Goal: Information Seeking & Learning: Learn about a topic

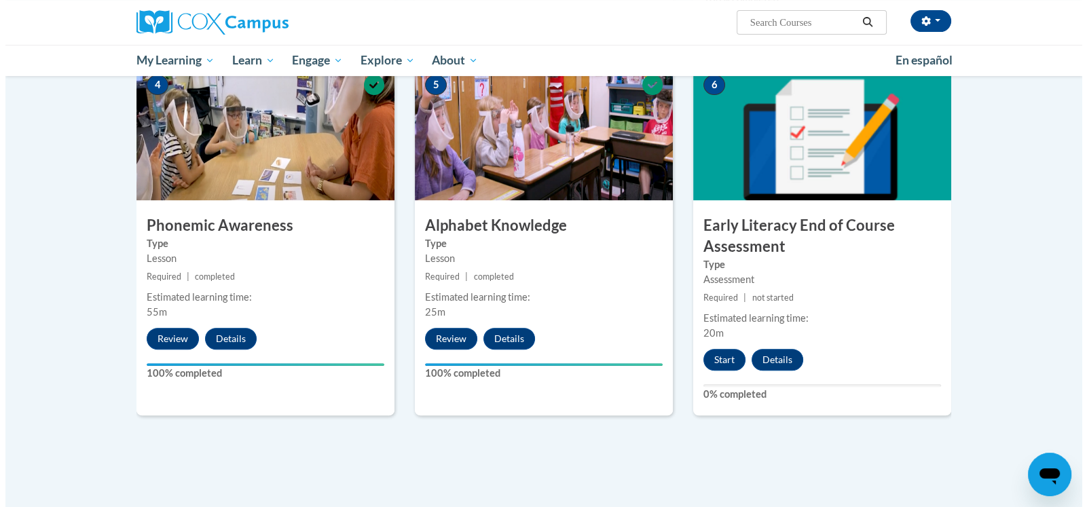
scroll to position [678, 0]
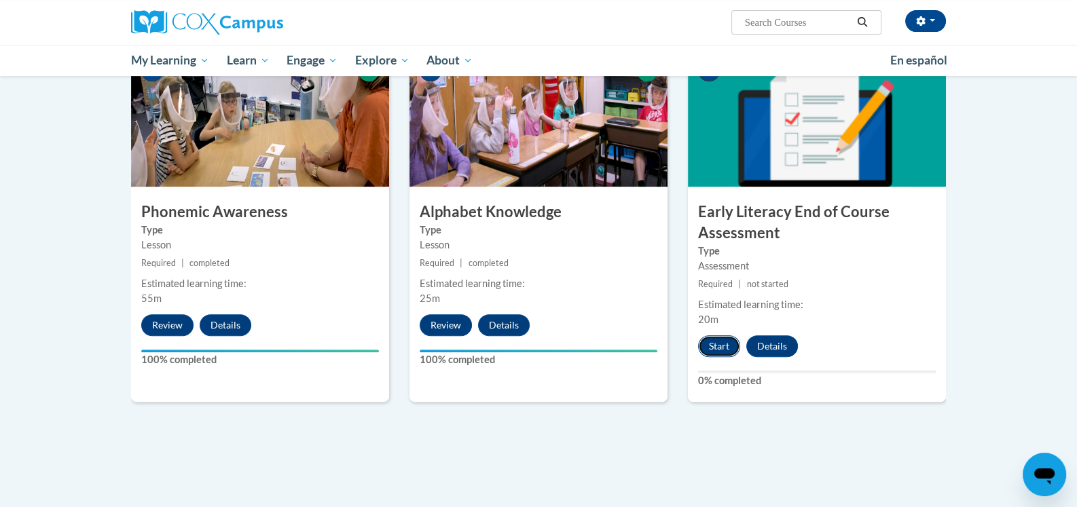
click at [728, 342] on button "Start" at bounding box center [719, 346] width 42 height 22
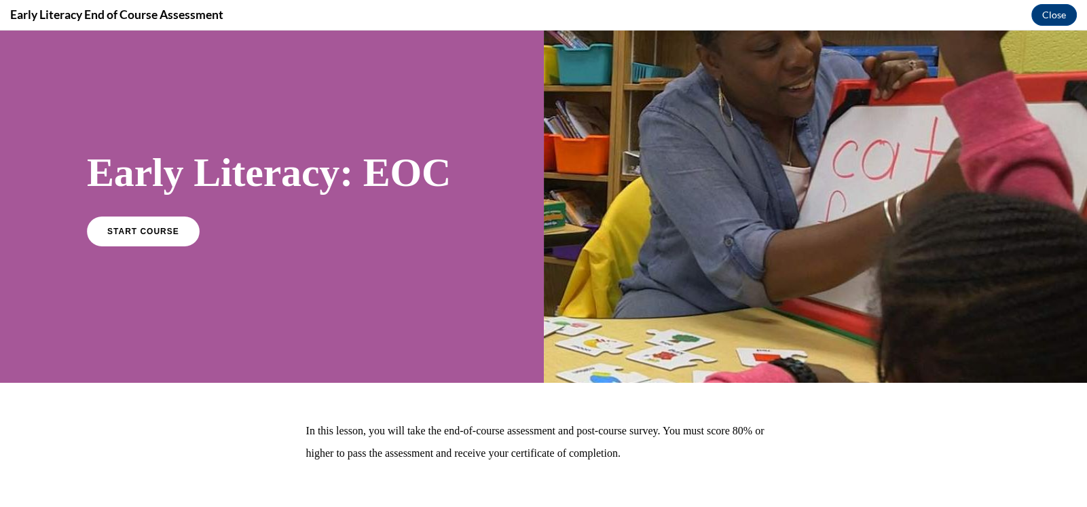
scroll to position [0, 0]
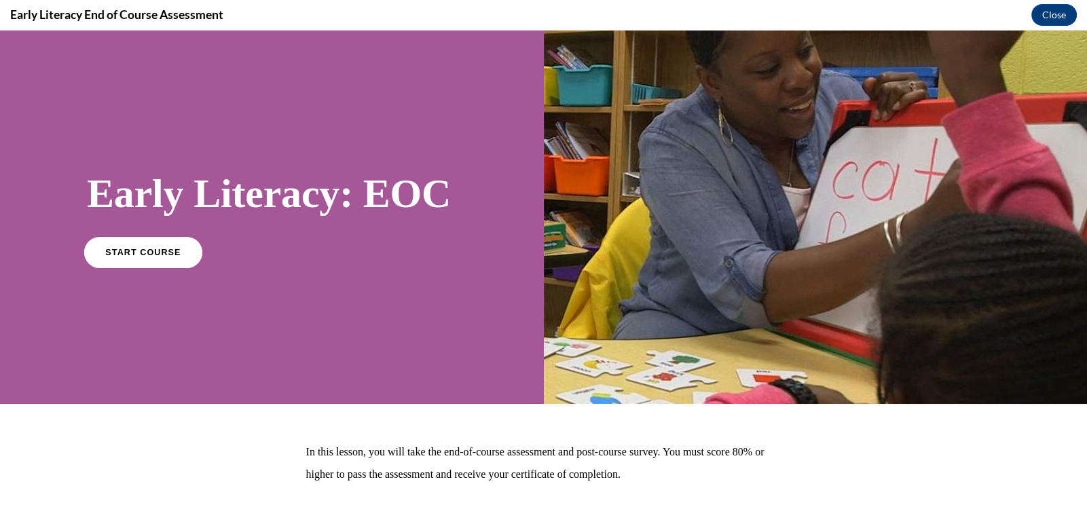
click at [156, 257] on link "START COURSE" at bounding box center [143, 251] width 118 height 31
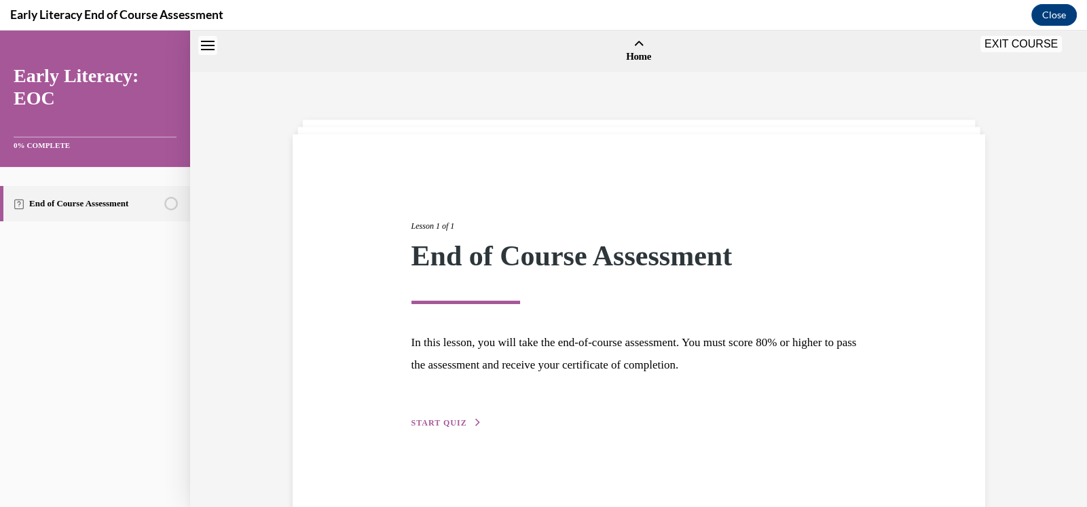
scroll to position [41, 0]
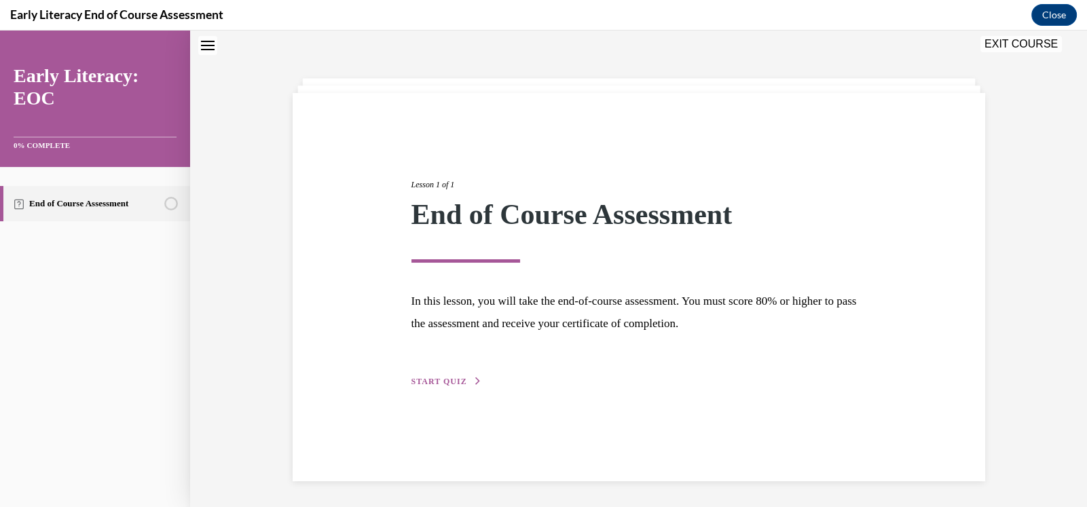
click at [453, 384] on span "START QUIZ" at bounding box center [439, 382] width 56 height 10
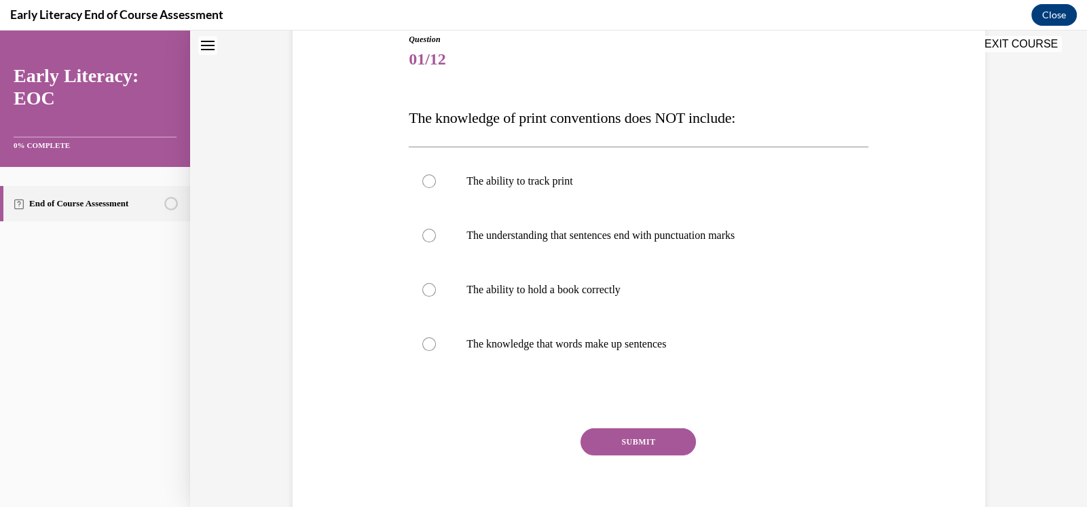
scroll to position [158, 0]
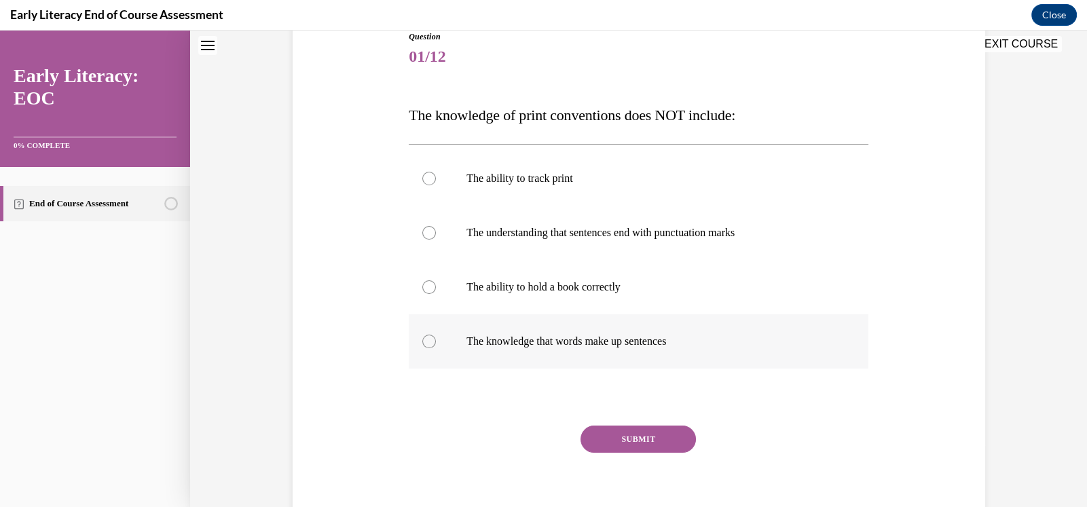
click at [426, 346] on div at bounding box center [429, 342] width 14 height 14
click at [637, 441] on button "SUBMIT" at bounding box center [637, 439] width 115 height 27
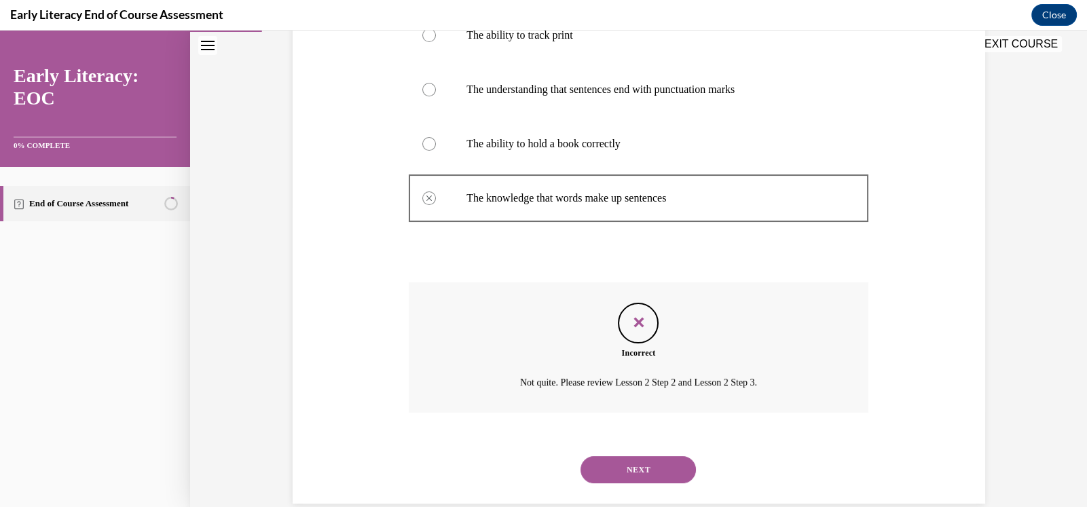
scroll to position [325, 0]
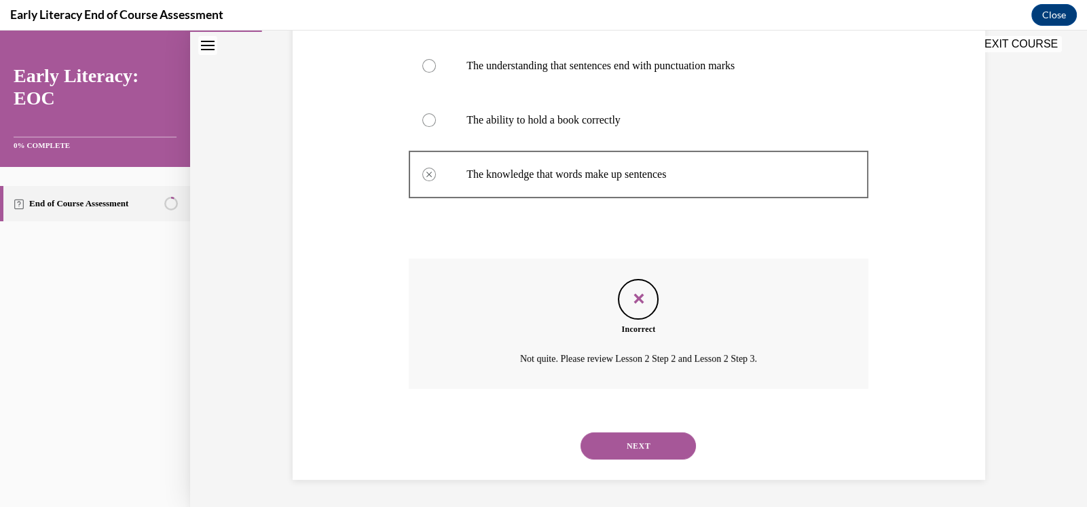
click at [631, 446] on button "NEXT" at bounding box center [637, 445] width 115 height 27
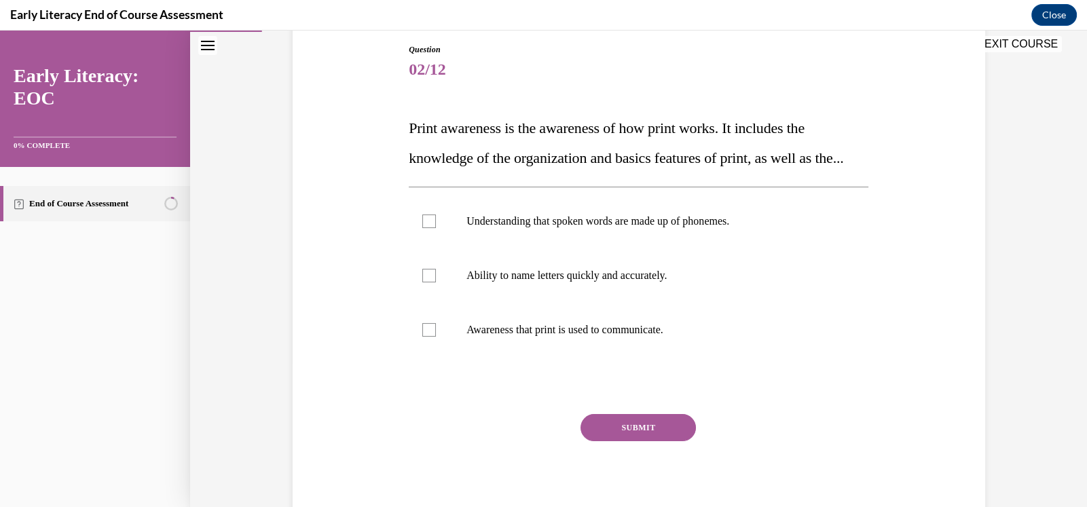
scroll to position [152, 0]
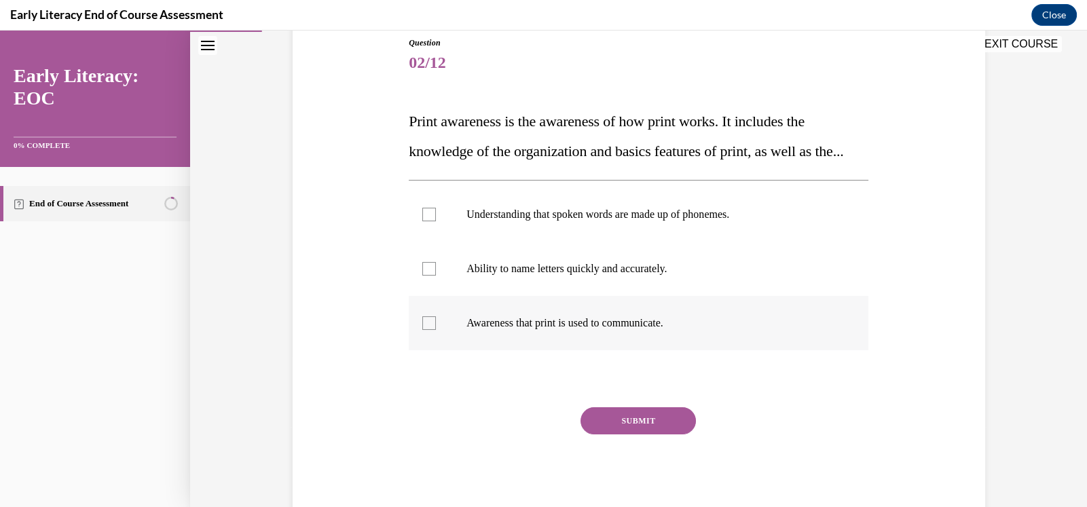
click at [426, 350] on div at bounding box center [639, 323] width 460 height 54
click at [644, 434] on button "SUBMIT" at bounding box center [637, 420] width 115 height 27
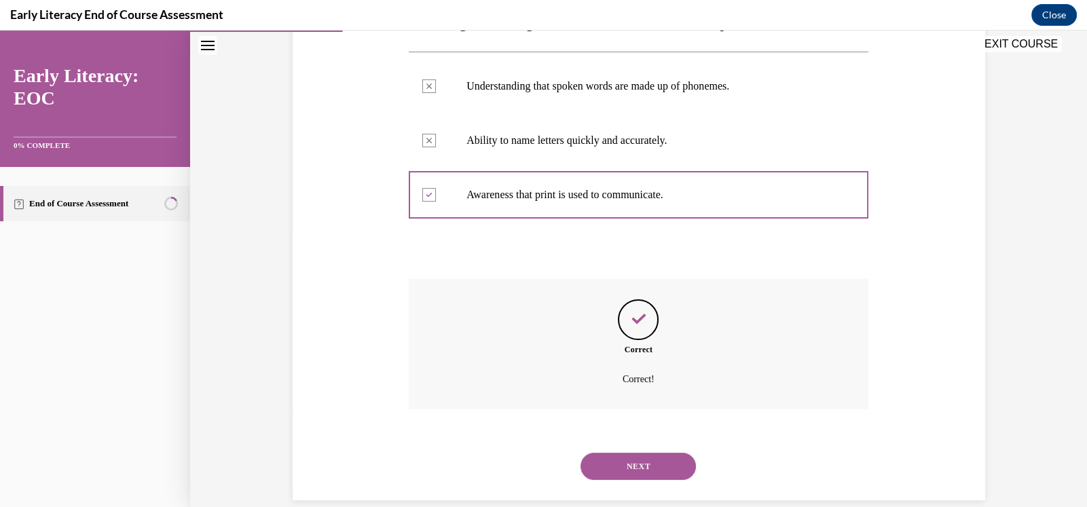
scroll to position [284, 0]
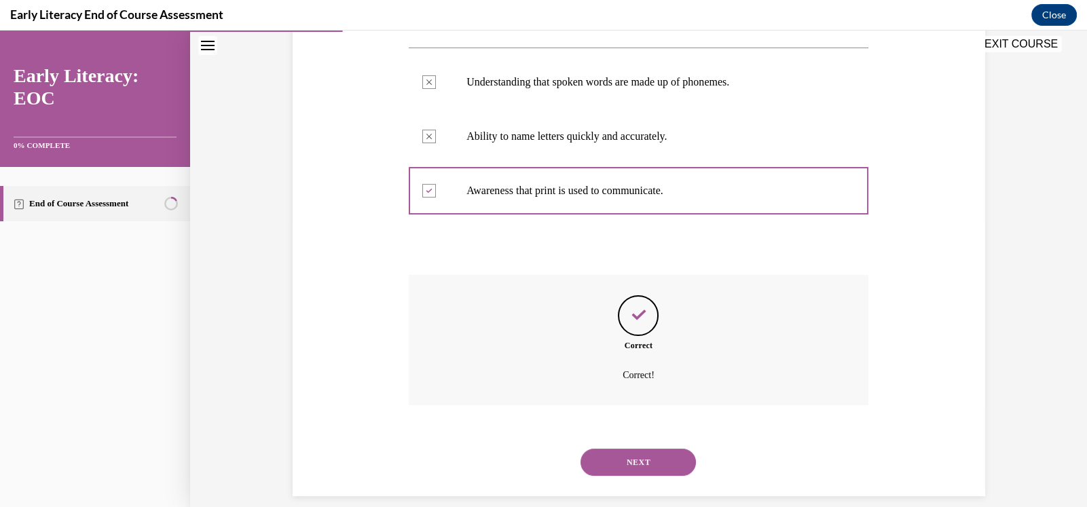
click at [646, 476] on button "NEXT" at bounding box center [637, 462] width 115 height 27
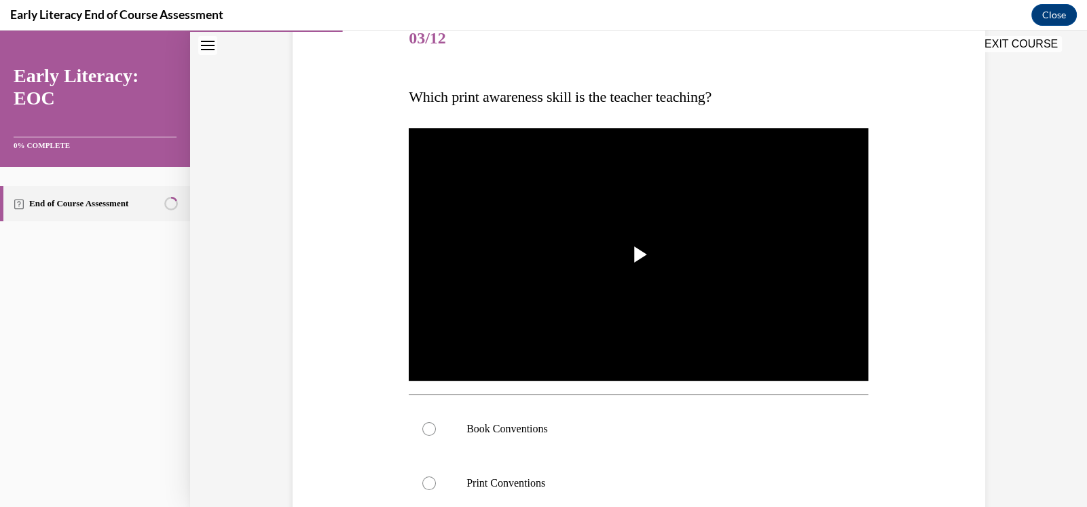
scroll to position [158, 0]
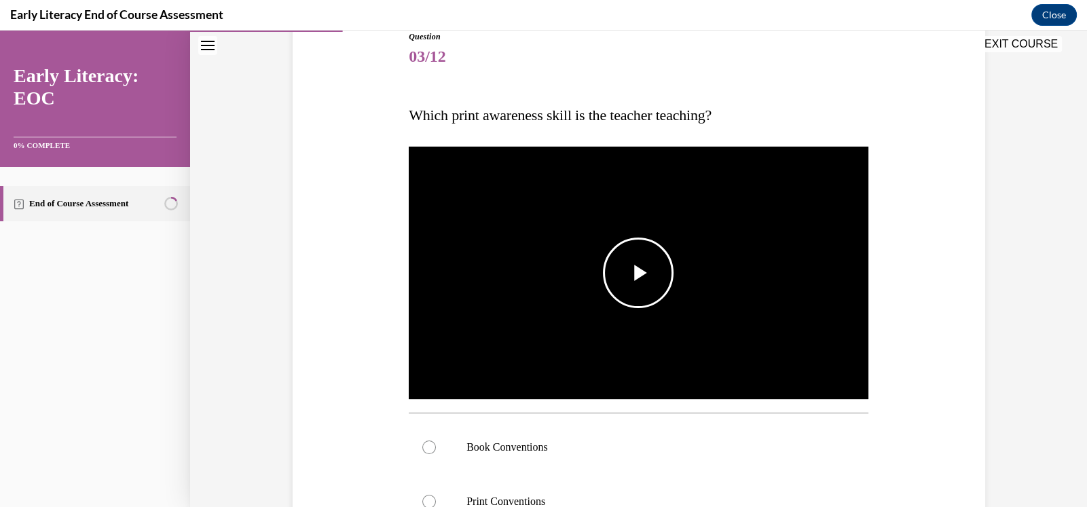
click at [638, 273] on span "Video player" at bounding box center [638, 273] width 0 height 0
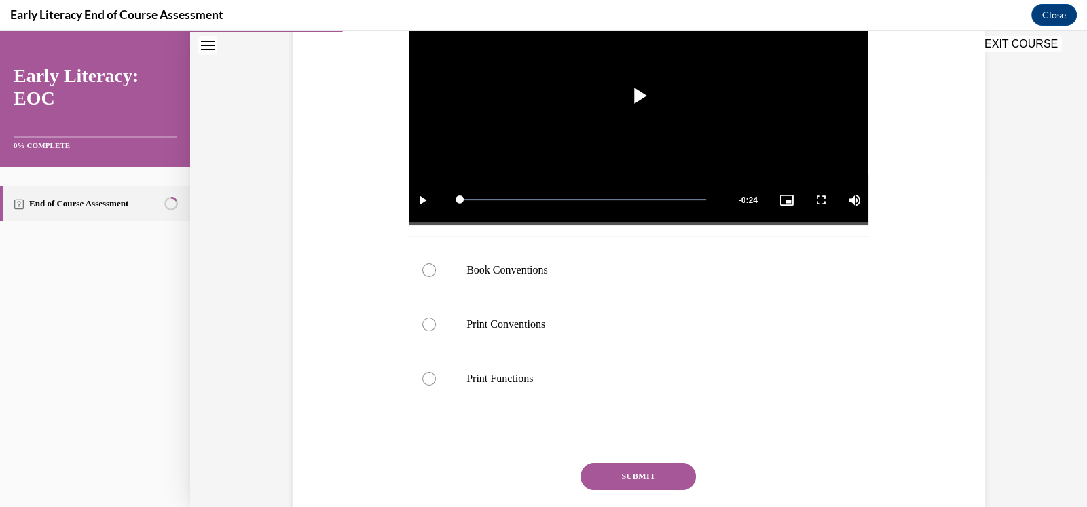
scroll to position [339, 0]
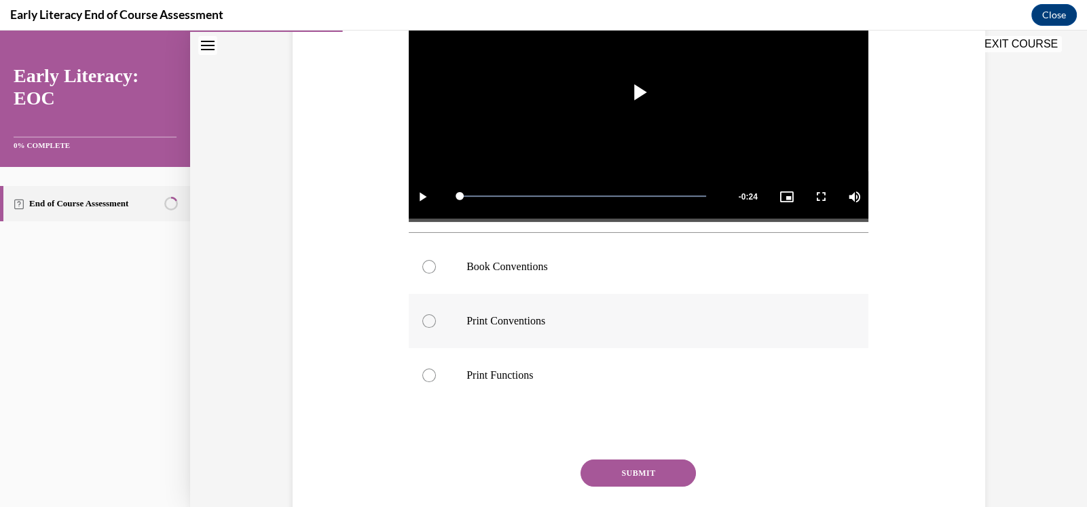
click at [422, 320] on div at bounding box center [429, 321] width 14 height 14
click at [640, 469] on button "SUBMIT" at bounding box center [637, 473] width 115 height 27
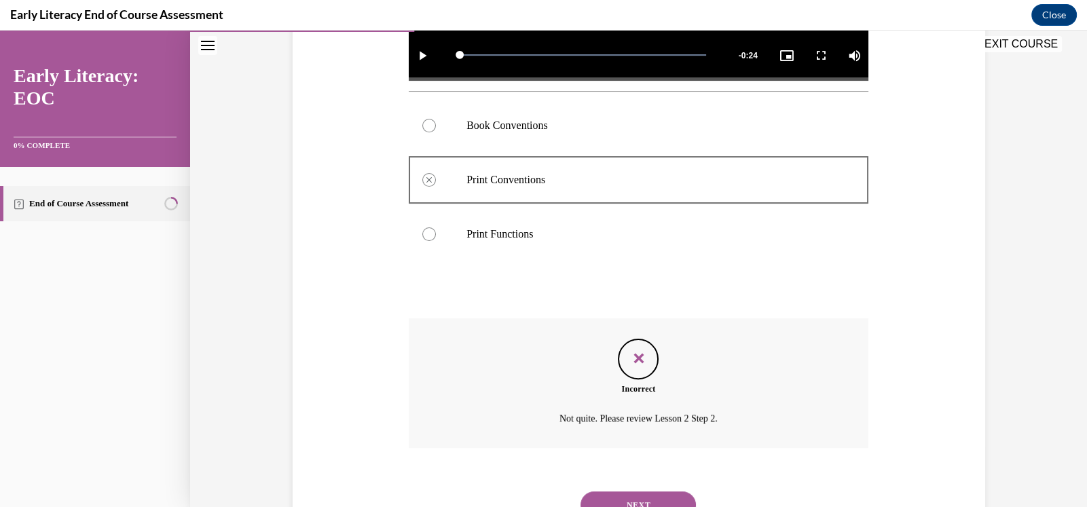
scroll to position [471, 0]
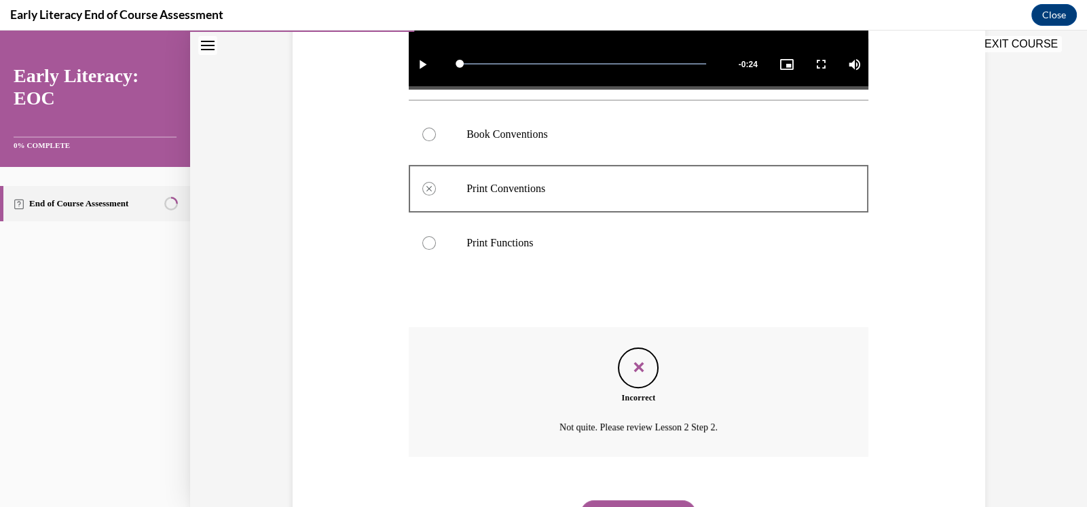
click at [423, 136] on div at bounding box center [429, 135] width 14 height 14
click at [424, 131] on div at bounding box center [429, 135] width 14 height 14
click at [424, 238] on div at bounding box center [429, 243] width 14 height 14
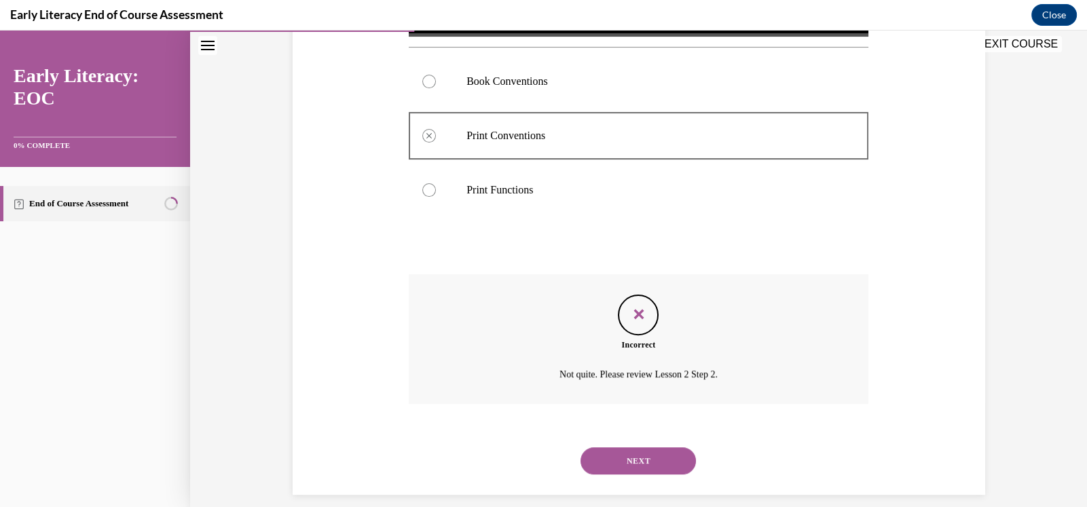
scroll to position [516, 0]
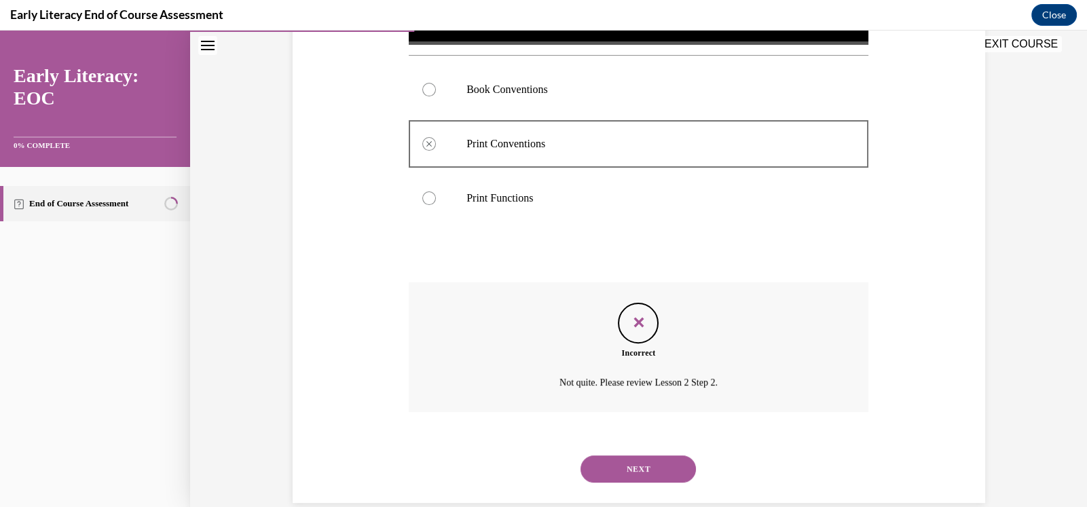
click at [630, 315] on icon "Feedback" at bounding box center [638, 322] width 20 height 20
click at [425, 200] on div at bounding box center [429, 198] width 14 height 14
click at [424, 199] on div at bounding box center [429, 198] width 14 height 14
click at [466, 219] on div at bounding box center [639, 198] width 460 height 54
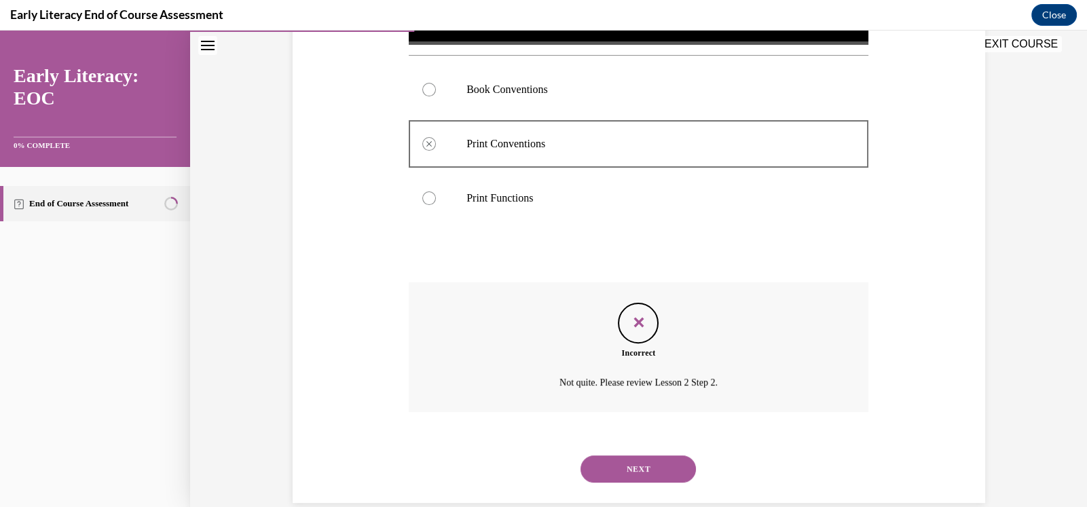
click at [637, 314] on icon "Feedback" at bounding box center [638, 322] width 20 height 20
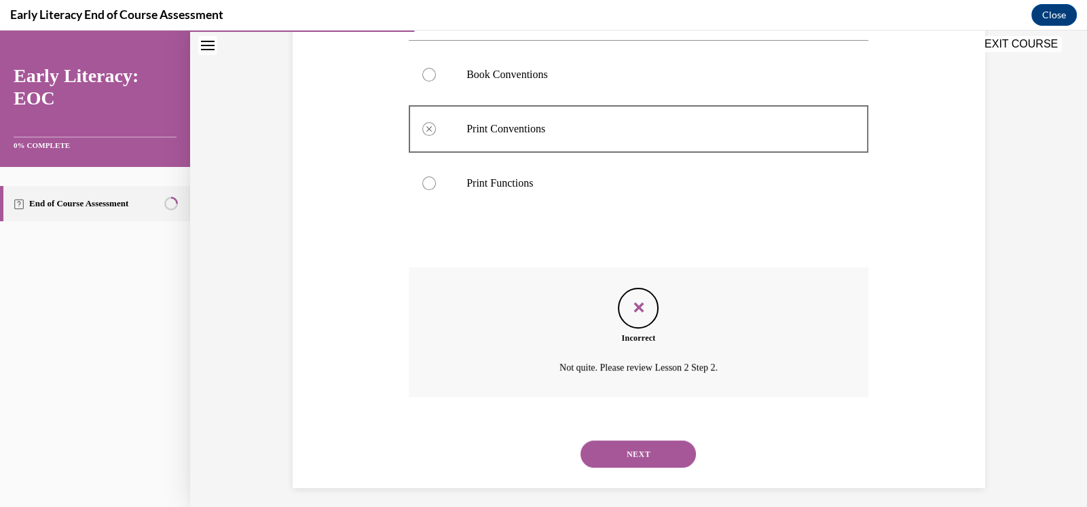
scroll to position [539, 0]
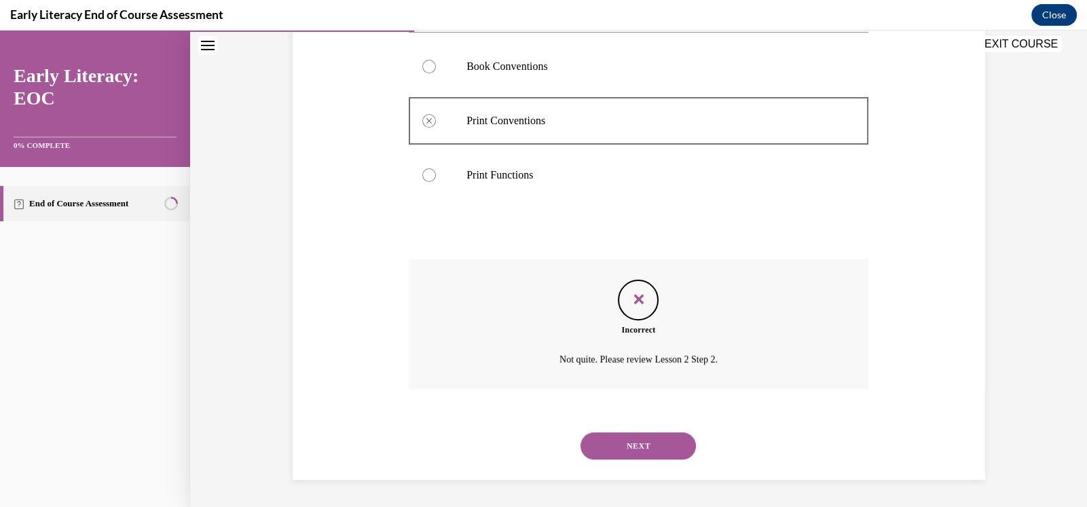
click at [643, 449] on button "NEXT" at bounding box center [637, 445] width 115 height 27
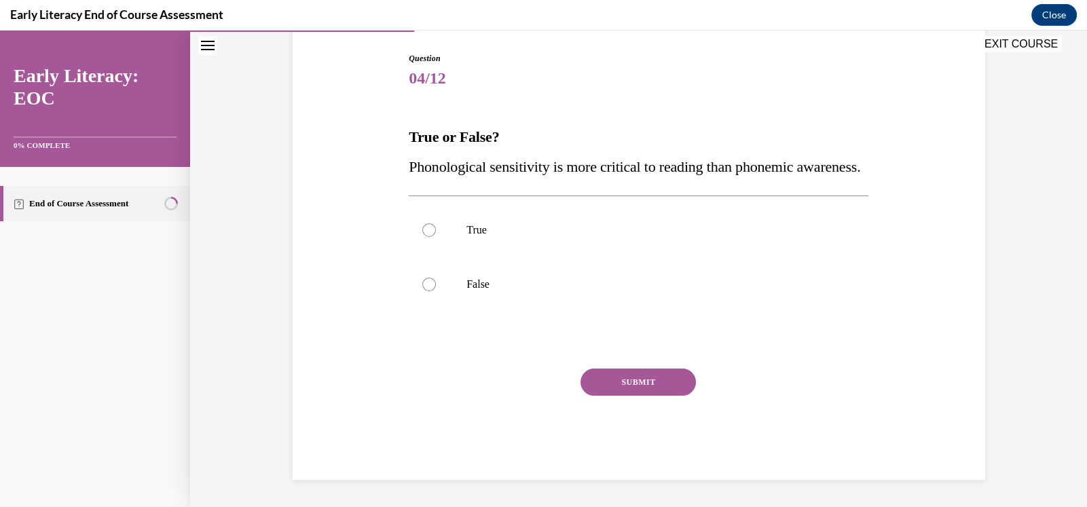
scroll to position [151, 0]
click at [426, 291] on div at bounding box center [429, 285] width 14 height 14
click at [633, 390] on button "SUBMIT" at bounding box center [637, 382] width 115 height 27
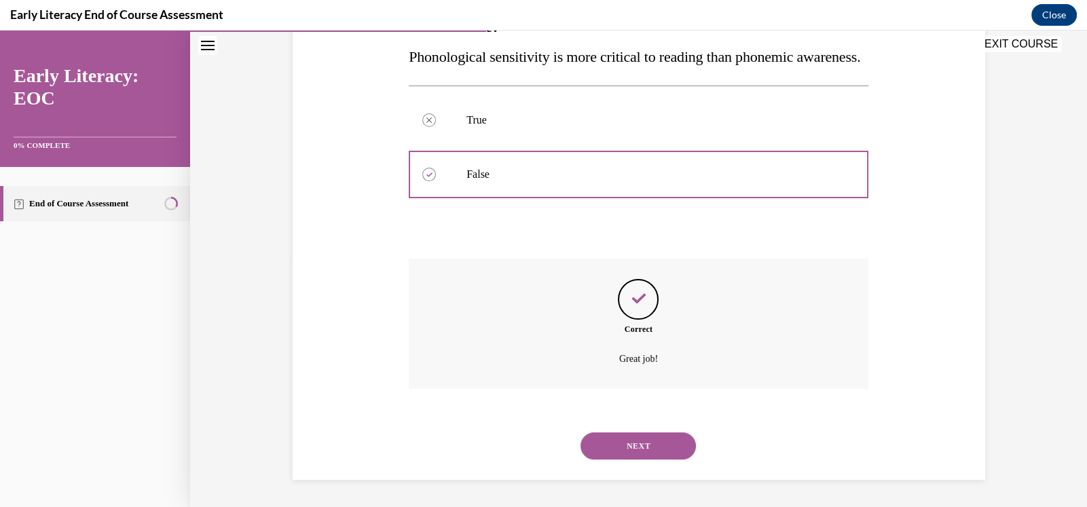
scroll to position [276, 0]
click at [654, 453] on button "NEXT" at bounding box center [637, 445] width 115 height 27
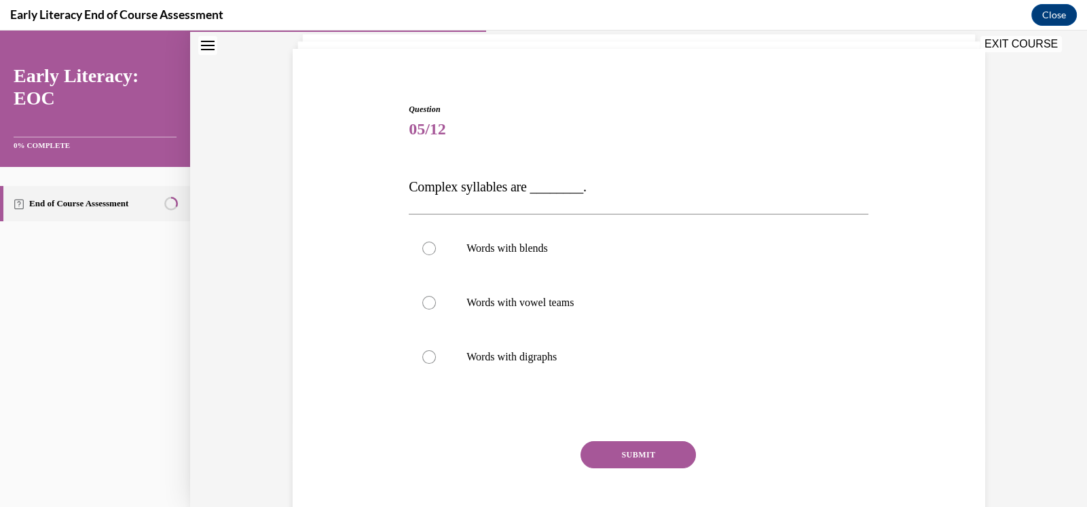
scroll to position [83, 0]
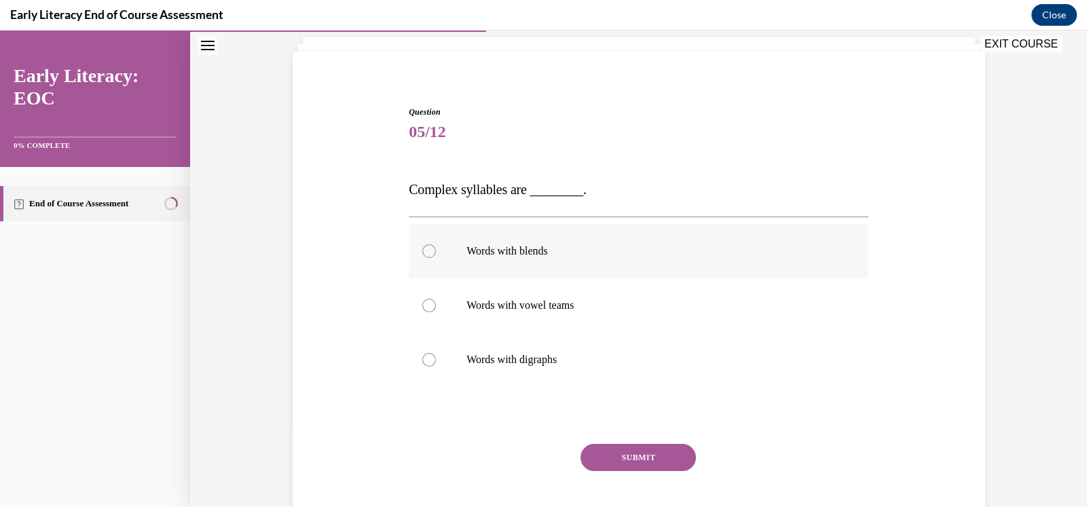
click at [422, 247] on div at bounding box center [429, 251] width 14 height 14
click at [626, 454] on button "SUBMIT" at bounding box center [637, 457] width 115 height 27
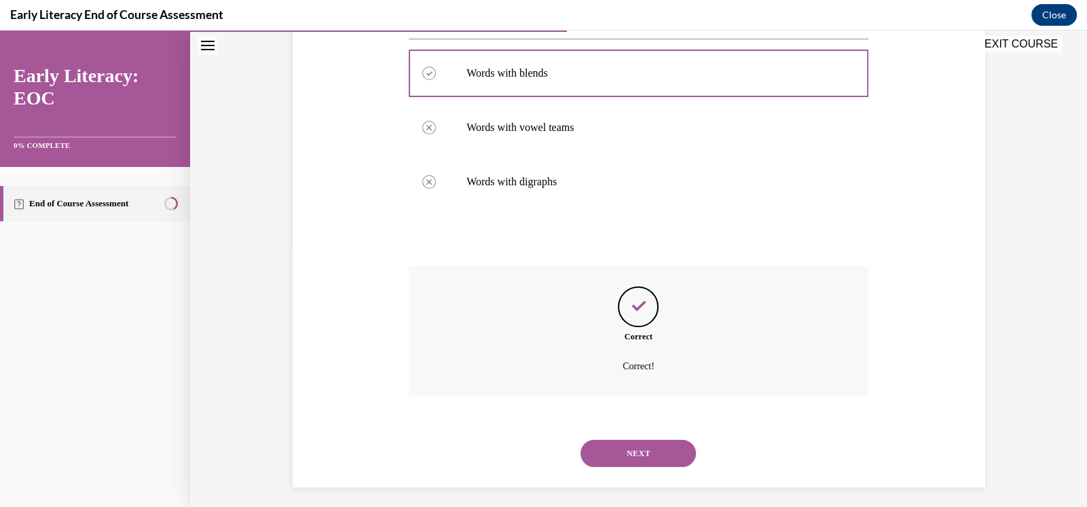
scroll to position [267, 0]
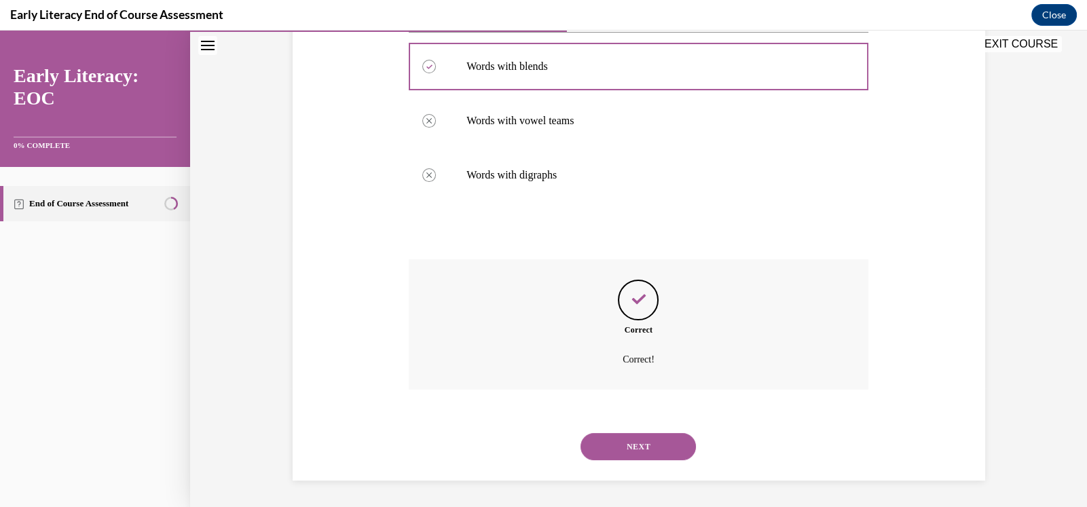
click at [660, 445] on button "NEXT" at bounding box center [637, 446] width 115 height 27
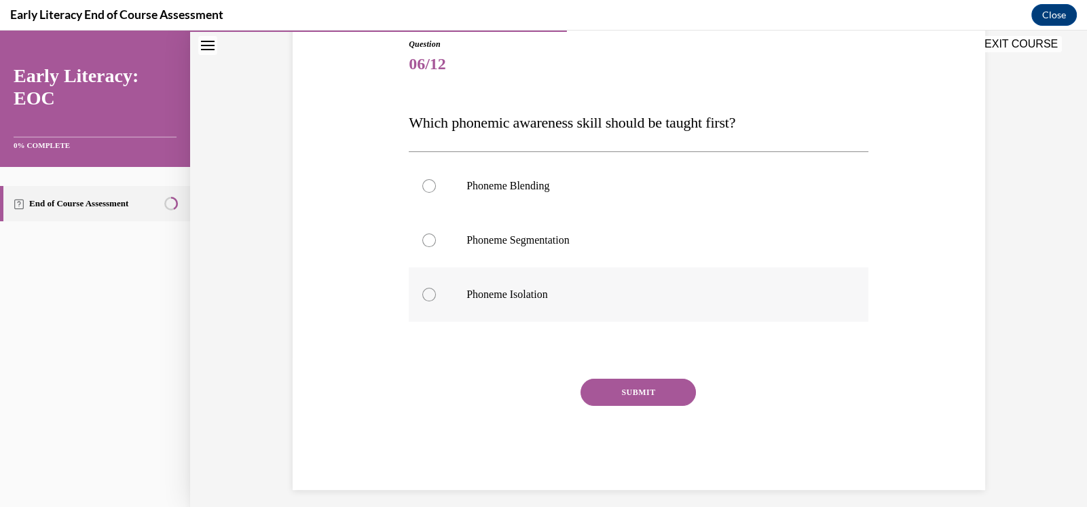
scroll to position [161, 0]
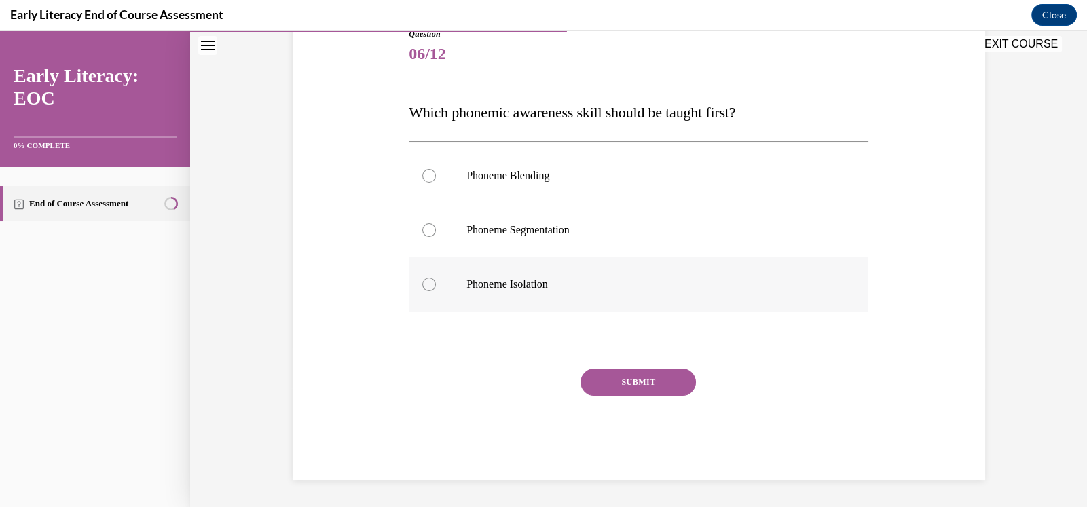
click at [426, 284] on div at bounding box center [429, 285] width 14 height 14
click at [628, 378] on button "SUBMIT" at bounding box center [637, 382] width 115 height 27
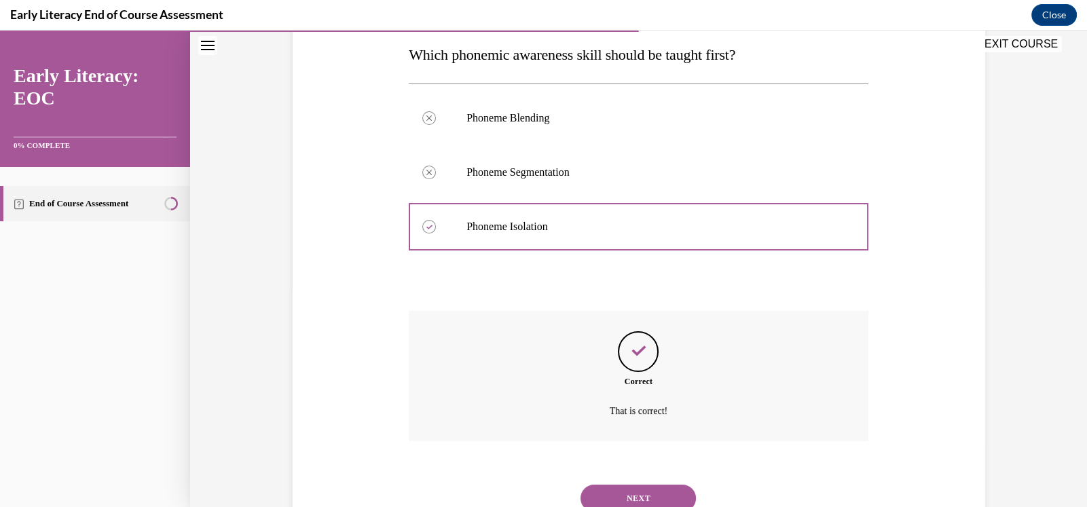
scroll to position [225, 0]
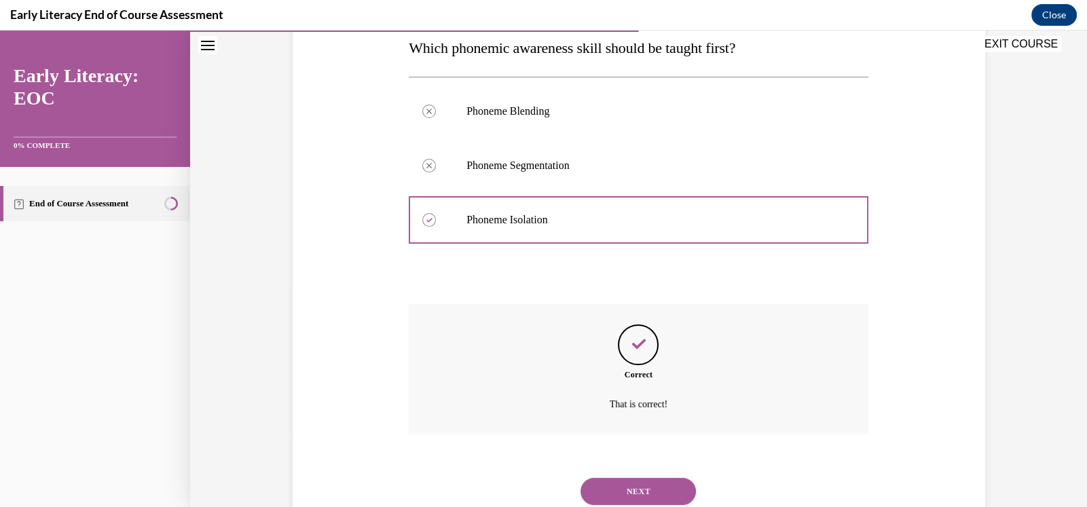
click at [621, 489] on button "NEXT" at bounding box center [637, 491] width 115 height 27
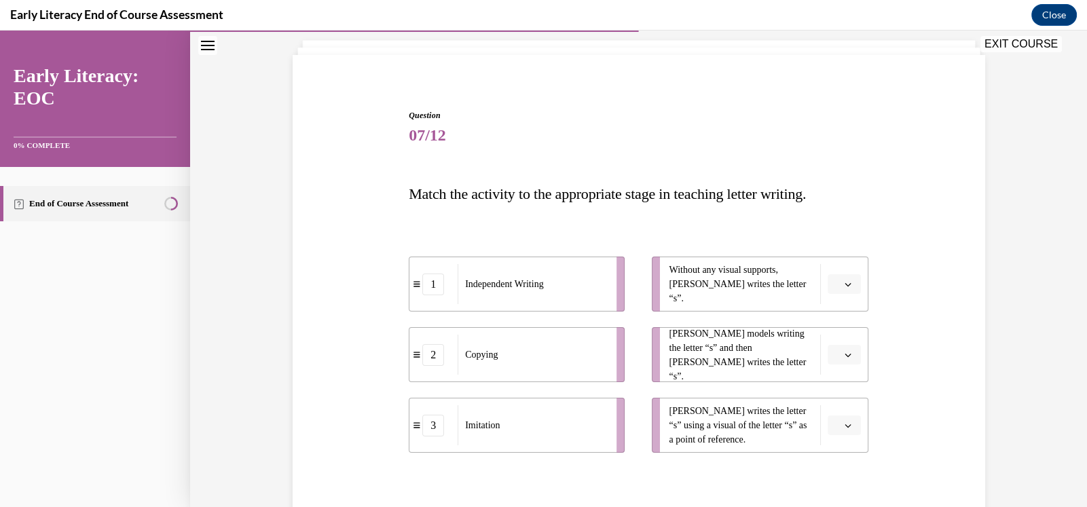
scroll to position [90, 0]
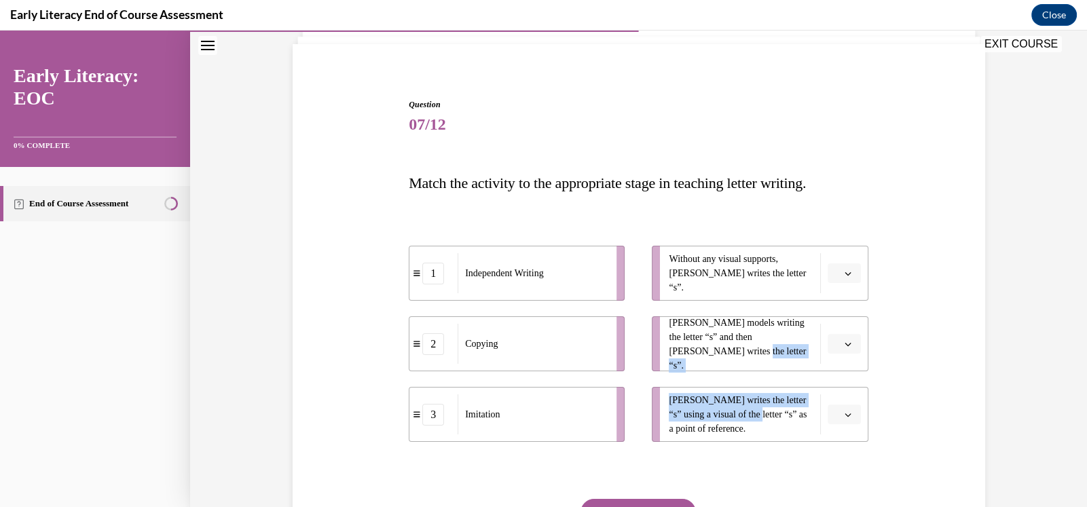
drag, startPoint x: 747, startPoint y: 417, endPoint x: 709, endPoint y: 399, distance: 42.8
click at [696, 376] on ul "Without any visual supports, Tina writes the letter “s”. Mr. Brown models writi…" at bounding box center [752, 344] width 229 height 196
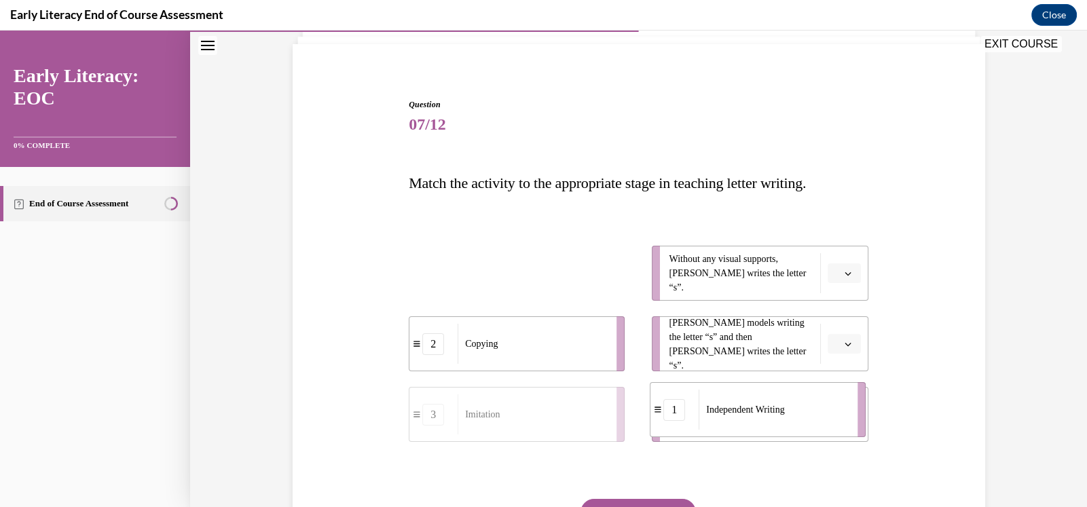
drag, startPoint x: 584, startPoint y: 271, endPoint x: 900, endPoint y: 458, distance: 366.8
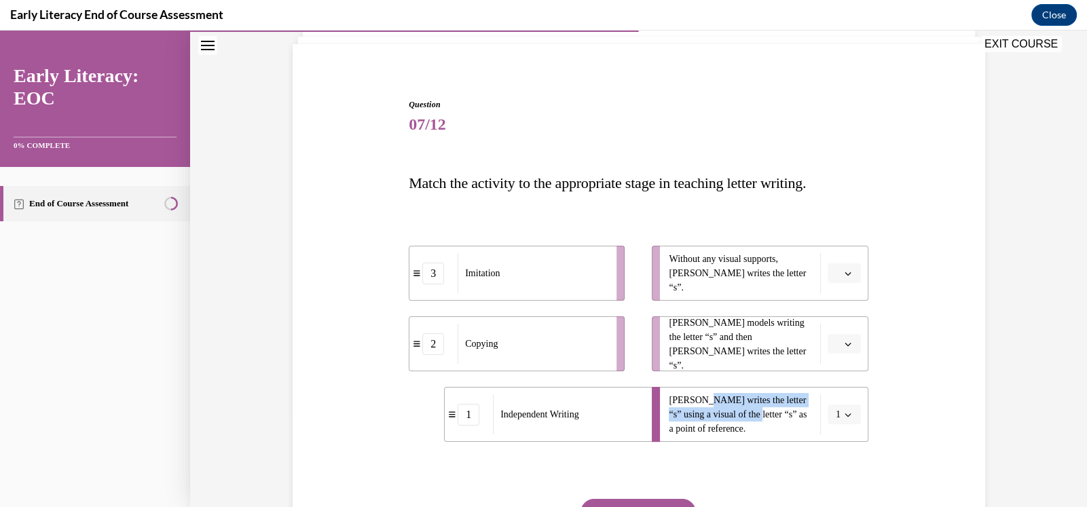
click at [781, 428] on span "Tina writes the letter “s” using a visual of the letter “s” as a point of refer…" at bounding box center [741, 414] width 144 height 43
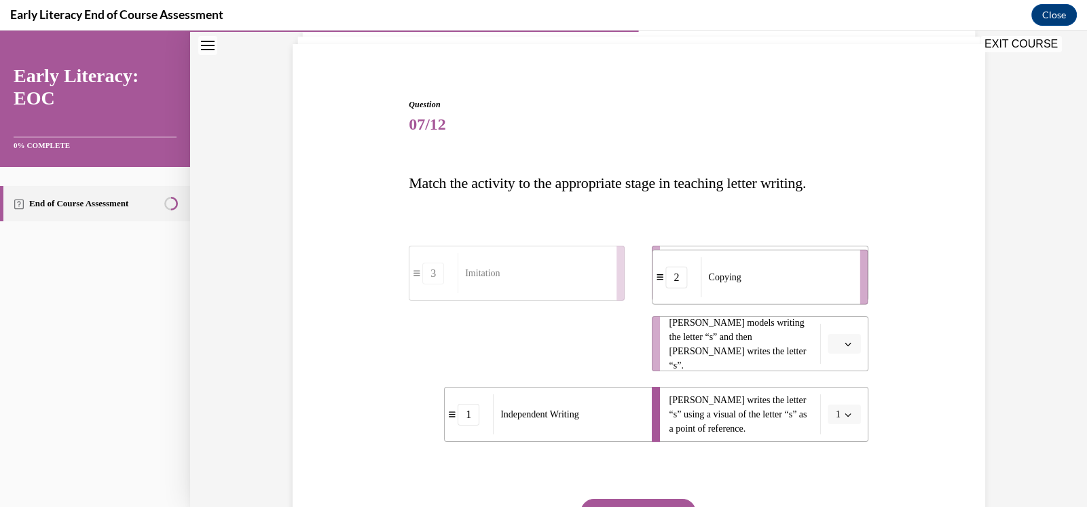
drag, startPoint x: 586, startPoint y: 349, endPoint x: 845, endPoint y: 276, distance: 268.8
click at [845, 276] on div "Copying" at bounding box center [776, 277] width 150 height 40
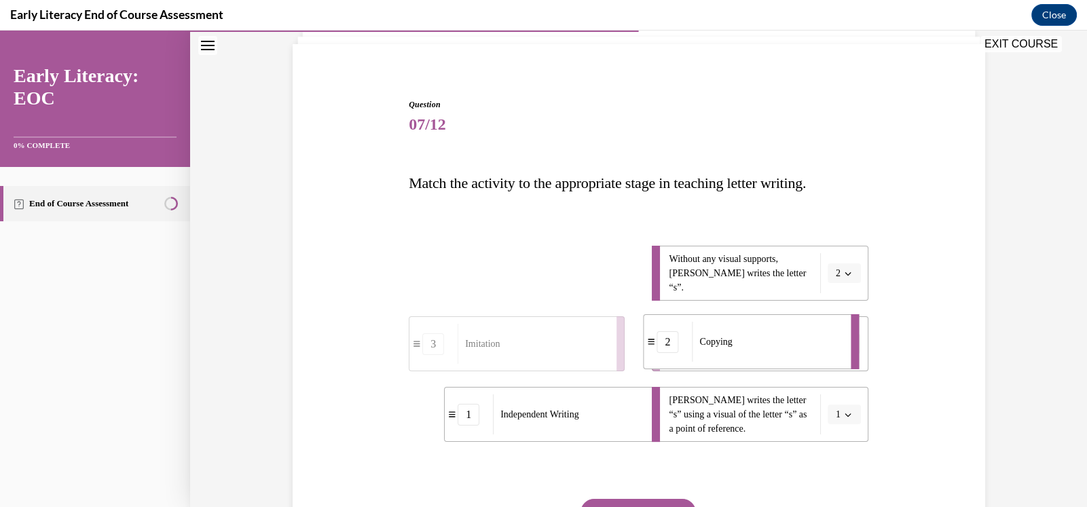
drag, startPoint x: 620, startPoint y: 274, endPoint x: 826, endPoint y: 346, distance: 218.6
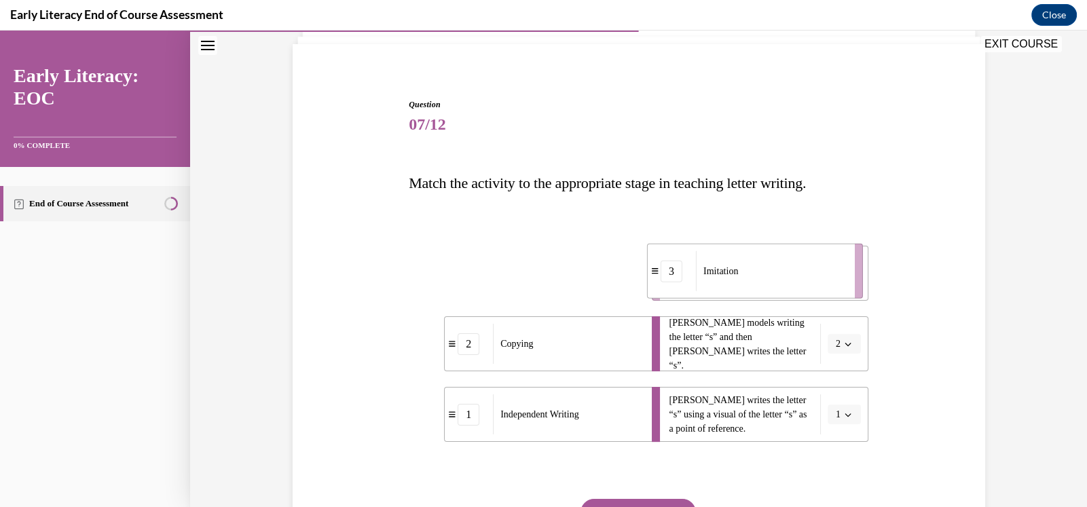
drag, startPoint x: 605, startPoint y: 284, endPoint x: 879, endPoint y: 279, distance: 274.3
click at [879, 279] on div "Question 07/12 Match the activity to the appropriate stage in teaching letter w…" at bounding box center [638, 334] width 699 height 553
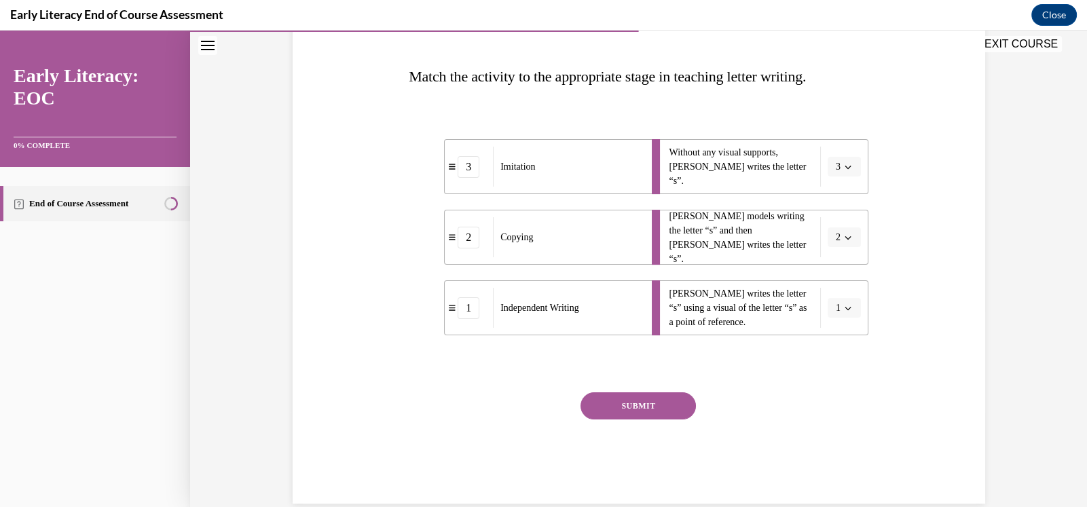
scroll to position [221, 0]
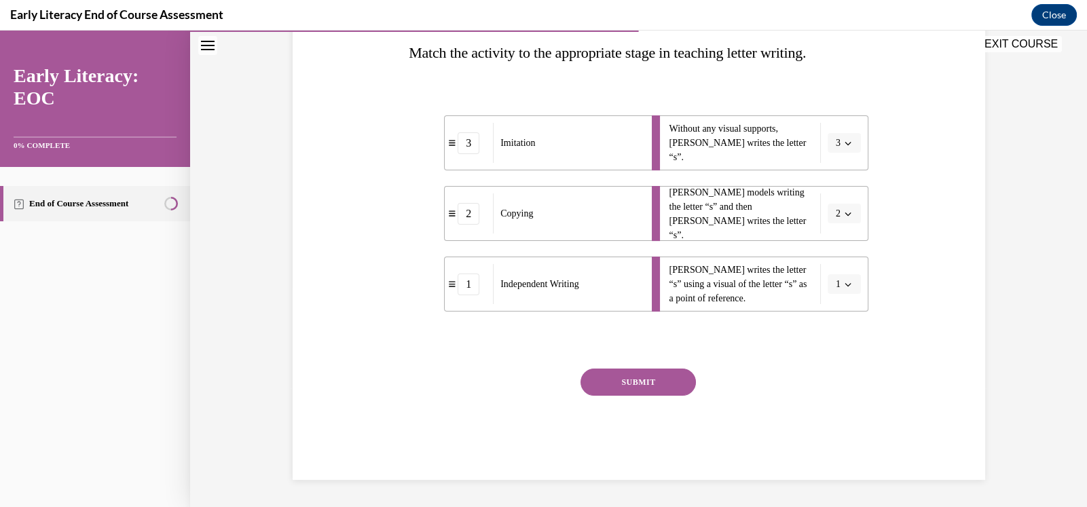
click at [644, 379] on button "SUBMIT" at bounding box center [637, 382] width 115 height 27
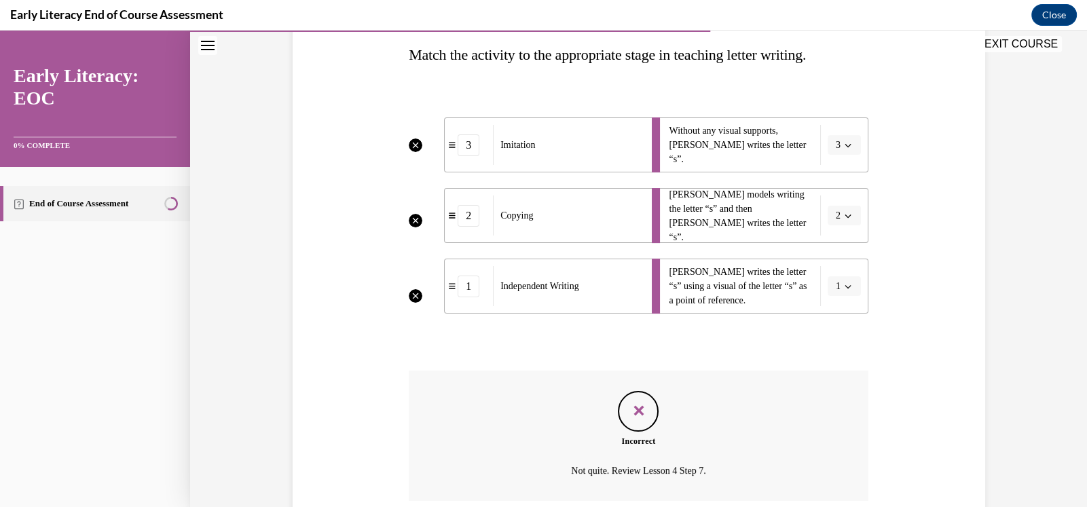
scroll to position [217, 0]
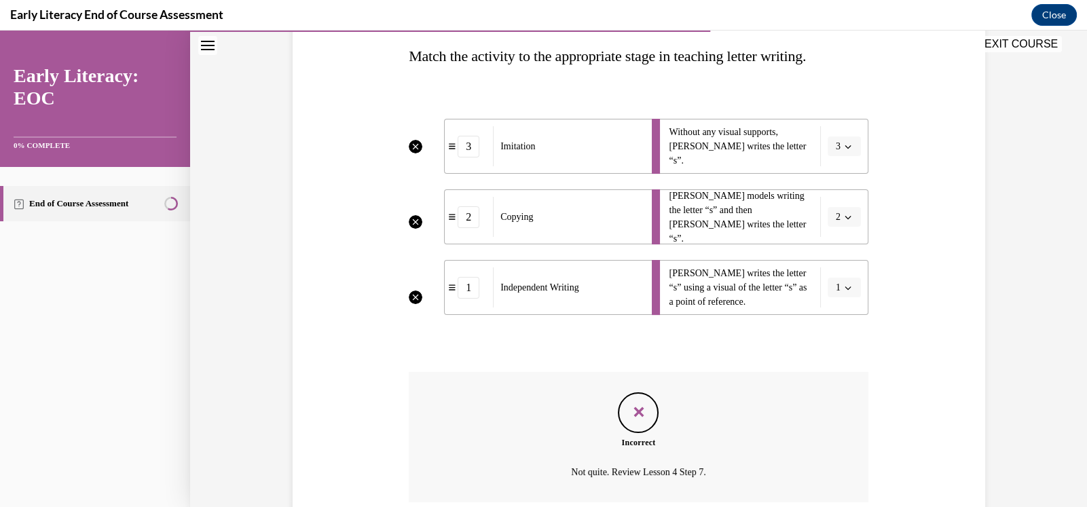
click at [842, 146] on li "Without any visual supports, Tina writes the letter “s”. 3" at bounding box center [760, 146] width 216 height 55
click at [842, 141] on li "Without any visual supports, Tina writes the letter “s”. 3" at bounding box center [760, 146] width 216 height 55
click at [842, 145] on li "Without any visual supports, Tina writes the letter “s”. 3" at bounding box center [760, 146] width 216 height 55
click at [467, 147] on div "3" at bounding box center [469, 147] width 22 height 22
click at [410, 143] on icon "Incorrect" at bounding box center [416, 147] width 14 height 14
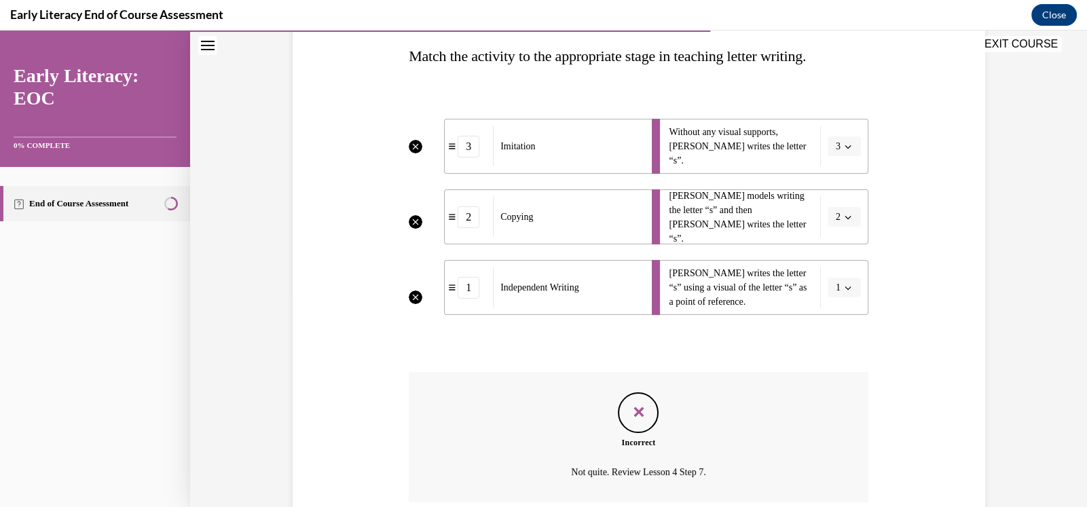
click at [448, 146] on span at bounding box center [452, 147] width 8 height 8
click at [632, 283] on div "Independent Writing" at bounding box center [568, 287] width 150 height 40
click at [844, 143] on li "Without any visual supports, Tina writes the letter “s”. 3" at bounding box center [760, 146] width 216 height 55
click at [449, 145] on icon at bounding box center [452, 146] width 7 height 7
click at [413, 219] on icon "Incorrect" at bounding box center [416, 222] width 14 height 14
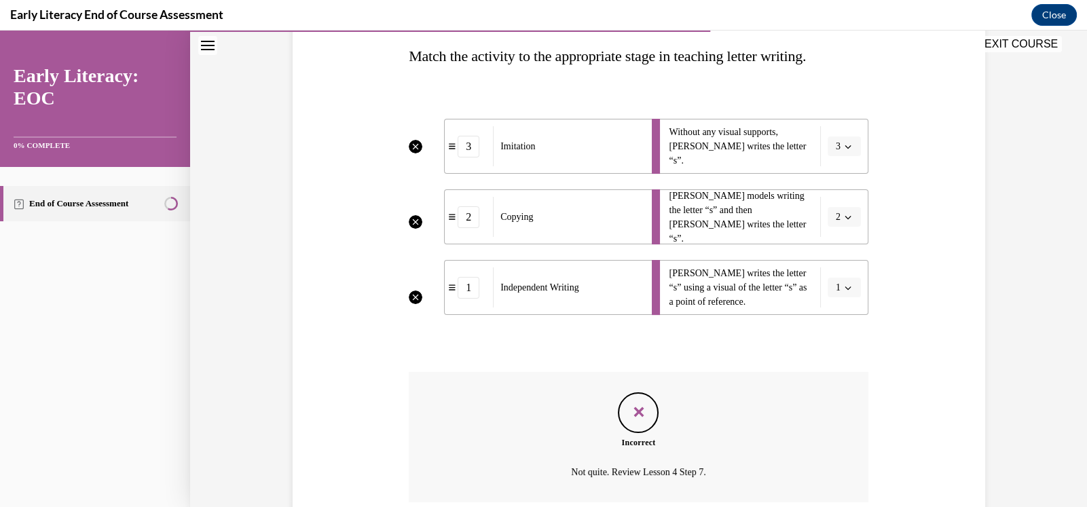
click at [409, 147] on icon "Incorrect" at bounding box center [416, 147] width 14 height 14
click at [409, 295] on icon "Incorrect" at bounding box center [416, 298] width 14 height 14
click at [410, 291] on icon "Incorrect" at bounding box center [416, 298] width 14 height 14
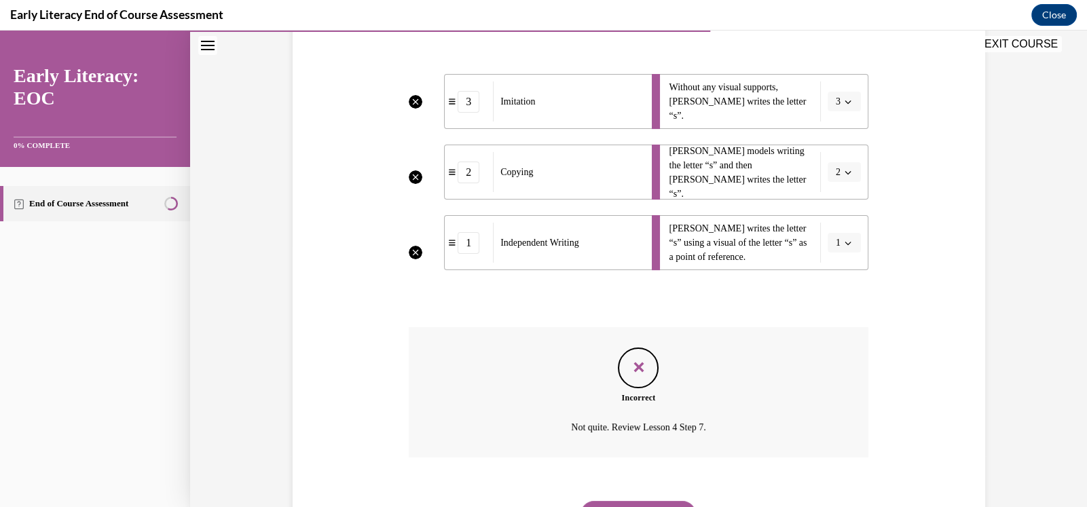
scroll to position [284, 0]
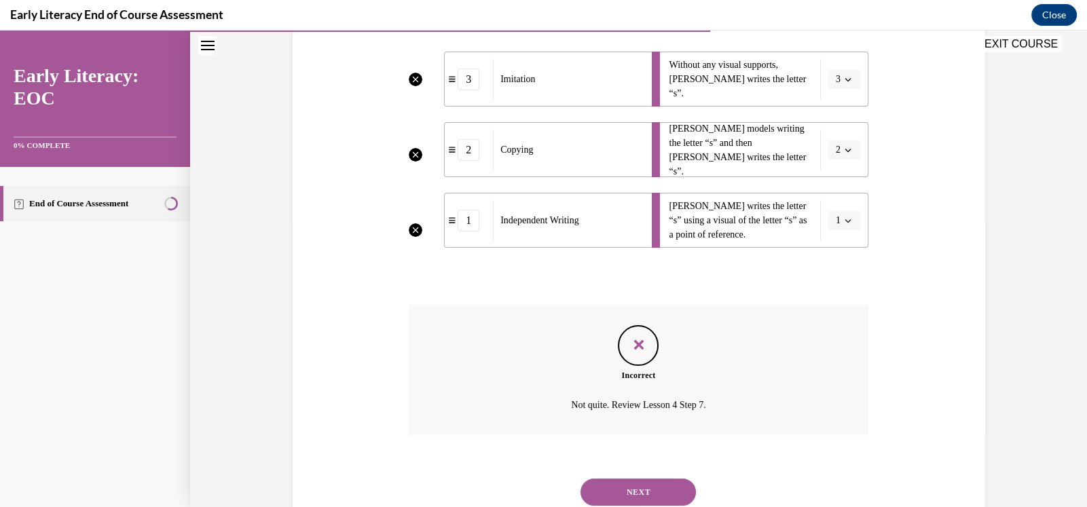
click at [633, 494] on button "NEXT" at bounding box center [637, 492] width 115 height 27
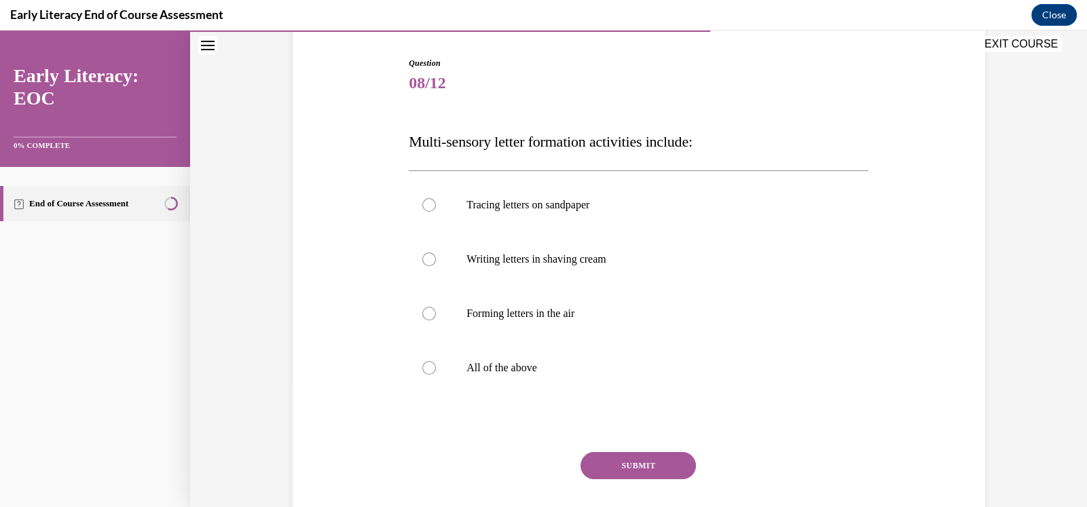
scroll to position [135, 0]
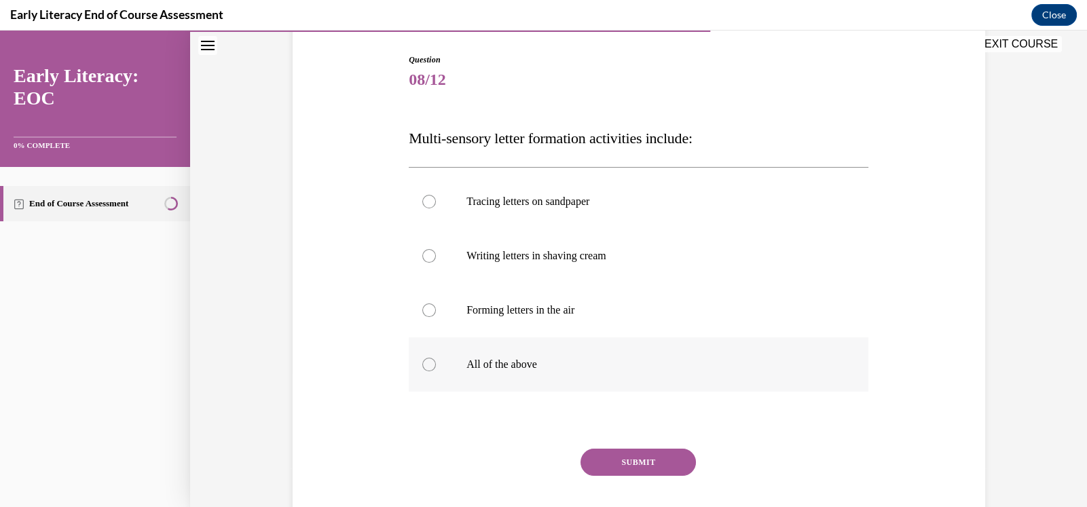
click at [423, 364] on div at bounding box center [429, 365] width 14 height 14
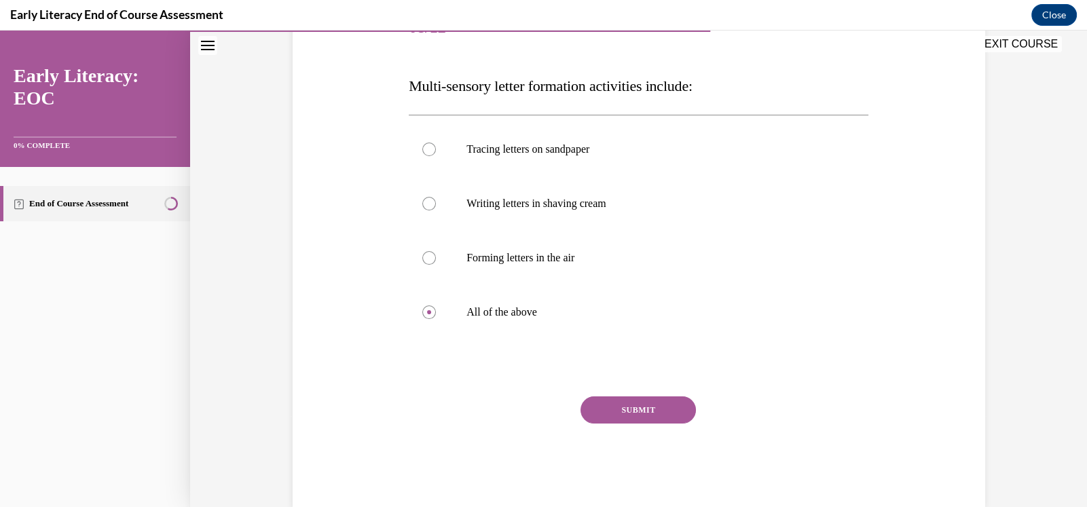
scroll to position [204, 0]
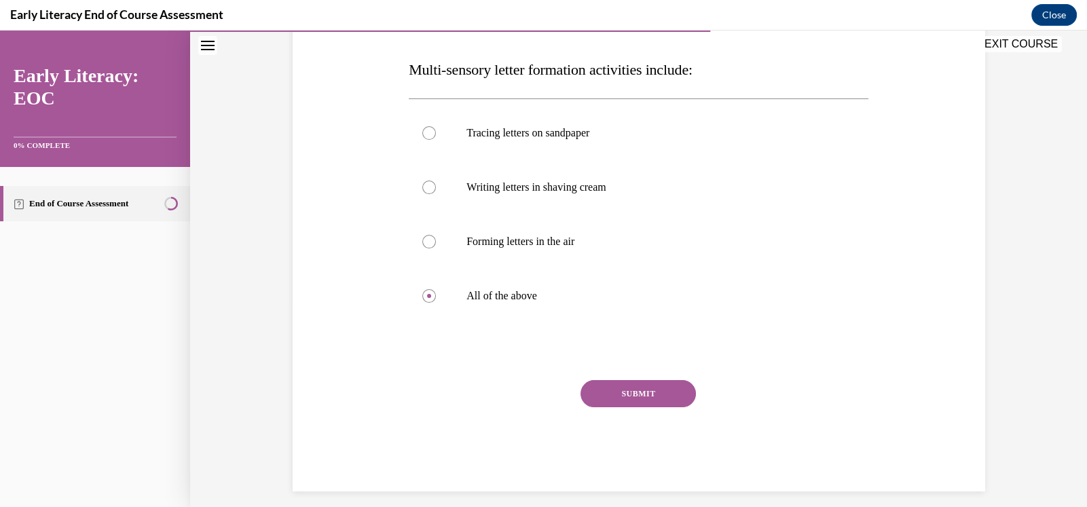
click at [647, 395] on button "SUBMIT" at bounding box center [637, 393] width 115 height 27
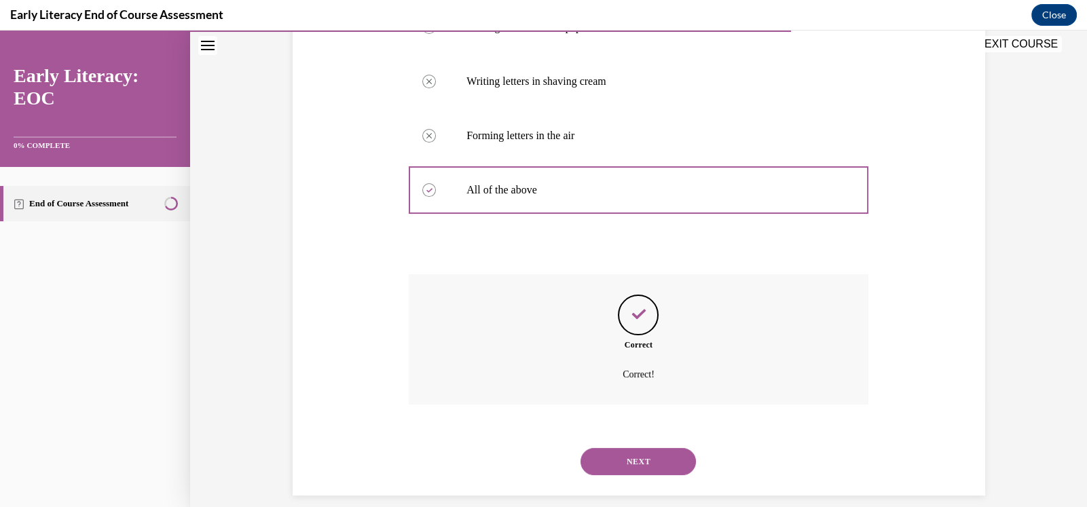
scroll to position [325, 0]
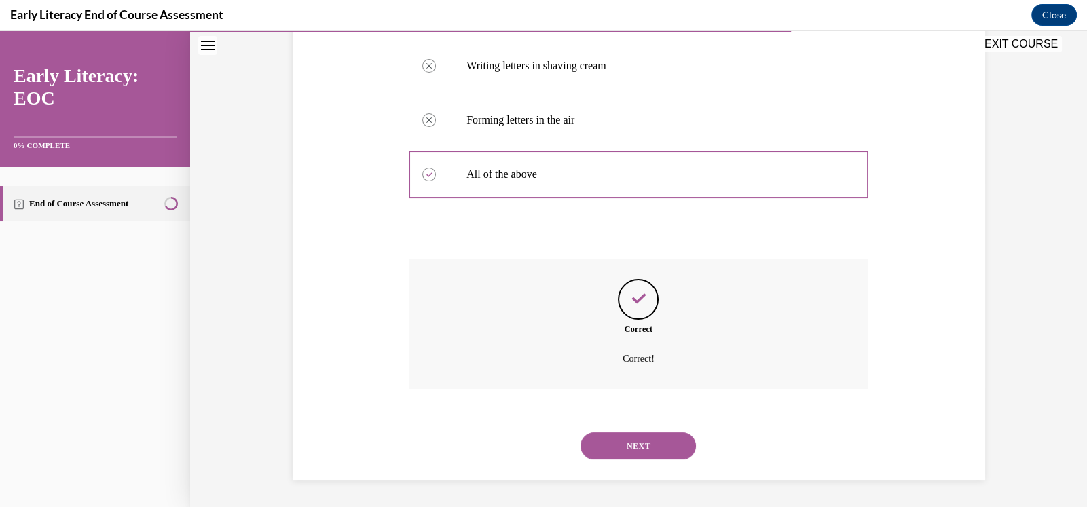
click at [635, 443] on button "NEXT" at bounding box center [637, 445] width 115 height 27
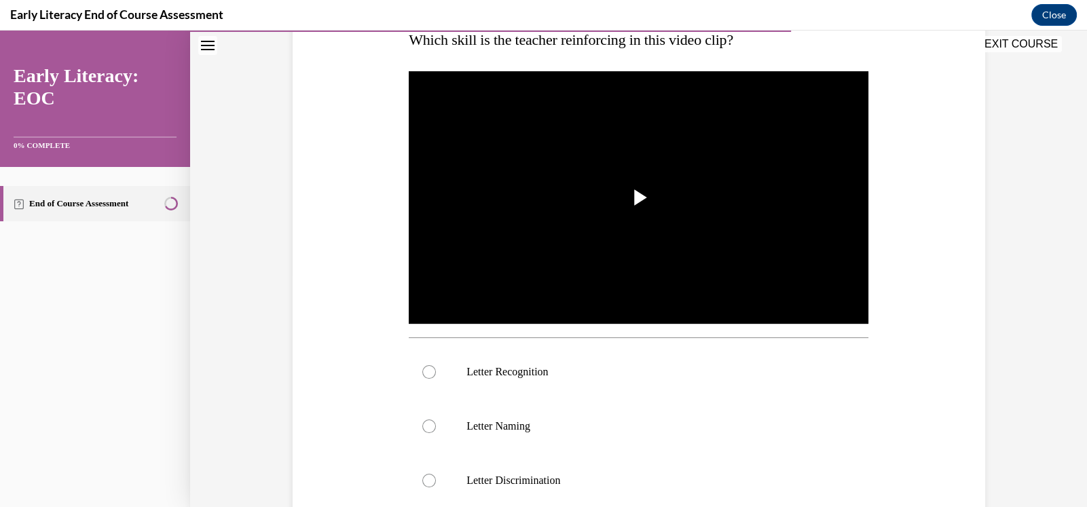
scroll to position [226, 0]
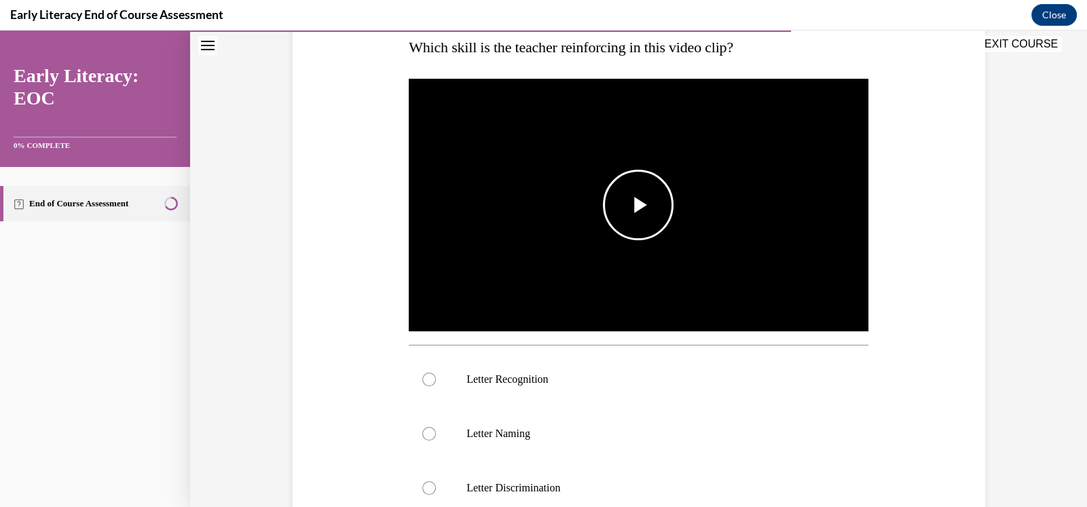
click at [638, 205] on span "Video player" at bounding box center [638, 205] width 0 height 0
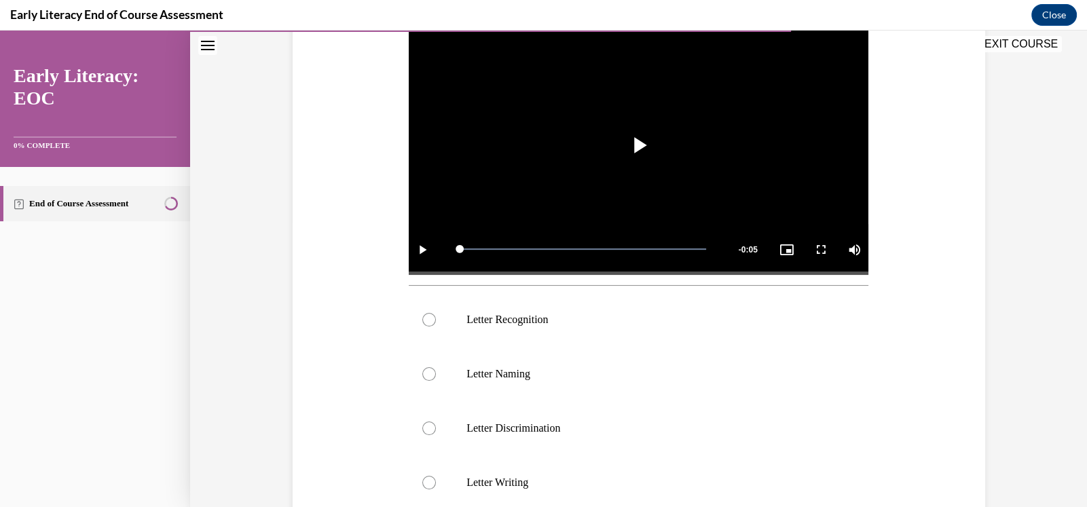
scroll to position [294, 0]
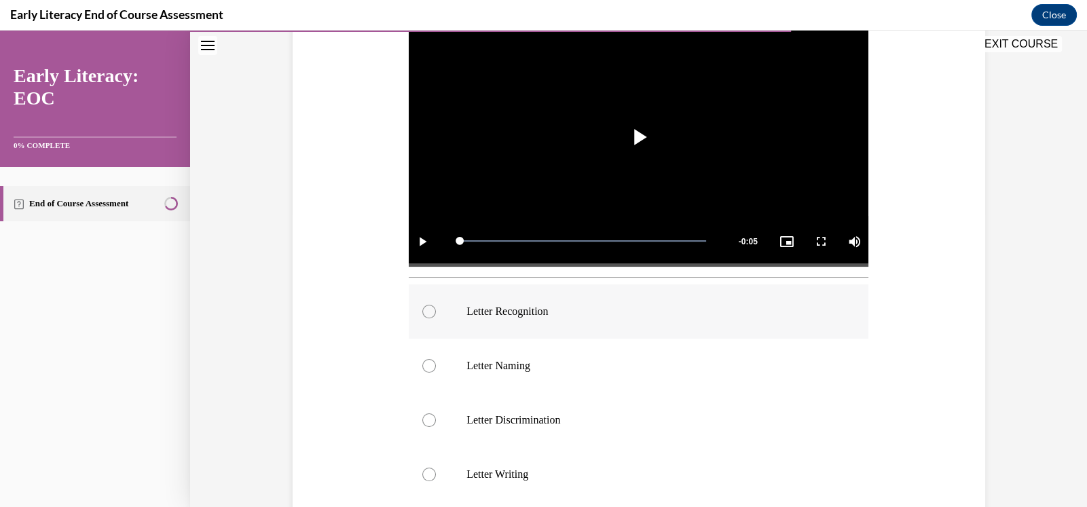
click at [424, 312] on div at bounding box center [429, 312] width 14 height 14
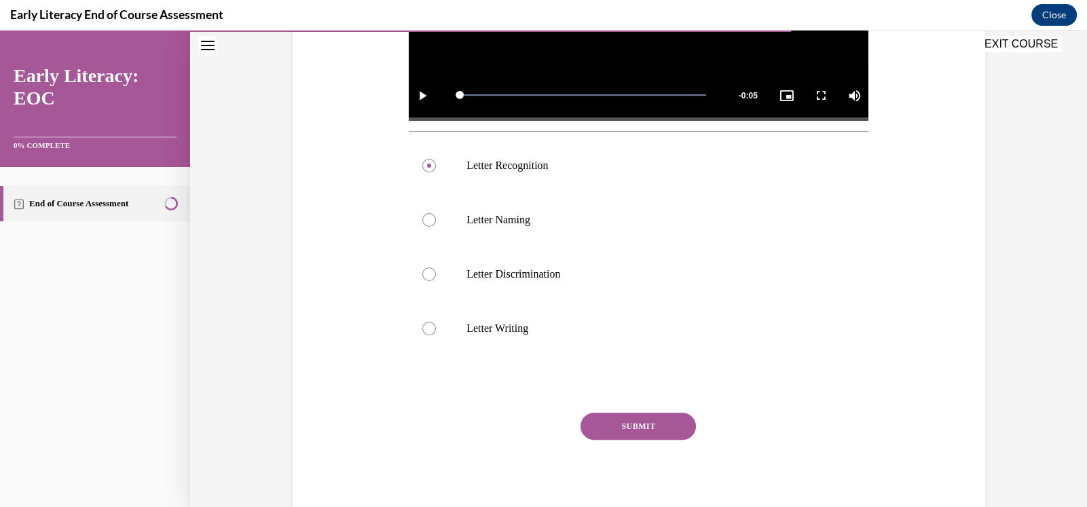
scroll to position [452, 0]
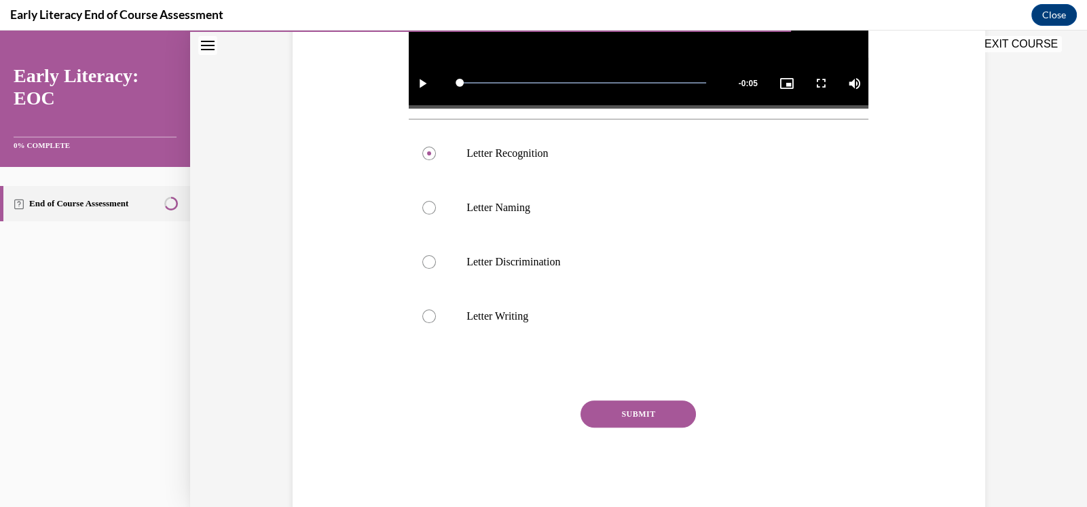
click at [633, 418] on button "SUBMIT" at bounding box center [637, 414] width 115 height 27
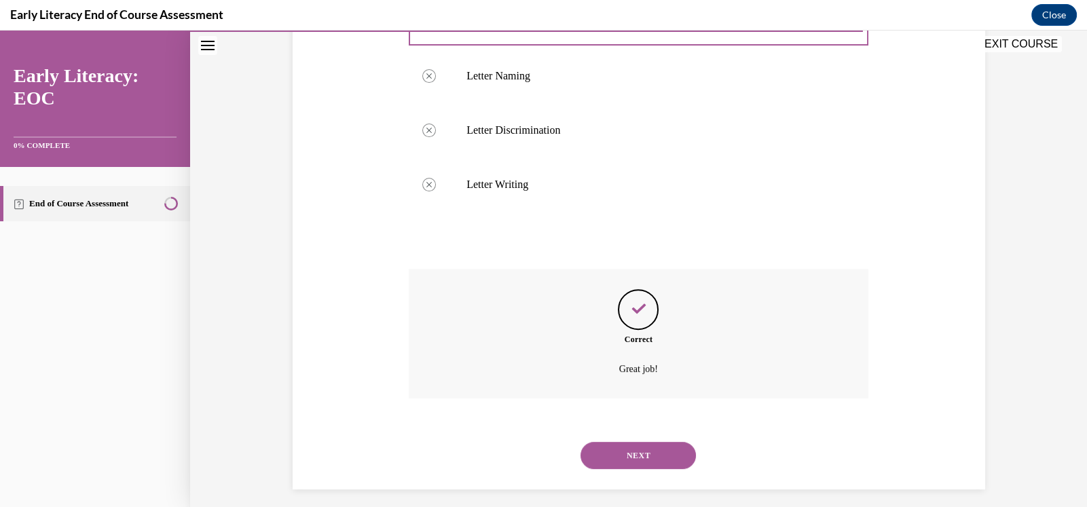
scroll to position [593, 0]
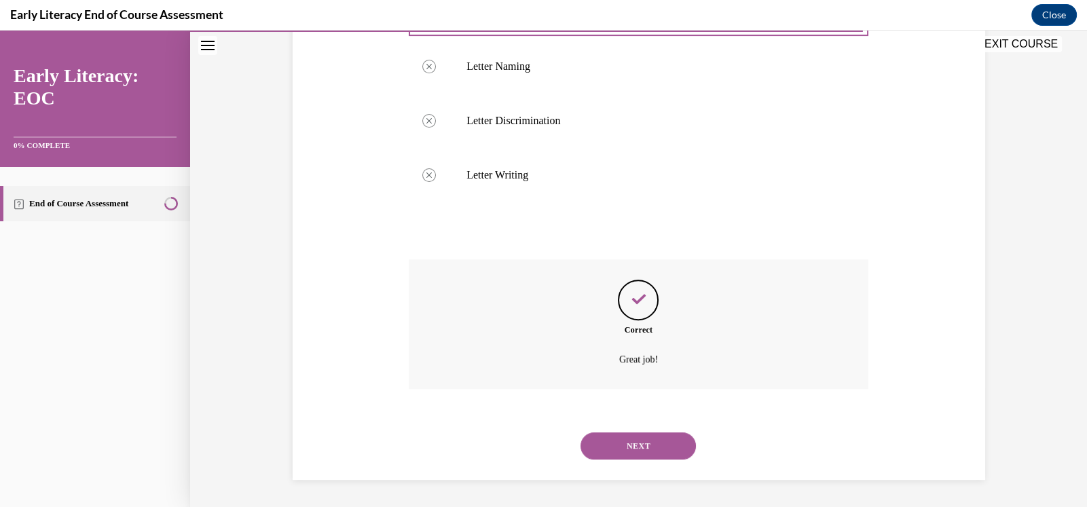
click at [650, 446] on button "NEXT" at bounding box center [637, 445] width 115 height 27
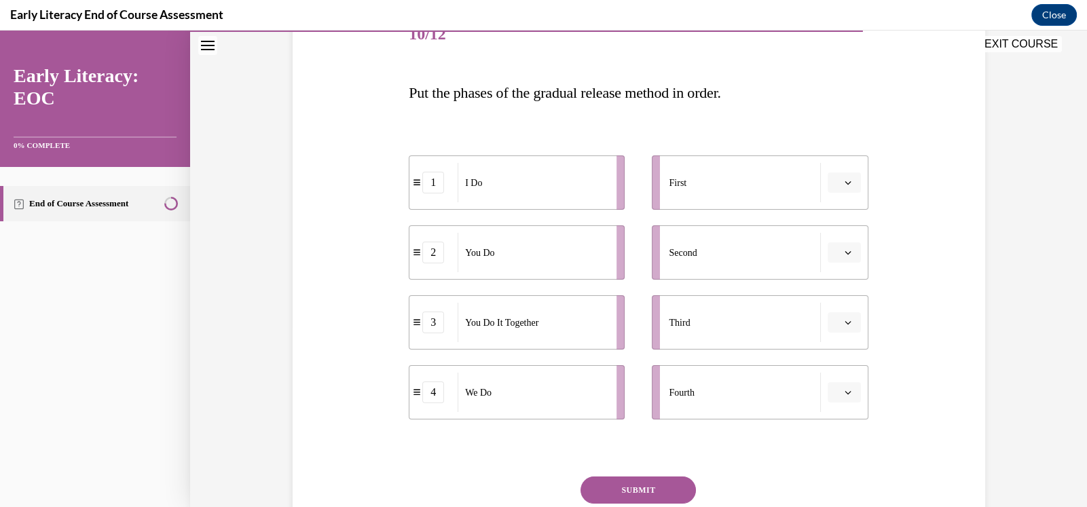
scroll to position [204, 0]
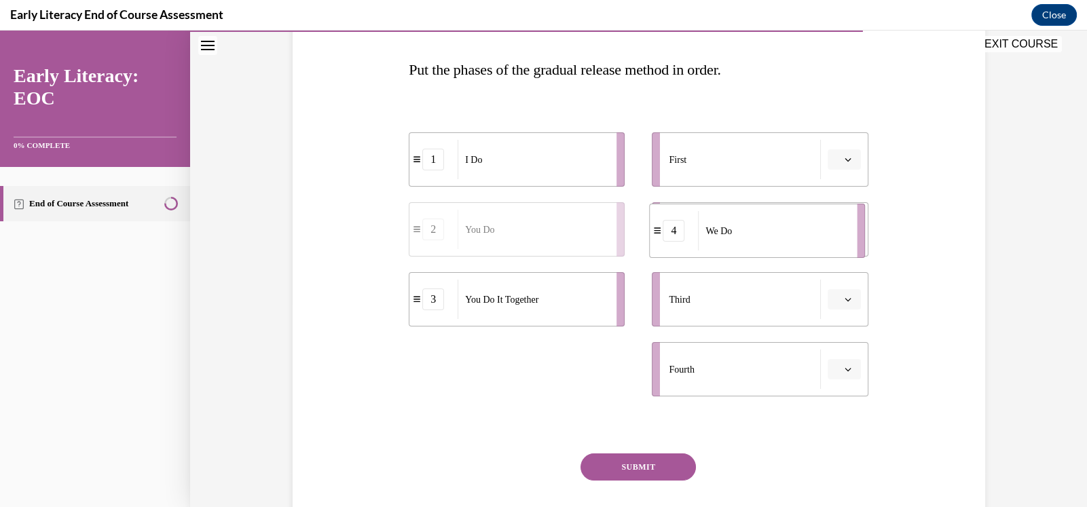
drag, startPoint x: 596, startPoint y: 388, endPoint x: 911, endPoint y: 200, distance: 366.5
click at [911, 200] on div "Question 10/12 Put the phases of the gradual release method in order. 1 I Do 2 …" at bounding box center [638, 254] width 699 height 621
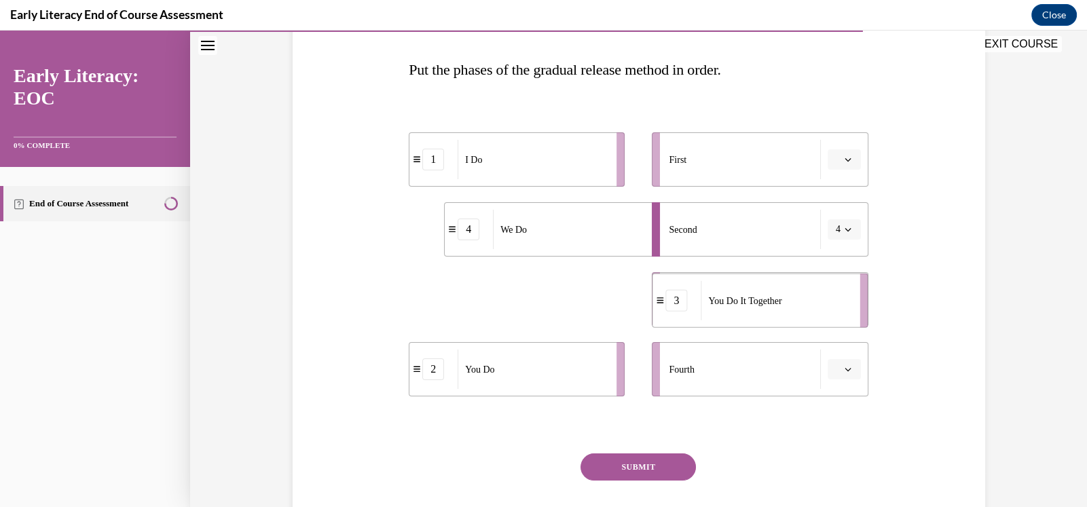
drag, startPoint x: 577, startPoint y: 303, endPoint x: 858, endPoint y: 304, distance: 281.1
click at [858, 304] on li "3 You Do It Together" at bounding box center [760, 301] width 216 height 54
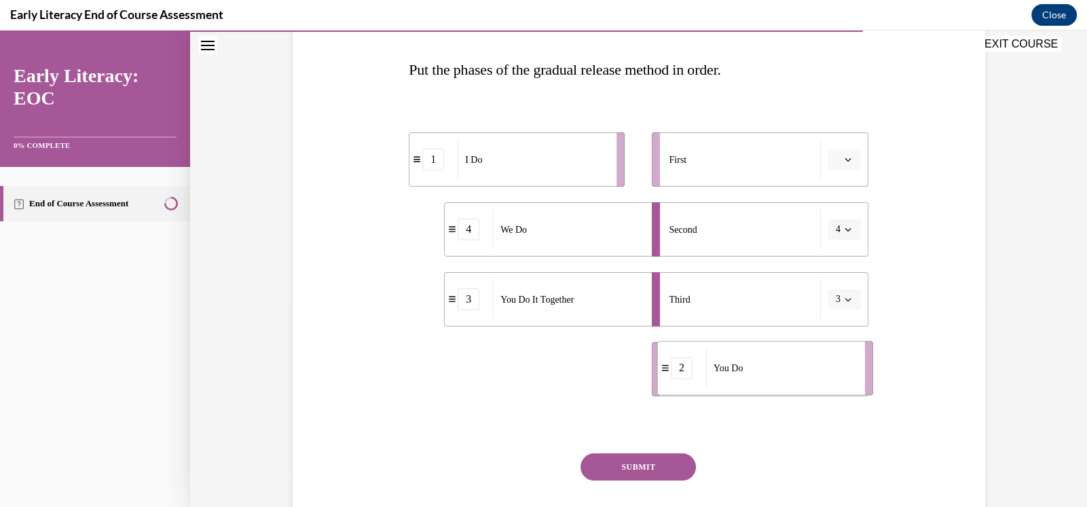
drag, startPoint x: 572, startPoint y: 382, endPoint x: 855, endPoint y: 381, distance: 283.1
click at [855, 381] on li "2 You Do" at bounding box center [765, 368] width 216 height 54
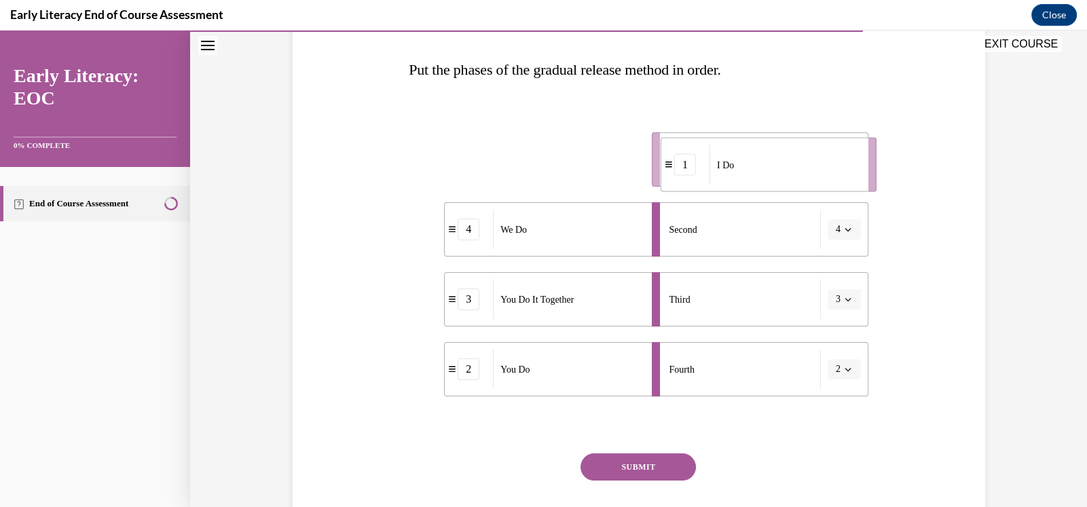
drag, startPoint x: 572, startPoint y: 165, endPoint x: 854, endPoint y: 168, distance: 281.8
click at [854, 168] on div "I Do" at bounding box center [784, 164] width 150 height 39
click at [635, 468] on button "SUBMIT" at bounding box center [637, 466] width 115 height 27
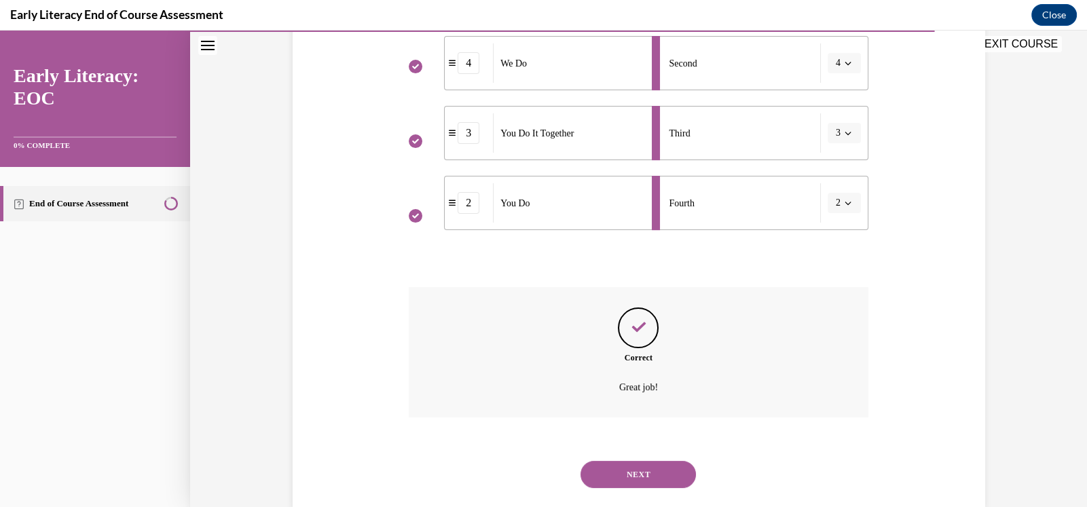
scroll to position [399, 0]
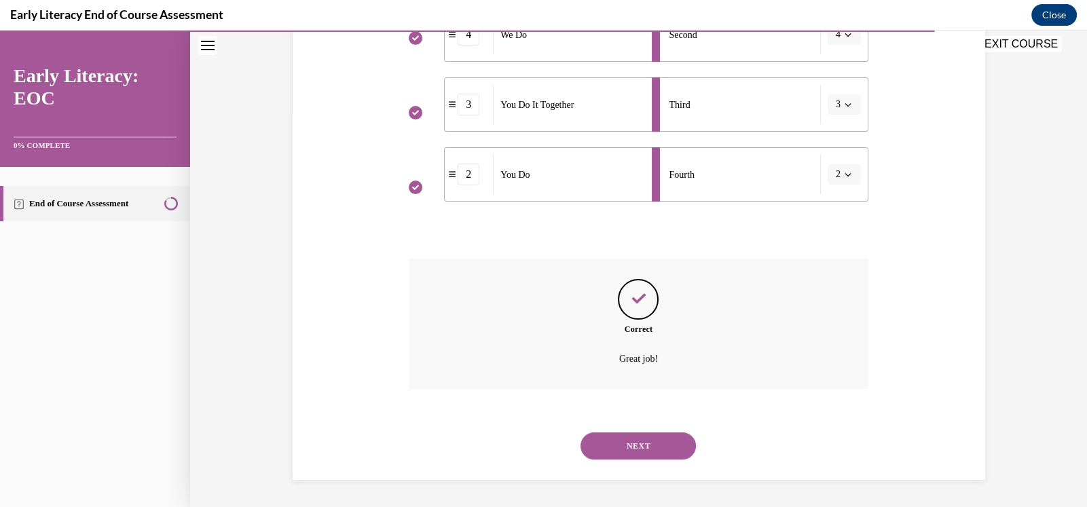
click at [650, 447] on button "NEXT" at bounding box center [637, 445] width 115 height 27
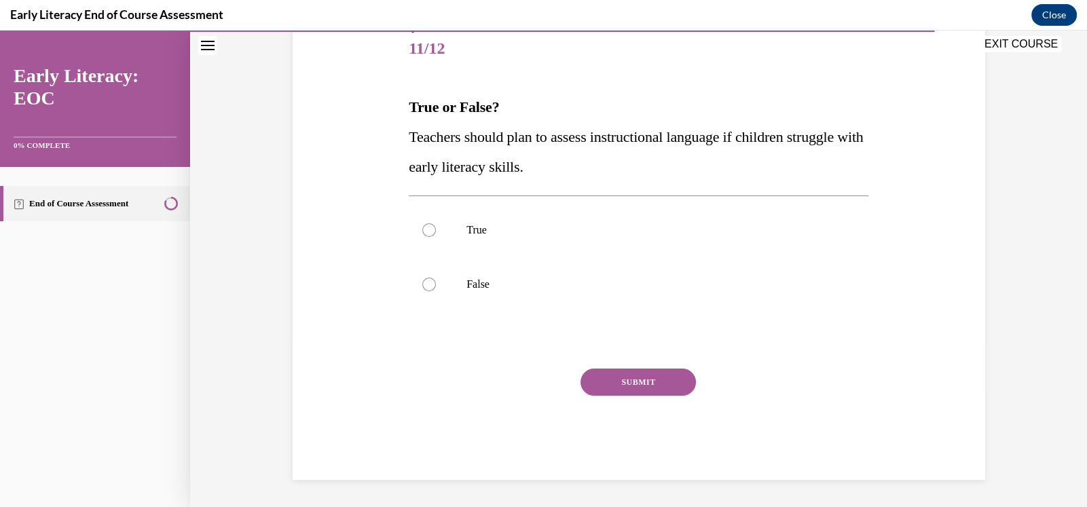
scroll to position [151, 0]
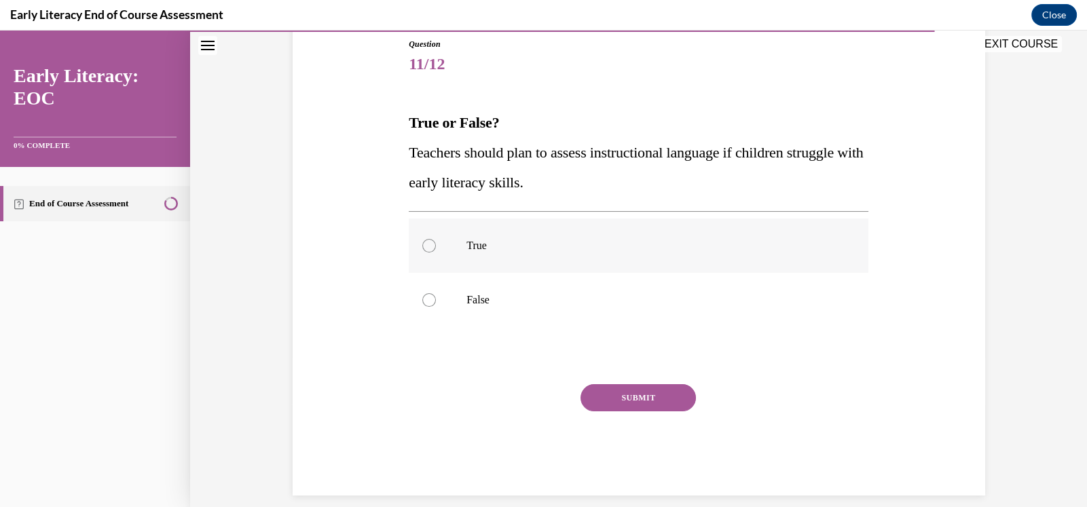
click at [424, 247] on div at bounding box center [429, 246] width 14 height 14
click at [647, 395] on button "SUBMIT" at bounding box center [637, 397] width 115 height 27
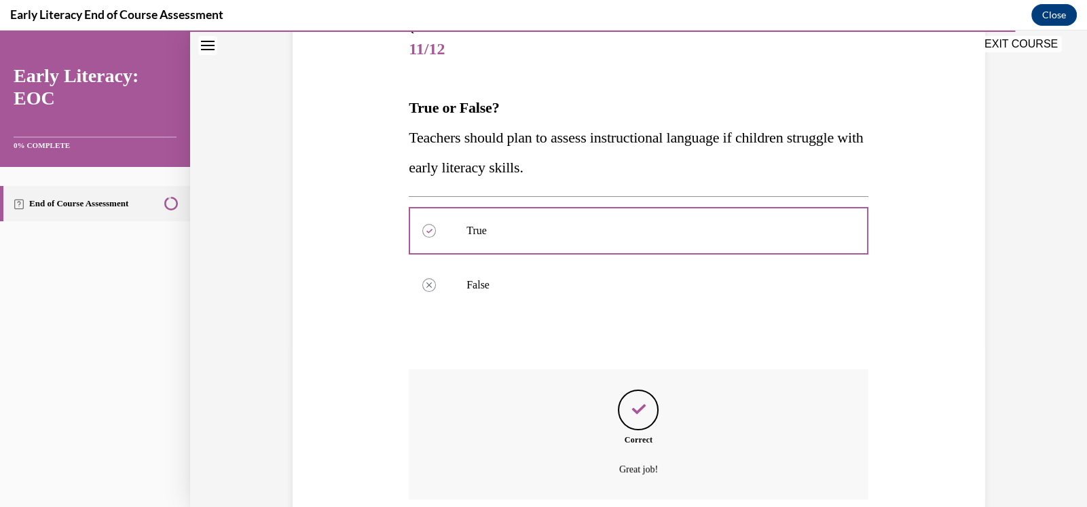
scroll to position [276, 0]
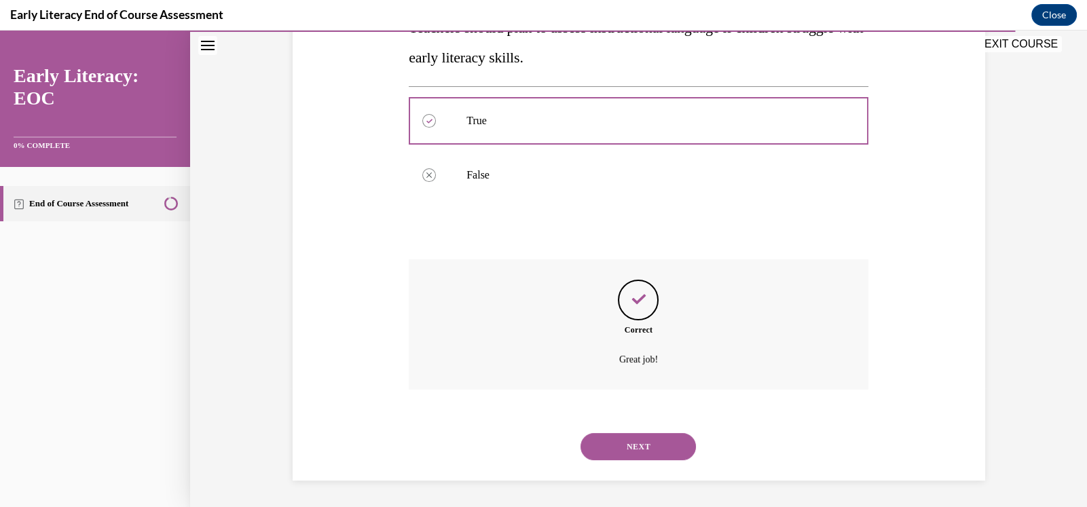
click at [621, 447] on button "NEXT" at bounding box center [637, 446] width 115 height 27
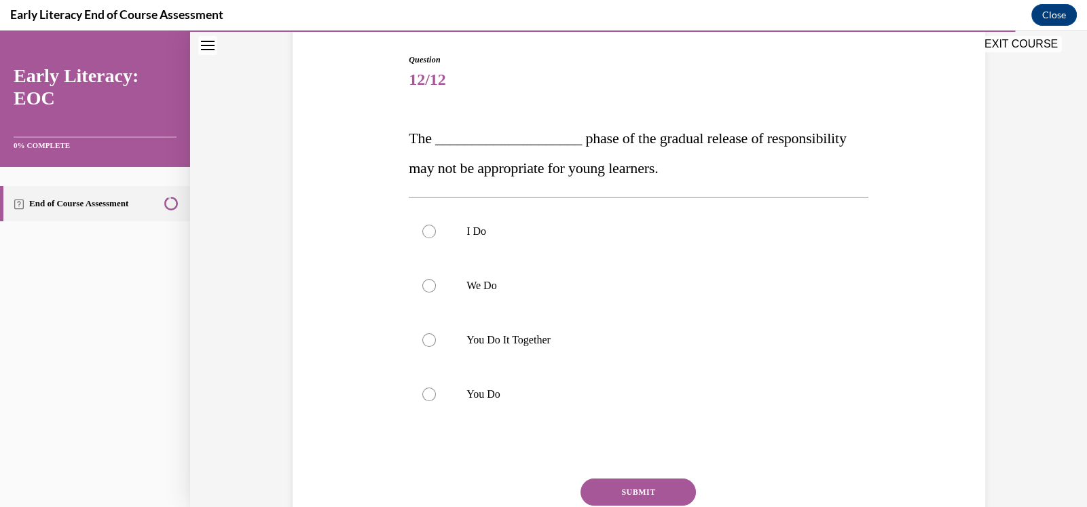
scroll to position [113, 0]
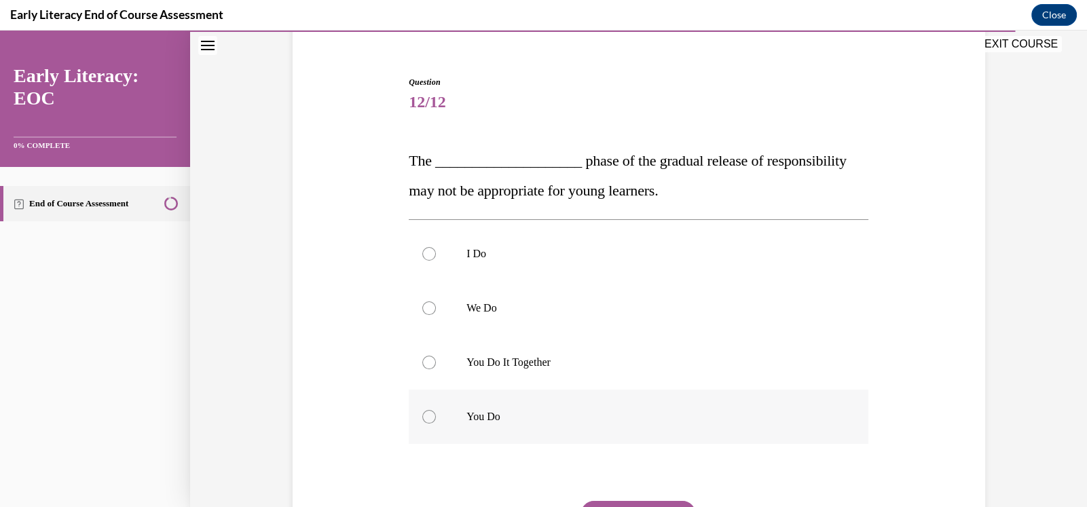
click at [422, 415] on div at bounding box center [429, 417] width 14 height 14
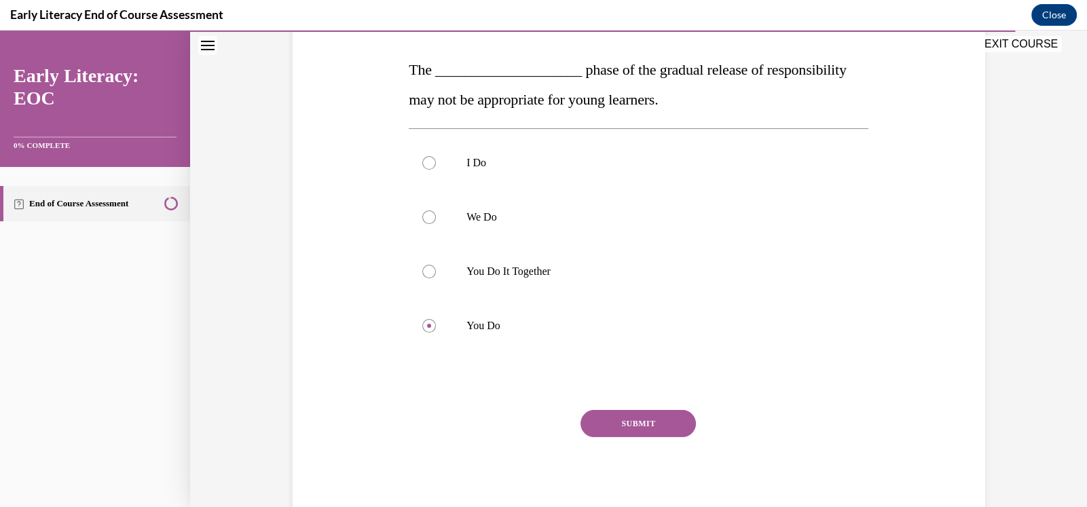
scroll to position [226, 0]
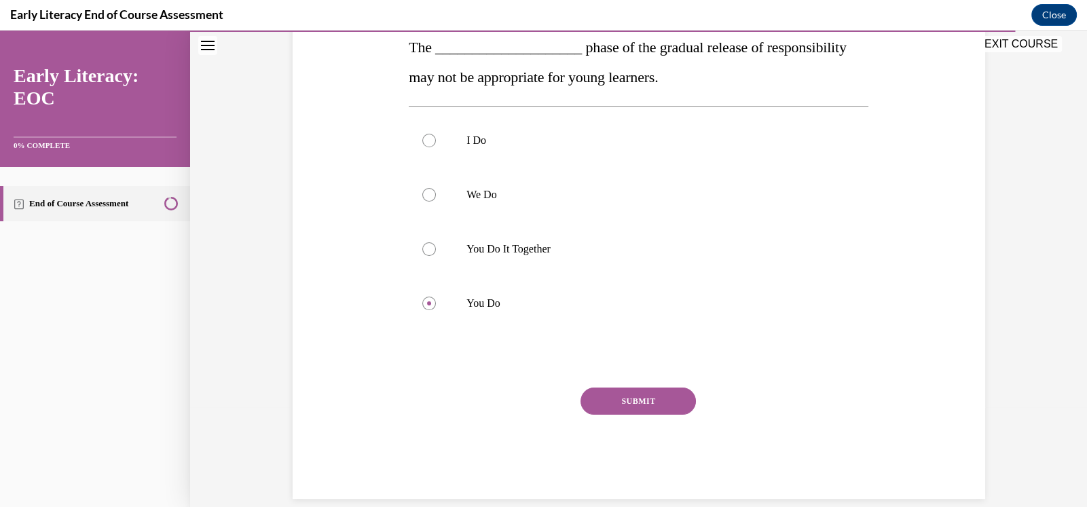
click at [633, 397] on button "SUBMIT" at bounding box center [637, 401] width 115 height 27
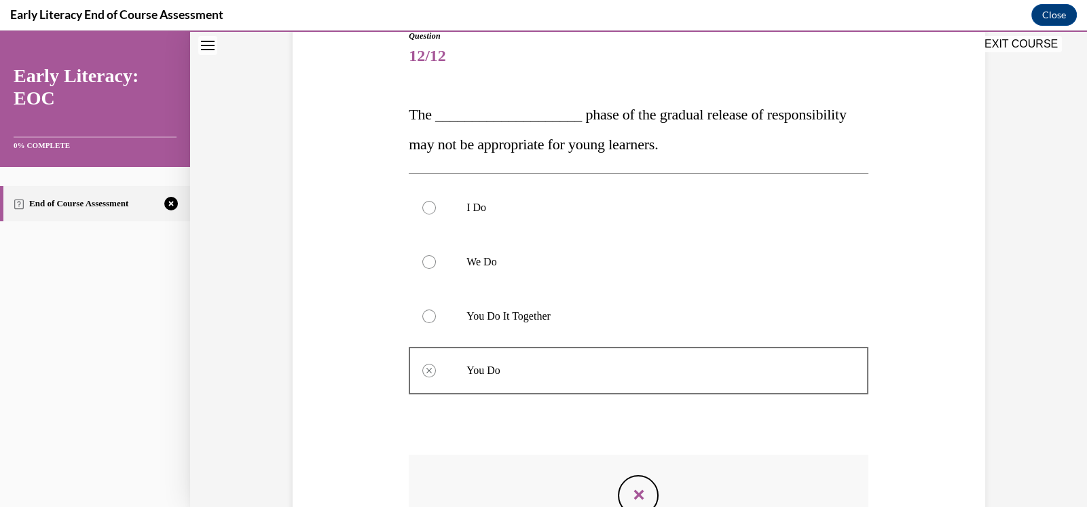
scroll to position [151, 0]
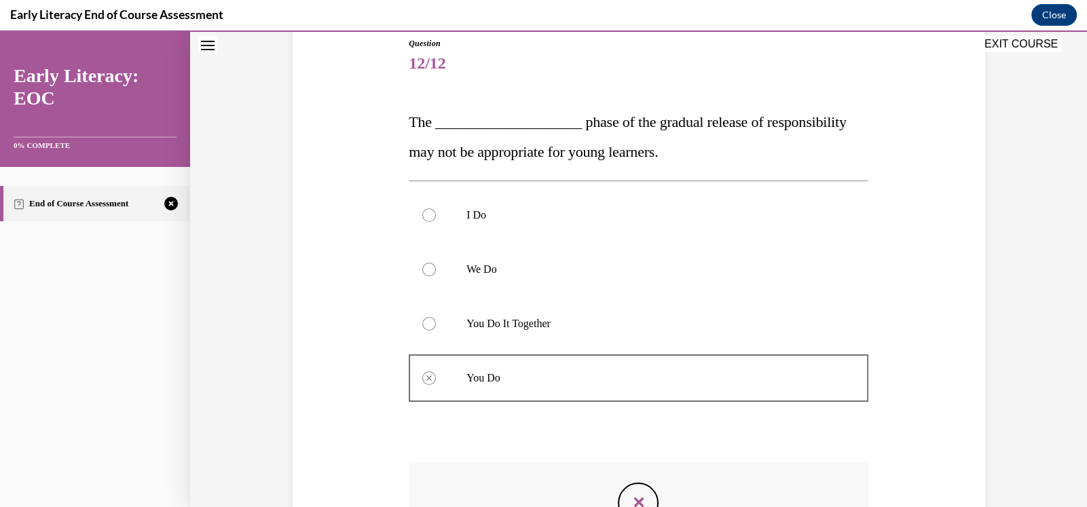
click at [424, 215] on div at bounding box center [429, 215] width 14 height 14
click at [424, 220] on div at bounding box center [429, 215] width 14 height 14
click at [534, 235] on div at bounding box center [639, 215] width 460 height 54
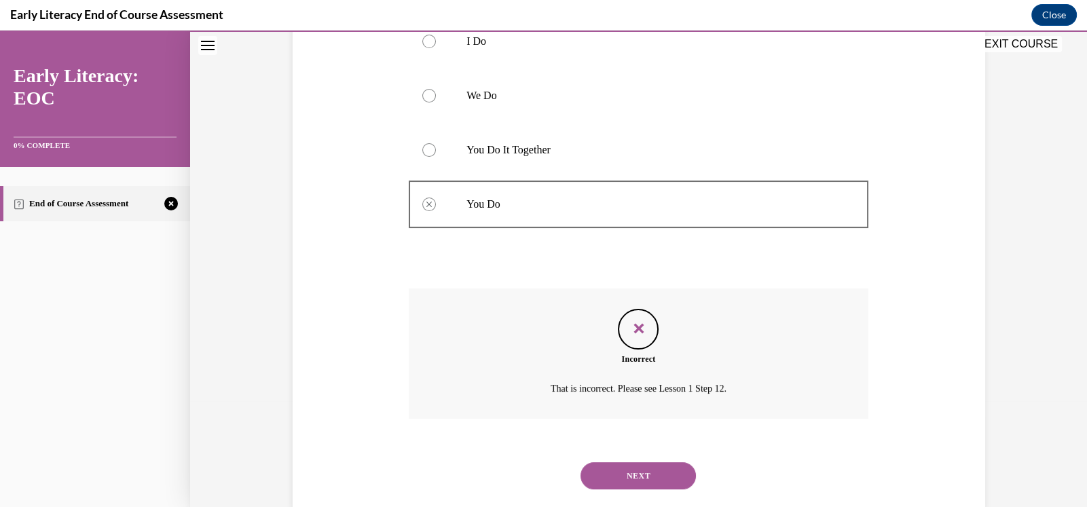
scroll to position [332, 0]
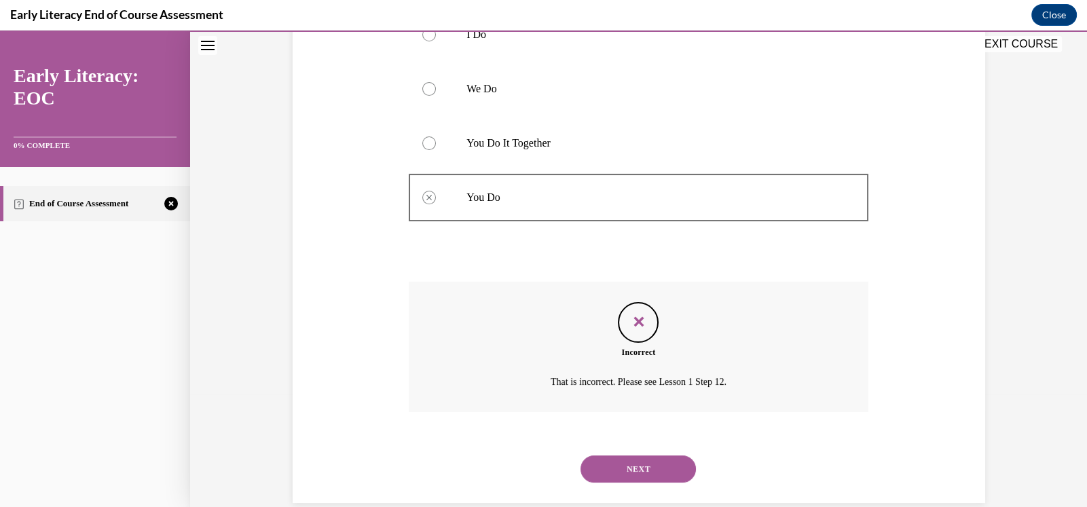
click at [635, 318] on icon "Feedback" at bounding box center [638, 322] width 20 height 20
click at [624, 463] on button "NEXT" at bounding box center [637, 469] width 115 height 27
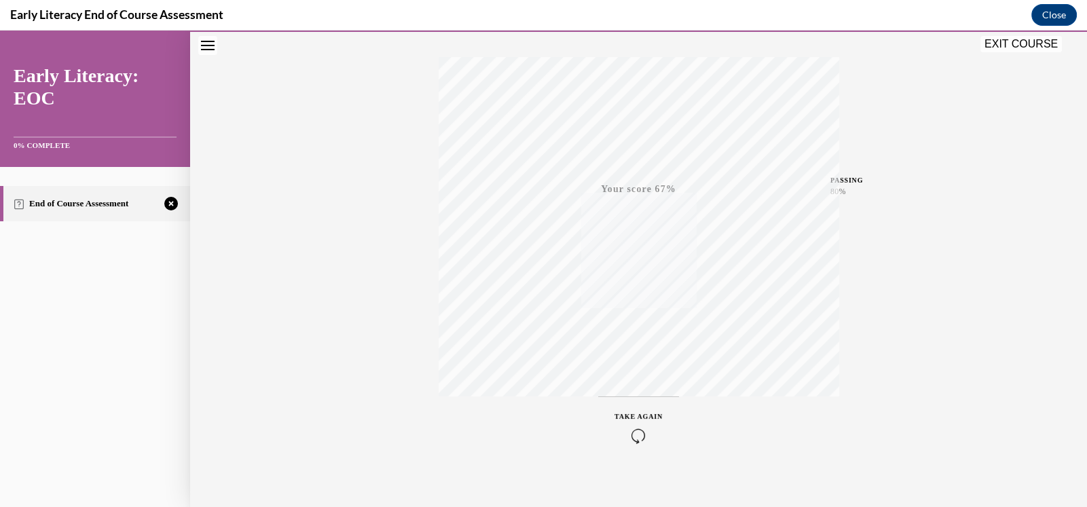
scroll to position [219, 0]
click at [631, 422] on icon "button" at bounding box center [638, 424] width 48 height 15
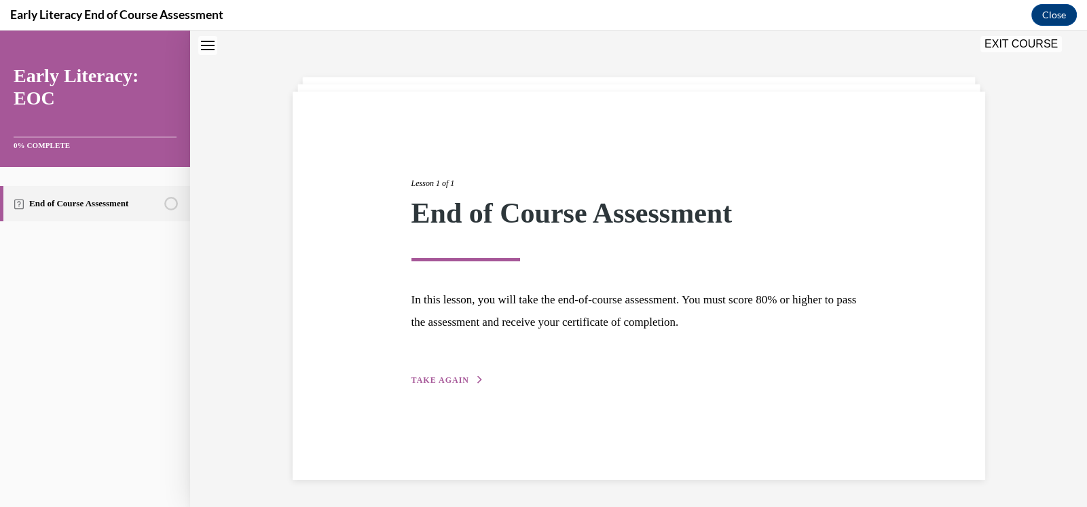
click at [459, 380] on span "TAKE AGAIN" at bounding box center [440, 380] width 58 height 10
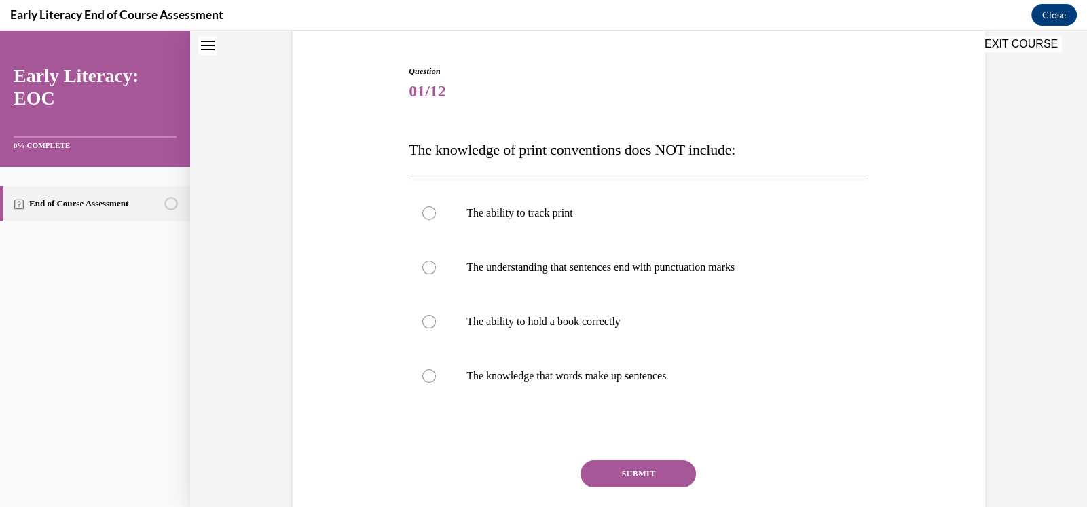
scroll to position [133, 0]
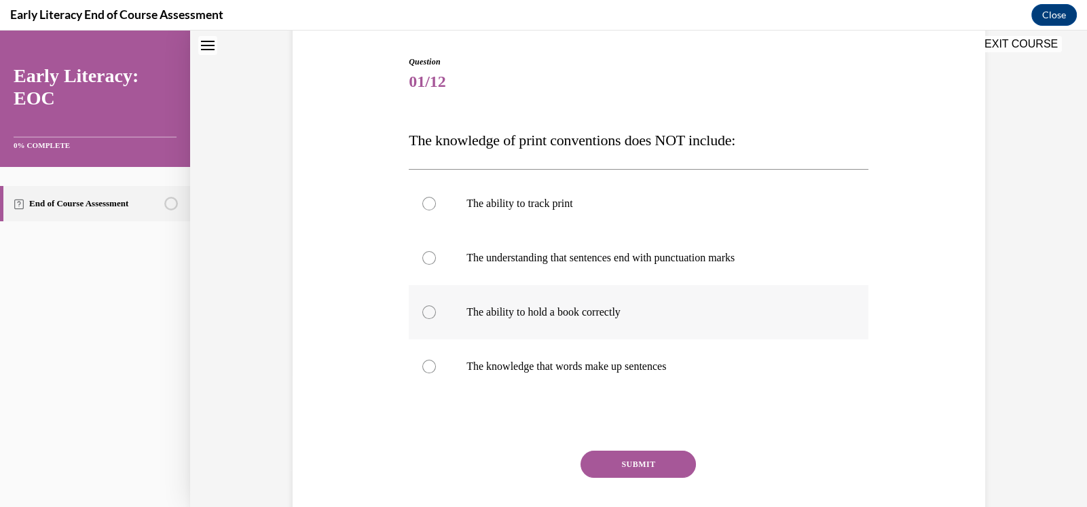
click at [426, 312] on div at bounding box center [429, 312] width 14 height 14
click at [642, 454] on button "SUBMIT" at bounding box center [637, 464] width 115 height 27
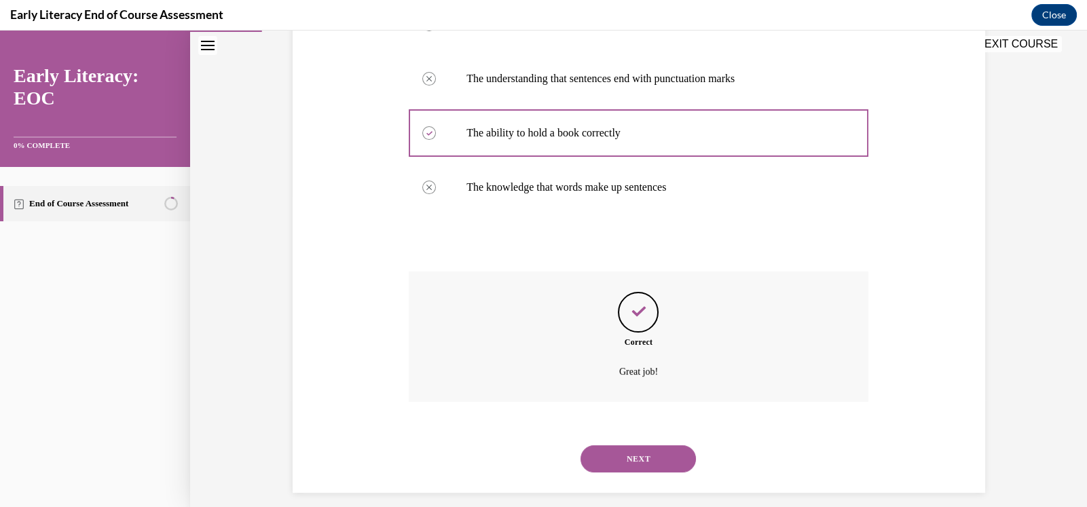
scroll to position [325, 0]
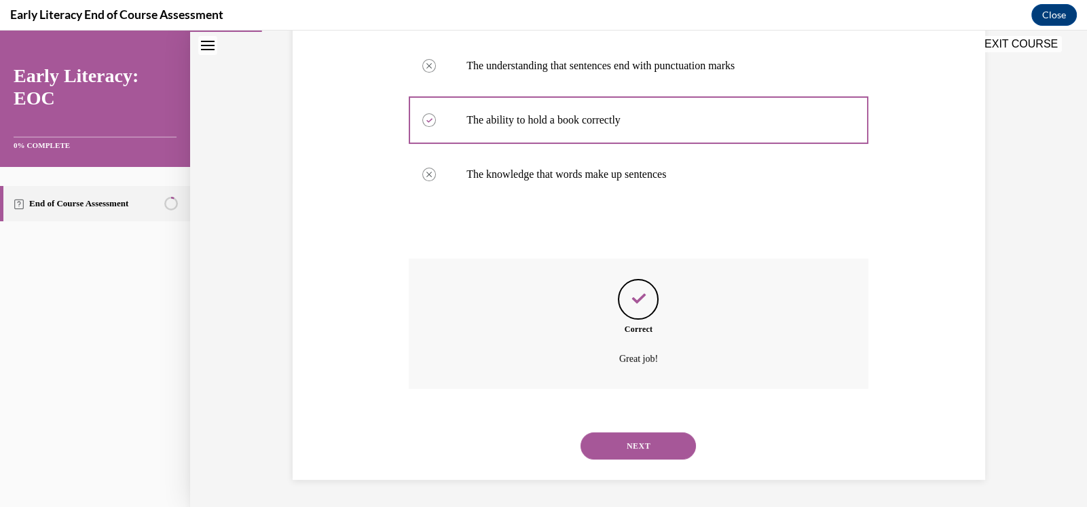
click at [651, 441] on button "NEXT" at bounding box center [637, 445] width 115 height 27
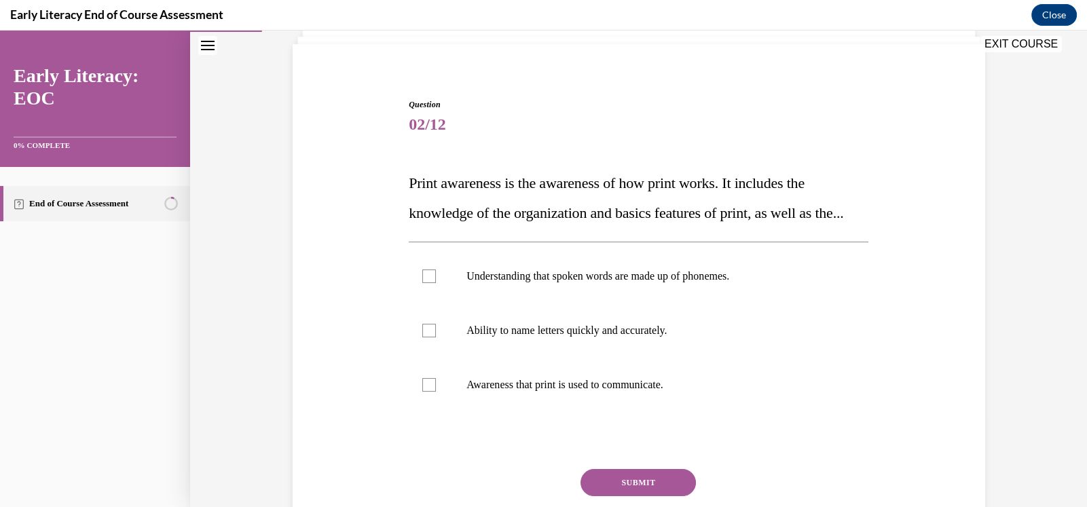
scroll to position [113, 0]
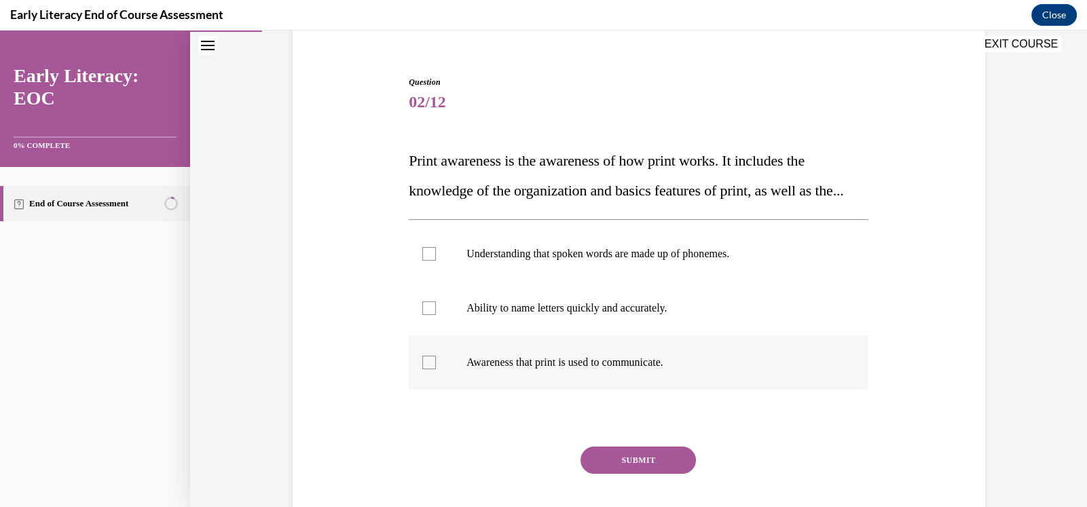
click at [428, 369] on div at bounding box center [429, 363] width 14 height 14
click at [637, 474] on button "SUBMIT" at bounding box center [637, 460] width 115 height 27
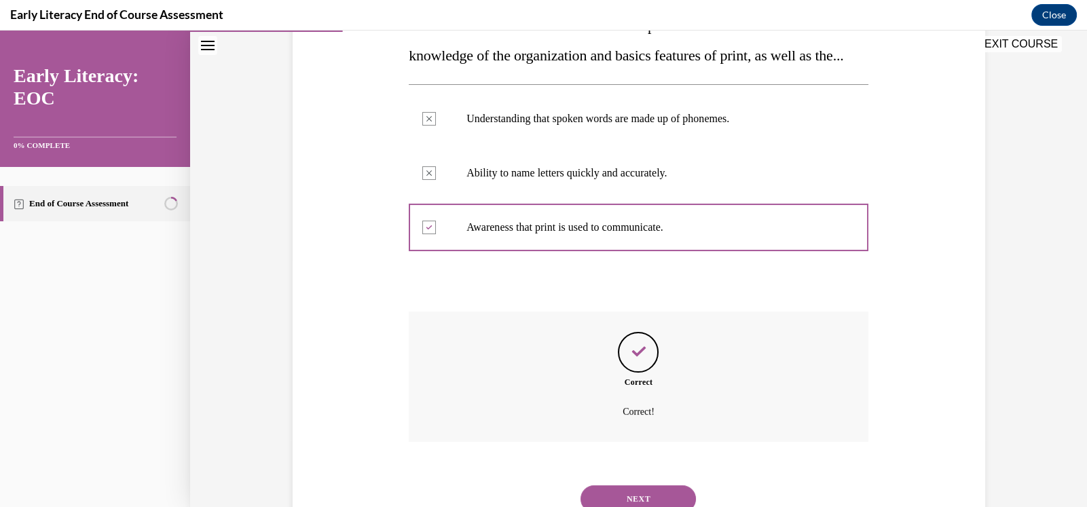
scroll to position [330, 0]
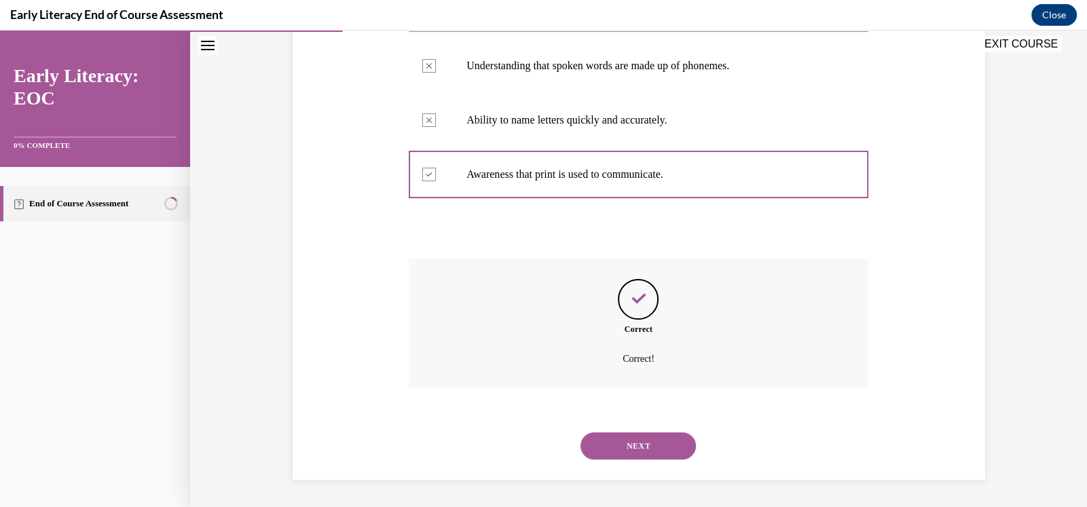
click at [629, 445] on button "NEXT" at bounding box center [637, 445] width 115 height 27
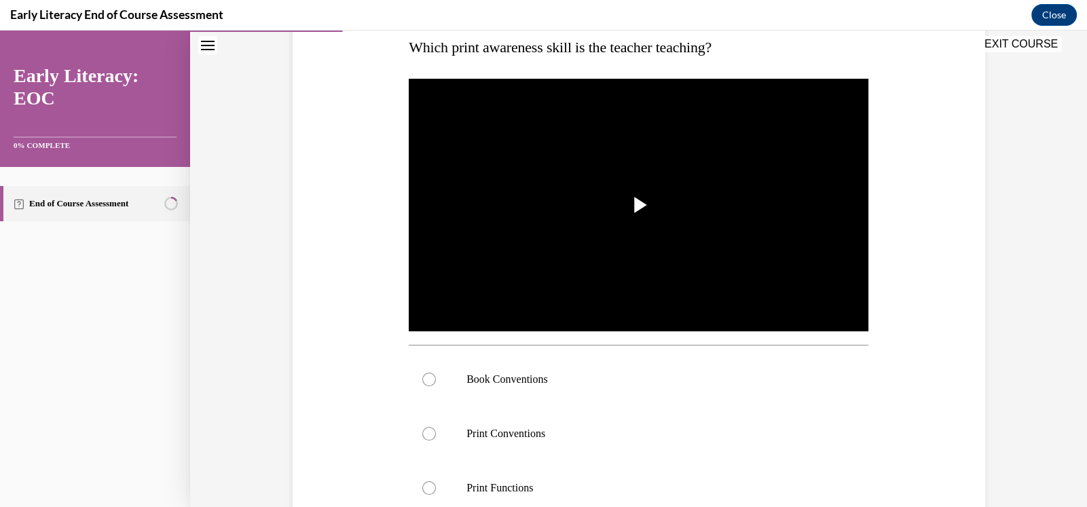
scroll to position [248, 0]
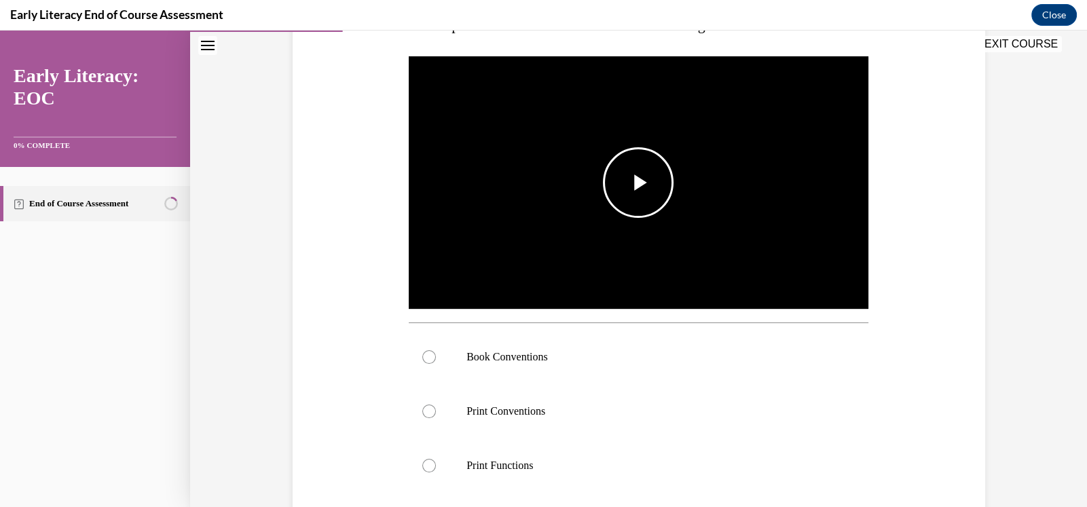
click at [638, 183] on span "Video player" at bounding box center [638, 183] width 0 height 0
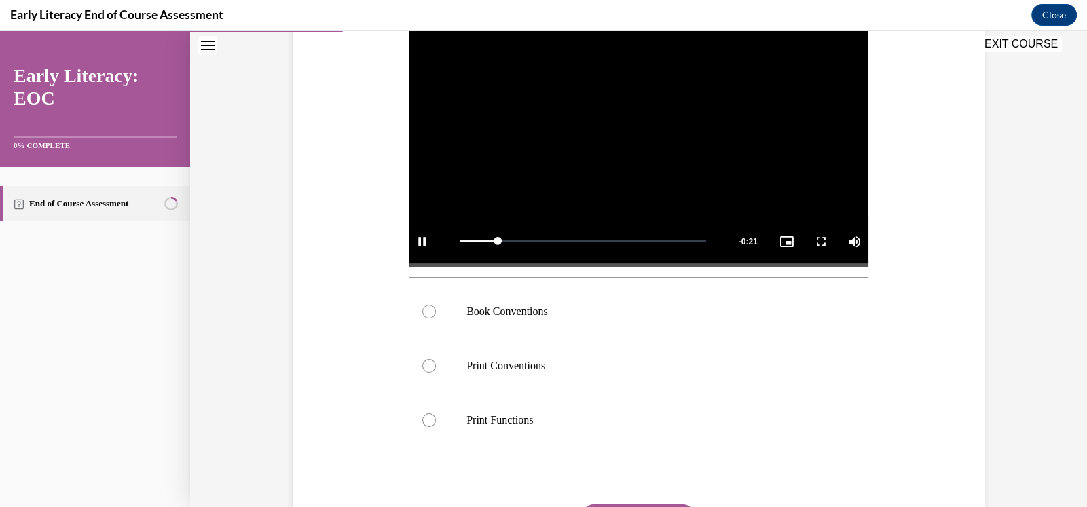
scroll to position [339, 0]
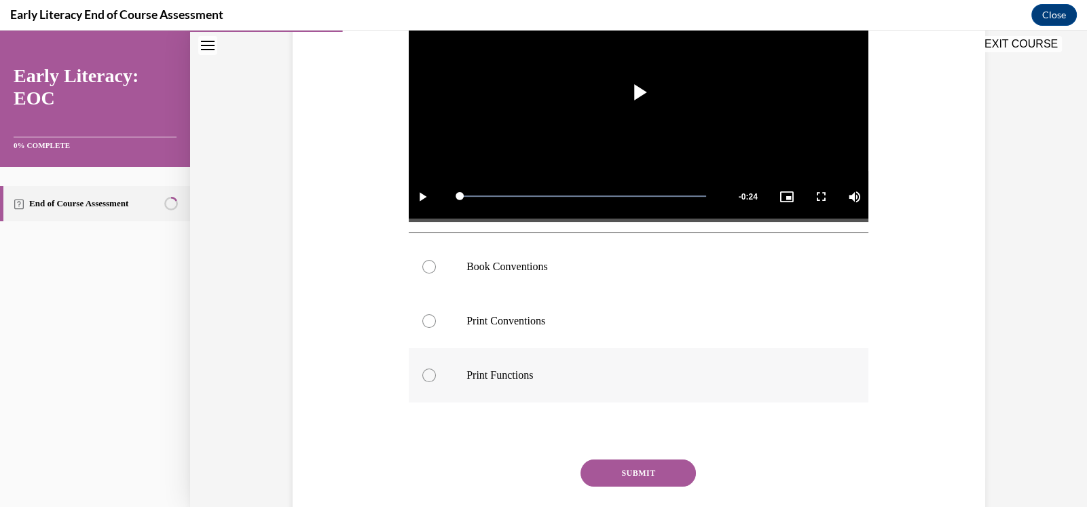
click at [422, 375] on div at bounding box center [429, 376] width 14 height 14
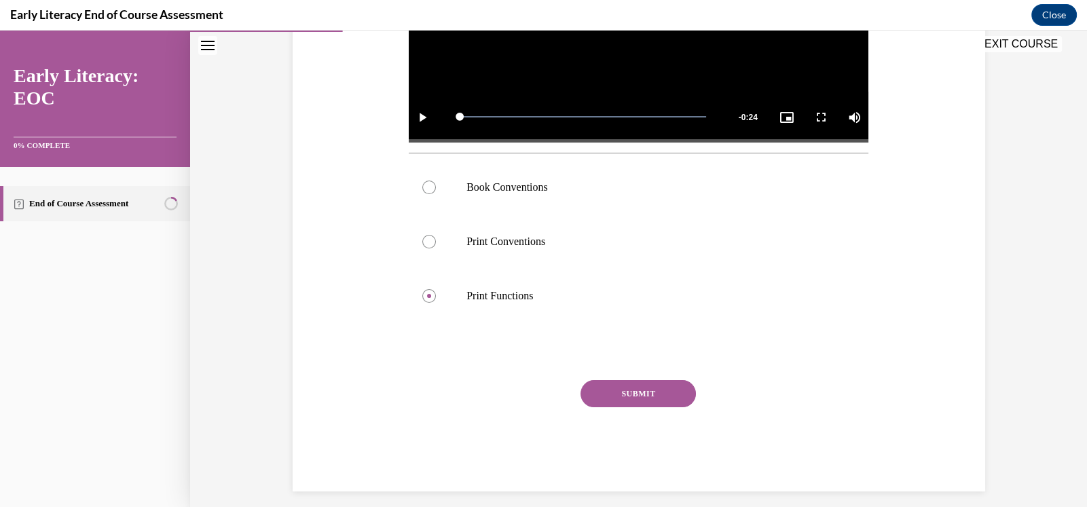
scroll to position [429, 0]
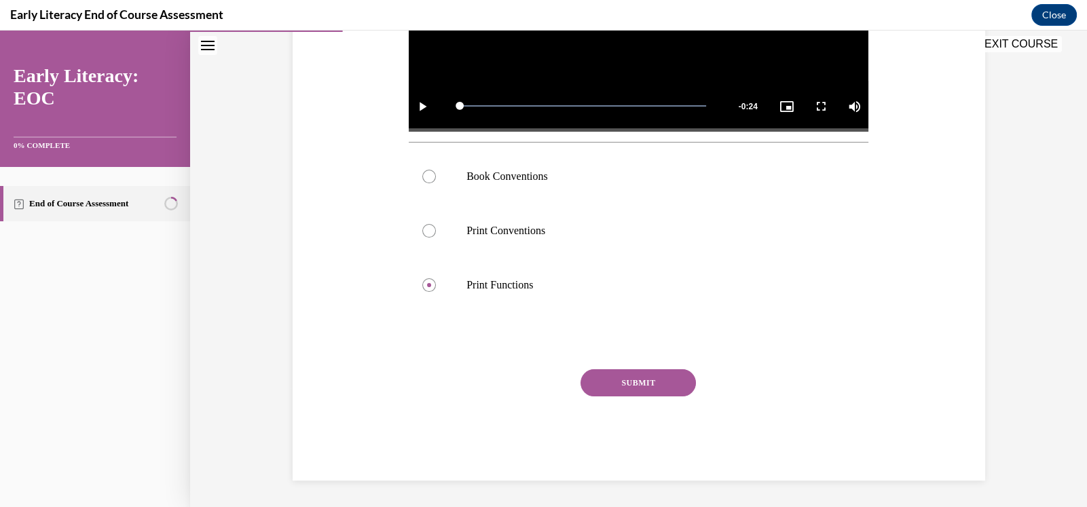
click at [635, 388] on button "SUBMIT" at bounding box center [637, 382] width 115 height 27
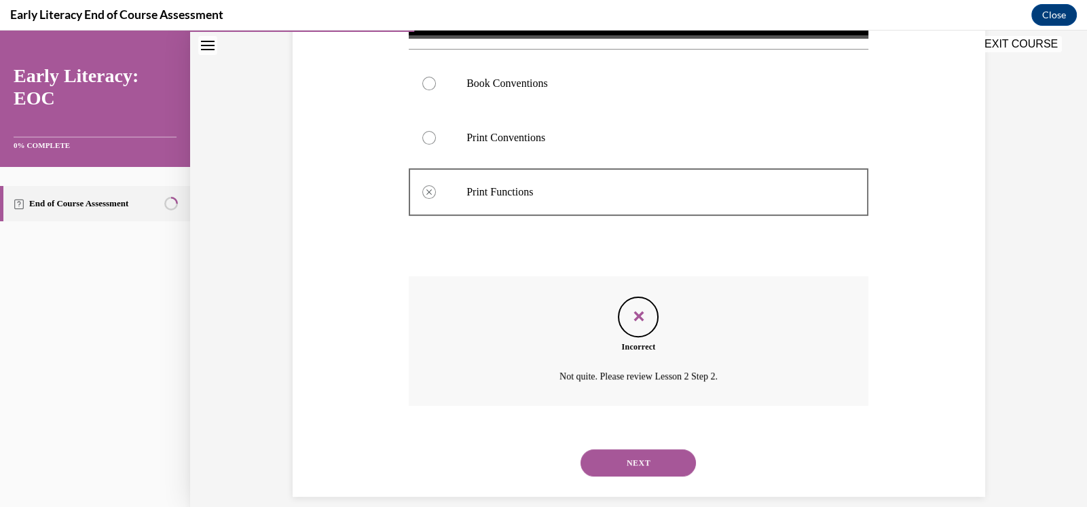
scroll to position [539, 0]
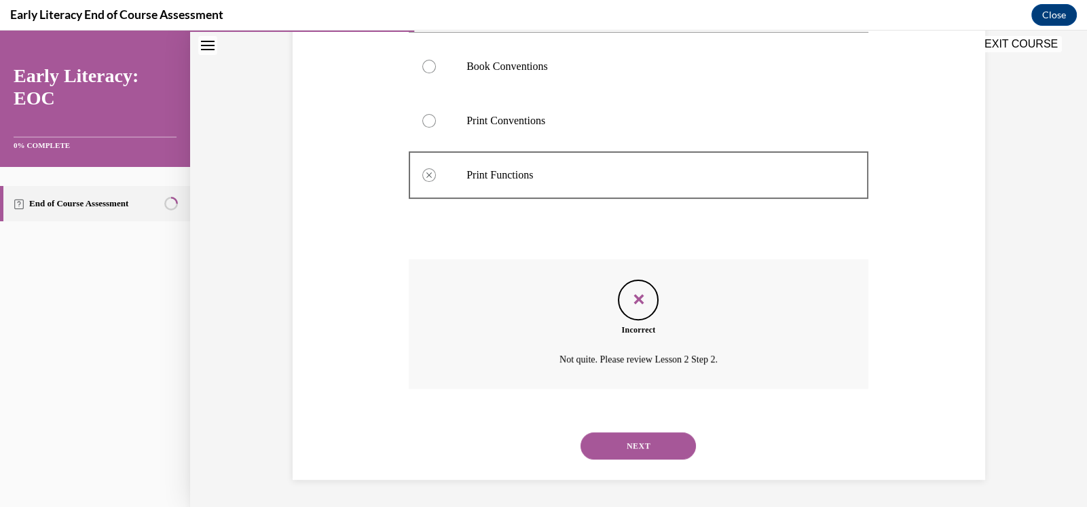
click at [645, 441] on button "NEXT" at bounding box center [637, 445] width 115 height 27
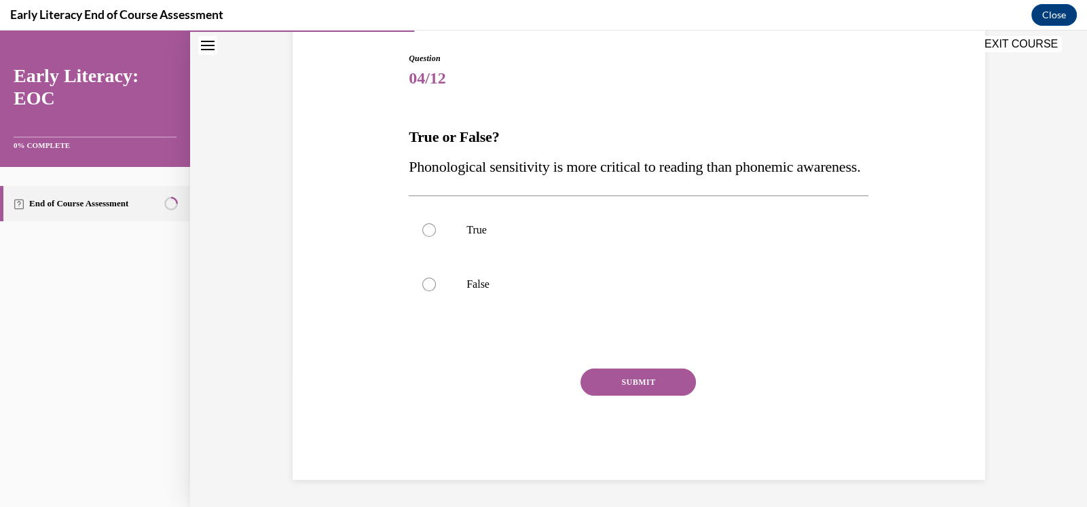
scroll to position [151, 0]
click at [426, 291] on div at bounding box center [429, 285] width 14 height 14
click at [628, 396] on button "SUBMIT" at bounding box center [637, 382] width 115 height 27
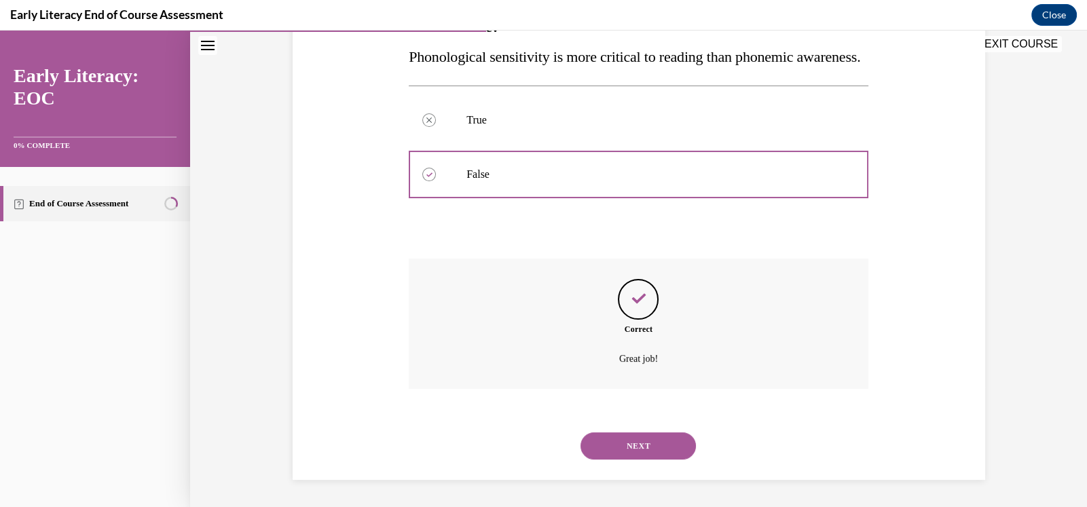
scroll to position [276, 0]
click at [646, 441] on button "NEXT" at bounding box center [637, 445] width 115 height 27
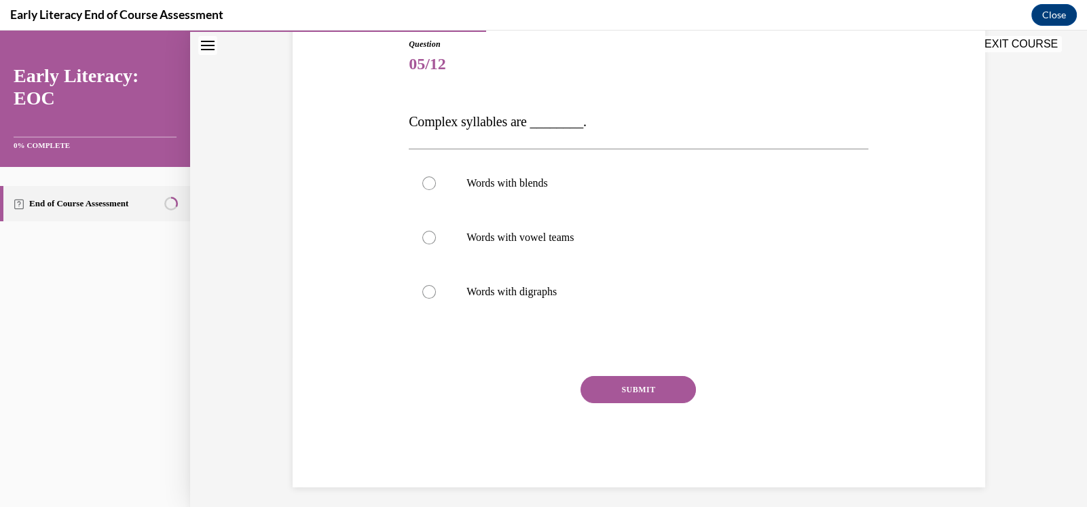
scroll to position [158, 0]
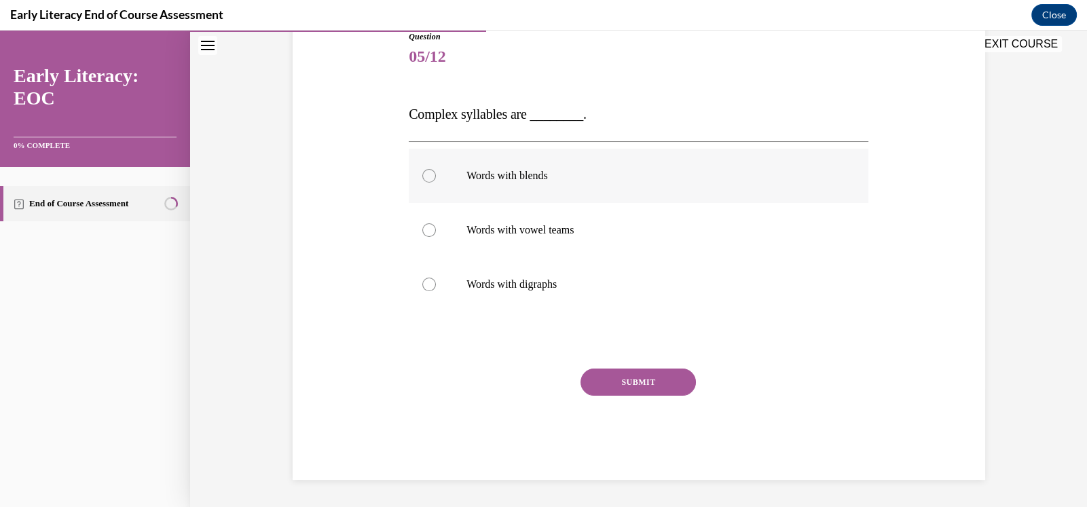
click at [424, 169] on div at bounding box center [429, 176] width 14 height 14
click at [637, 385] on button "SUBMIT" at bounding box center [637, 382] width 115 height 27
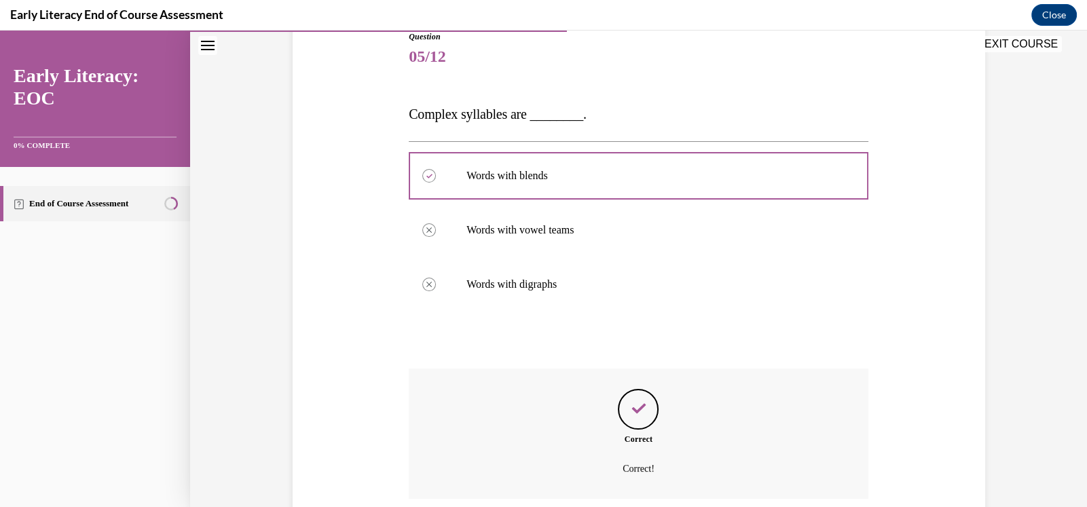
scroll to position [267, 0]
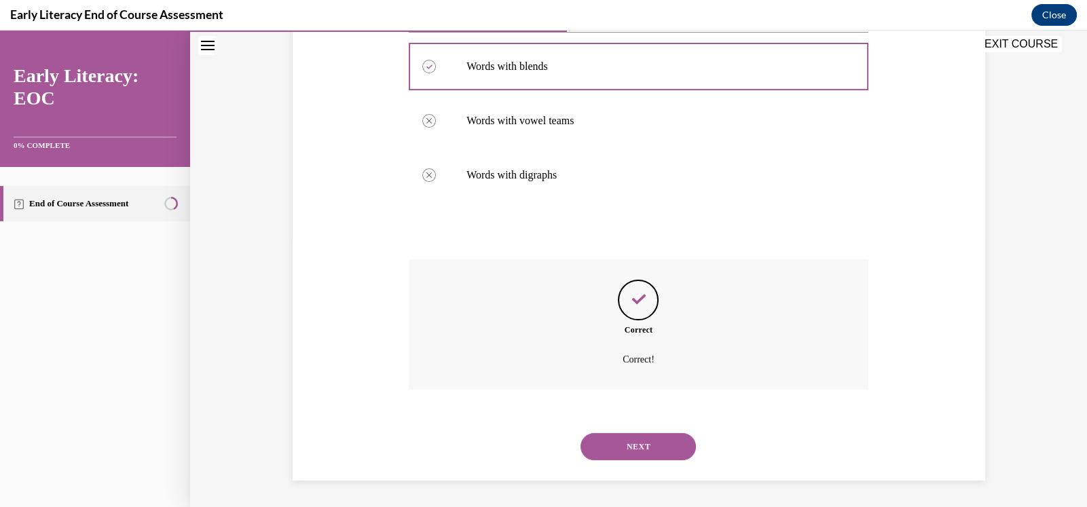
click at [621, 447] on button "NEXT" at bounding box center [637, 446] width 115 height 27
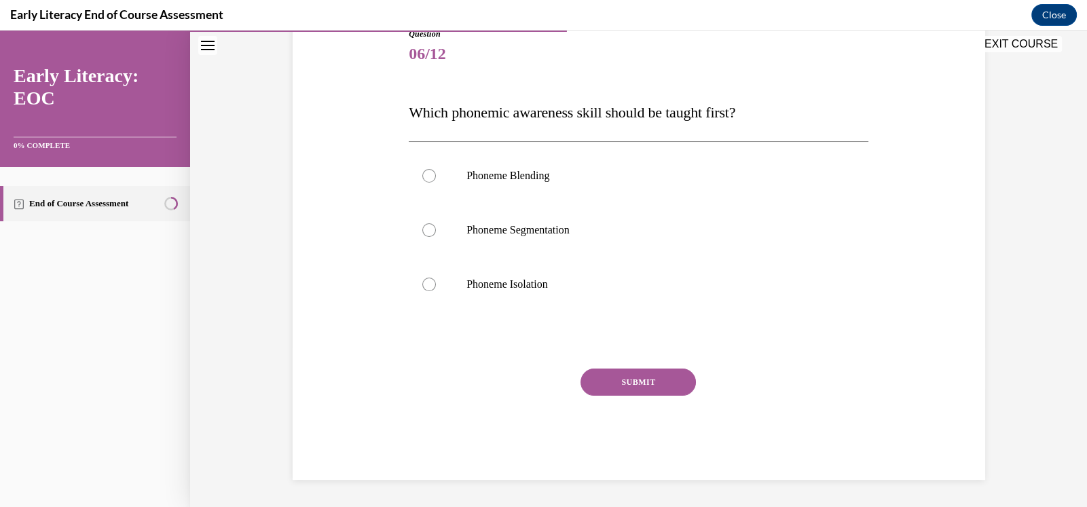
scroll to position [151, 0]
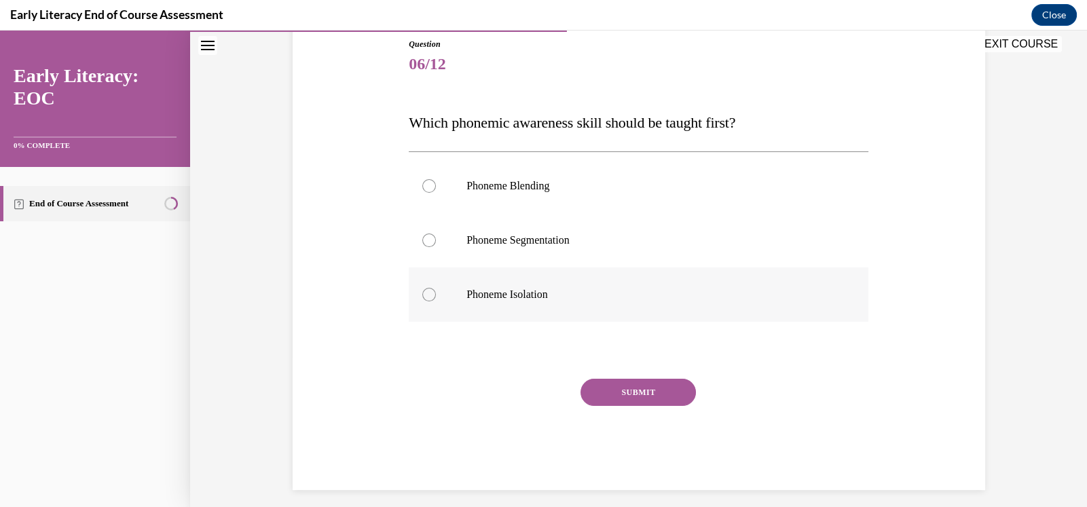
click at [426, 293] on div at bounding box center [429, 295] width 14 height 14
click at [652, 393] on button "SUBMIT" at bounding box center [637, 392] width 115 height 27
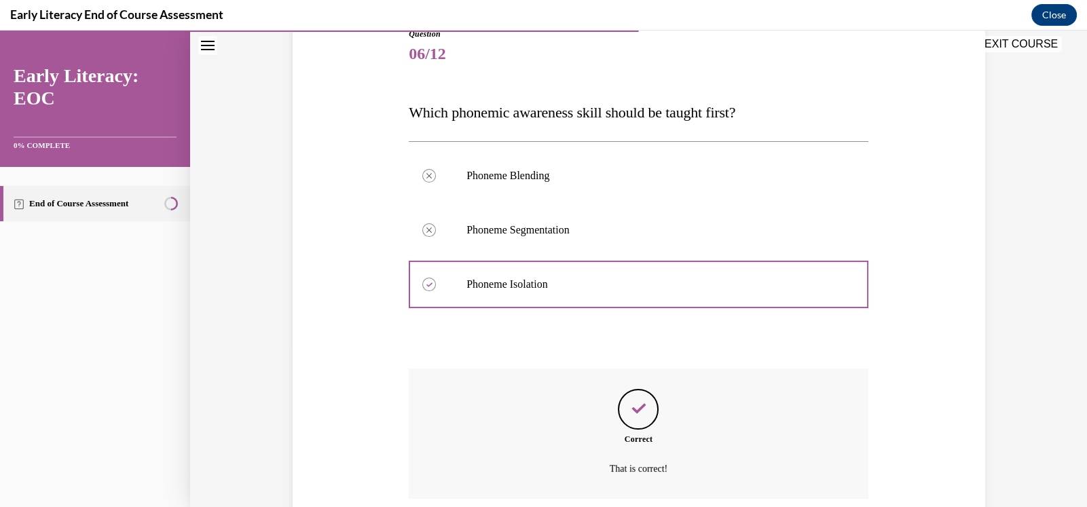
scroll to position [271, 0]
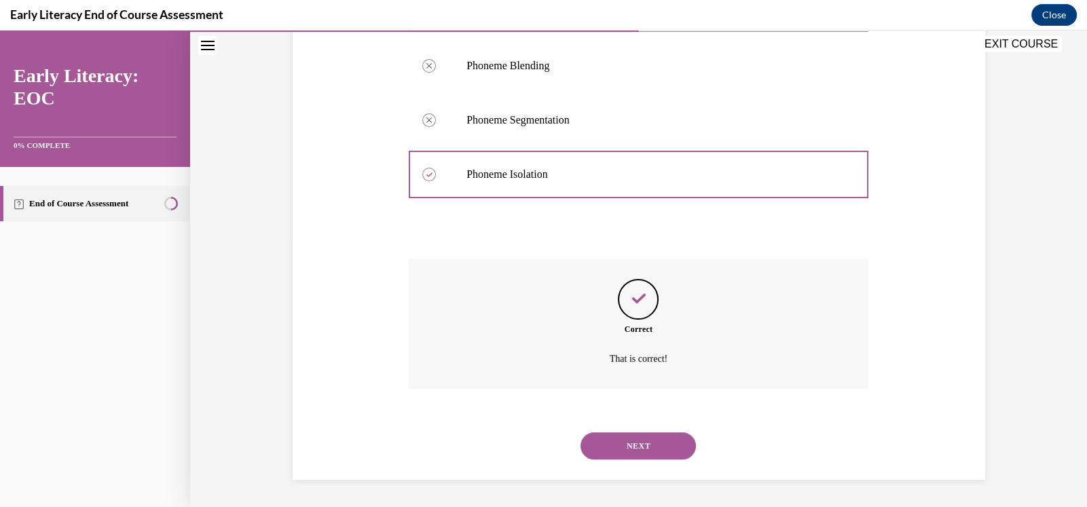
click at [623, 445] on button "NEXT" at bounding box center [637, 445] width 115 height 27
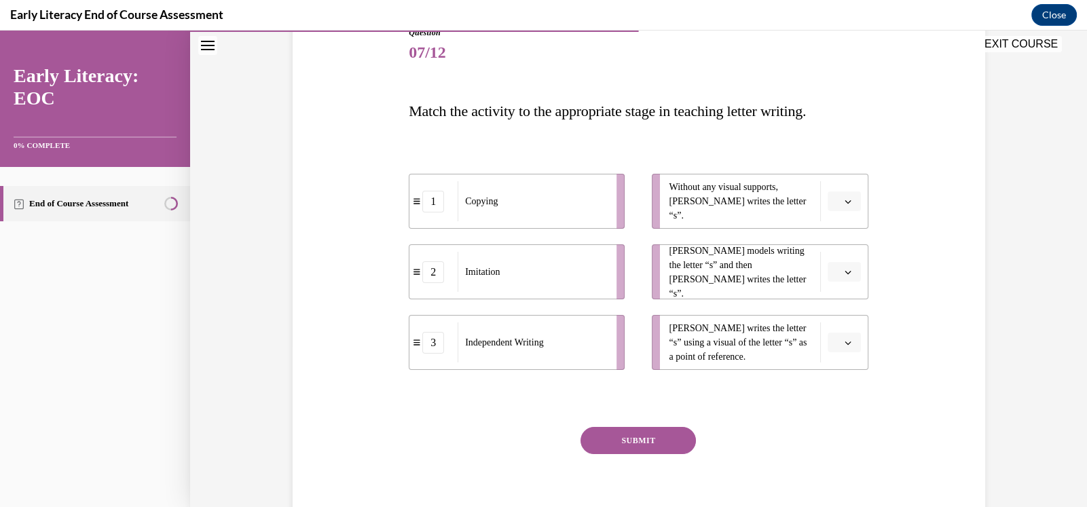
scroll to position [158, 0]
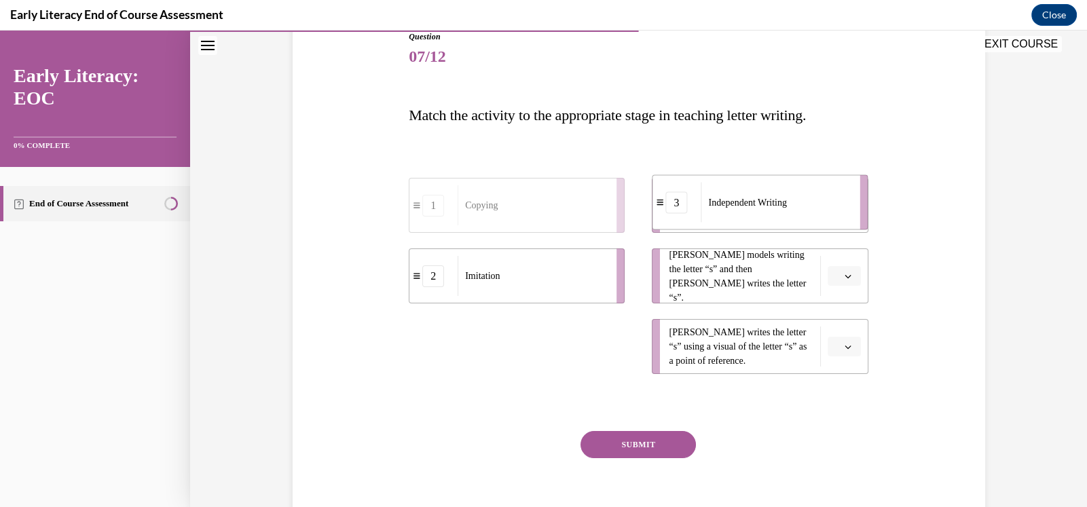
drag, startPoint x: 547, startPoint y: 366, endPoint x: 849, endPoint y: 189, distance: 350.2
click at [849, 189] on li "3 Independent Writing" at bounding box center [760, 202] width 216 height 55
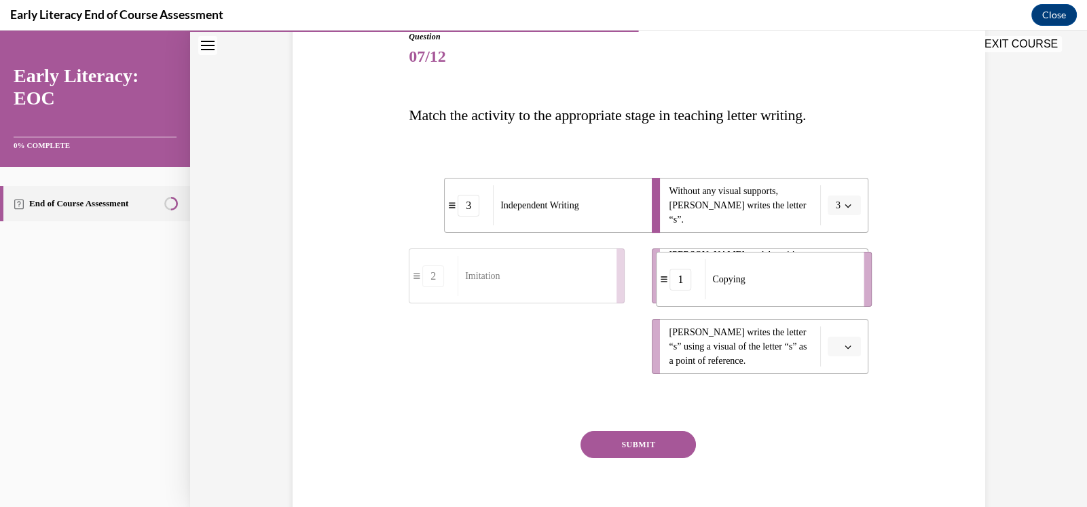
drag, startPoint x: 580, startPoint y: 350, endPoint x: 883, endPoint y: 266, distance: 314.3
click at [883, 266] on div "Question 07/12 Match the activity to the appropriate stage in teaching letter w…" at bounding box center [638, 266] width 699 height 553
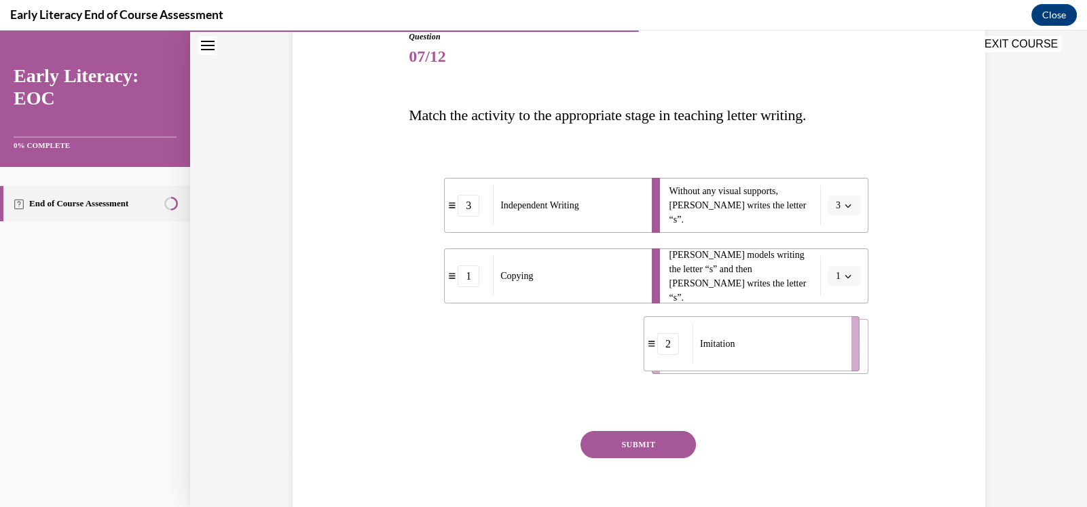
drag, startPoint x: 577, startPoint y: 355, endPoint x: 819, endPoint y: 351, distance: 242.4
click at [819, 351] on div "Imitation" at bounding box center [767, 344] width 150 height 40
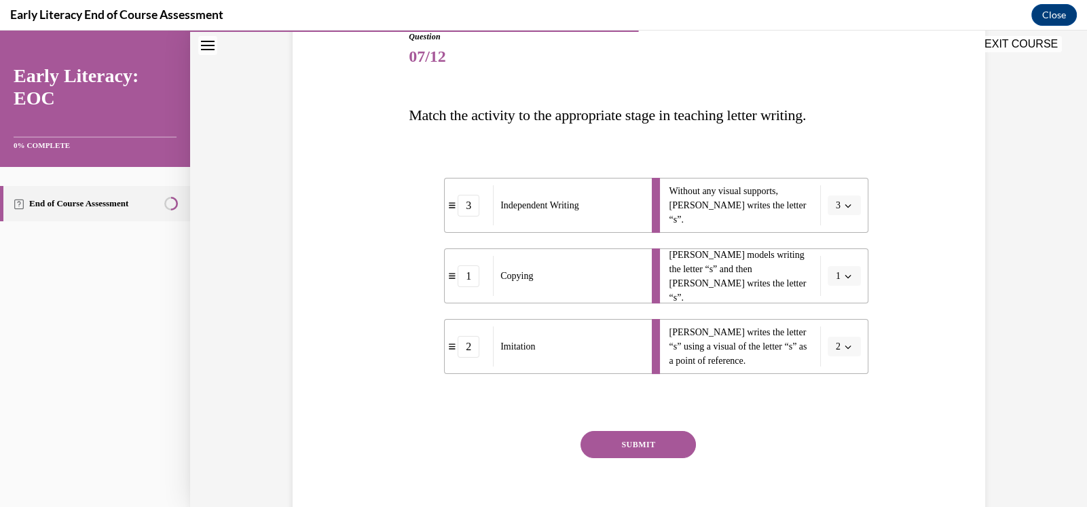
click at [631, 439] on button "SUBMIT" at bounding box center [637, 444] width 115 height 27
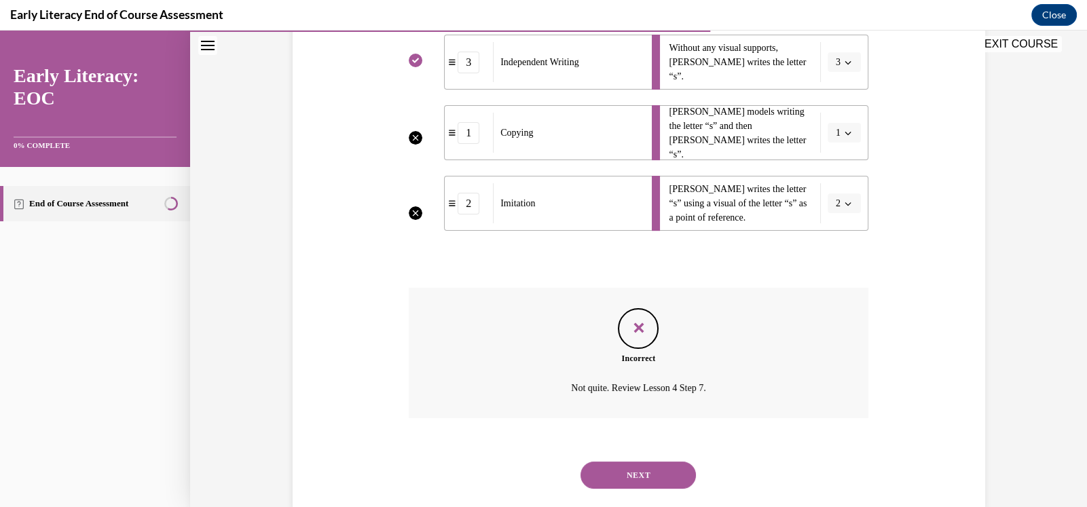
scroll to position [308, 0]
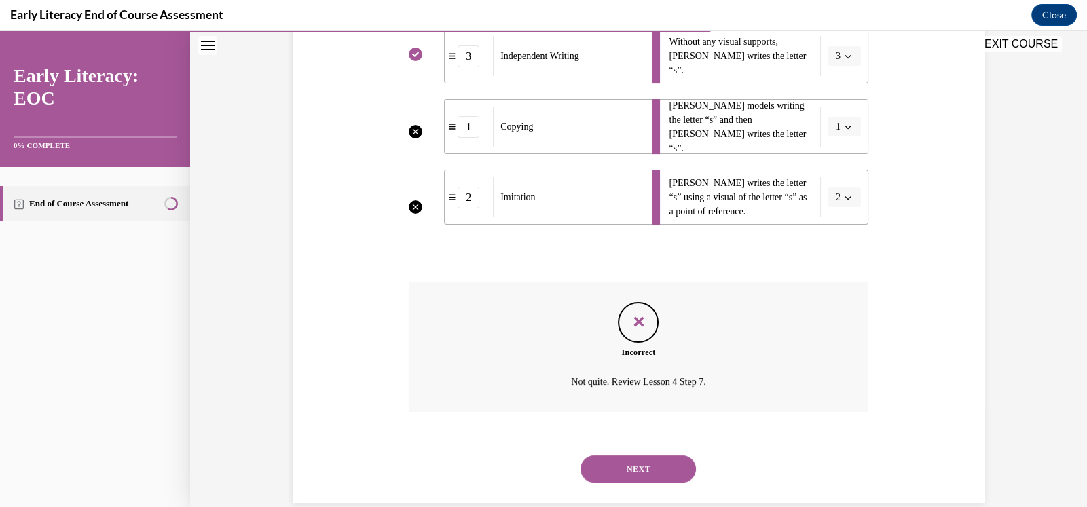
click at [660, 462] on button "NEXT" at bounding box center [637, 469] width 115 height 27
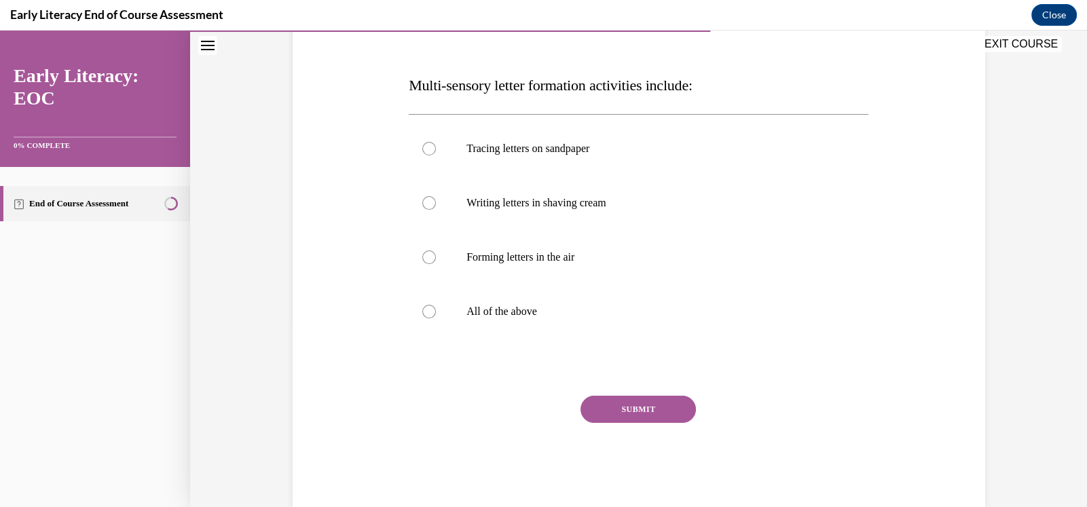
scroll to position [204, 0]
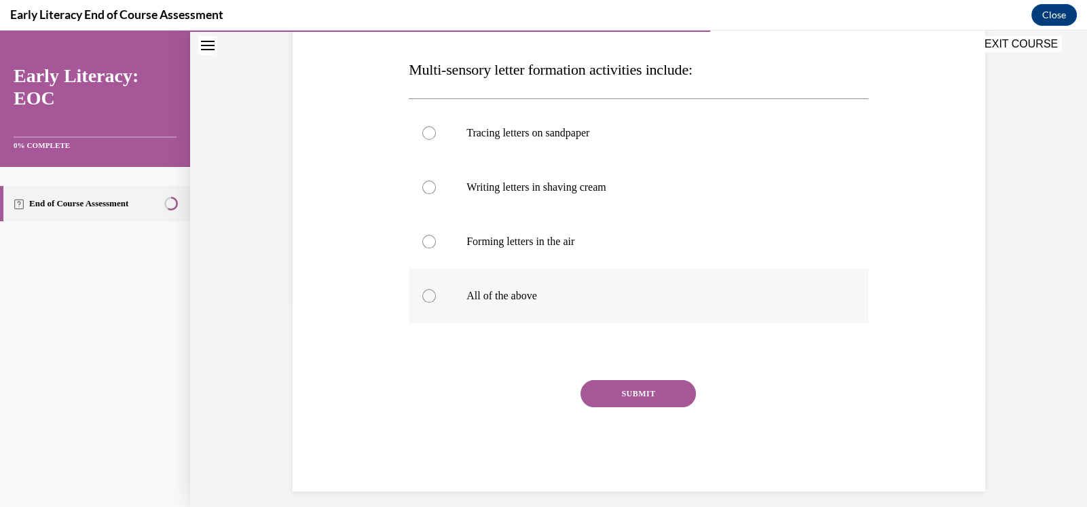
click at [422, 299] on div at bounding box center [429, 296] width 14 height 14
click at [642, 394] on button "SUBMIT" at bounding box center [637, 393] width 115 height 27
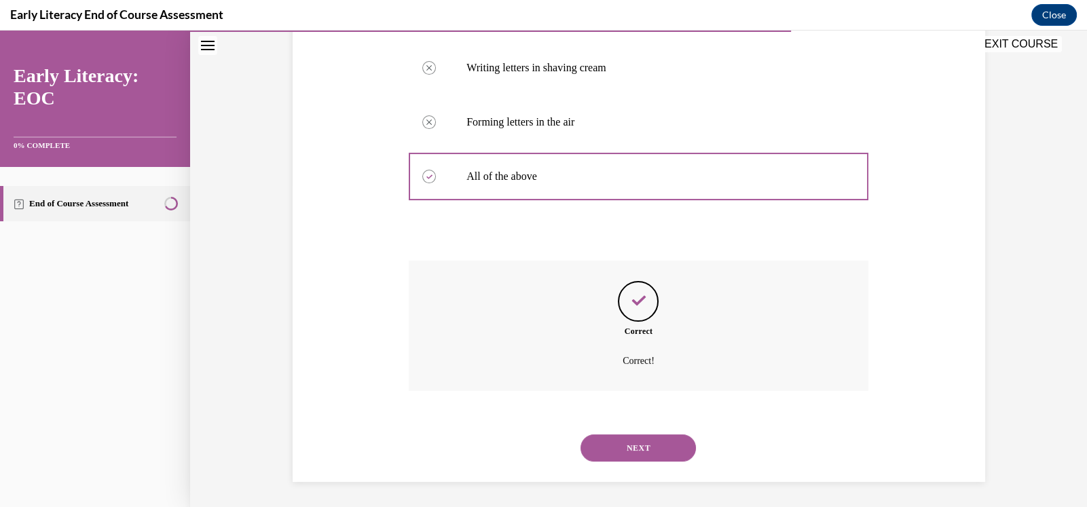
scroll to position [325, 0]
click at [647, 441] on button "NEXT" at bounding box center [637, 445] width 115 height 27
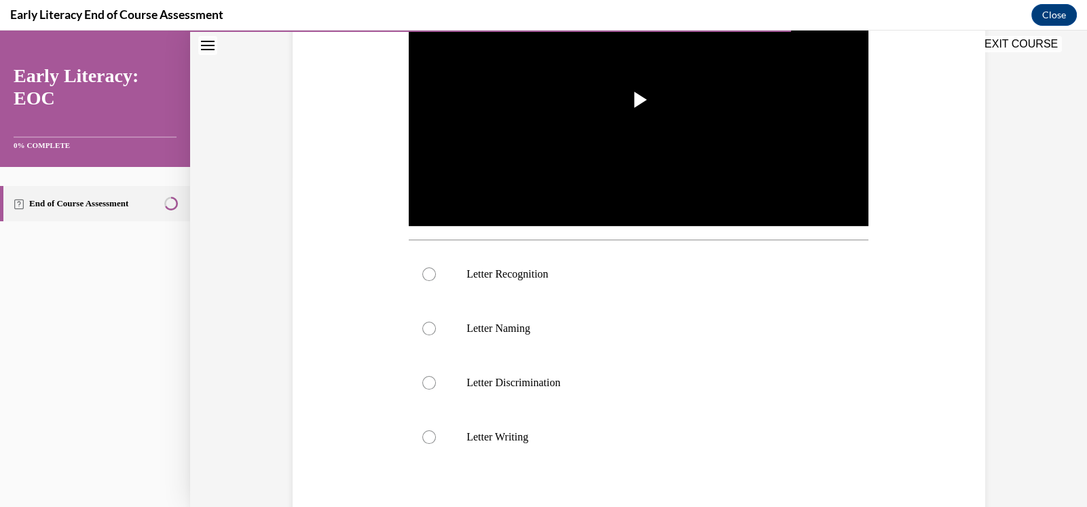
scroll to position [339, 0]
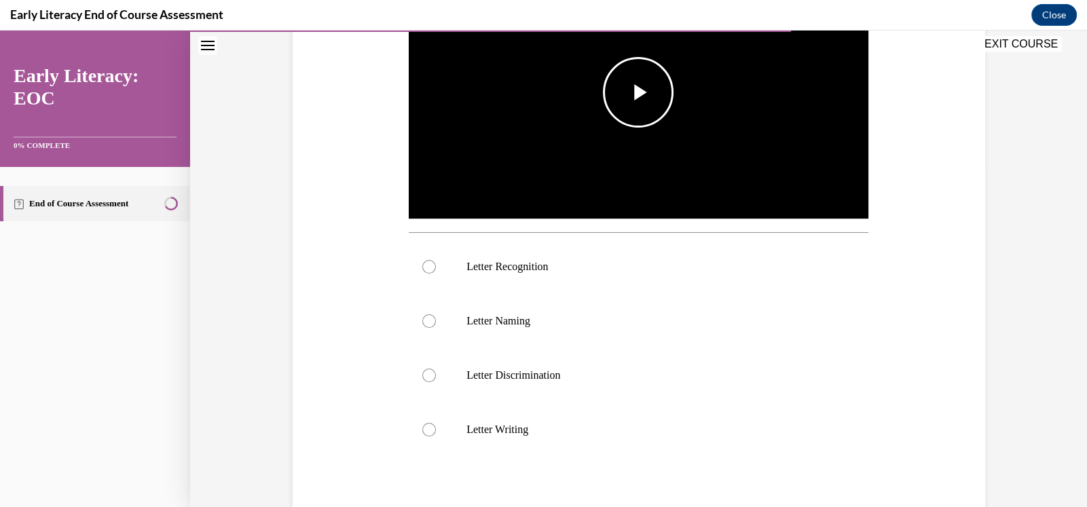
click at [638, 92] on span "Video player" at bounding box center [638, 92] width 0 height 0
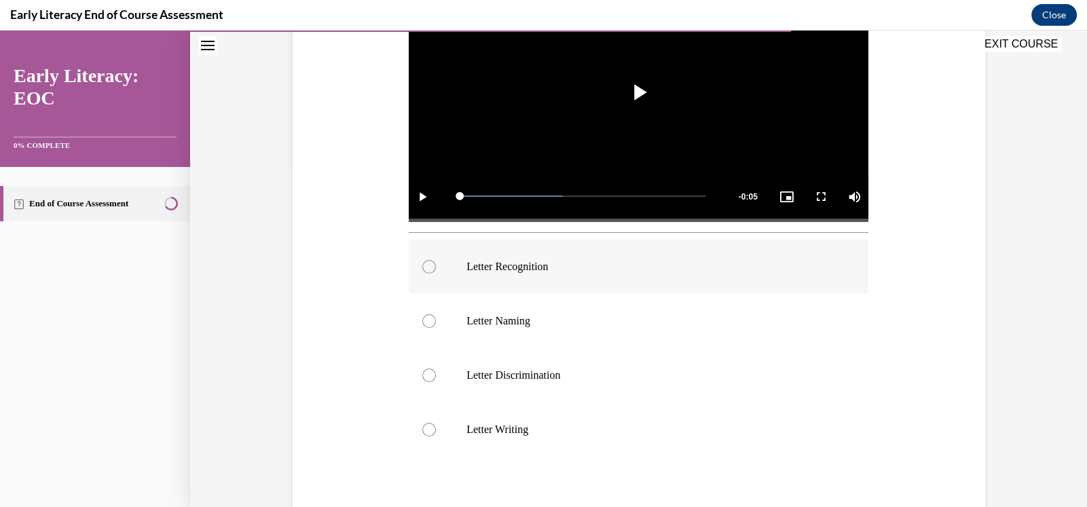
click at [425, 267] on div at bounding box center [429, 267] width 14 height 14
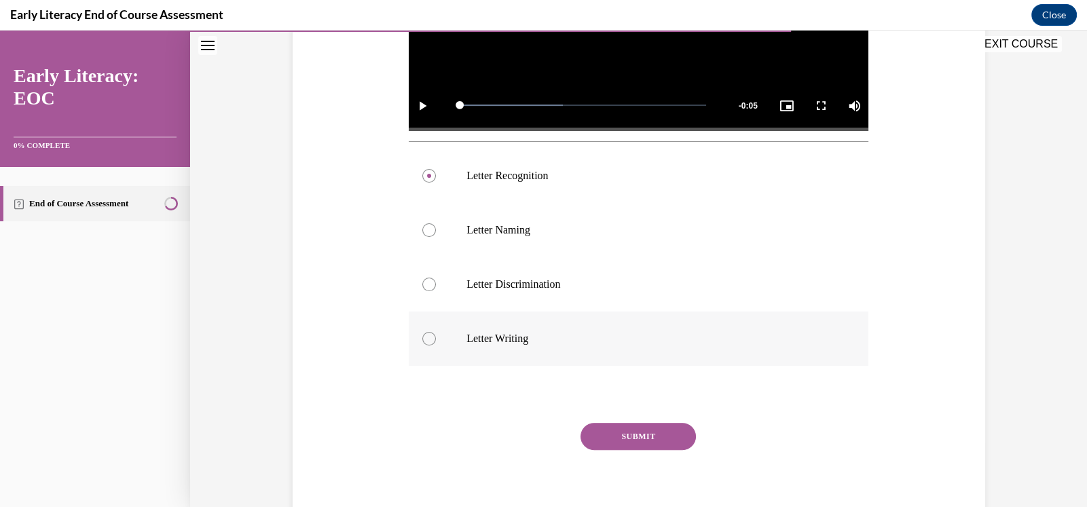
scroll to position [483, 0]
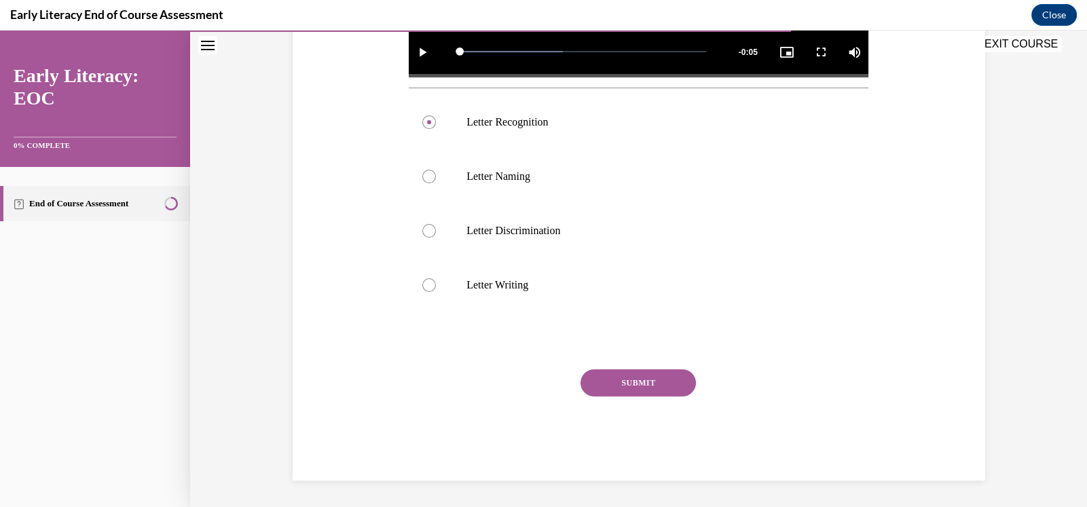
click at [640, 384] on button "SUBMIT" at bounding box center [637, 382] width 115 height 27
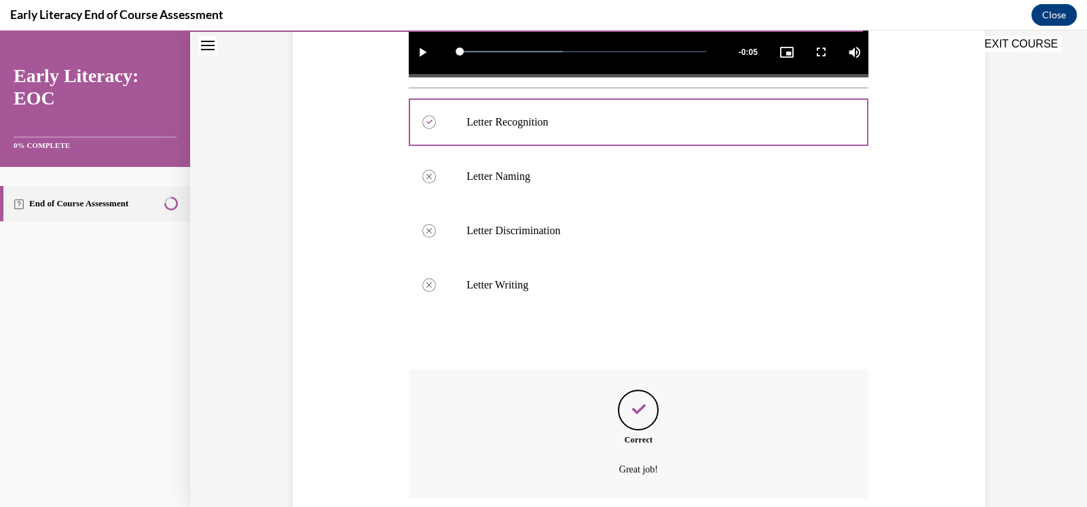
scroll to position [593, 0]
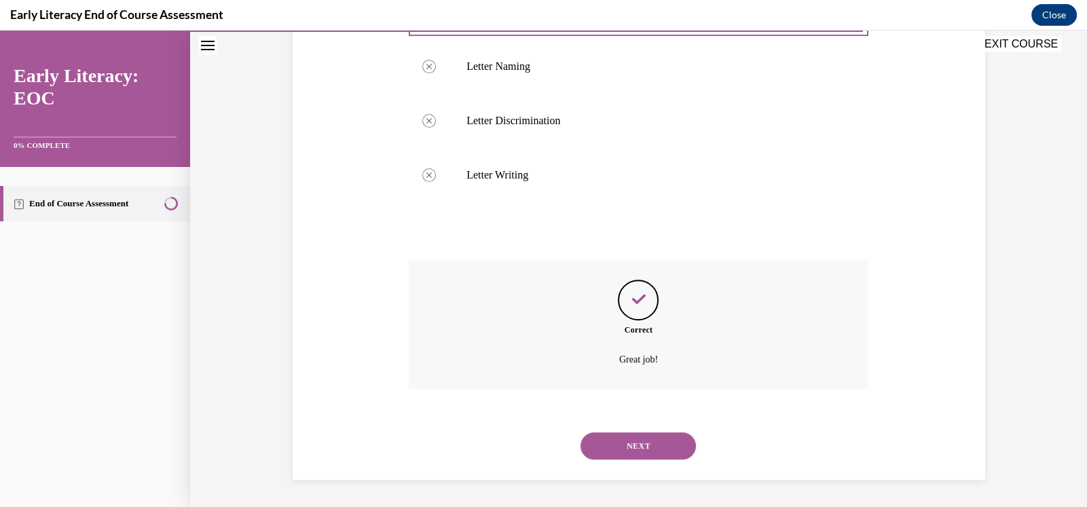
click at [650, 441] on button "NEXT" at bounding box center [637, 445] width 115 height 27
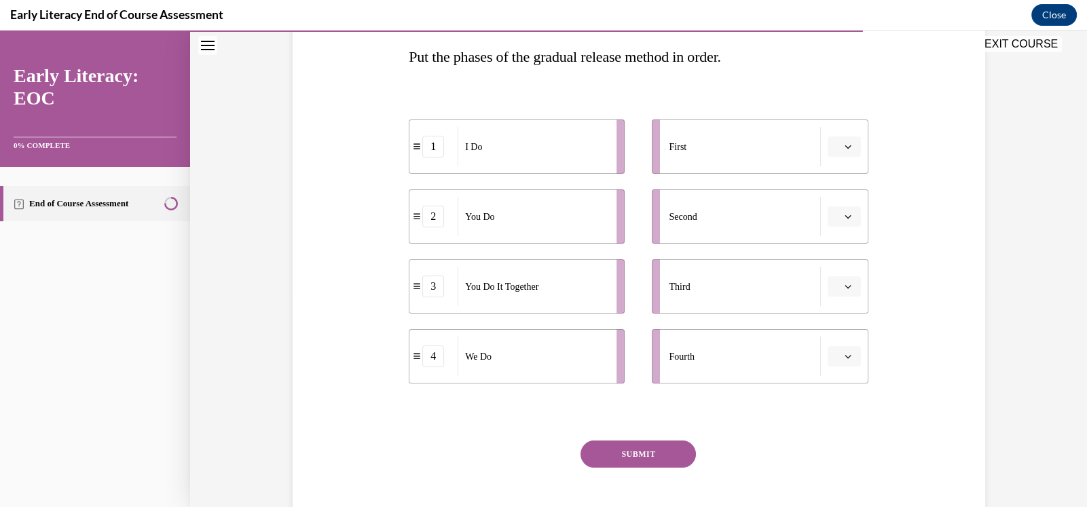
scroll to position [248, 0]
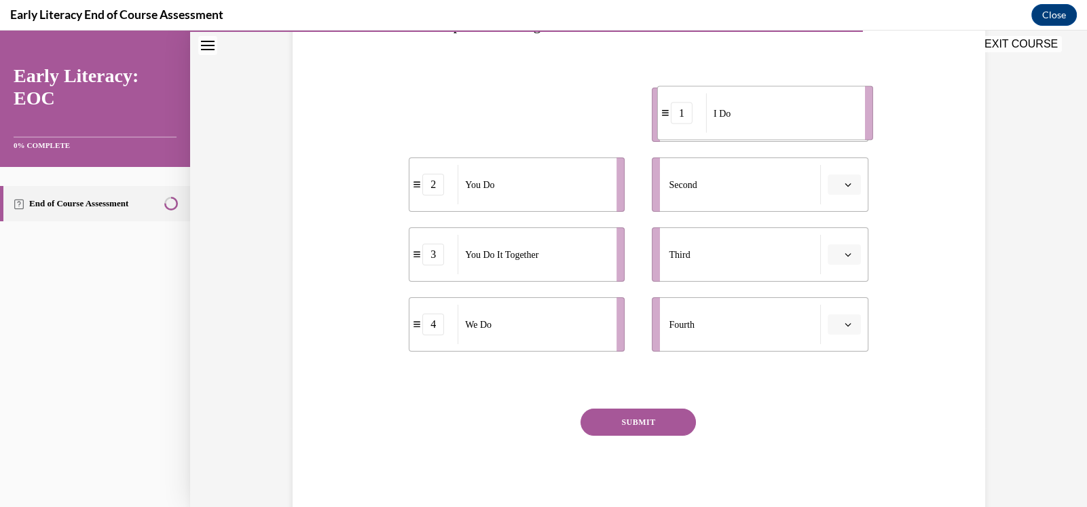
drag, startPoint x: 557, startPoint y: 122, endPoint x: 838, endPoint y: 121, distance: 281.1
click at [838, 121] on div "I Do" at bounding box center [781, 113] width 150 height 39
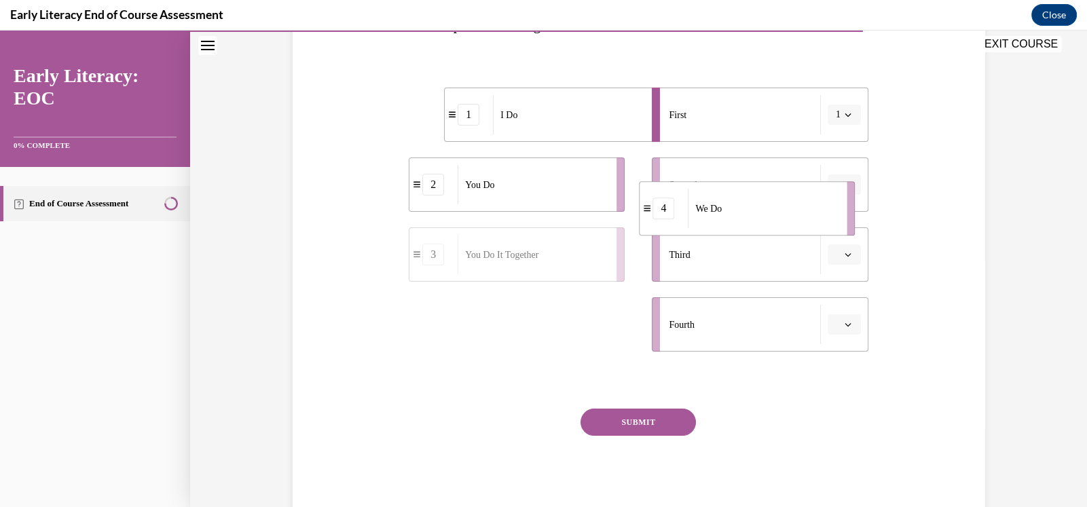
drag, startPoint x: 521, startPoint y: 331, endPoint x: 849, endPoint y: 160, distance: 369.2
click at [849, 160] on div "1 I Do 2 You Do 3 You Do It Together 4 We Do First 1 Second Third Fourth" at bounding box center [639, 205] width 460 height 291
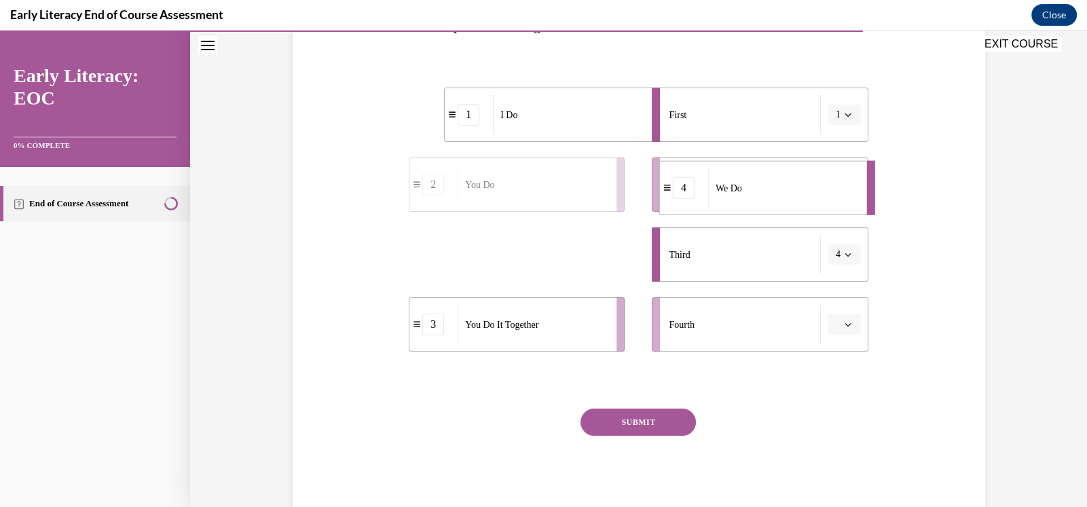
drag, startPoint x: 597, startPoint y: 261, endPoint x: 837, endPoint y: 181, distance: 253.3
click at [837, 181] on div "We Do" at bounding box center [783, 187] width 150 height 39
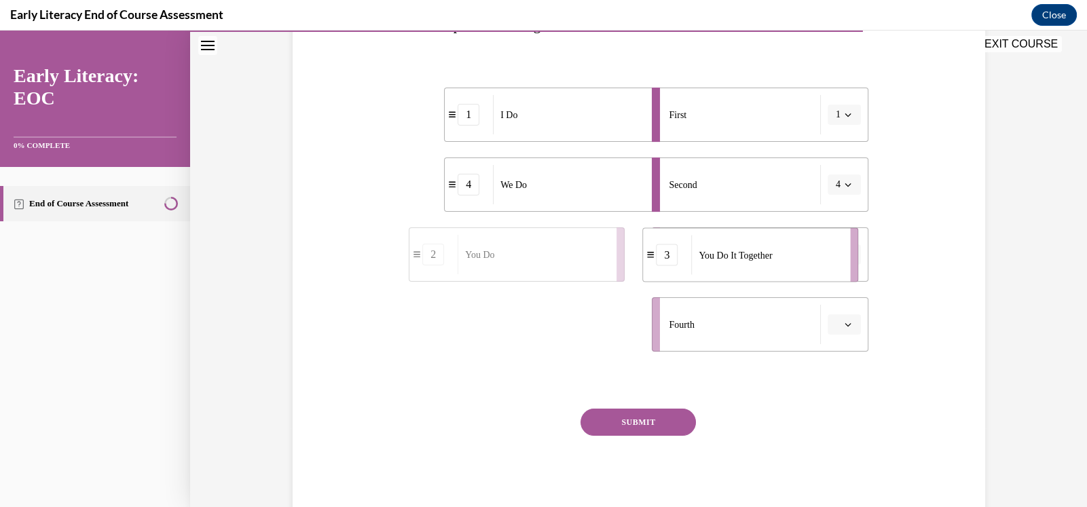
drag, startPoint x: 585, startPoint y: 343, endPoint x: 899, endPoint y: 258, distance: 325.6
click at [899, 258] on div "Question 10/12 Put the phases of the gradual release method in order. 1 I Do 4 …" at bounding box center [638, 210] width 699 height 621
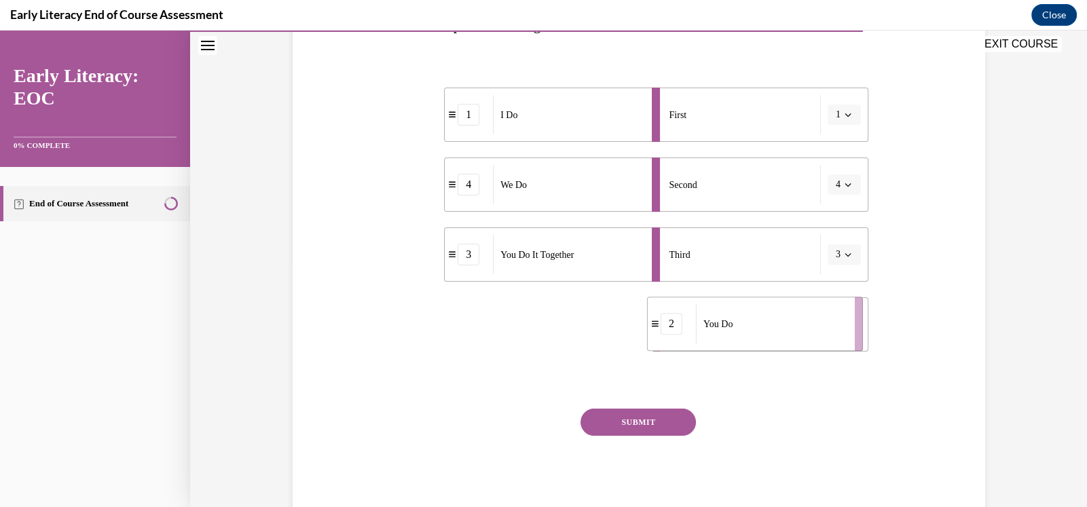
drag, startPoint x: 555, startPoint y: 341, endPoint x: 808, endPoint y: 340, distance: 253.2
click at [808, 340] on div "You Do" at bounding box center [771, 323] width 150 height 39
click at [642, 417] on button "SUBMIT" at bounding box center [637, 422] width 115 height 27
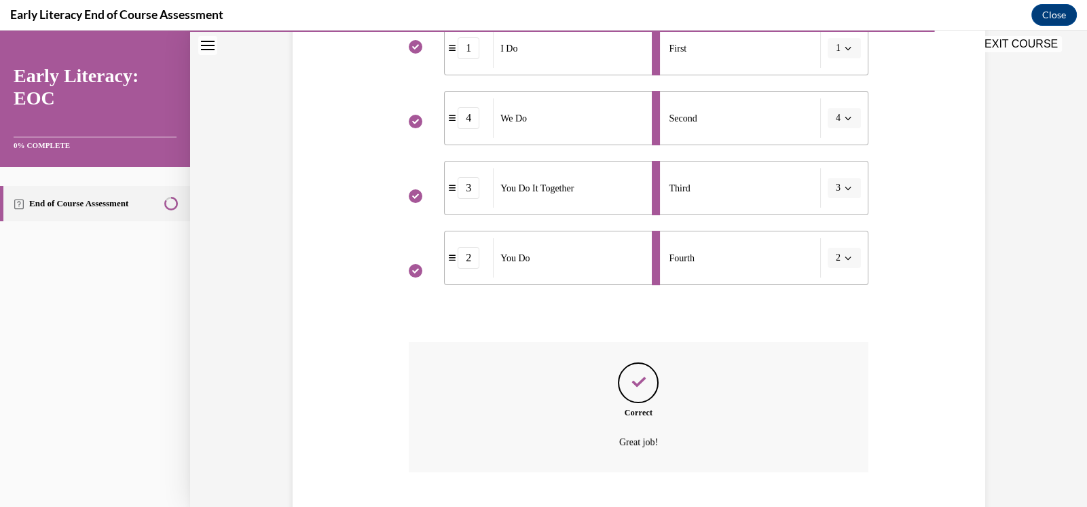
scroll to position [399, 0]
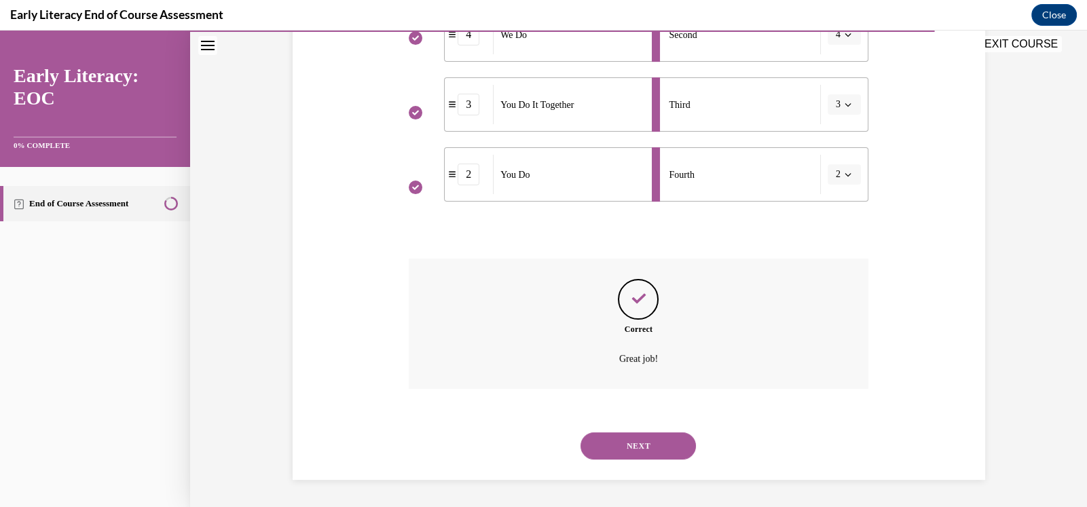
click at [640, 445] on button "NEXT" at bounding box center [637, 445] width 115 height 27
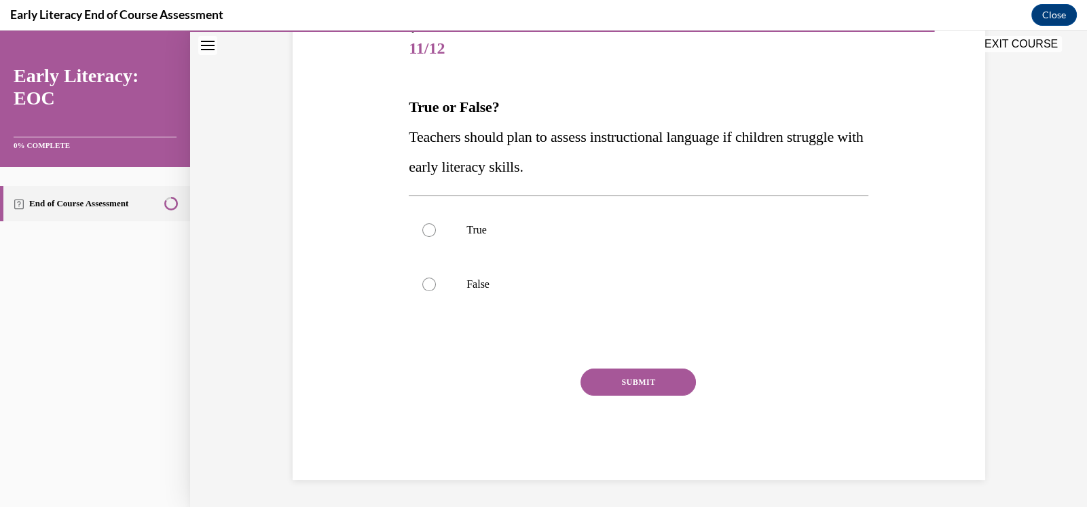
scroll to position [151, 0]
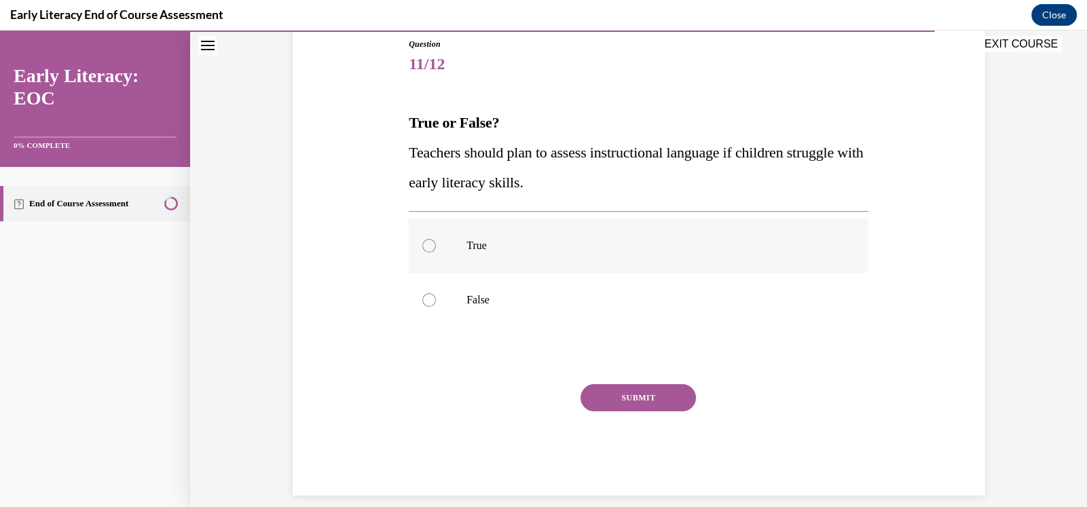
click at [426, 244] on div at bounding box center [429, 246] width 14 height 14
click at [624, 403] on button "SUBMIT" at bounding box center [637, 397] width 115 height 27
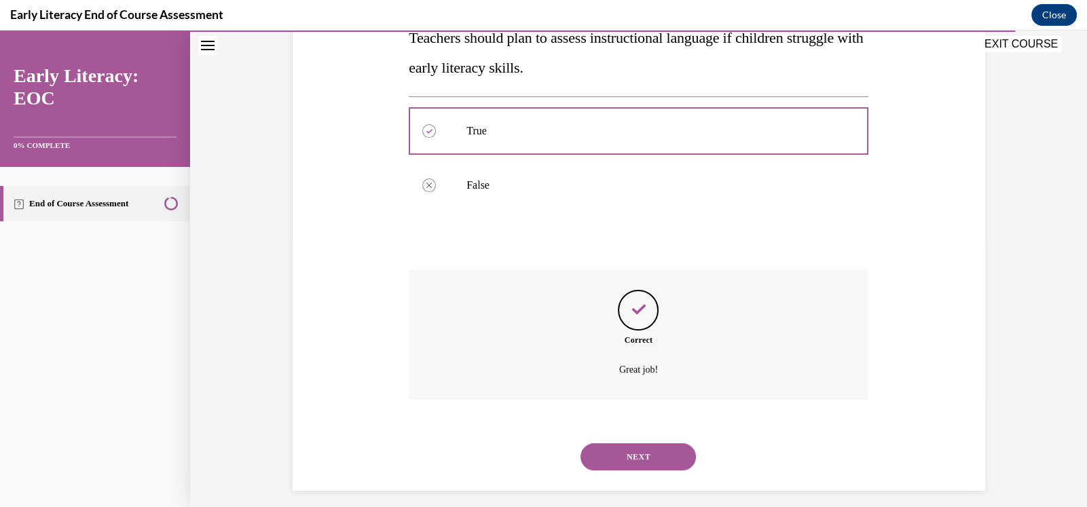
scroll to position [276, 0]
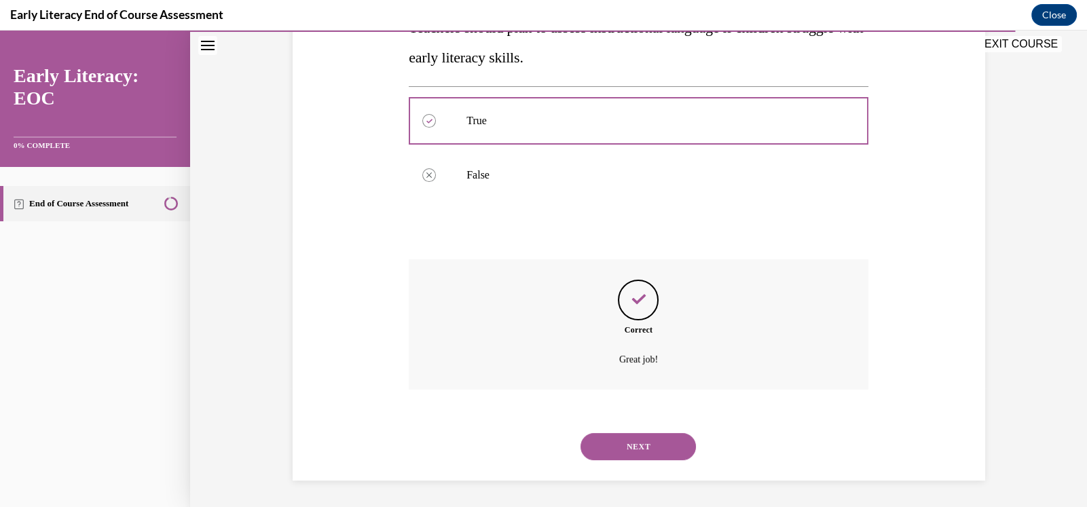
click at [642, 451] on button "NEXT" at bounding box center [637, 446] width 115 height 27
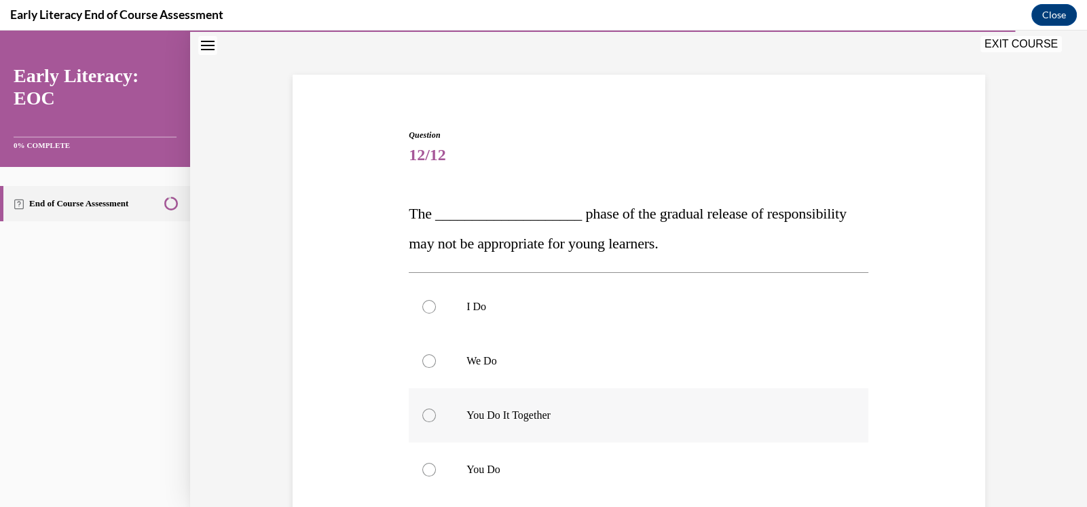
scroll to position [67, 0]
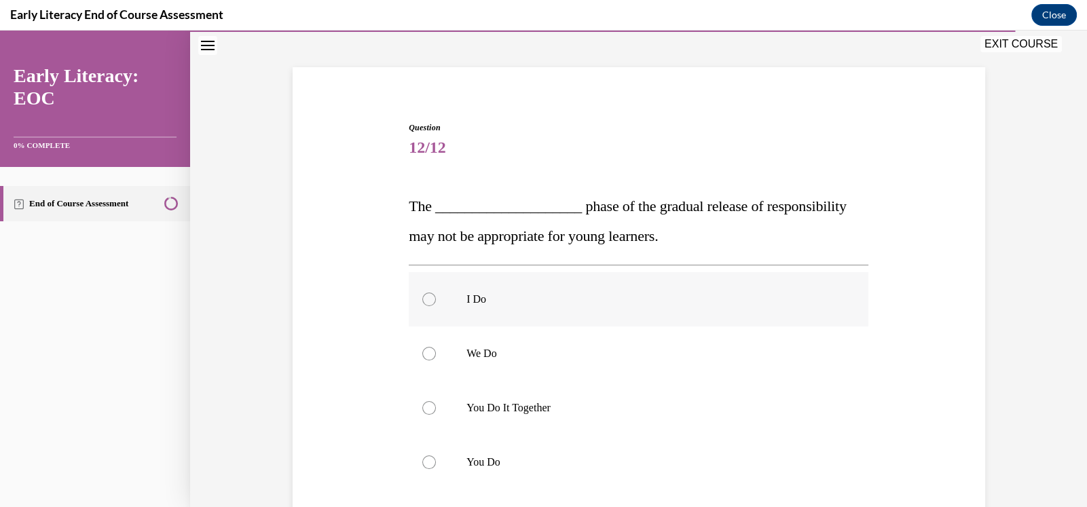
click at [424, 299] on div at bounding box center [429, 300] width 14 height 14
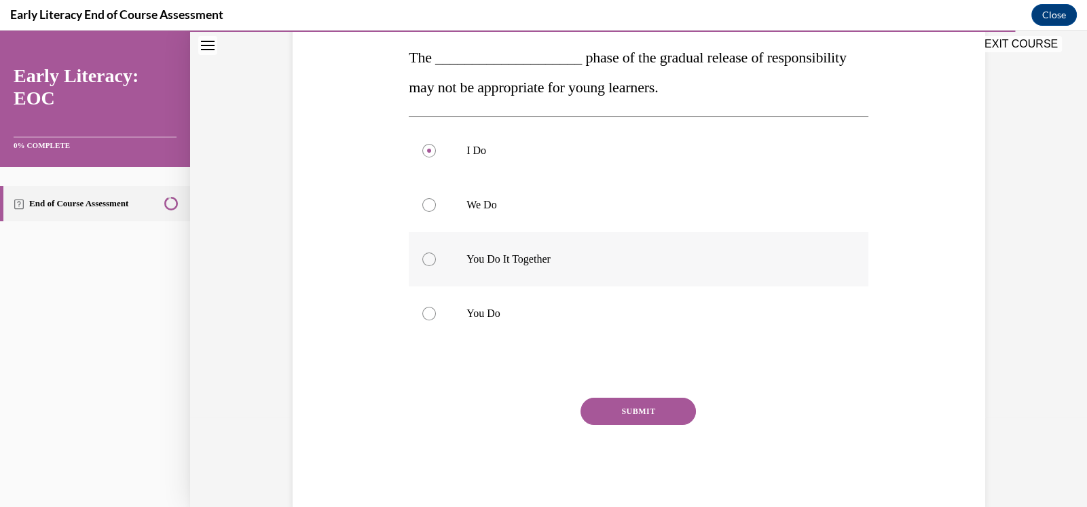
scroll to position [226, 0]
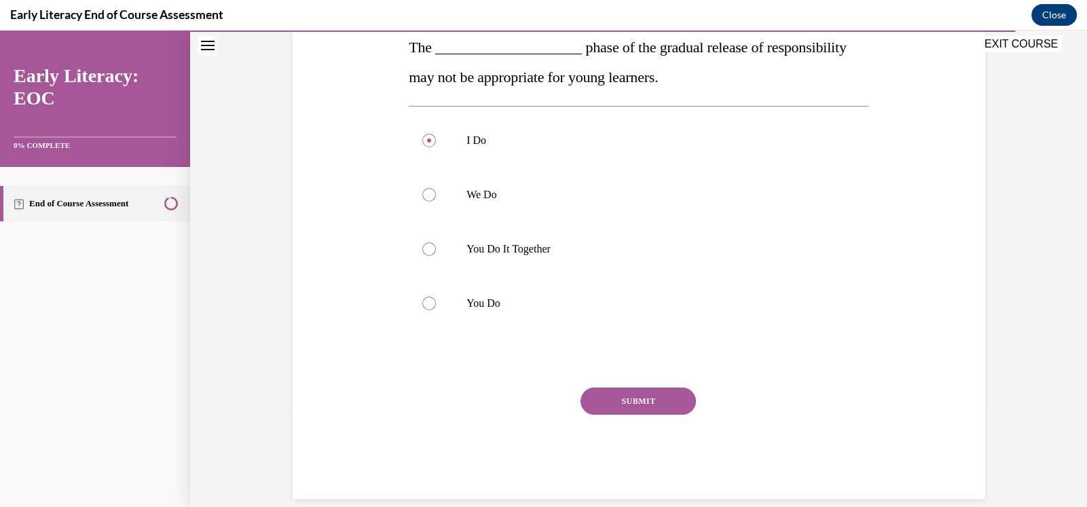
click at [654, 394] on button "SUBMIT" at bounding box center [637, 401] width 115 height 27
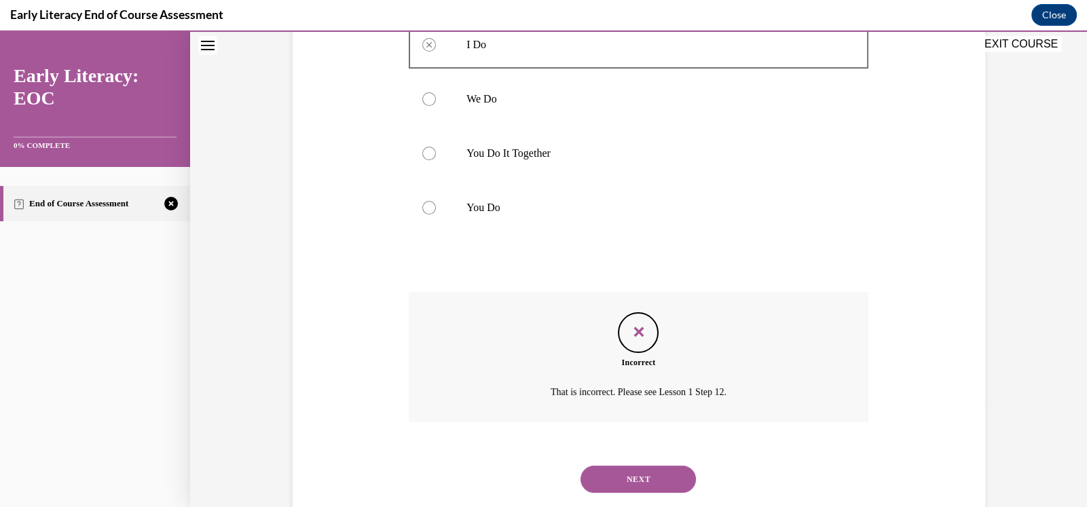
scroll to position [355, 0]
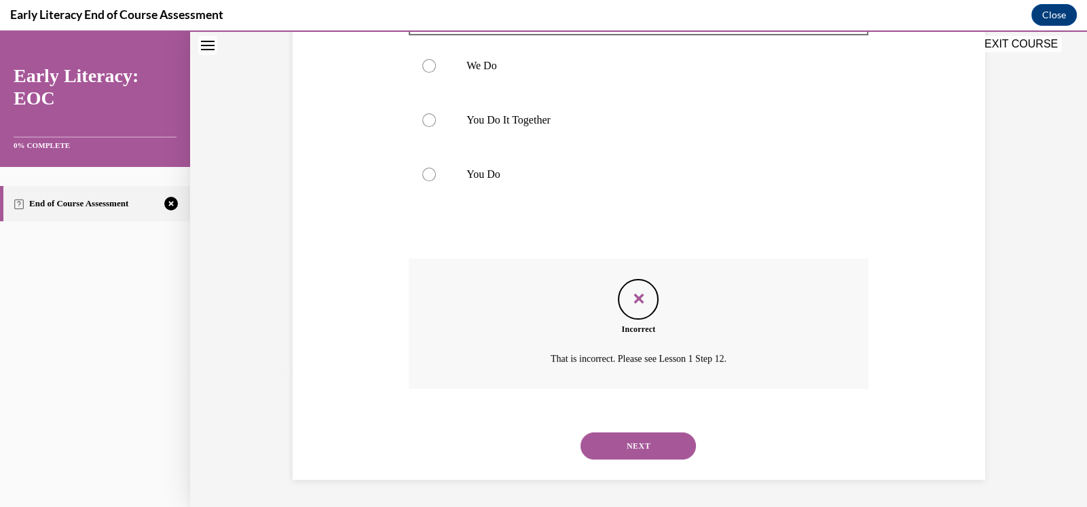
click at [656, 440] on button "NEXT" at bounding box center [637, 445] width 115 height 27
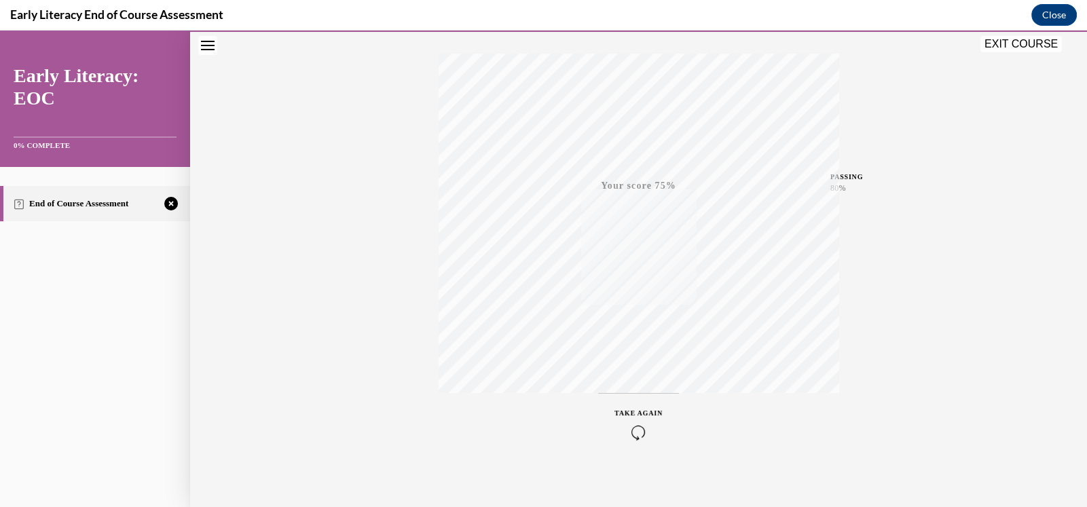
scroll to position [219, 0]
click at [635, 424] on icon "button" at bounding box center [638, 424] width 48 height 15
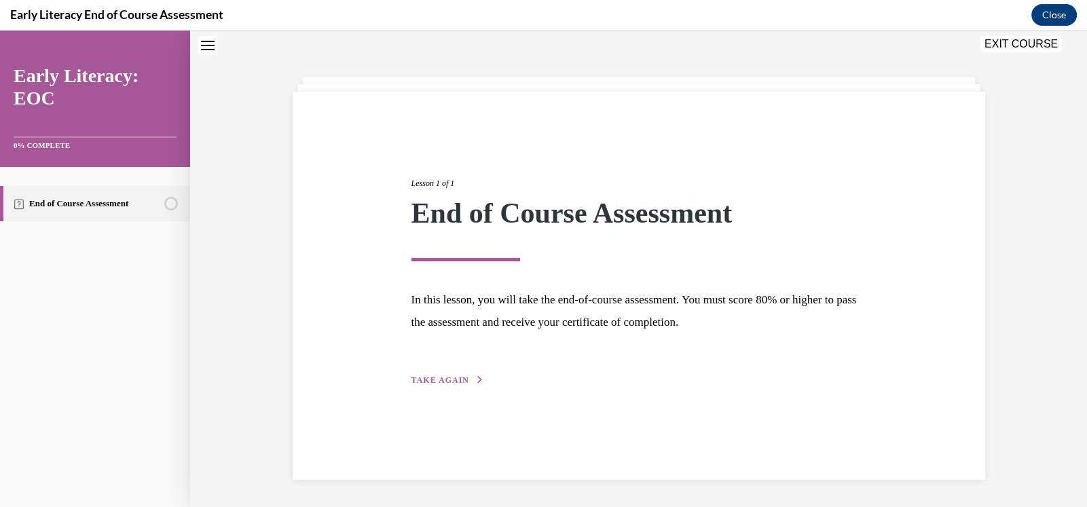
click at [451, 373] on div "Lesson 1 of 1 End of Course Assessment In this lesson, you will take the end-of…" at bounding box center [638, 267] width 475 height 242
click at [448, 379] on span "TAKE AGAIN" at bounding box center [440, 380] width 58 height 10
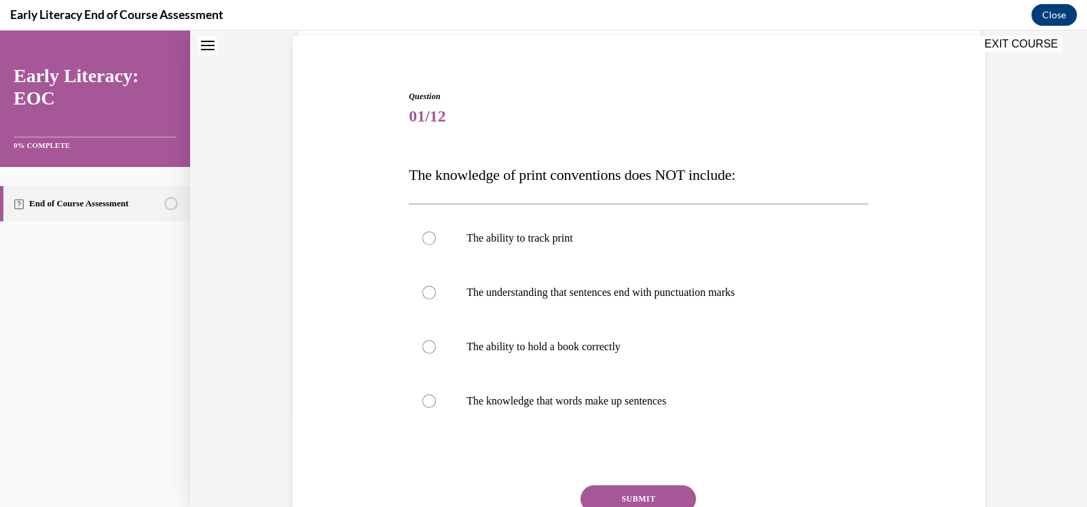
scroll to position [111, 0]
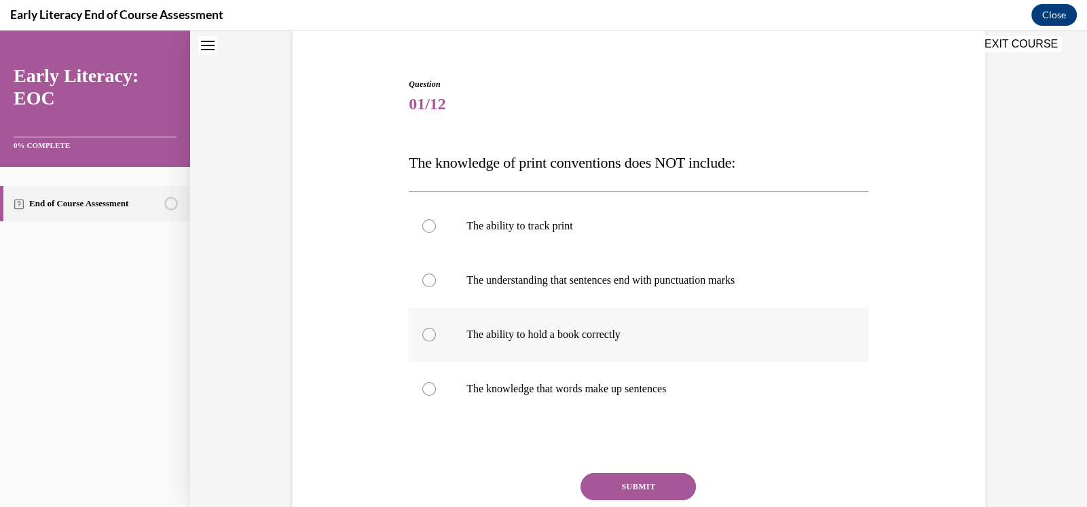
click at [422, 335] on div at bounding box center [429, 335] width 14 height 14
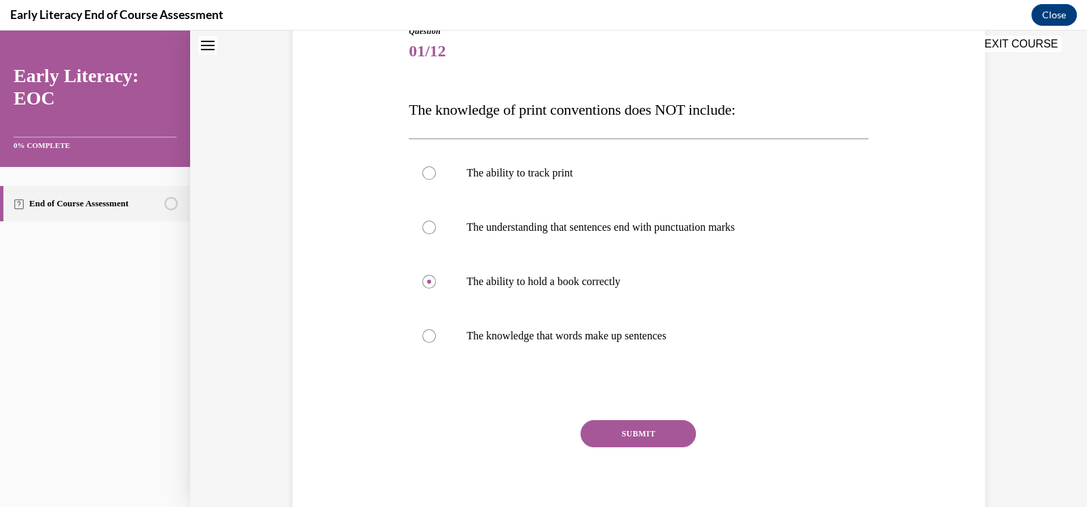
scroll to position [179, 0]
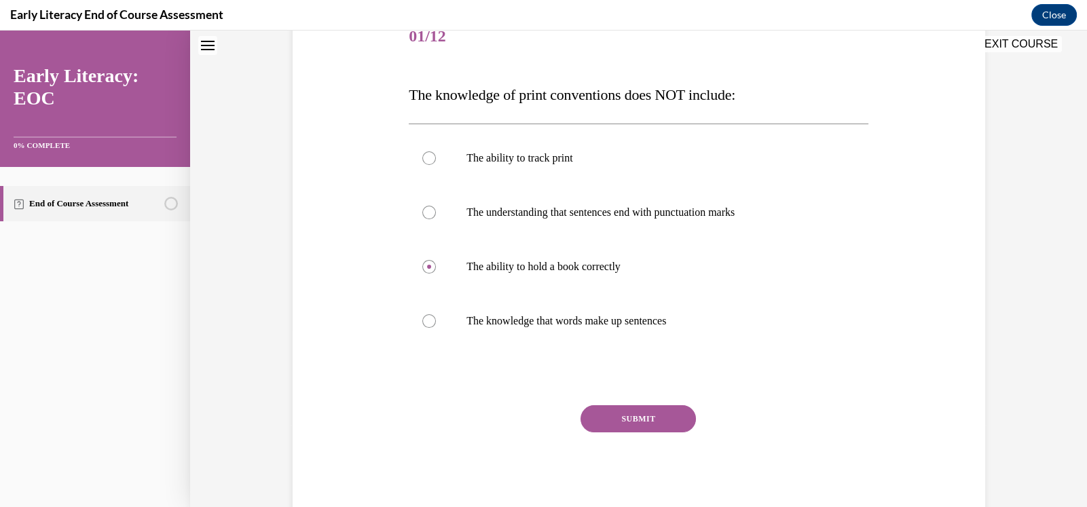
click at [656, 420] on button "SUBMIT" at bounding box center [637, 418] width 115 height 27
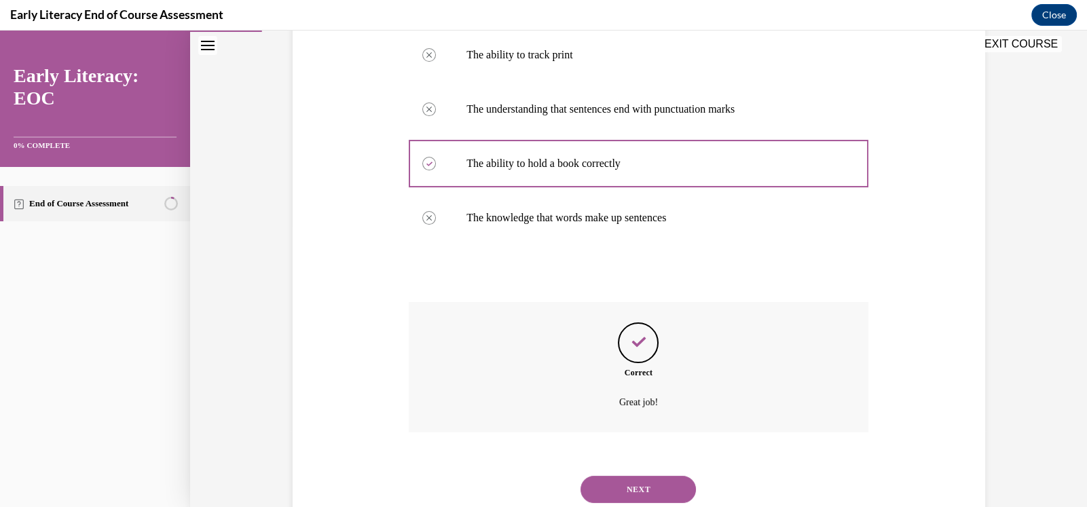
scroll to position [325, 0]
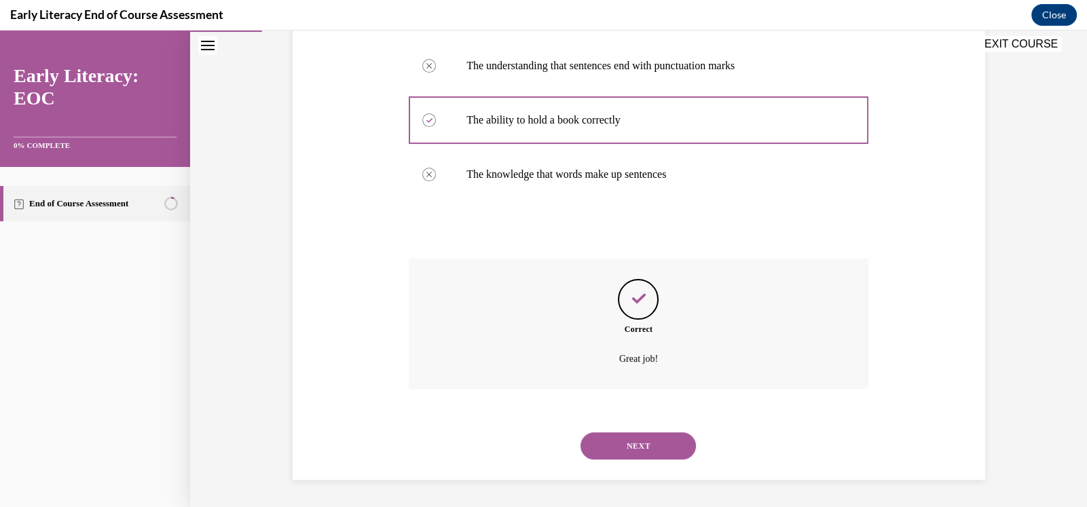
click at [647, 440] on button "NEXT" at bounding box center [637, 445] width 115 height 27
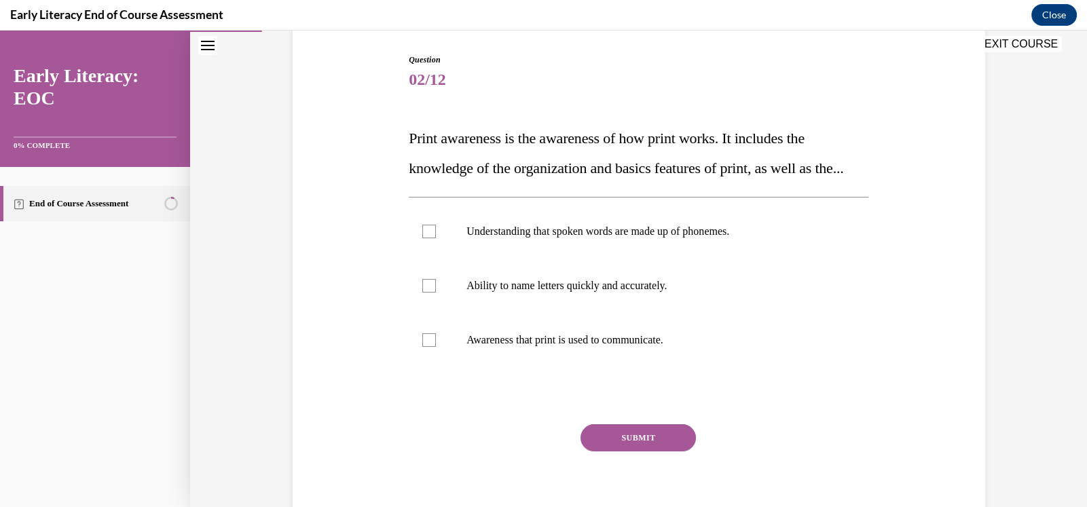
scroll to position [158, 0]
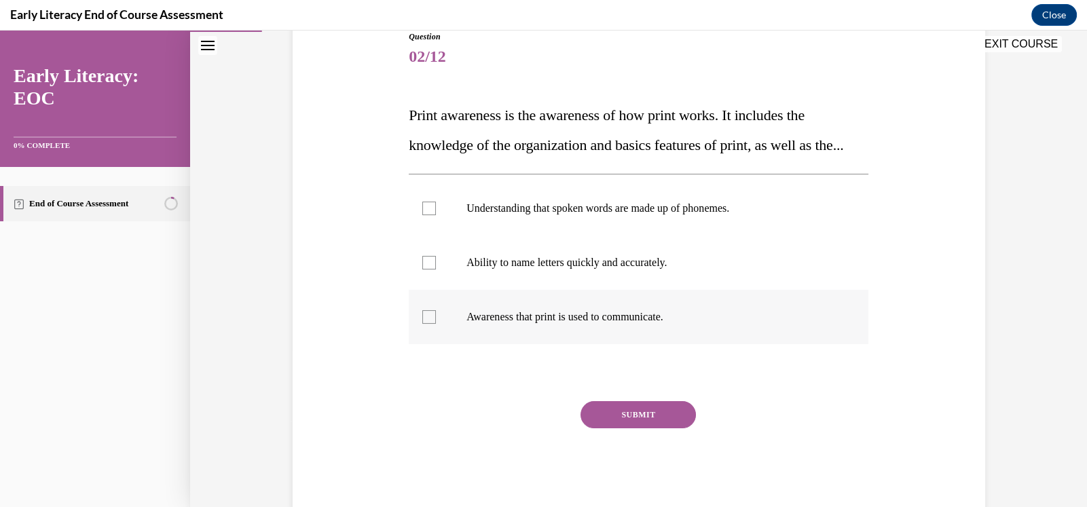
click at [423, 324] on div at bounding box center [429, 317] width 14 height 14
click at [650, 428] on button "SUBMIT" at bounding box center [637, 414] width 115 height 27
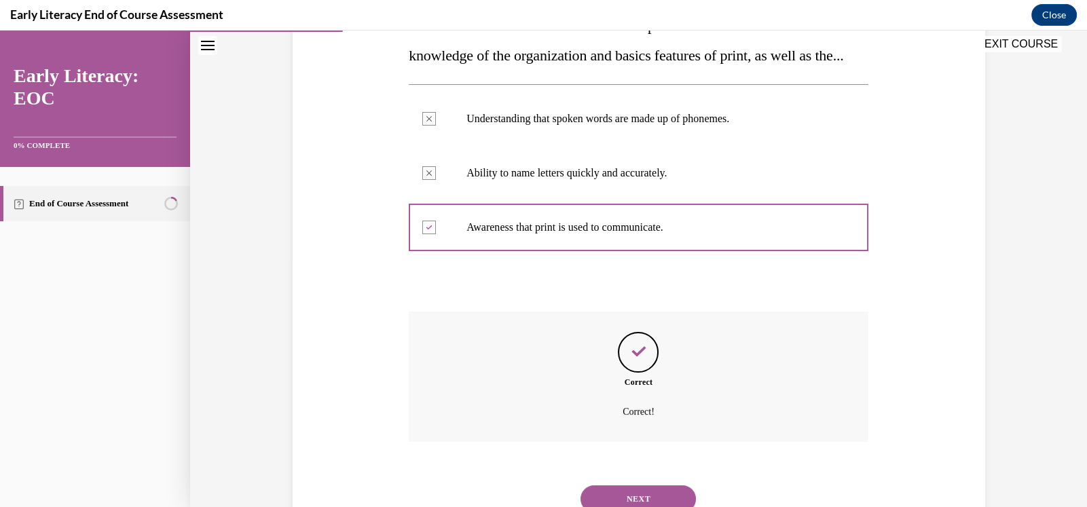
scroll to position [330, 0]
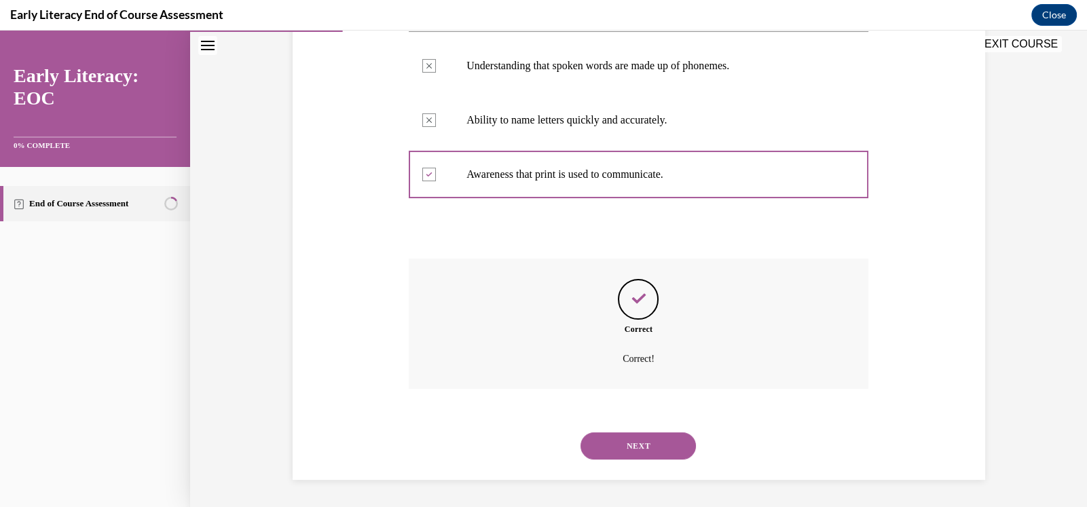
click at [630, 445] on button "NEXT" at bounding box center [637, 445] width 115 height 27
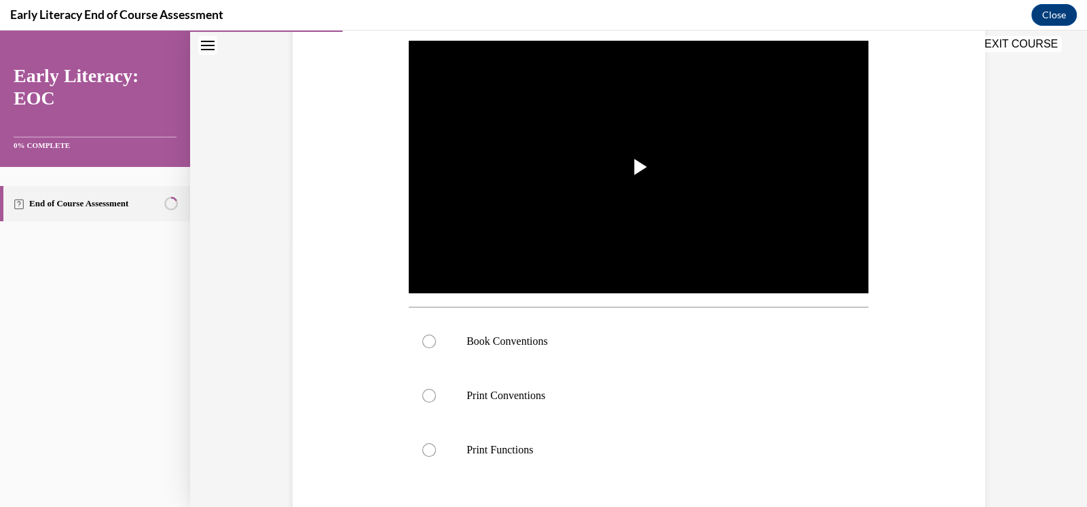
scroll to position [271, 0]
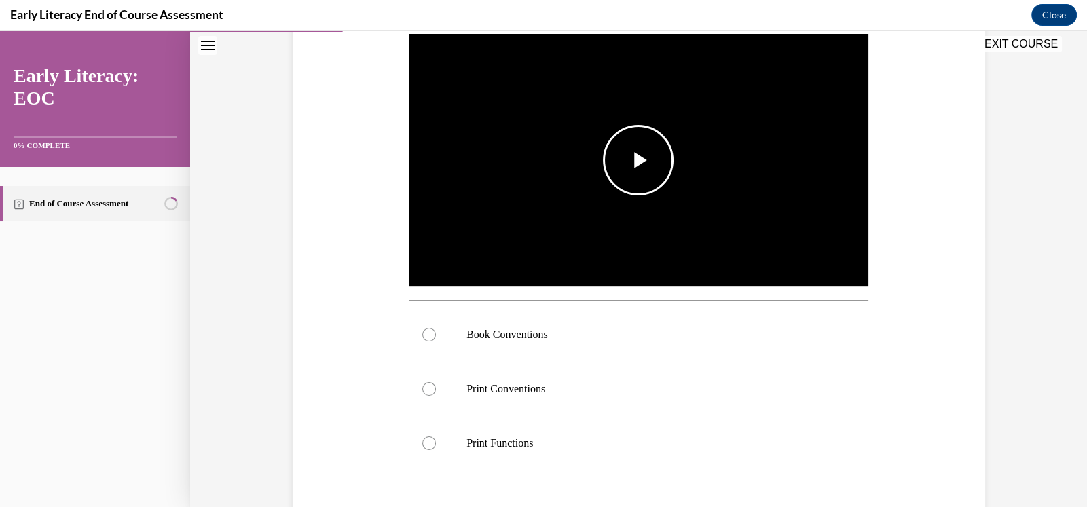
click at [638, 160] on span "Video player" at bounding box center [638, 160] width 0 height 0
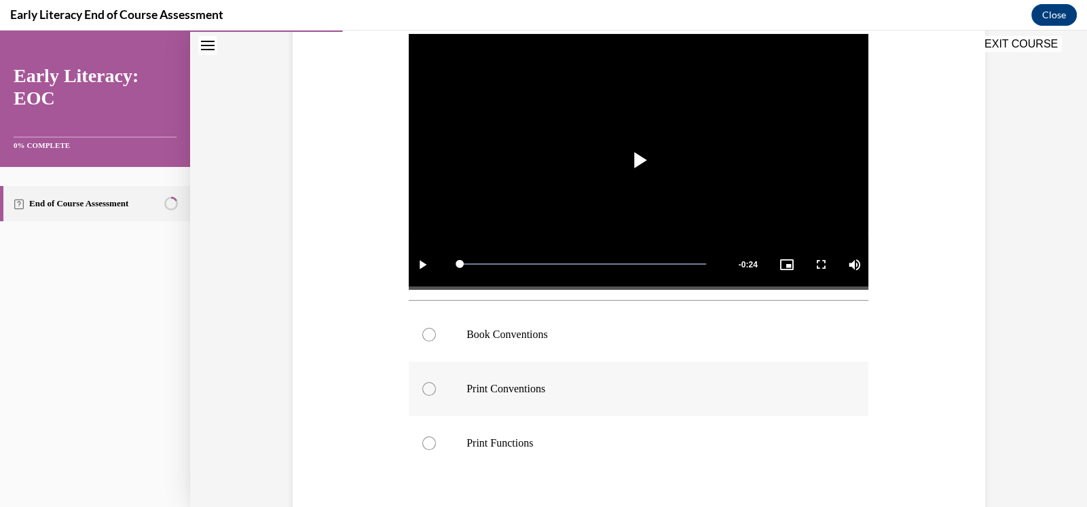
click at [423, 390] on div at bounding box center [429, 389] width 14 height 14
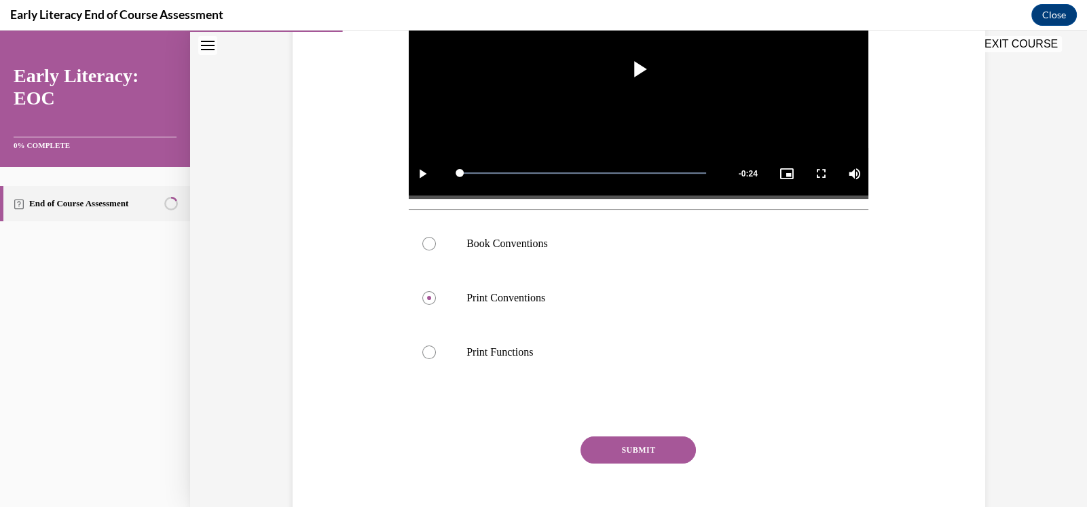
scroll to position [384, 0]
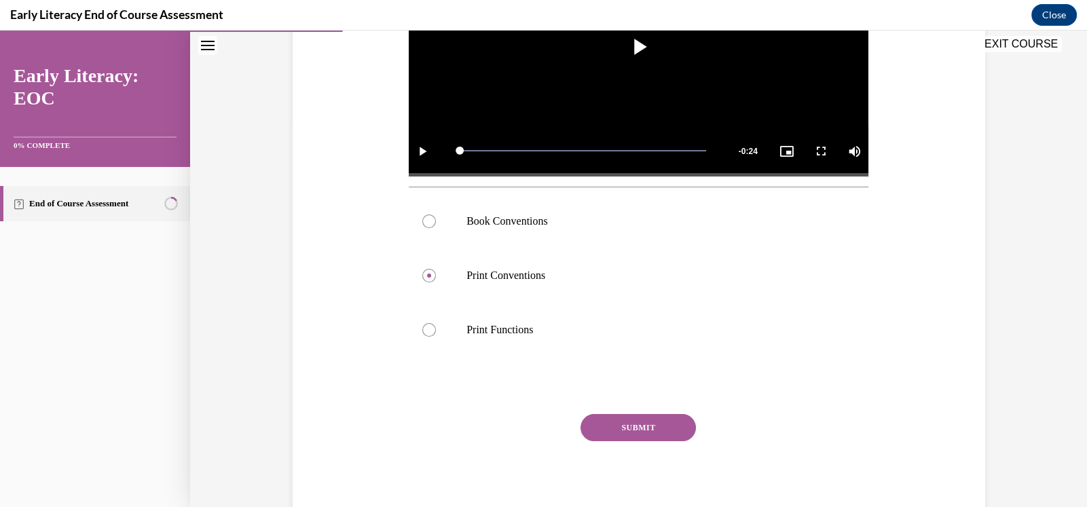
click at [638, 426] on button "SUBMIT" at bounding box center [637, 427] width 115 height 27
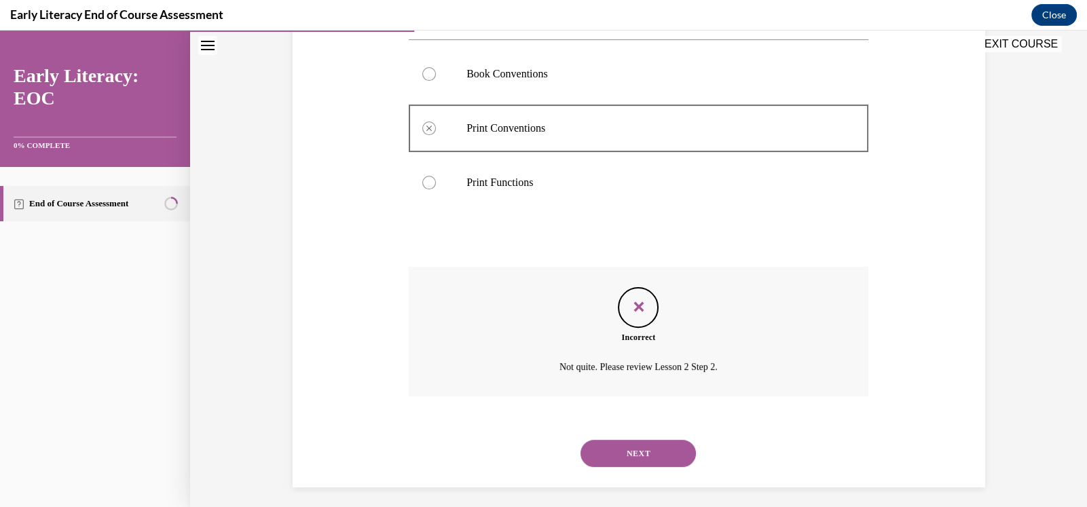
scroll to position [539, 0]
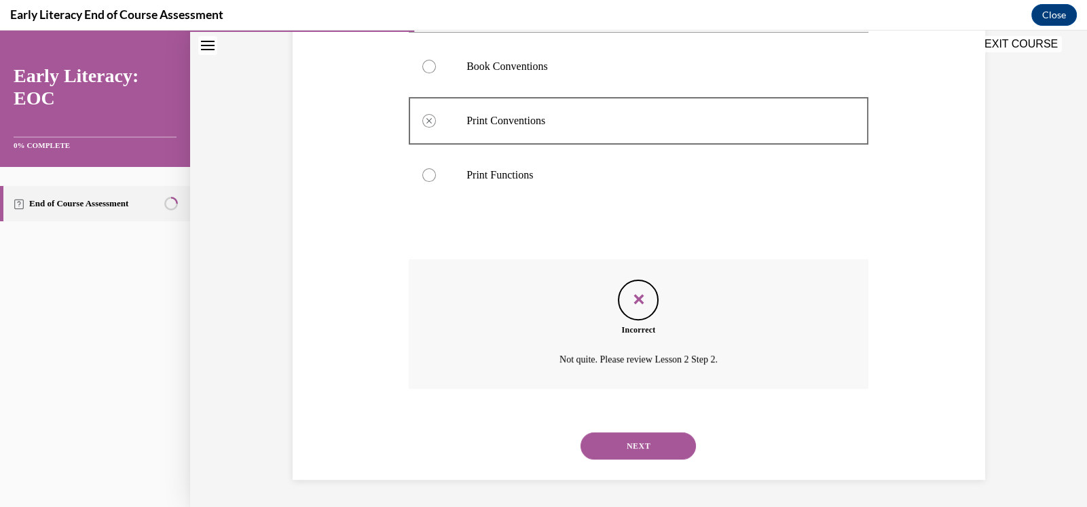
click at [648, 448] on button "NEXT" at bounding box center [637, 445] width 115 height 27
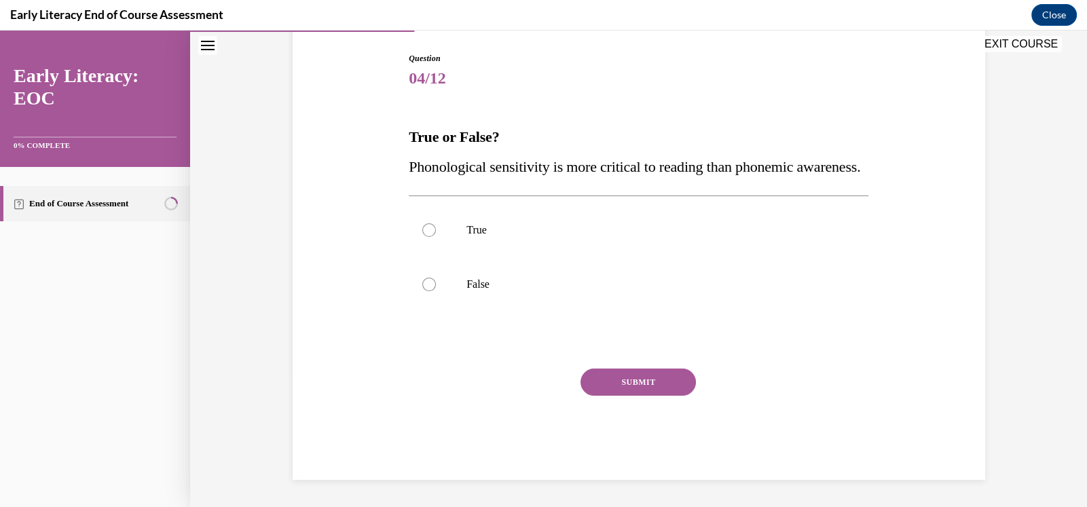
scroll to position [151, 0]
click at [423, 291] on div at bounding box center [429, 285] width 14 height 14
click at [631, 396] on button "SUBMIT" at bounding box center [637, 382] width 115 height 27
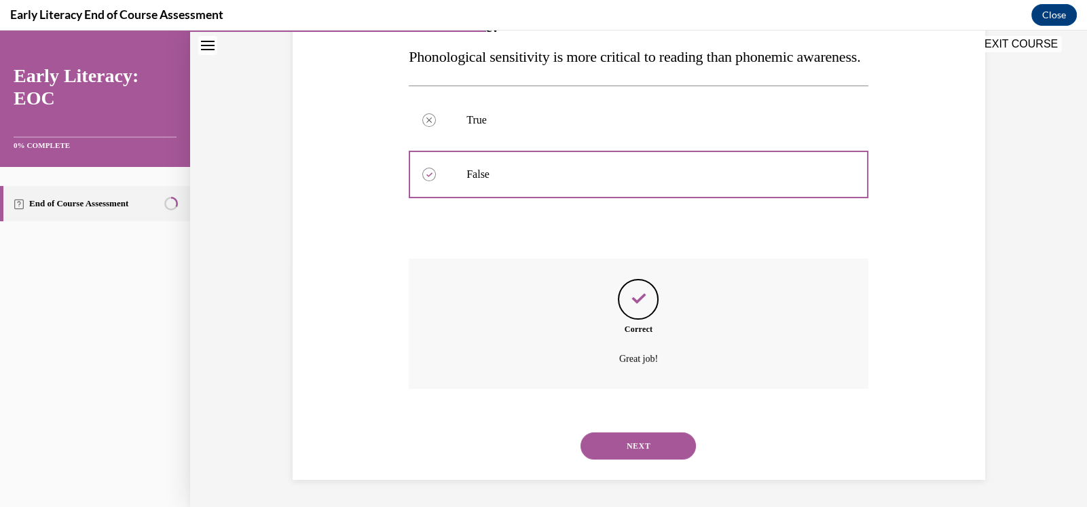
scroll to position [276, 0]
click at [655, 446] on button "NEXT" at bounding box center [637, 445] width 115 height 27
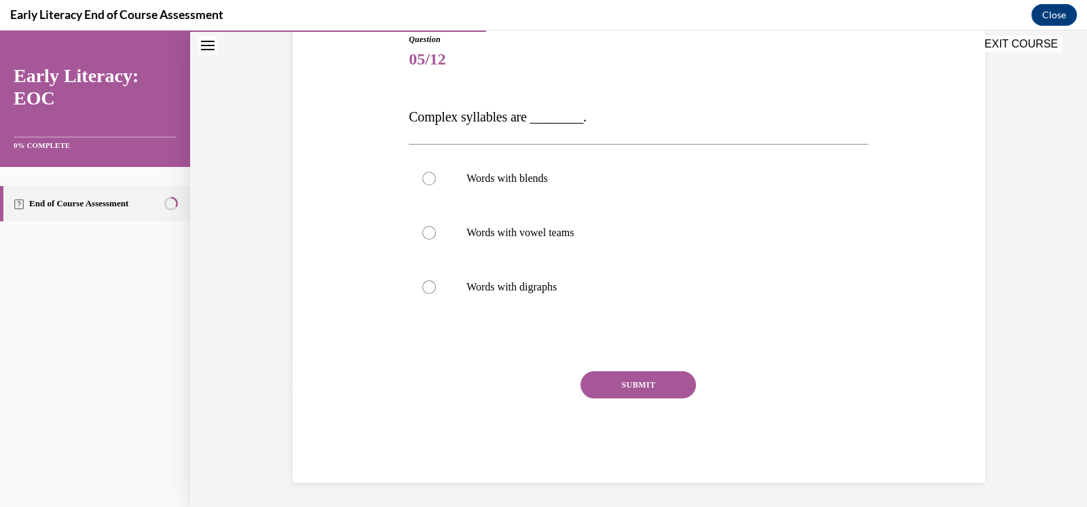
scroll to position [158, 0]
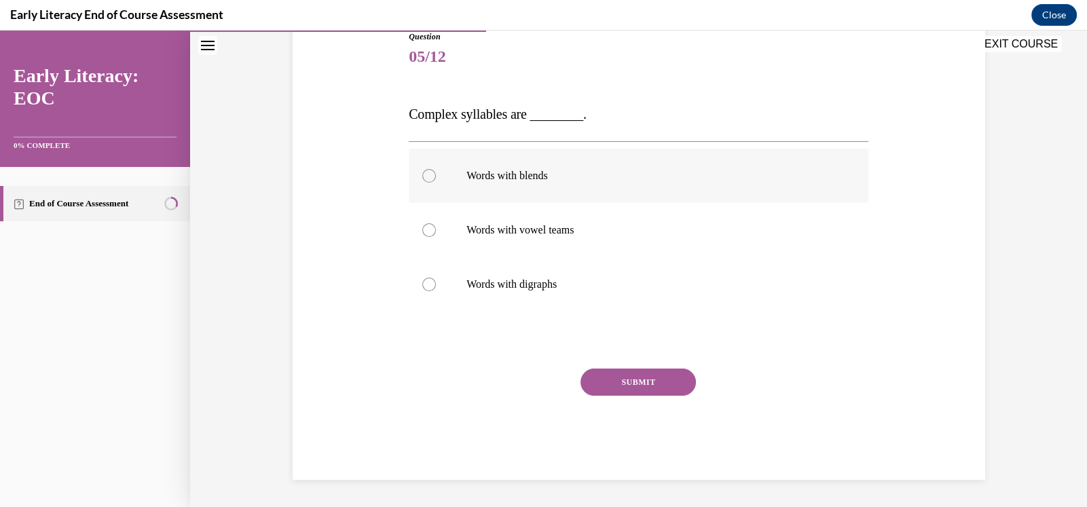
click at [429, 177] on div at bounding box center [429, 176] width 14 height 14
click at [641, 379] on button "SUBMIT" at bounding box center [637, 382] width 115 height 27
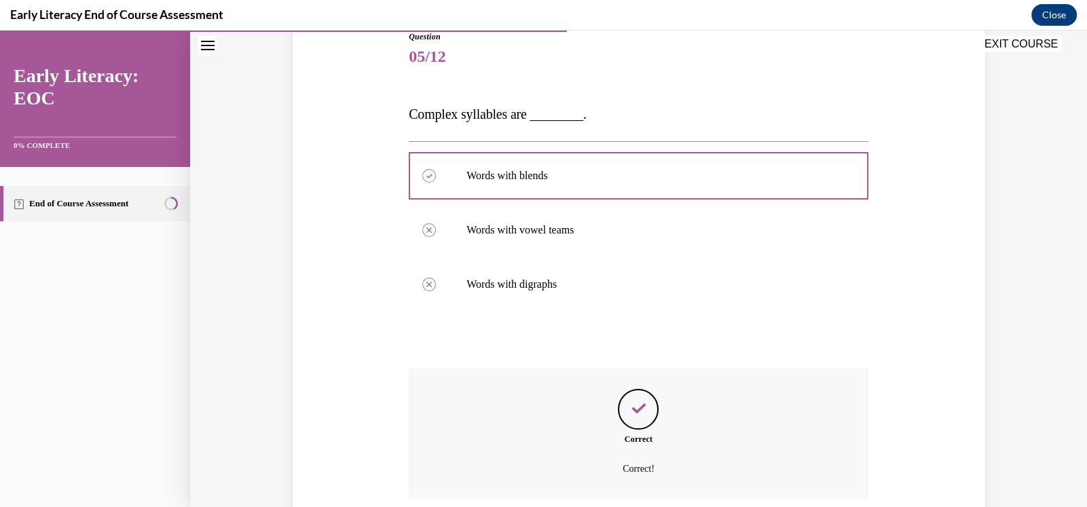
scroll to position [267, 0]
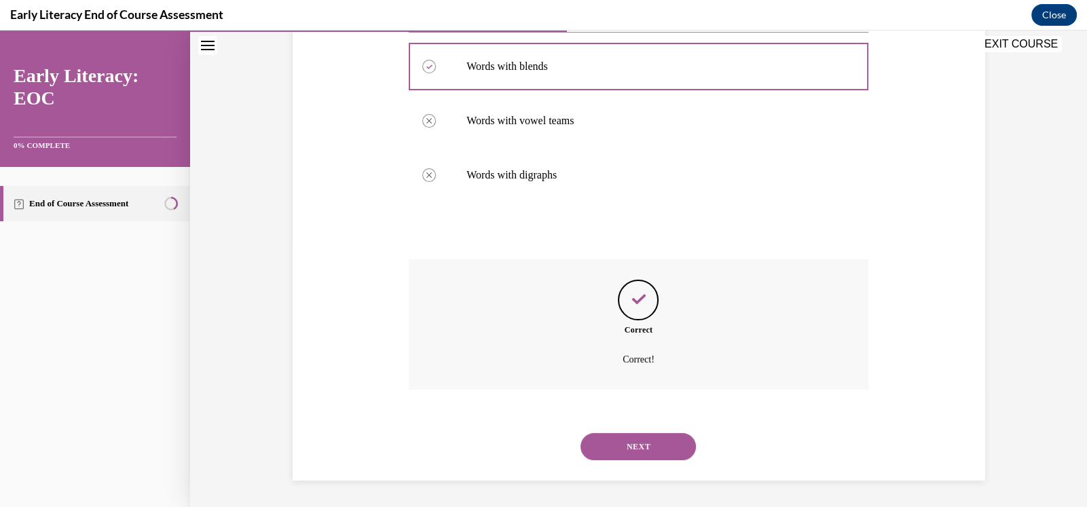
click at [639, 447] on button "NEXT" at bounding box center [637, 446] width 115 height 27
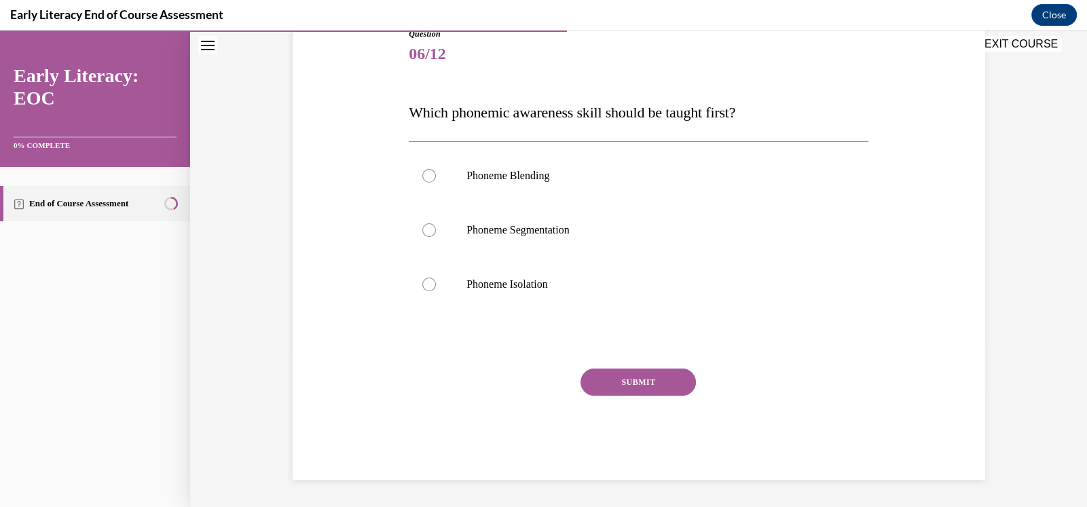
scroll to position [151, 0]
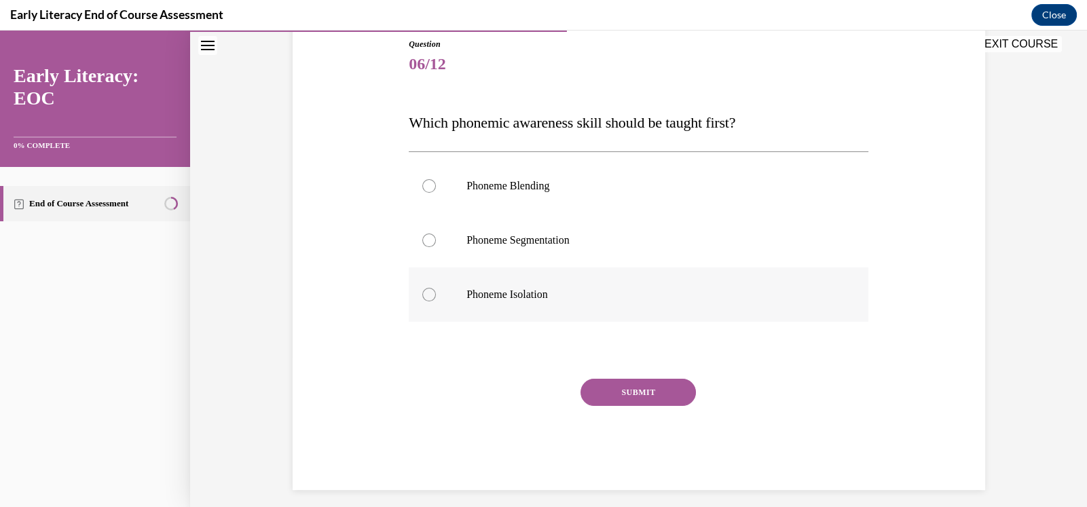
drag, startPoint x: 424, startPoint y: 291, endPoint x: 420, endPoint y: 302, distance: 11.4
click at [423, 291] on div at bounding box center [429, 295] width 14 height 14
click at [630, 392] on button "SUBMIT" at bounding box center [637, 392] width 115 height 27
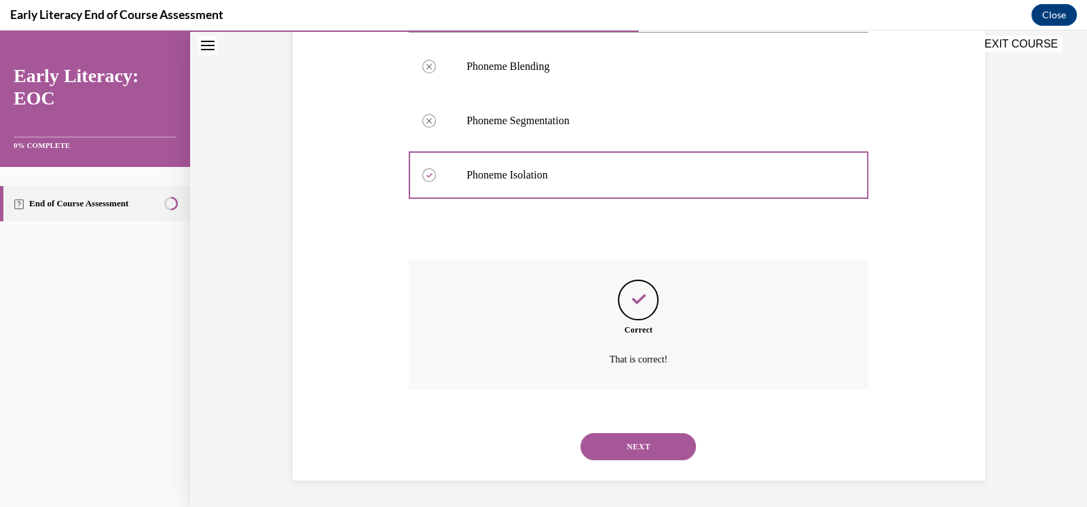
scroll to position [271, 0]
click at [639, 447] on button "NEXT" at bounding box center [637, 445] width 115 height 27
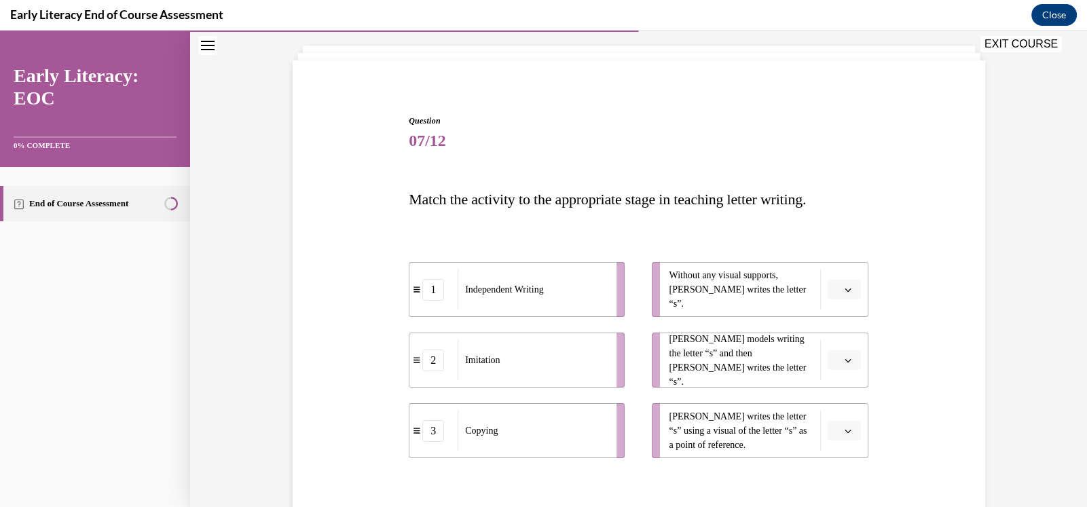
scroll to position [90, 0]
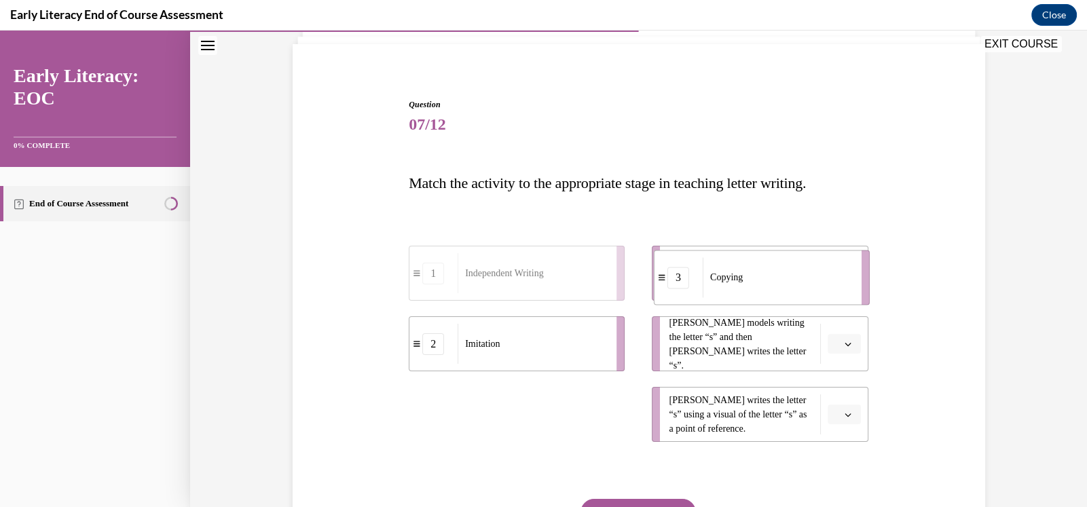
drag, startPoint x: 574, startPoint y: 422, endPoint x: 854, endPoint y: 261, distance: 323.0
click at [854, 261] on li "3 Copying" at bounding box center [762, 277] width 216 height 55
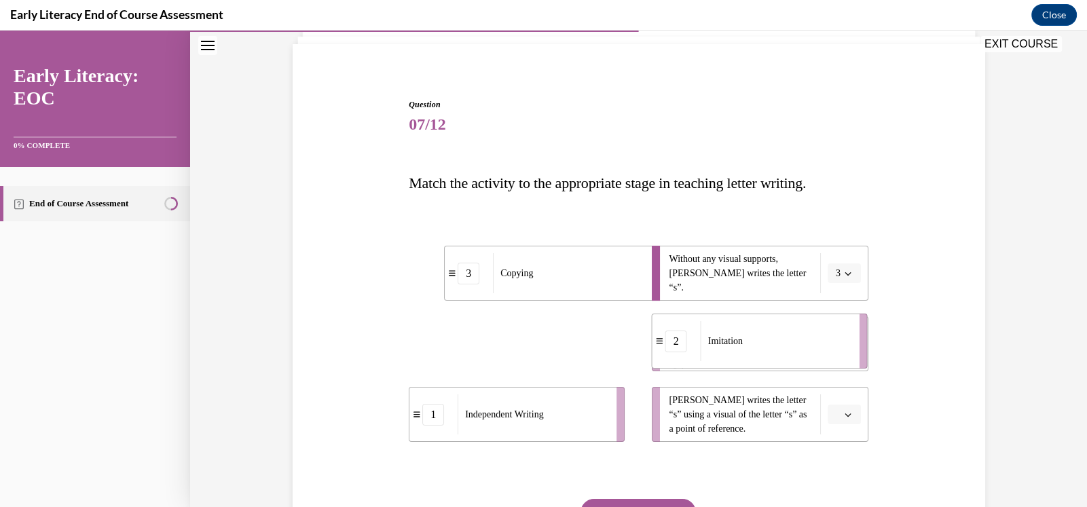
drag, startPoint x: 601, startPoint y: 356, endPoint x: 843, endPoint y: 353, distance: 242.4
click at [843, 353] on div "Imitation" at bounding box center [776, 341] width 150 height 40
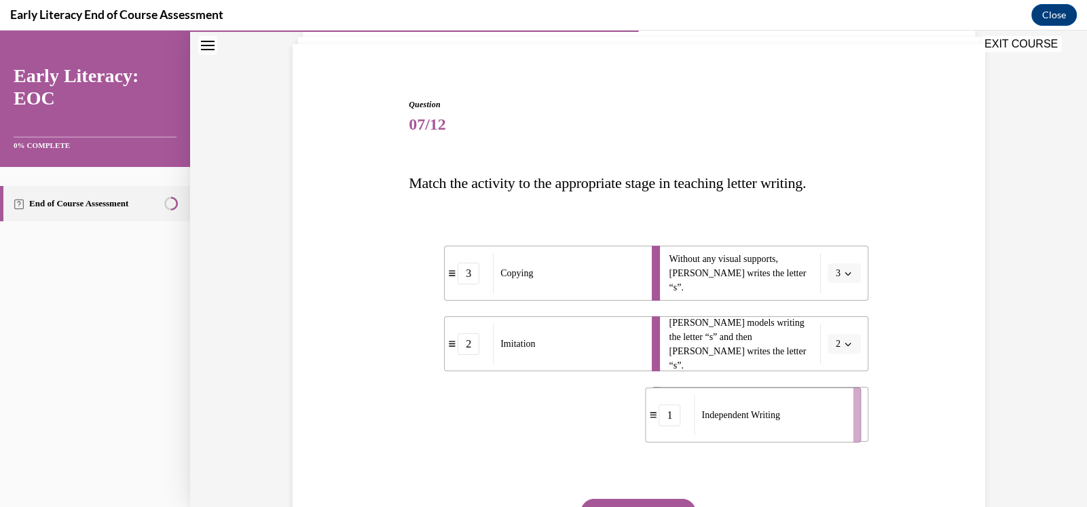
drag, startPoint x: 574, startPoint y: 423, endPoint x: 848, endPoint y: 426, distance: 274.3
click at [848, 426] on li "1 Independent Writing" at bounding box center [753, 415] width 216 height 55
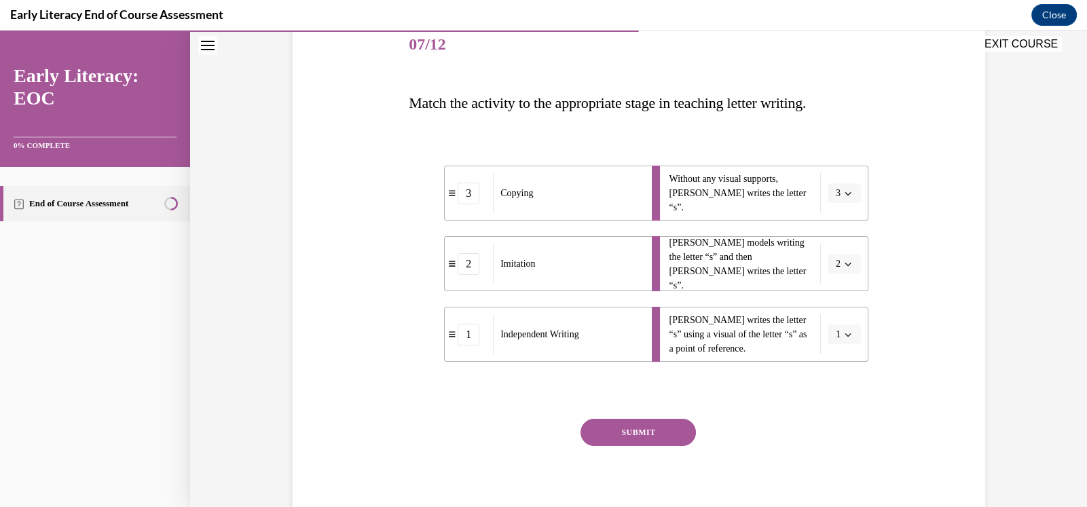
scroll to position [181, 0]
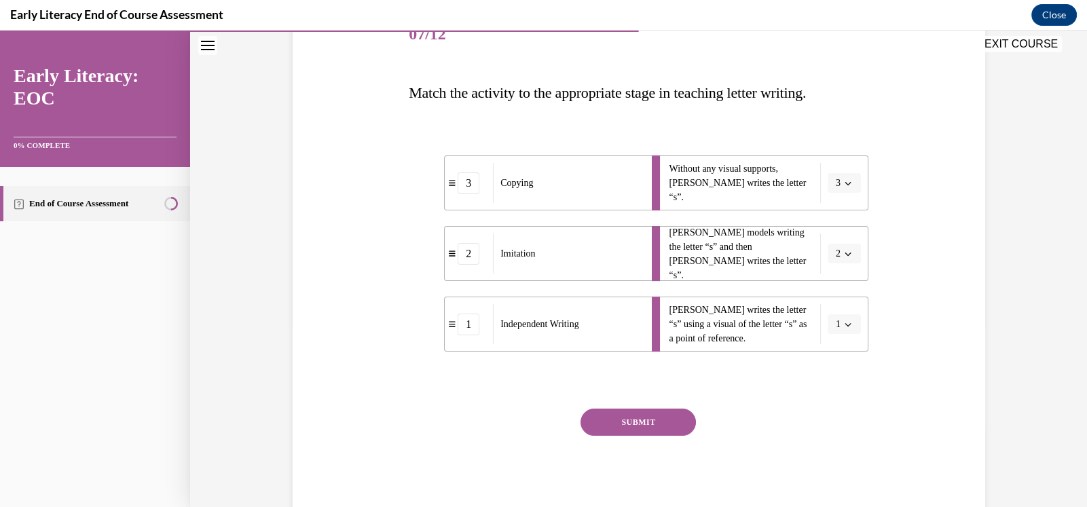
click at [631, 422] on button "SUBMIT" at bounding box center [637, 422] width 115 height 27
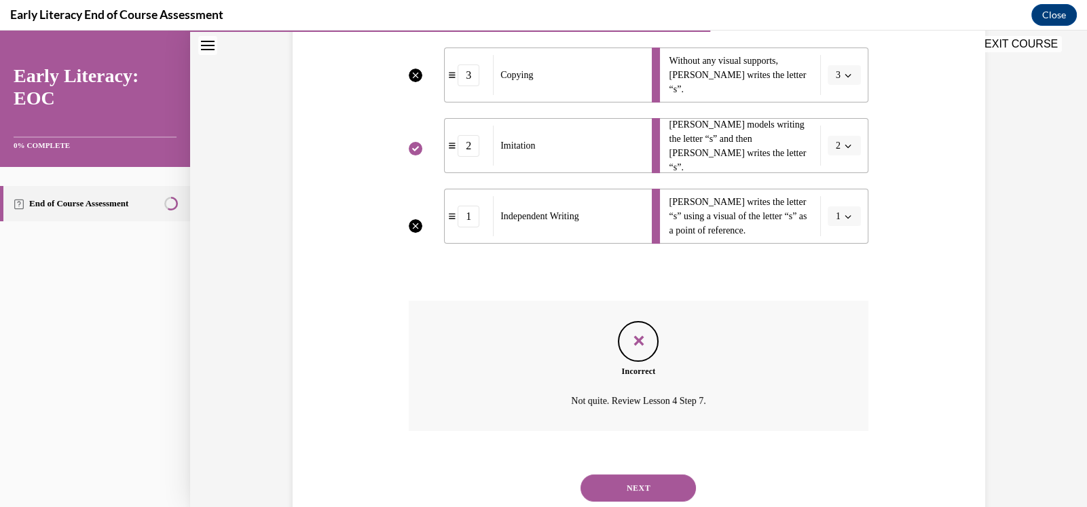
scroll to position [330, 0]
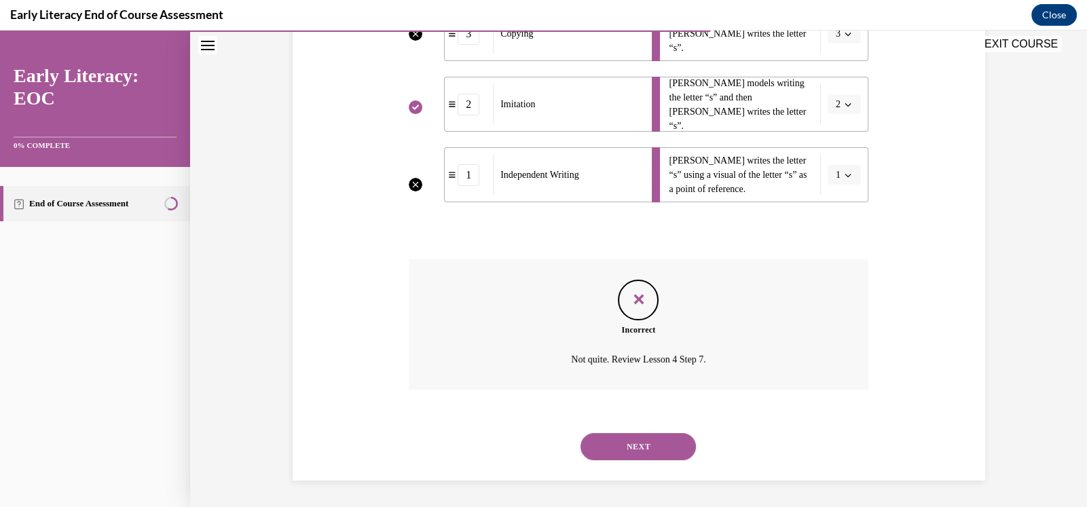
click at [661, 454] on button "NEXT" at bounding box center [637, 446] width 115 height 27
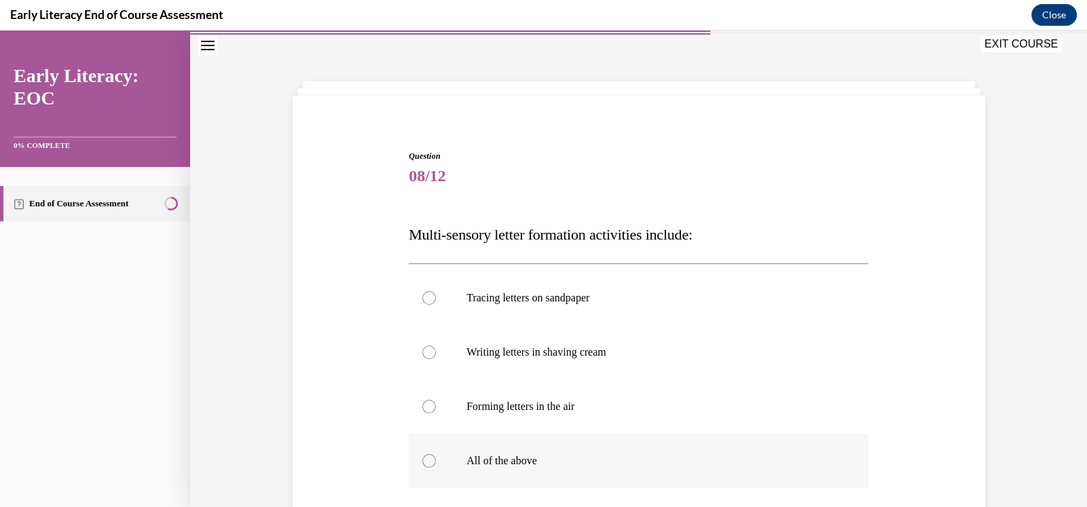
scroll to position [90, 0]
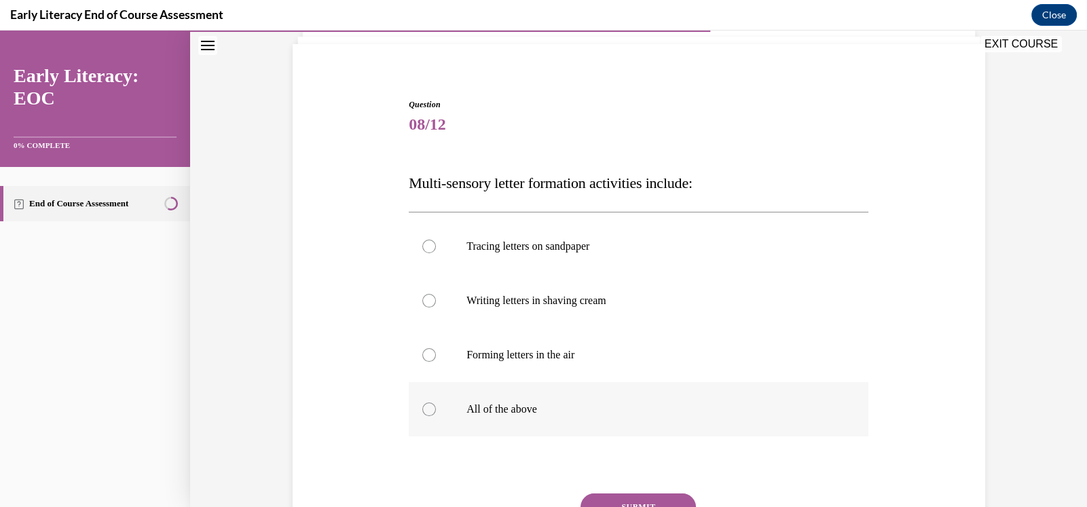
click at [427, 409] on div at bounding box center [429, 410] width 14 height 14
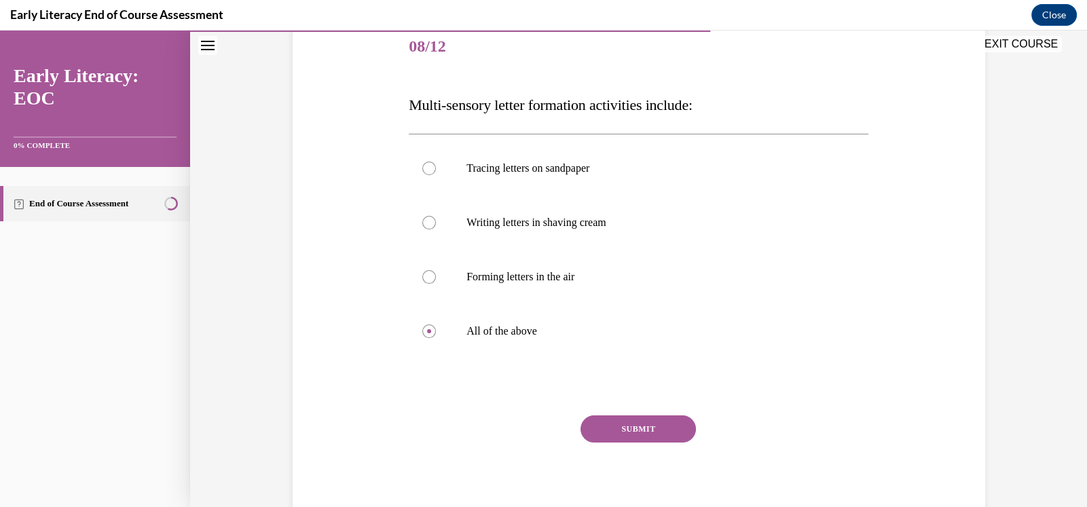
scroll to position [181, 0]
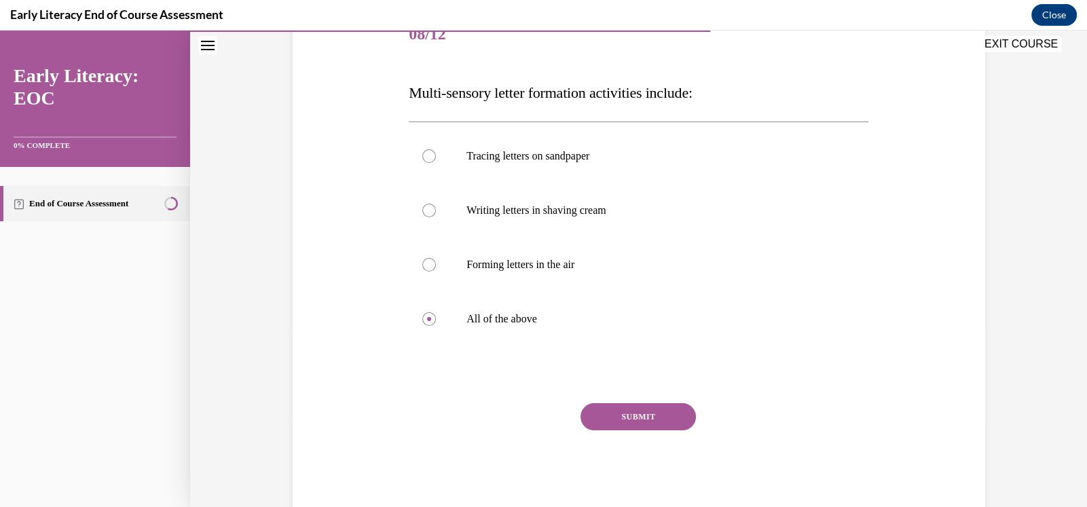
click at [642, 418] on button "SUBMIT" at bounding box center [637, 416] width 115 height 27
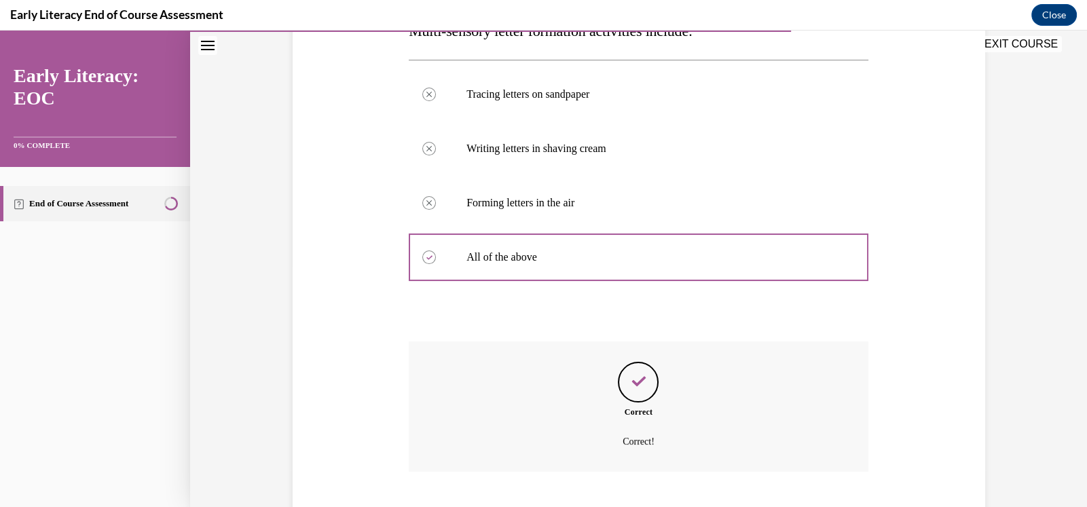
scroll to position [325, 0]
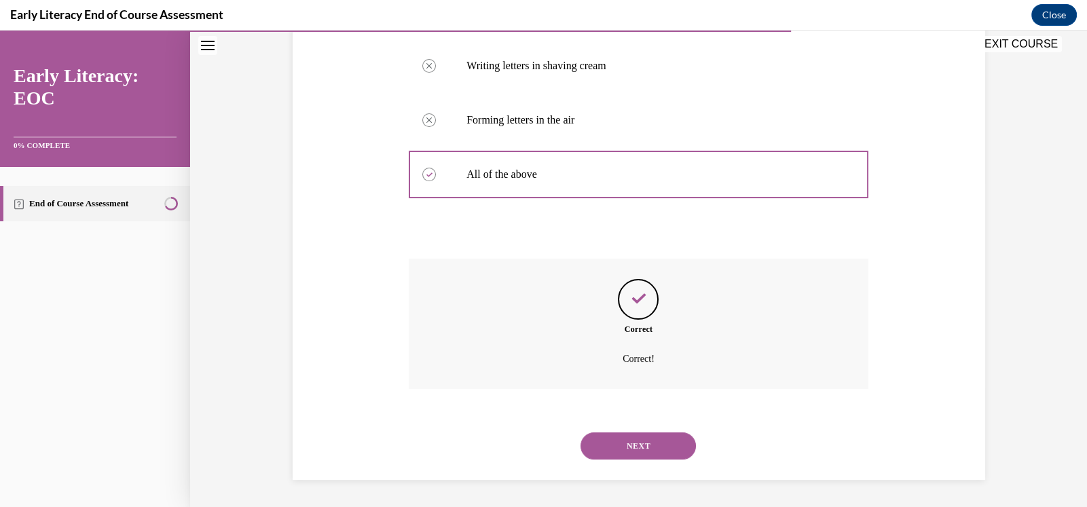
click at [635, 444] on button "NEXT" at bounding box center [637, 445] width 115 height 27
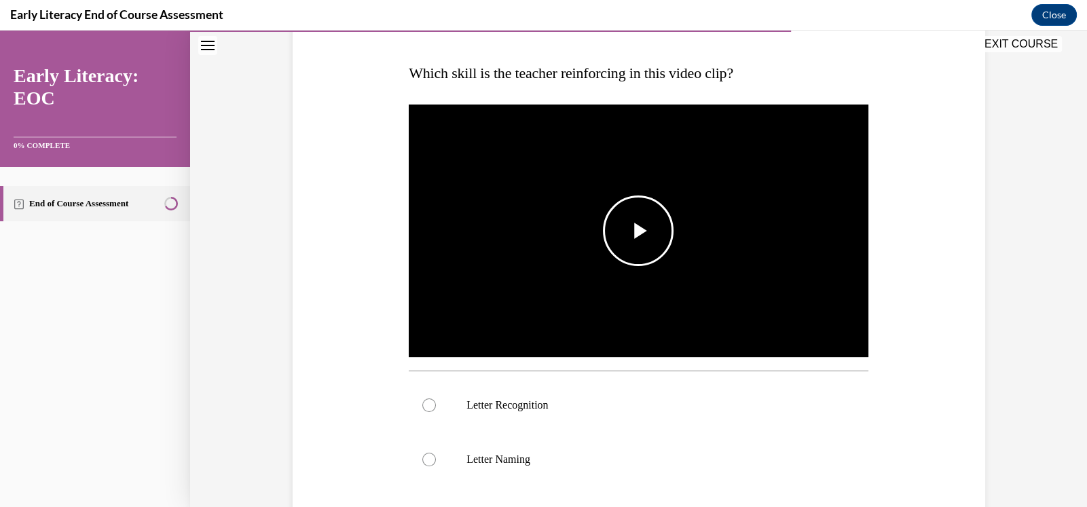
scroll to position [204, 0]
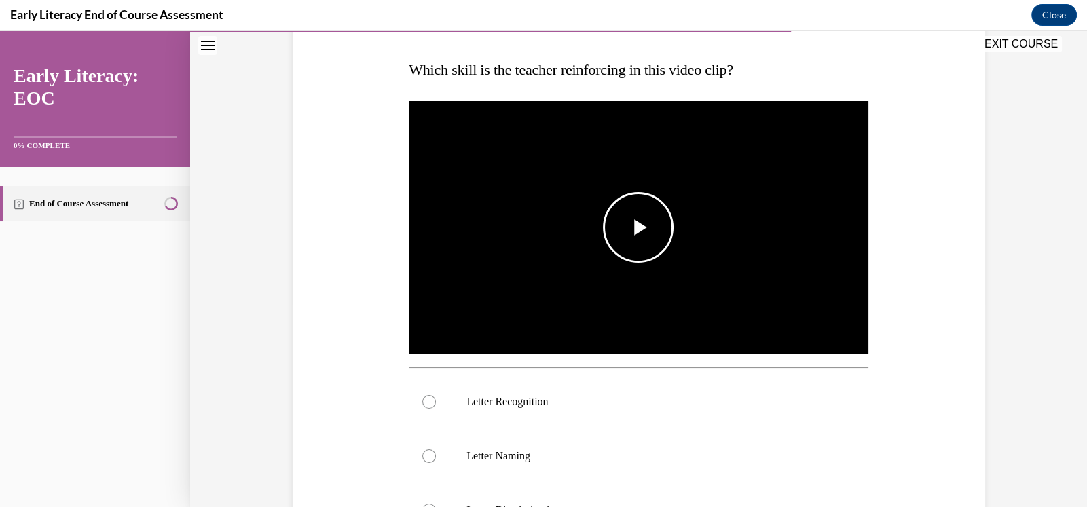
click at [638, 227] on span "Video player" at bounding box center [638, 227] width 0 height 0
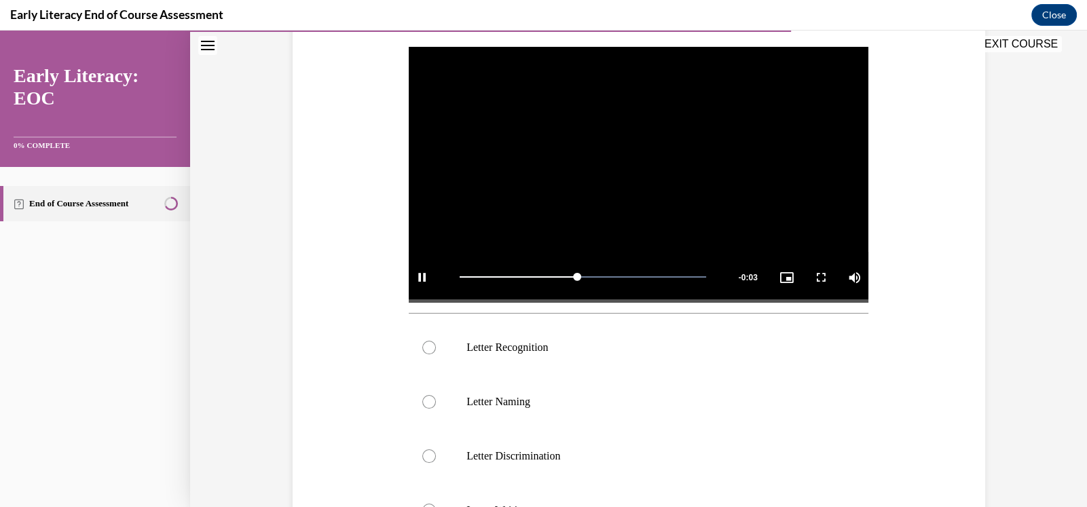
scroll to position [271, 0]
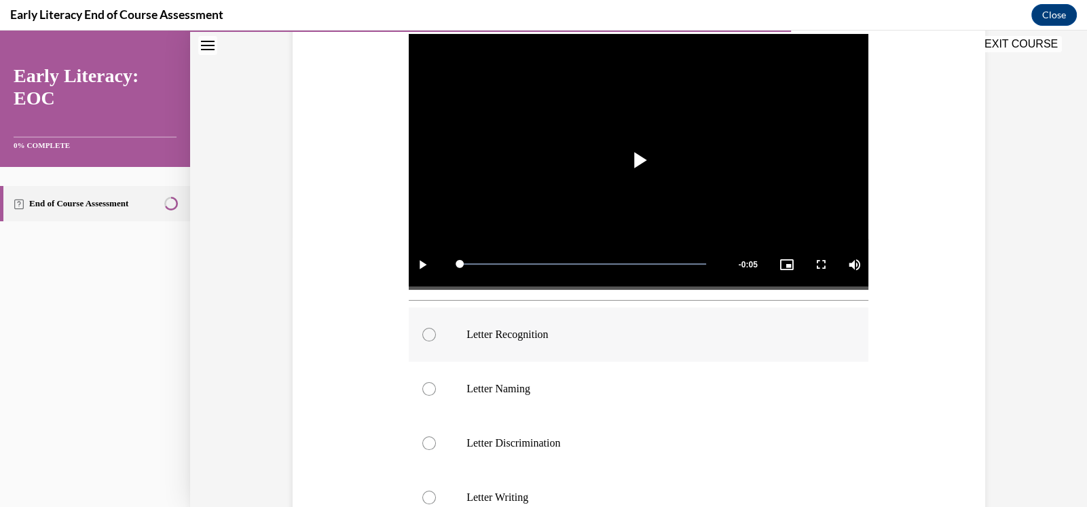
click at [428, 335] on div at bounding box center [429, 335] width 14 height 14
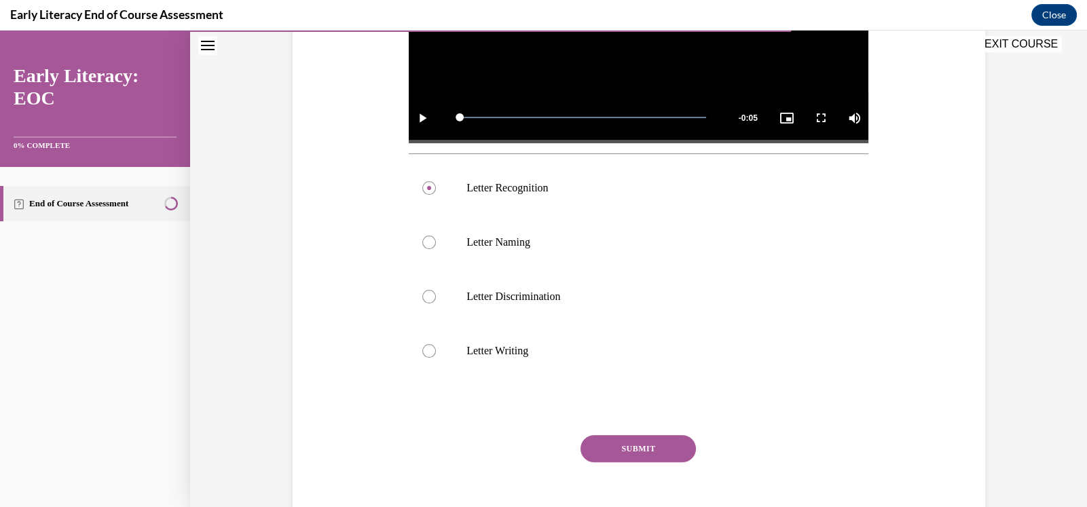
scroll to position [430, 0]
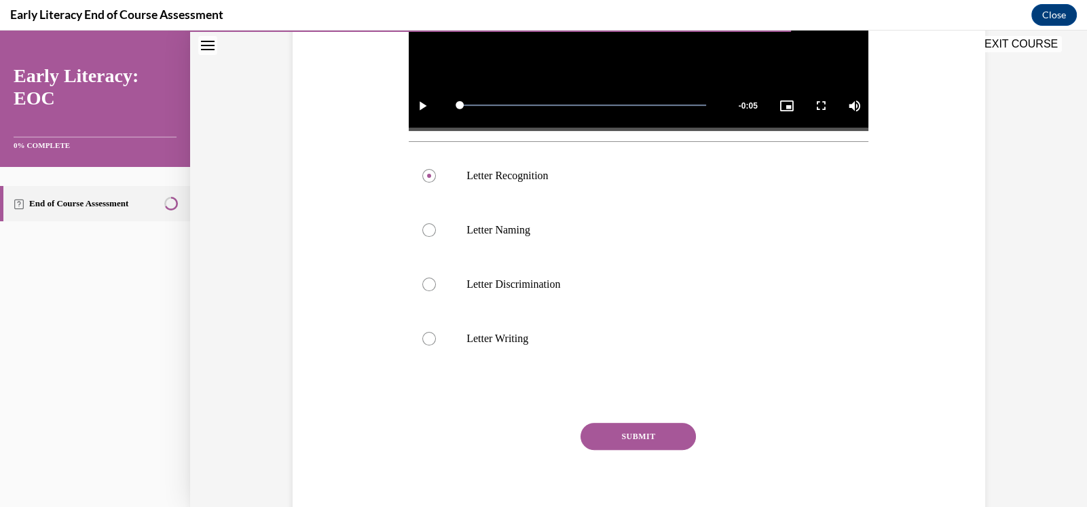
click at [640, 437] on button "SUBMIT" at bounding box center [637, 436] width 115 height 27
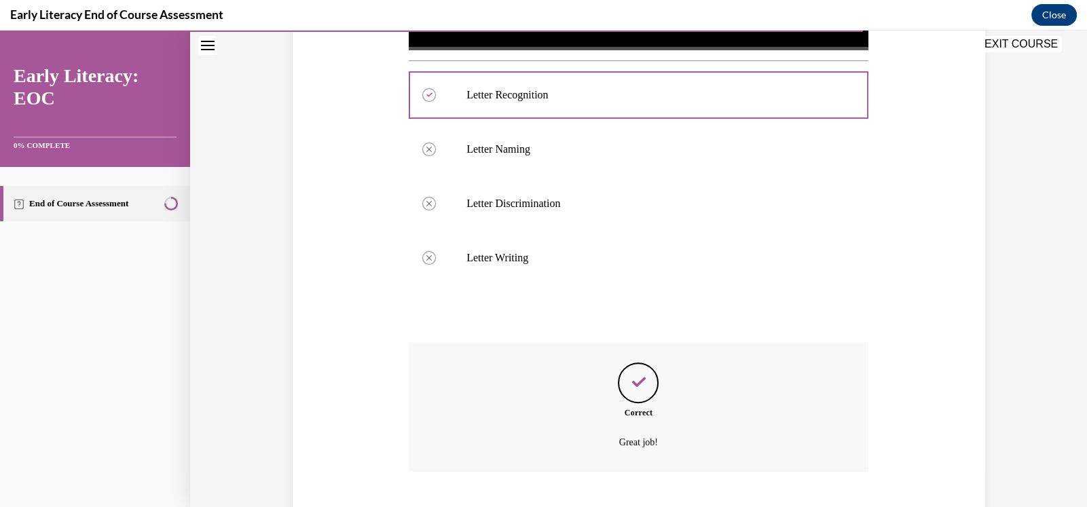
scroll to position [593, 0]
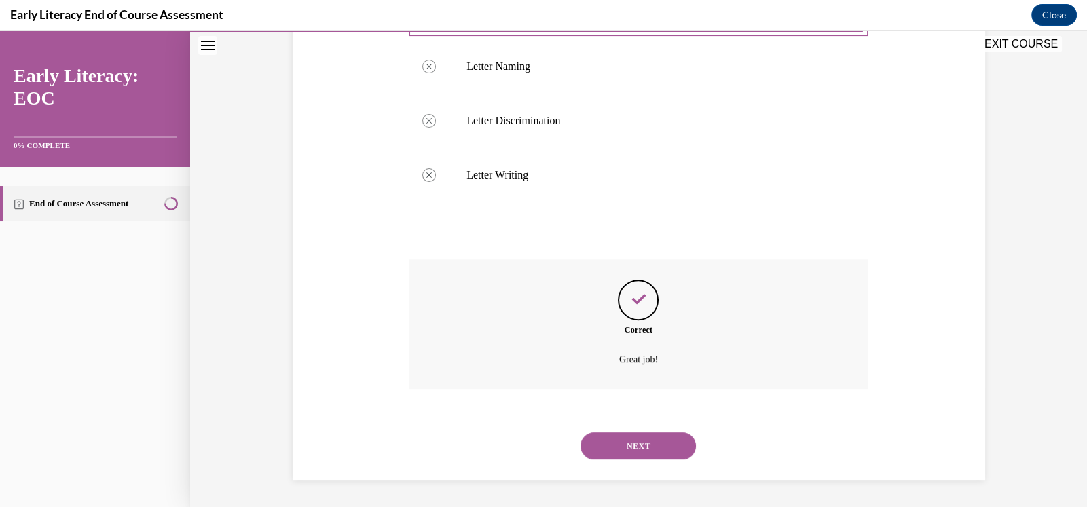
click at [631, 441] on button "NEXT" at bounding box center [637, 445] width 115 height 27
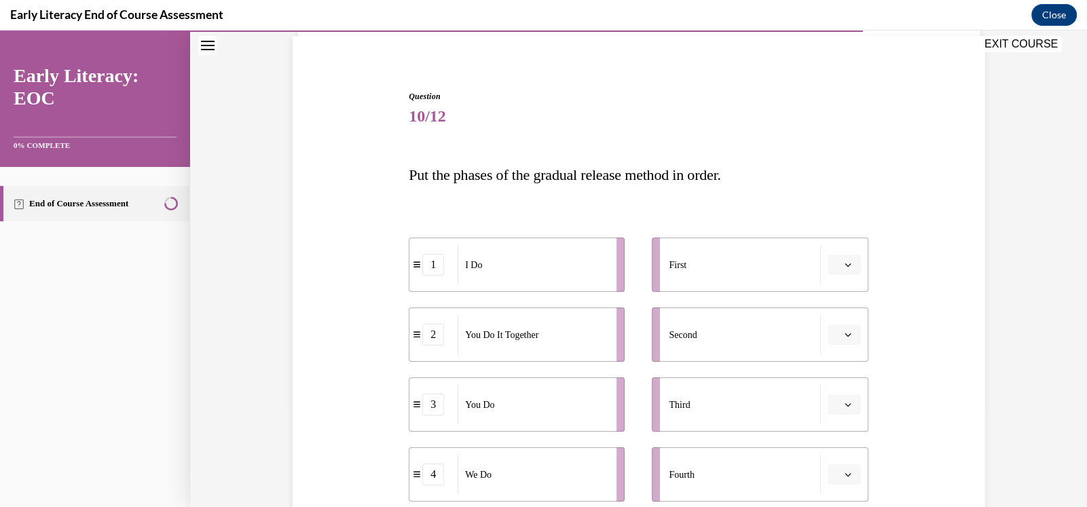
scroll to position [113, 0]
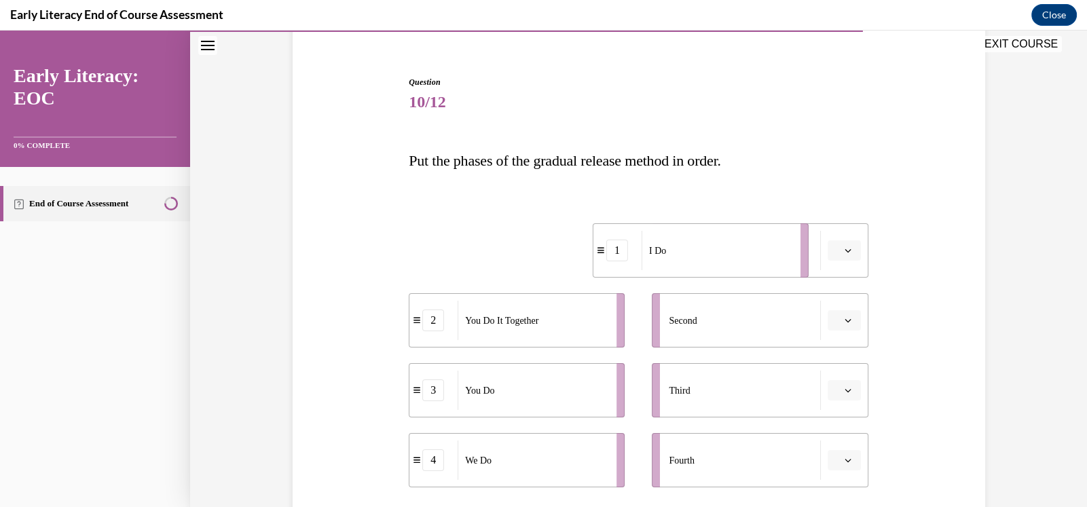
drag, startPoint x: 580, startPoint y: 267, endPoint x: 852, endPoint y: 264, distance: 271.6
click at [852, 264] on div "1 I Do 2 You Do It Together 3 You Do 4 We Do First Second Third Fourth" at bounding box center [639, 341] width 460 height 291
click at [853, 264] on li "First 1" at bounding box center [760, 250] width 216 height 54
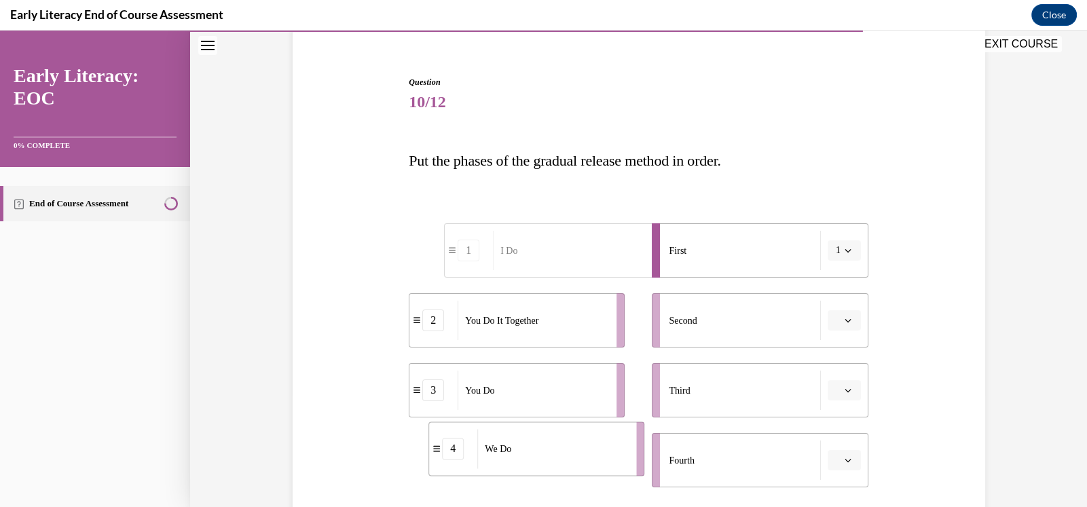
scroll to position [115, 0]
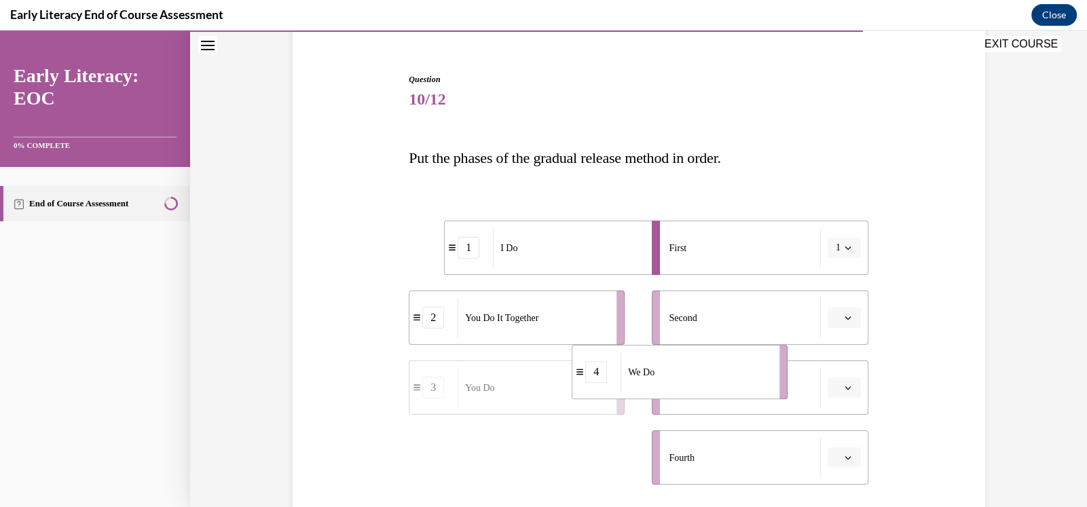
drag, startPoint x: 588, startPoint y: 474, endPoint x: 847, endPoint y: 305, distance: 309.0
click at [847, 305] on div "1 I Do 2 You Do It Together 3 You Do 4 We Do First 1 Second Third Fourth" at bounding box center [639, 338] width 460 height 291
click at [847, 305] on li "Second" at bounding box center [760, 318] width 216 height 54
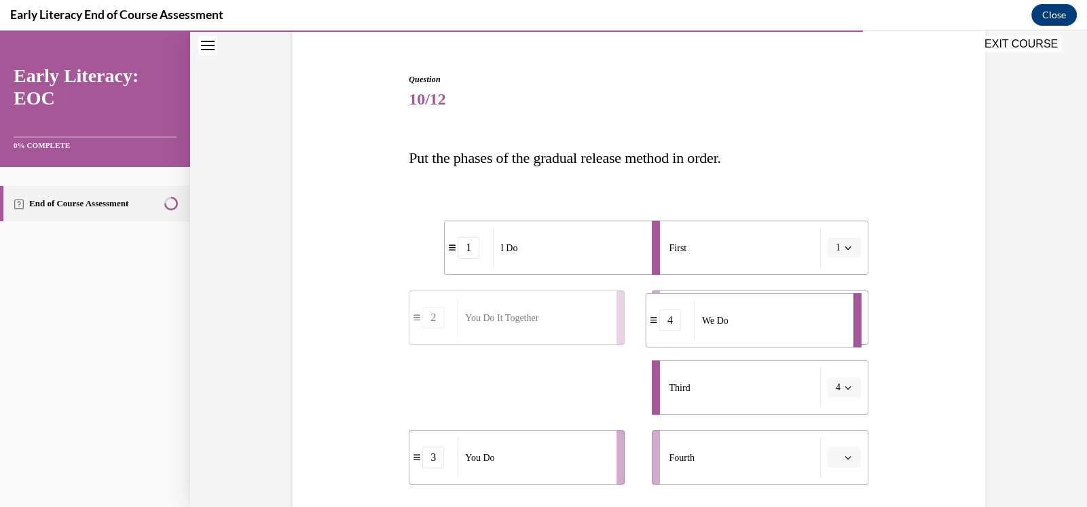
drag, startPoint x: 591, startPoint y: 393, endPoint x: 807, endPoint y: 325, distance: 225.7
click at [807, 325] on div "We Do" at bounding box center [769, 320] width 150 height 39
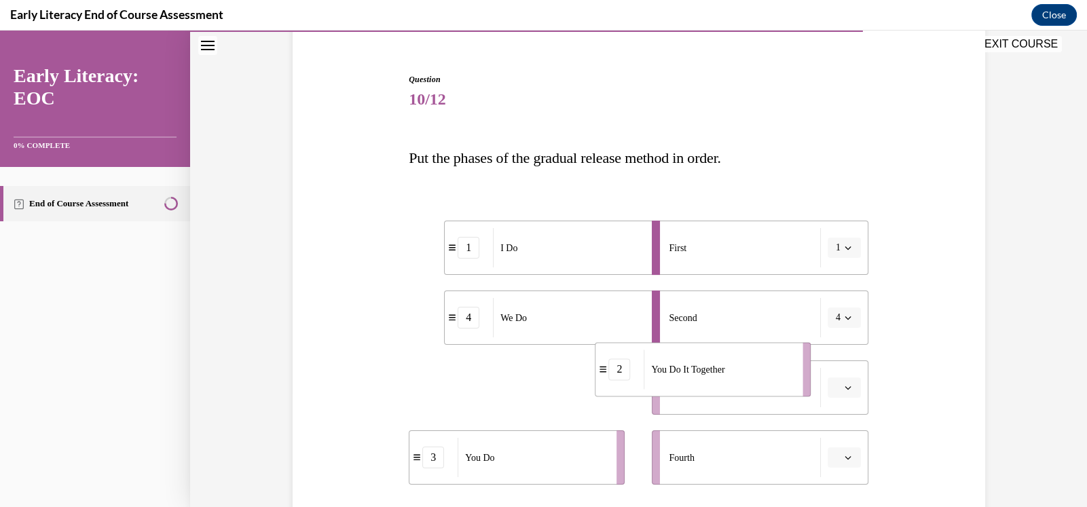
drag, startPoint x: 580, startPoint y: 401, endPoint x: 855, endPoint y: 385, distance: 276.1
click at [855, 385] on div "1 I Do 4 We Do 2 You Do It Together 3 You Do First 1 Second 4 Third Fourth" at bounding box center [639, 338] width 460 height 291
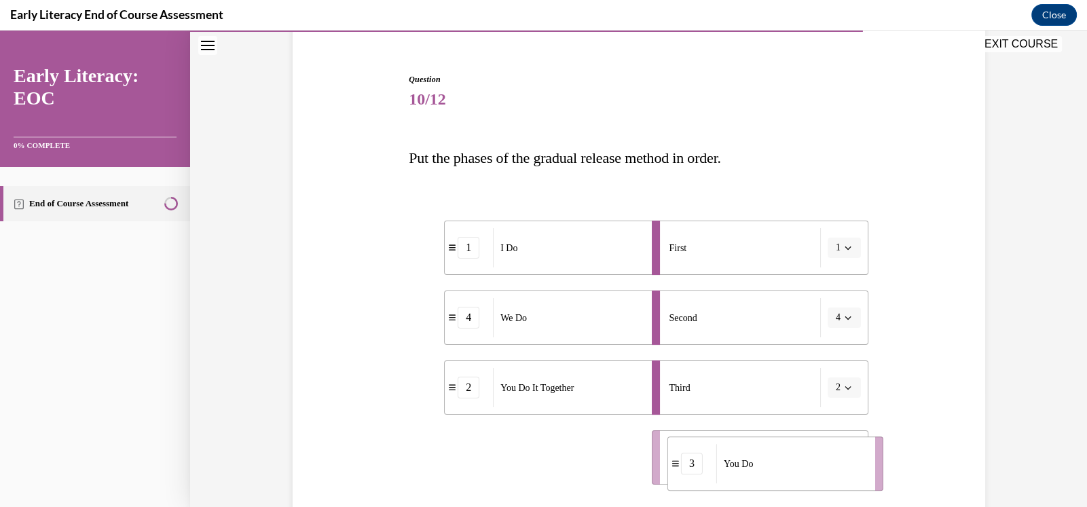
scroll to position [129, 0]
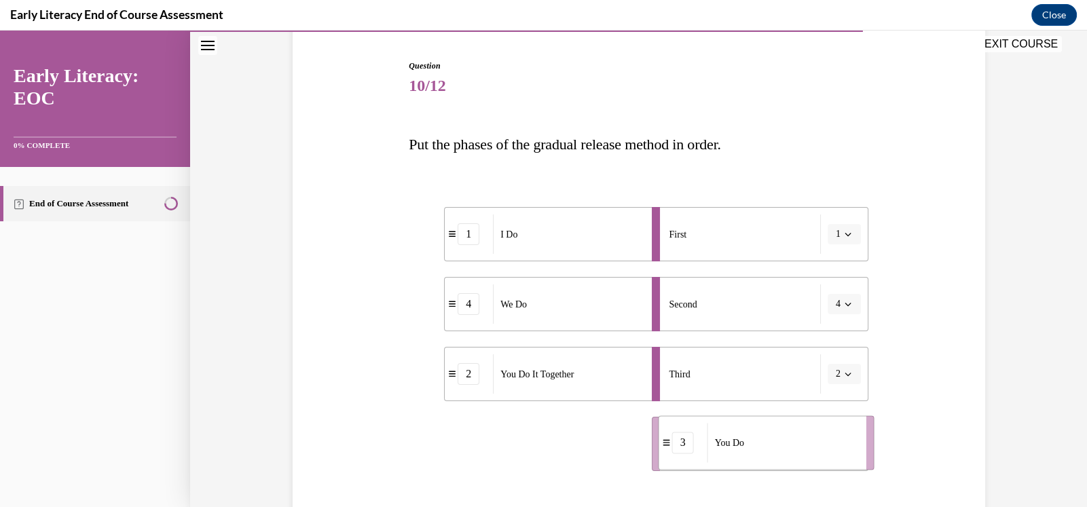
drag, startPoint x: 567, startPoint y: 460, endPoint x: 818, endPoint y: 445, distance: 251.6
click at [818, 445] on div "You Do" at bounding box center [782, 442] width 150 height 39
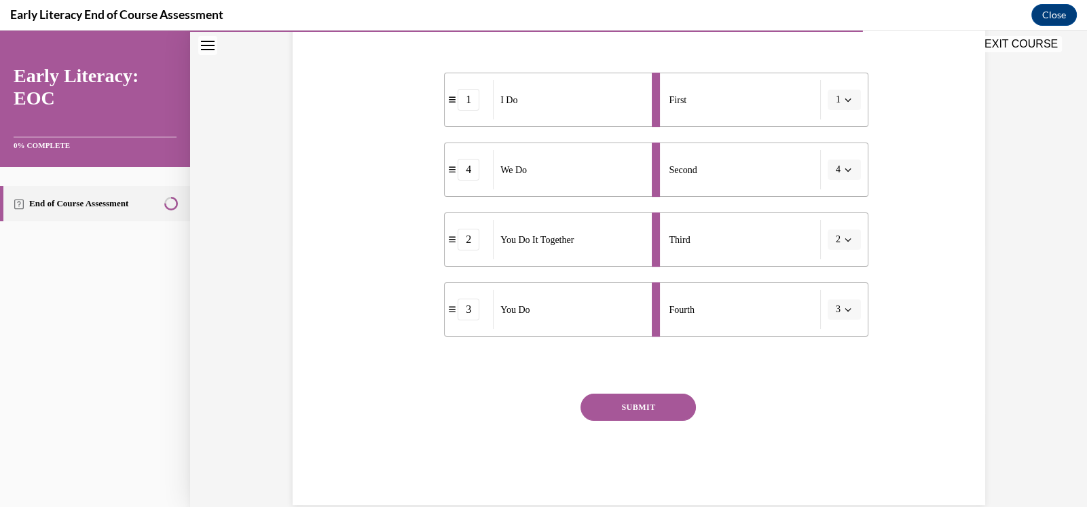
scroll to position [264, 0]
click at [656, 410] on button "SUBMIT" at bounding box center [637, 406] width 115 height 27
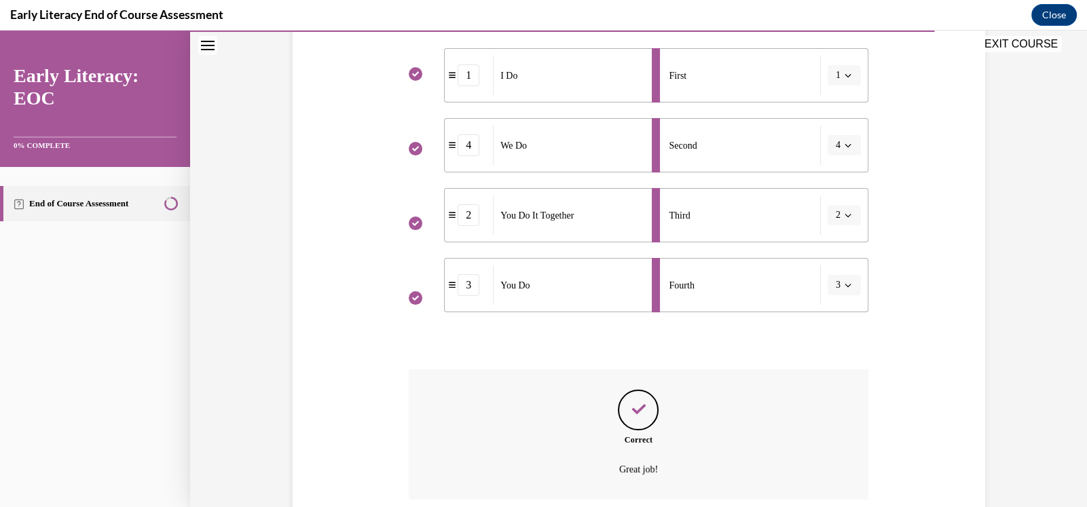
scroll to position [399, 0]
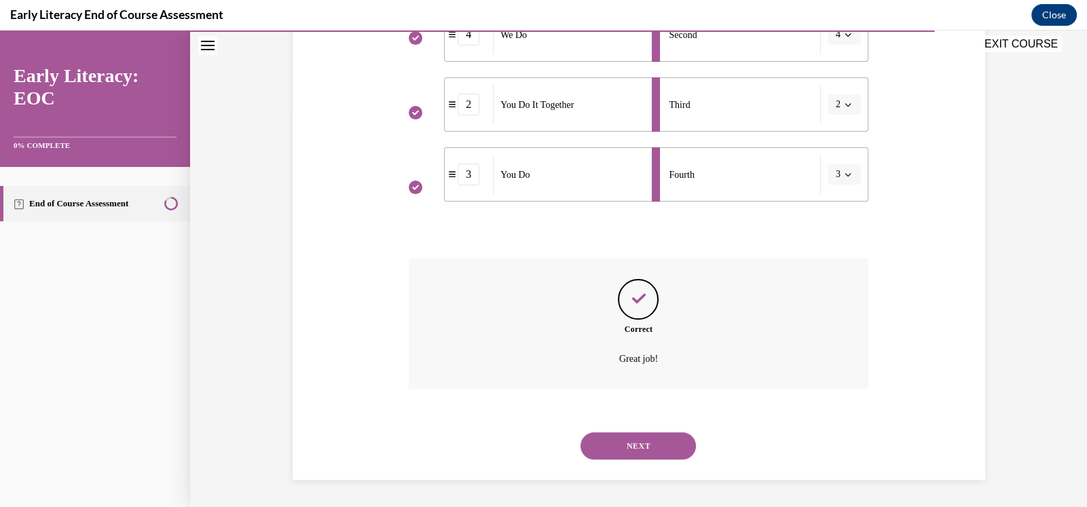
click at [633, 442] on button "NEXT" at bounding box center [637, 445] width 115 height 27
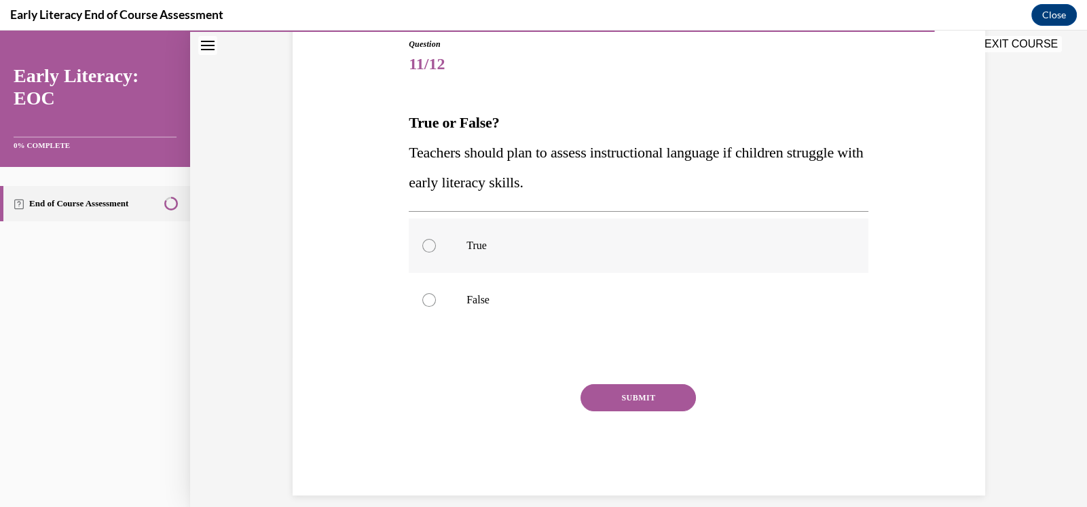
click at [422, 251] on div at bounding box center [429, 246] width 14 height 14
click at [635, 403] on button "SUBMIT" at bounding box center [637, 397] width 115 height 27
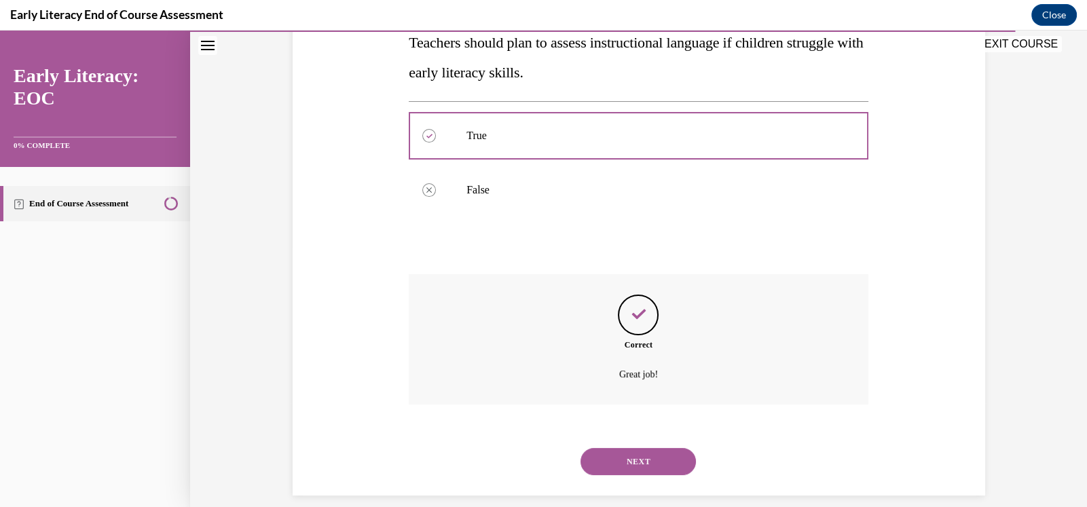
scroll to position [276, 0]
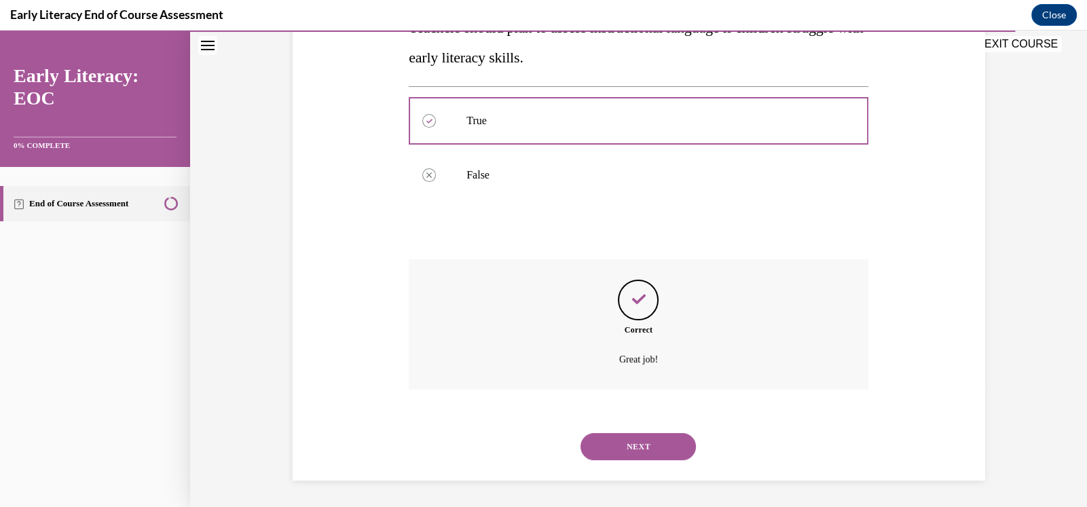
click at [631, 444] on button "NEXT" at bounding box center [637, 446] width 115 height 27
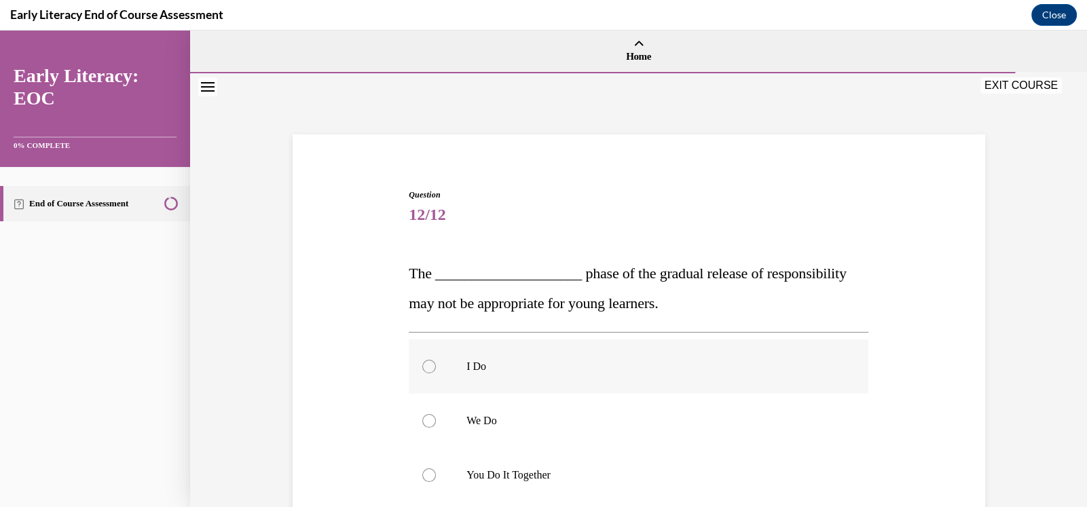
click at [423, 364] on div at bounding box center [429, 367] width 14 height 14
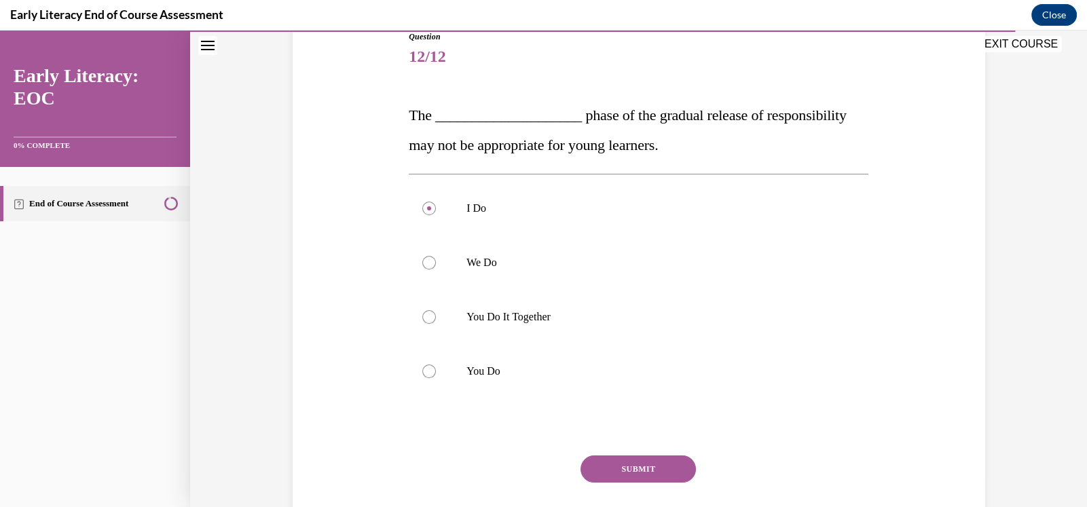
scroll to position [181, 0]
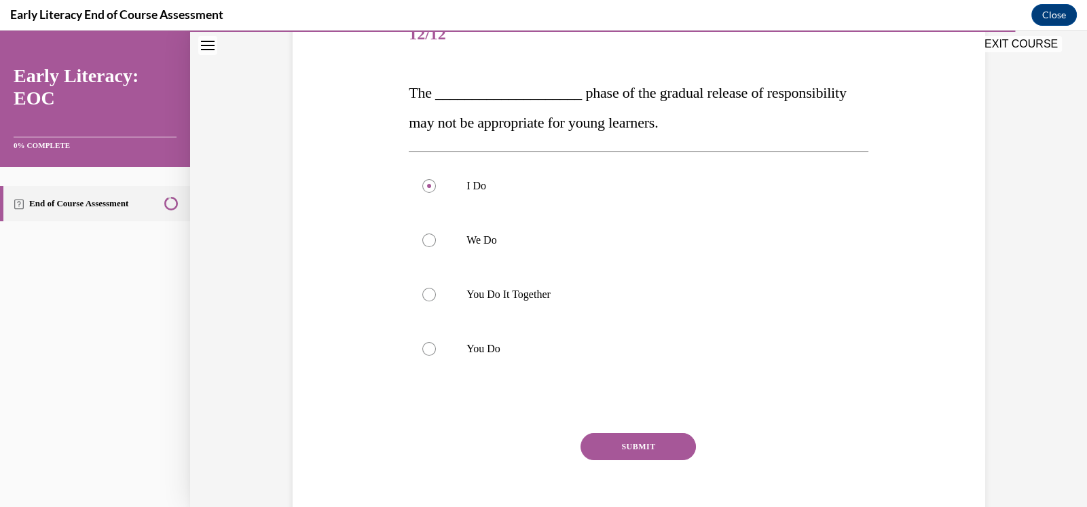
click at [625, 446] on button "SUBMIT" at bounding box center [637, 446] width 115 height 27
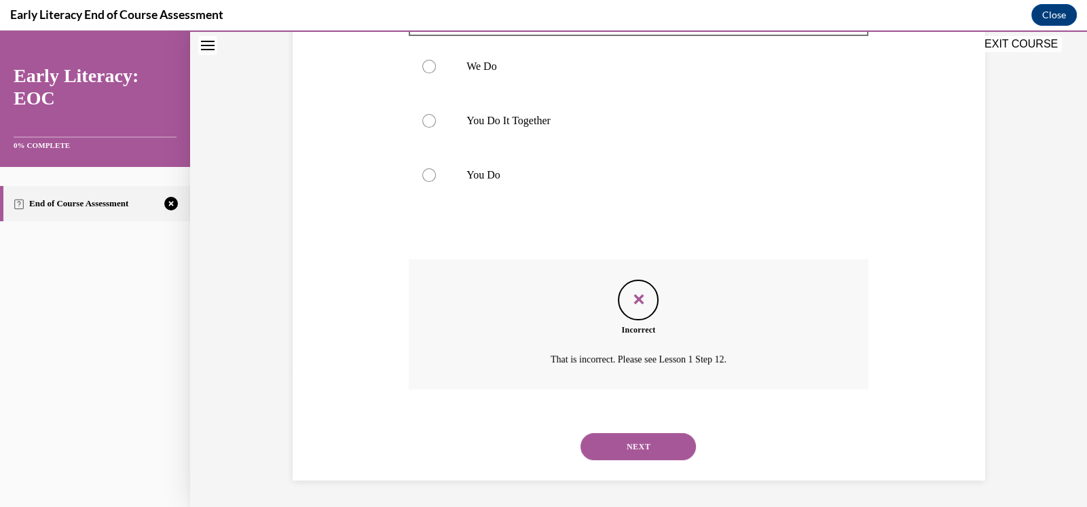
scroll to position [355, 0]
click at [632, 451] on button "NEXT" at bounding box center [637, 445] width 115 height 27
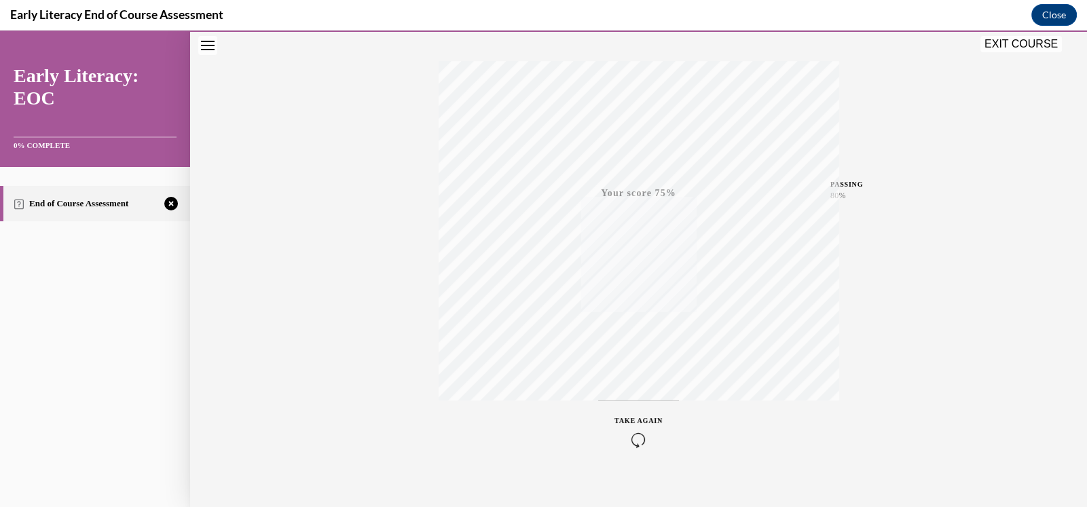
scroll to position [219, 0]
click at [635, 427] on icon "button" at bounding box center [638, 424] width 48 height 15
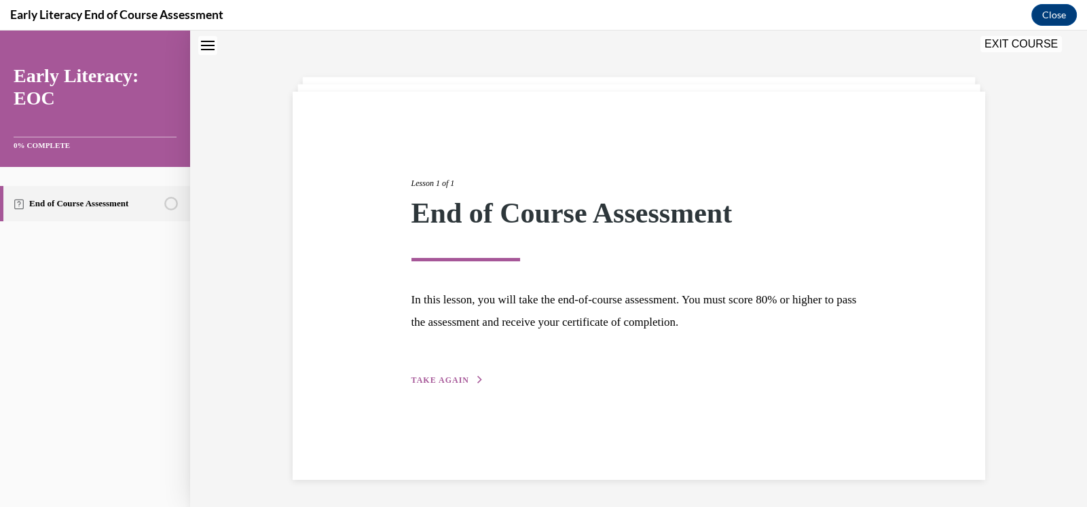
scroll to position [43, 0]
click at [458, 379] on span "TAKE AGAIN" at bounding box center [440, 380] width 58 height 10
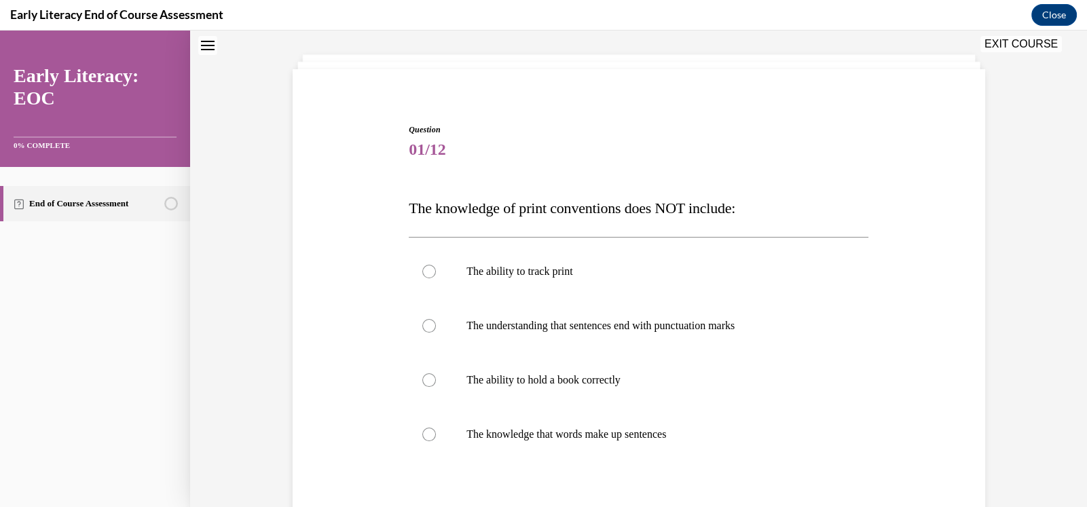
scroll to position [88, 0]
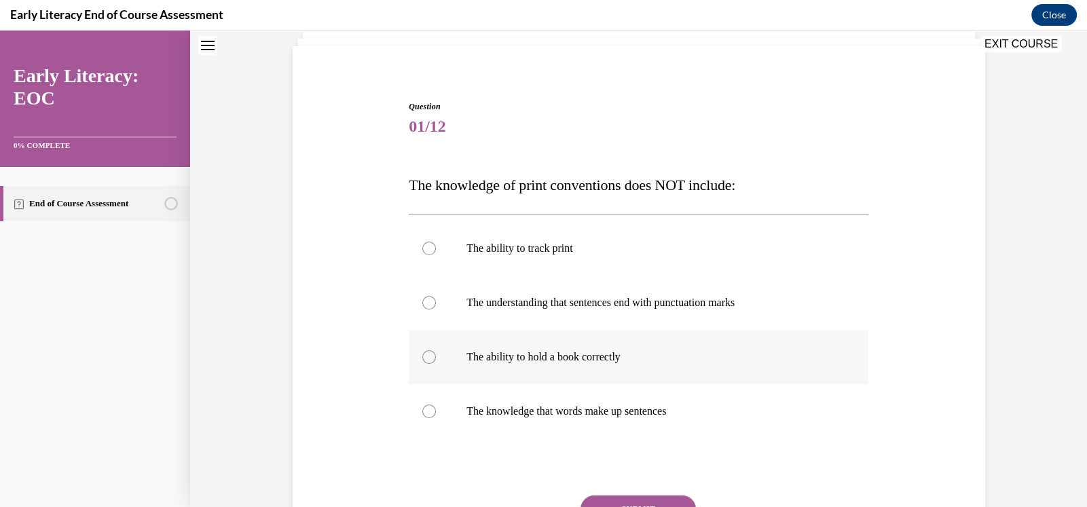
click at [428, 358] on div at bounding box center [429, 357] width 14 height 14
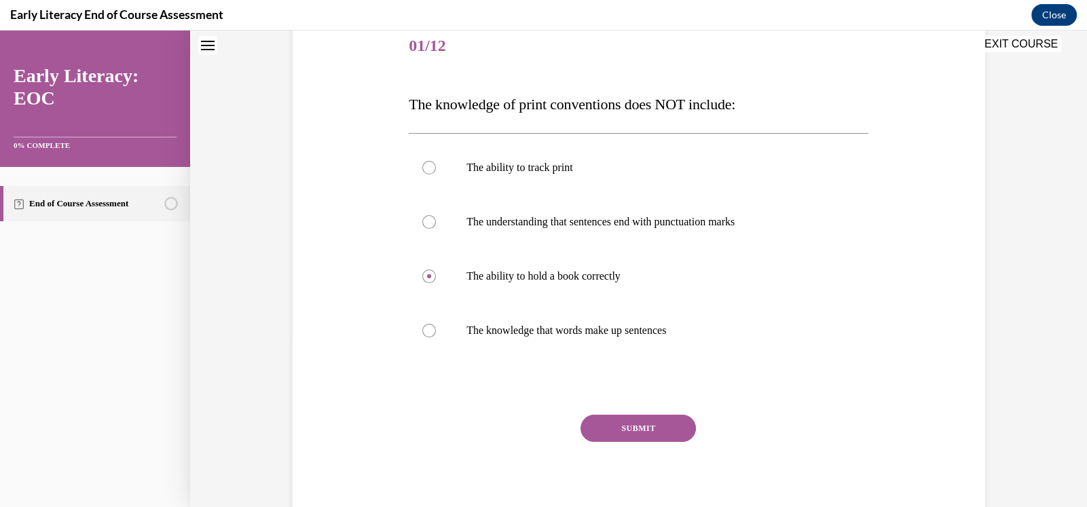
scroll to position [179, 0]
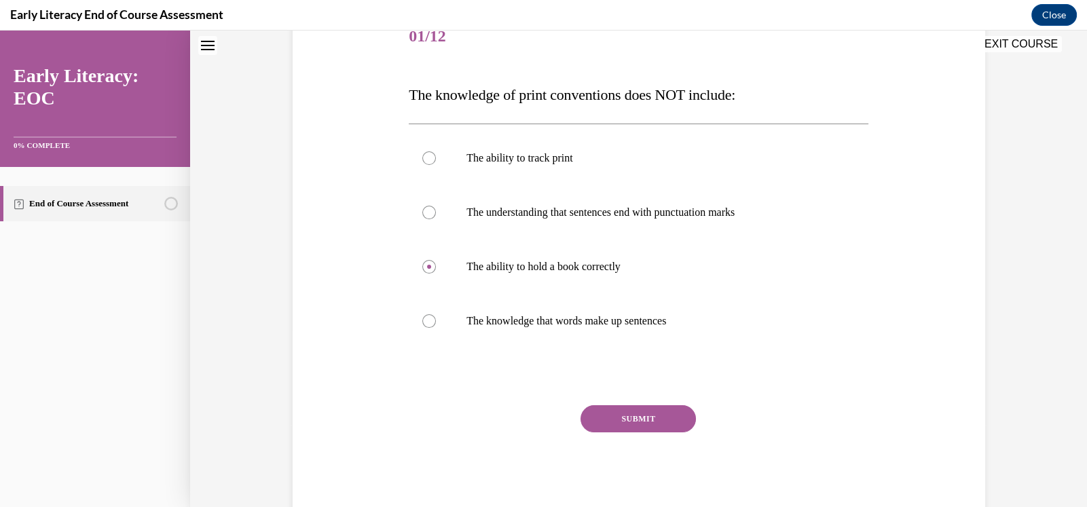
click at [638, 420] on button "SUBMIT" at bounding box center [637, 418] width 115 height 27
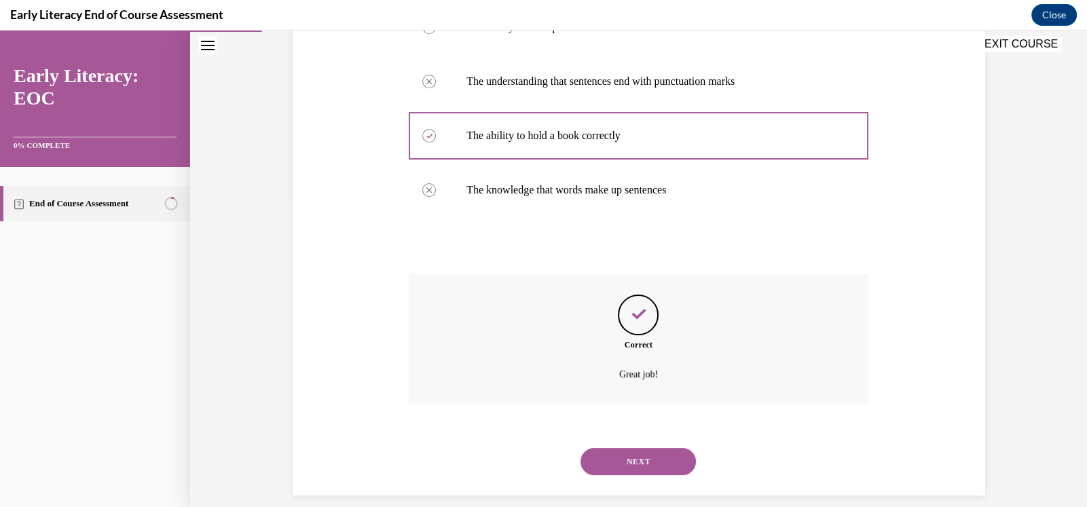
scroll to position [325, 0]
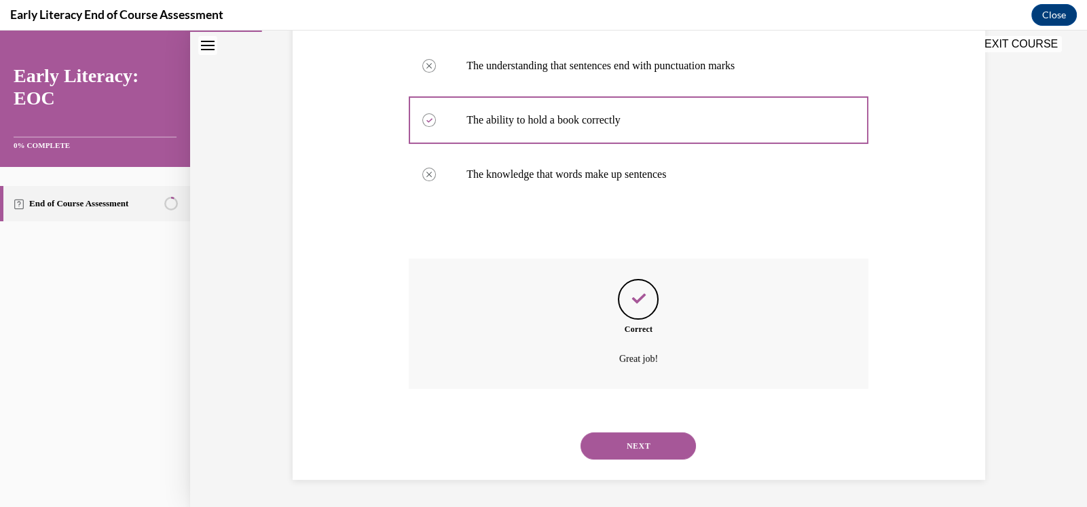
click at [634, 447] on button "NEXT" at bounding box center [637, 445] width 115 height 27
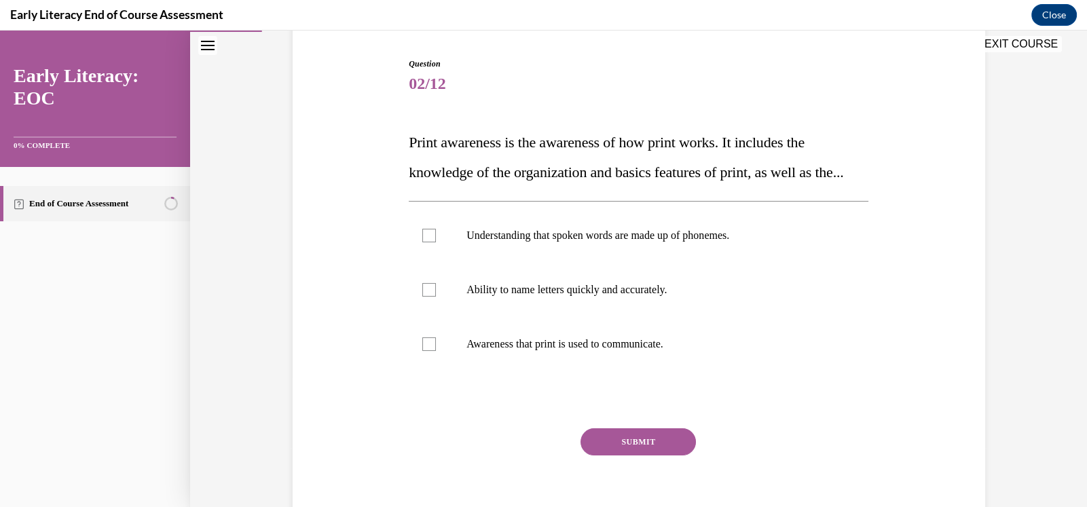
scroll to position [135, 0]
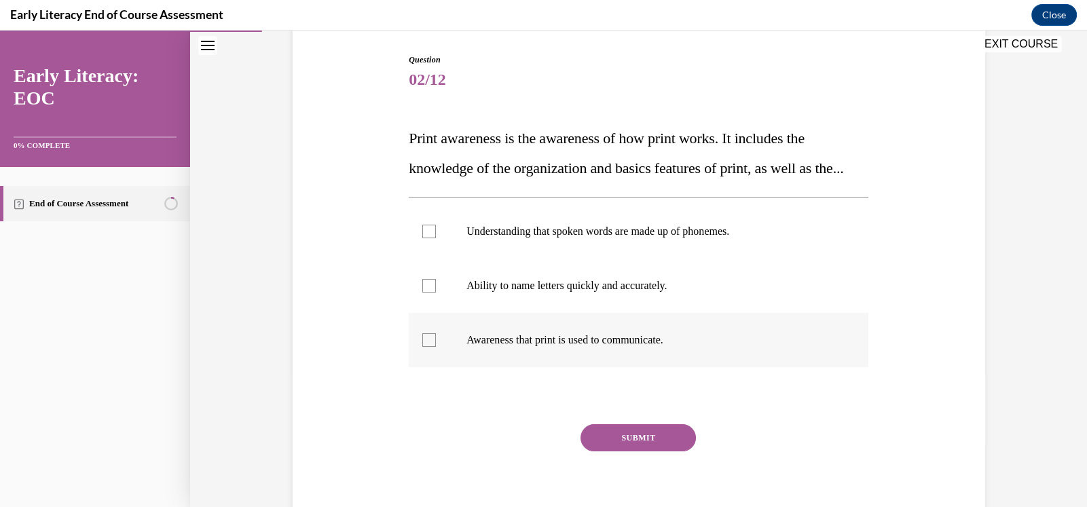
click at [428, 347] on div at bounding box center [429, 340] width 14 height 14
click at [629, 451] on button "SUBMIT" at bounding box center [637, 437] width 115 height 27
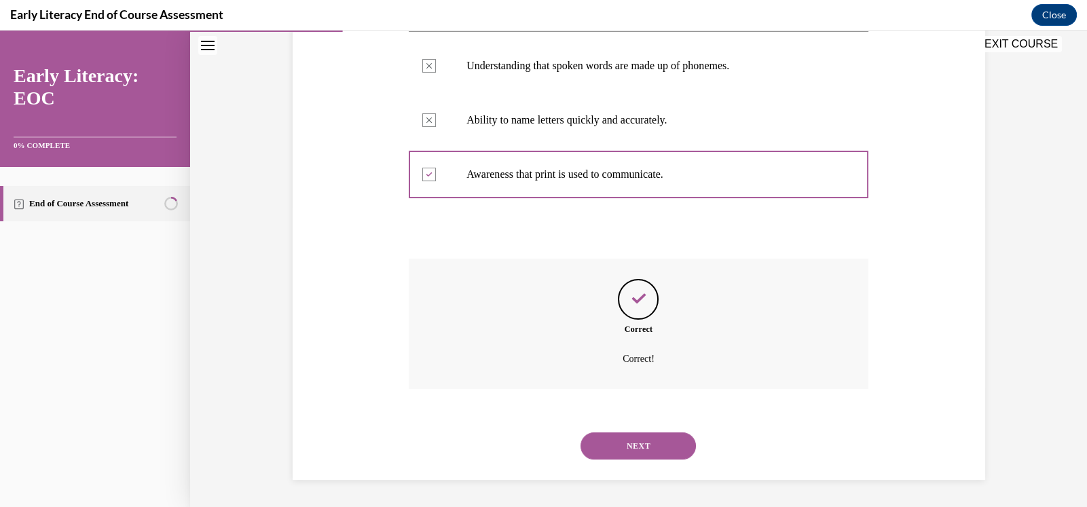
scroll to position [330, 0]
click at [634, 443] on button "NEXT" at bounding box center [637, 445] width 115 height 27
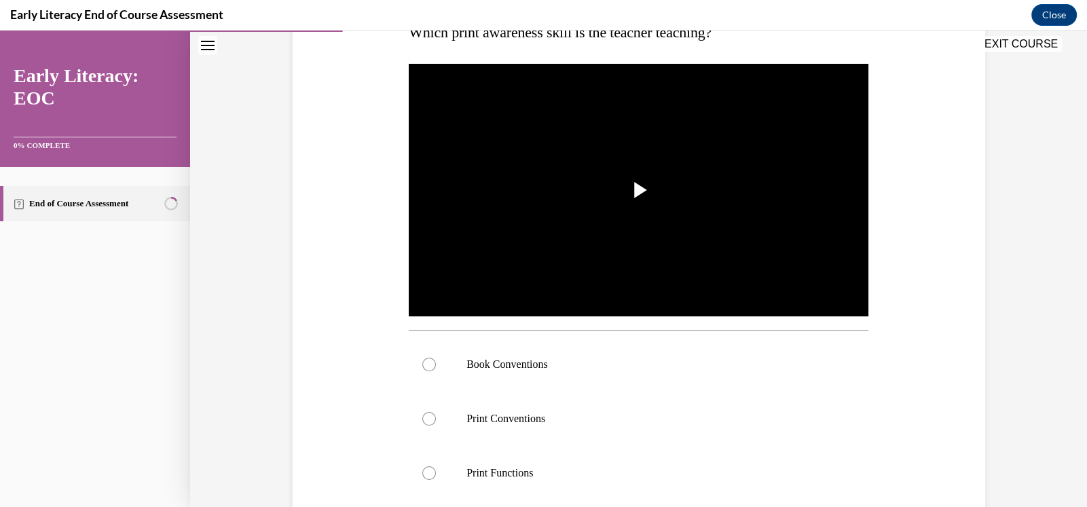
scroll to position [248, 0]
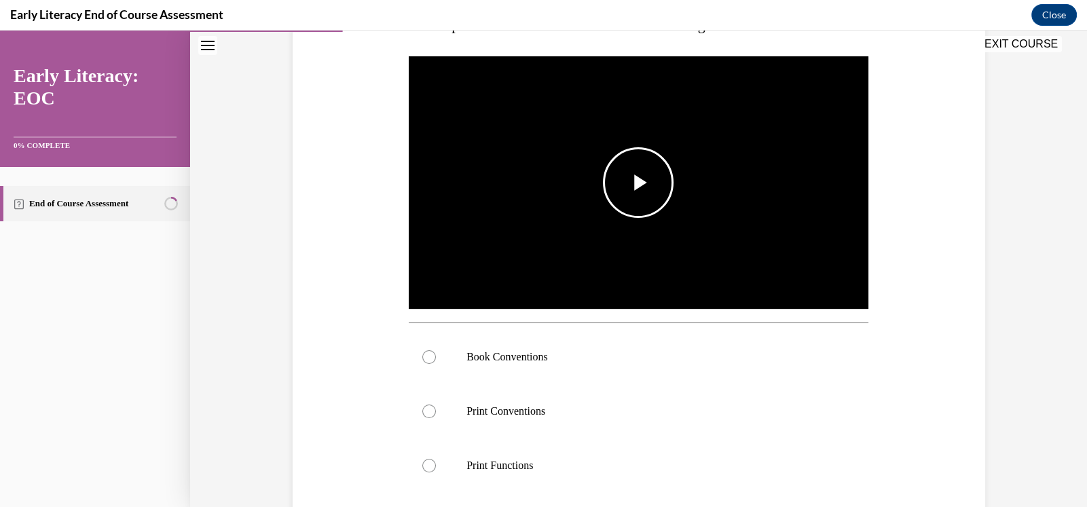
click at [638, 183] on span "Video player" at bounding box center [638, 183] width 0 height 0
click at [422, 357] on div at bounding box center [429, 357] width 14 height 14
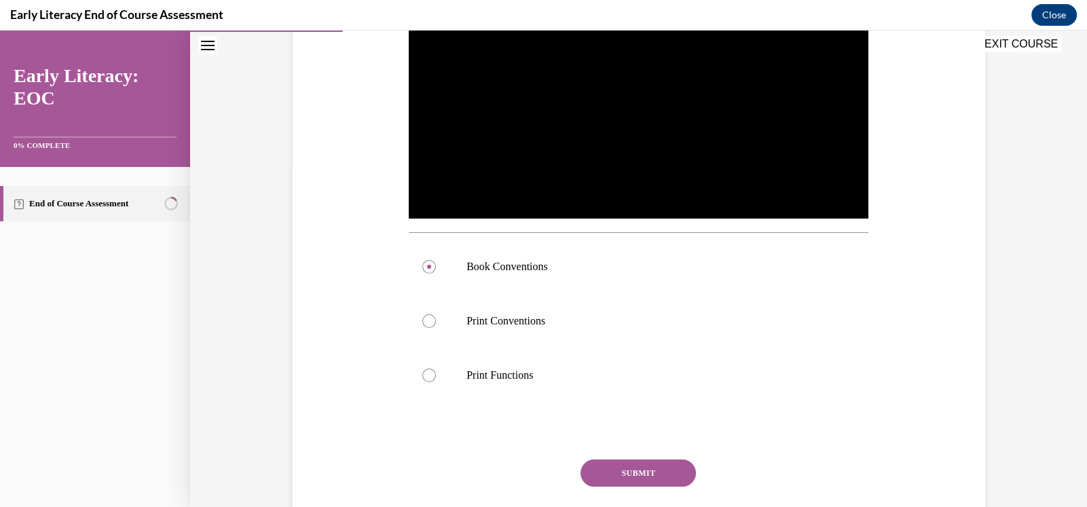
click at [642, 473] on button "SUBMIT" at bounding box center [637, 473] width 115 height 27
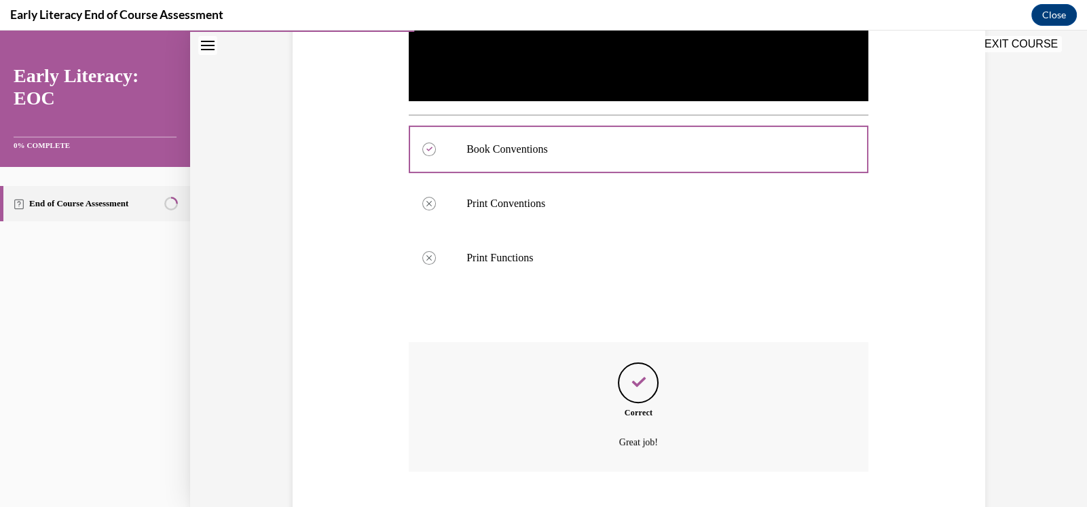
scroll to position [539, 0]
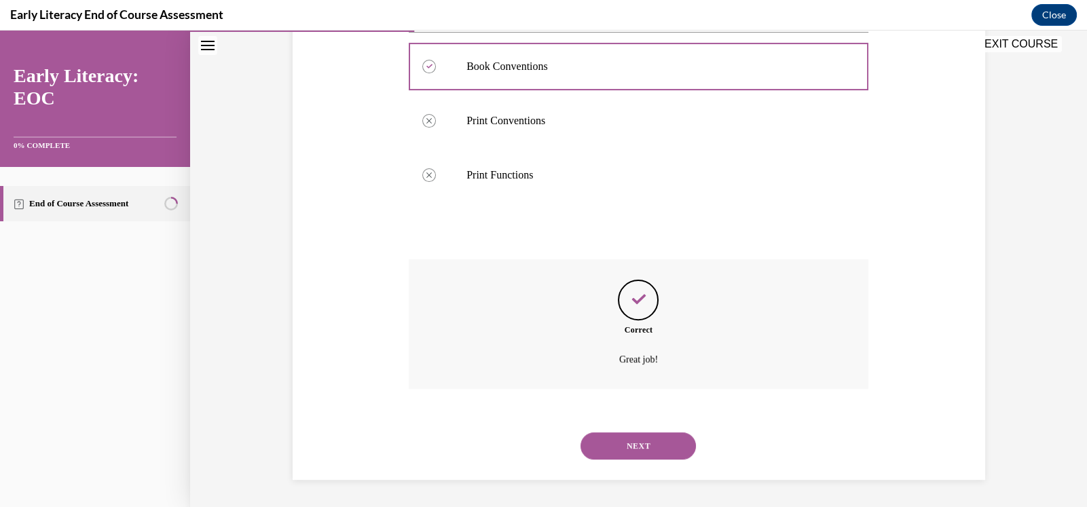
click at [638, 446] on button "NEXT" at bounding box center [637, 445] width 115 height 27
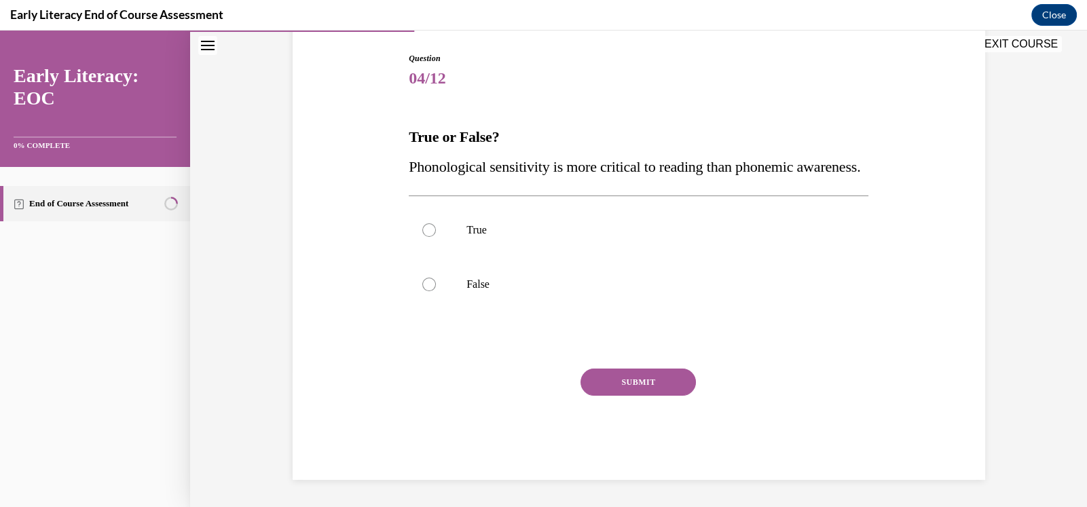
scroll to position [151, 0]
click at [430, 291] on div at bounding box center [429, 285] width 14 height 14
click at [646, 396] on button "SUBMIT" at bounding box center [637, 382] width 115 height 27
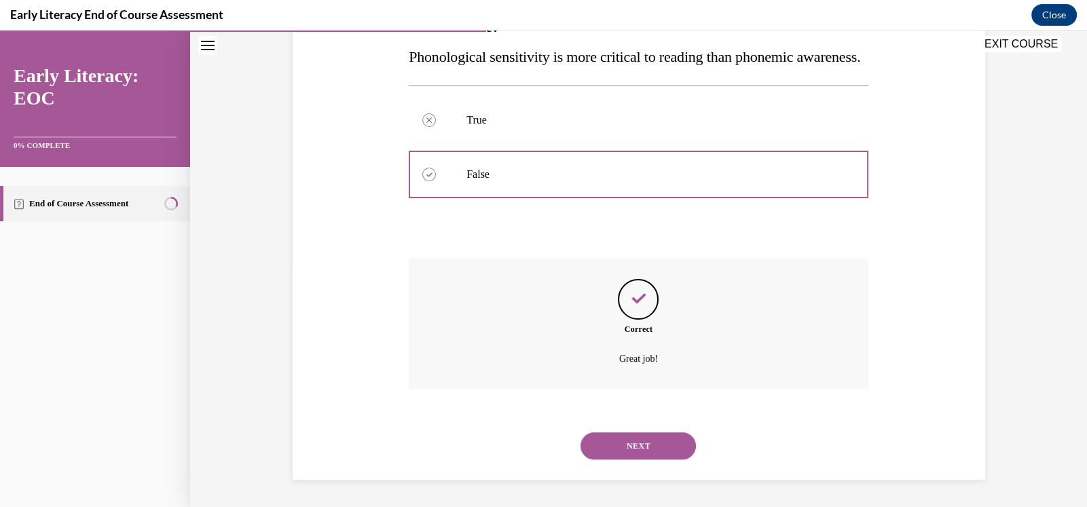
scroll to position [276, 0]
click at [624, 445] on button "NEXT" at bounding box center [637, 445] width 115 height 27
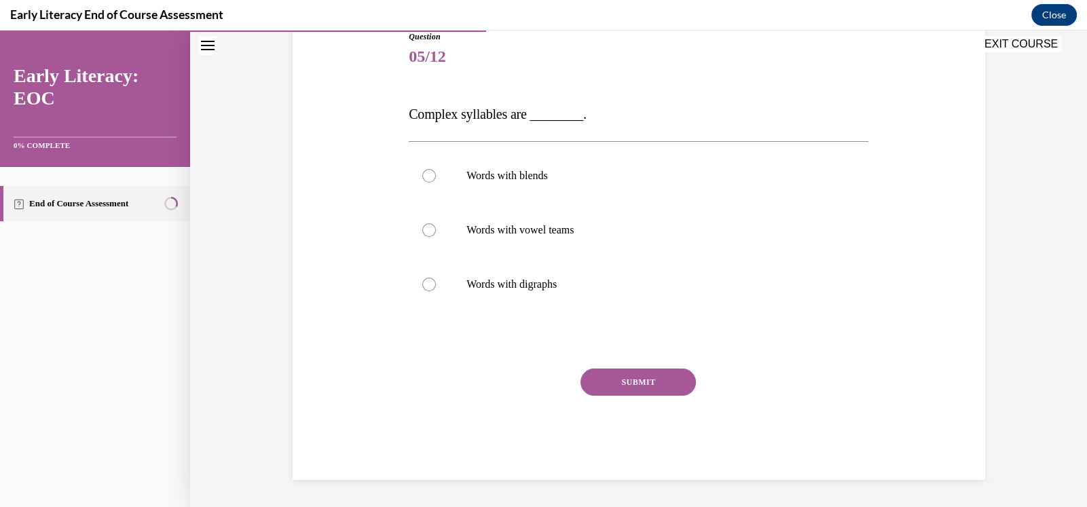
scroll to position [151, 0]
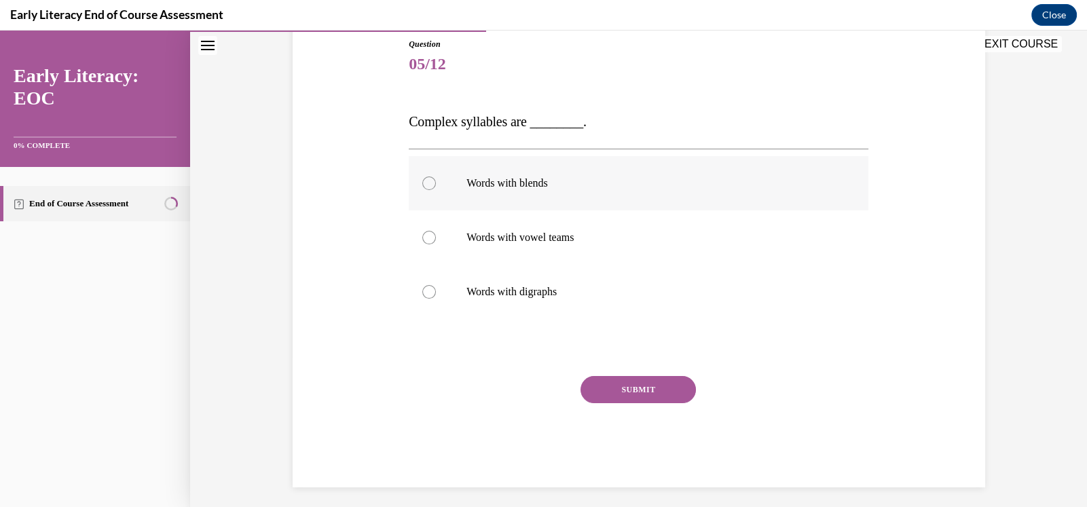
click at [422, 183] on div at bounding box center [429, 184] width 14 height 14
click at [637, 393] on button "SUBMIT" at bounding box center [637, 389] width 115 height 27
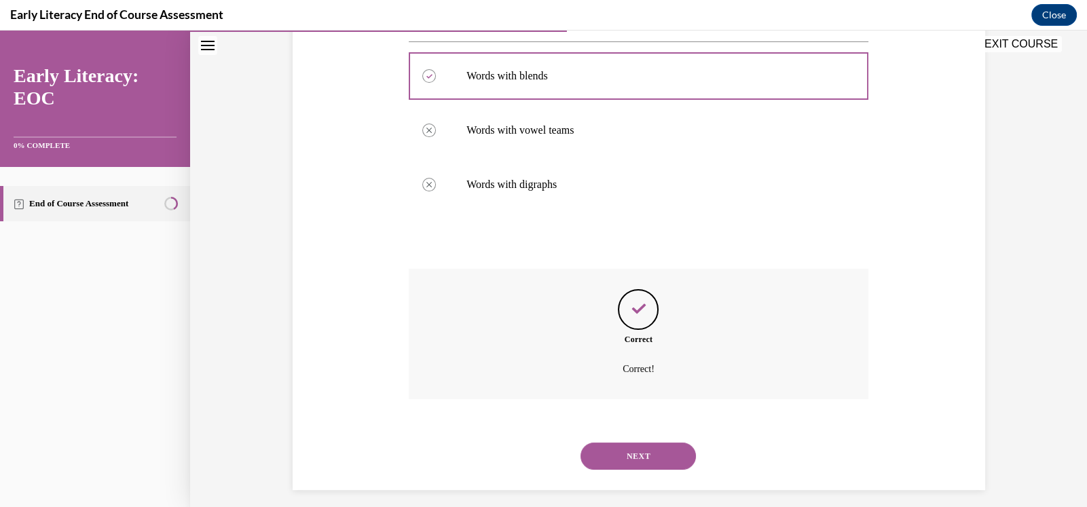
scroll to position [267, 0]
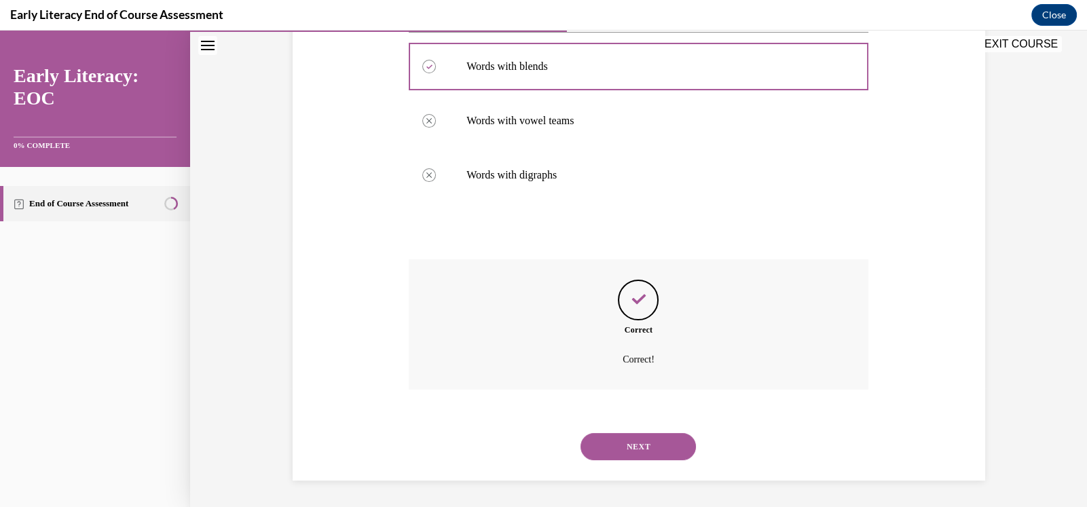
click at [648, 441] on button "NEXT" at bounding box center [637, 446] width 115 height 27
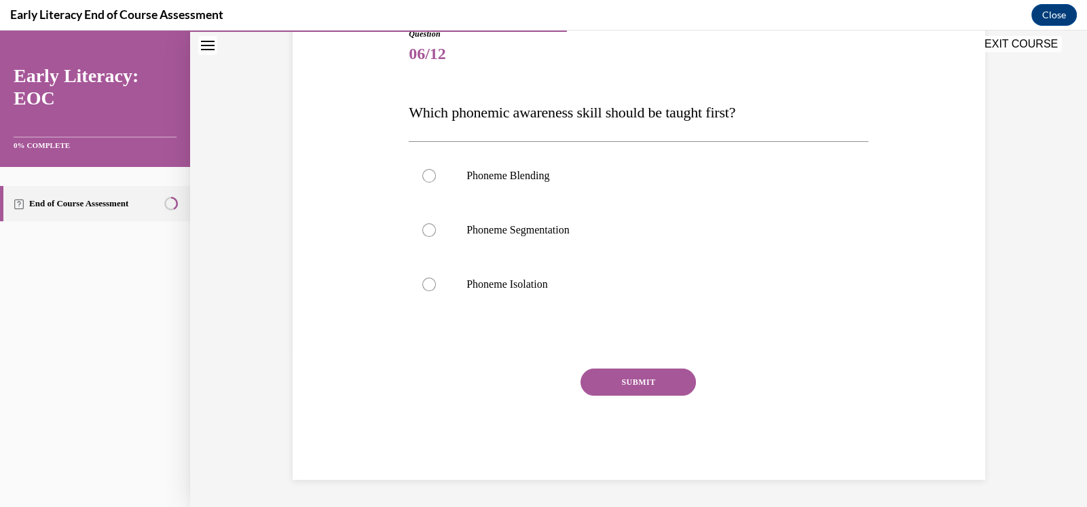
scroll to position [151, 0]
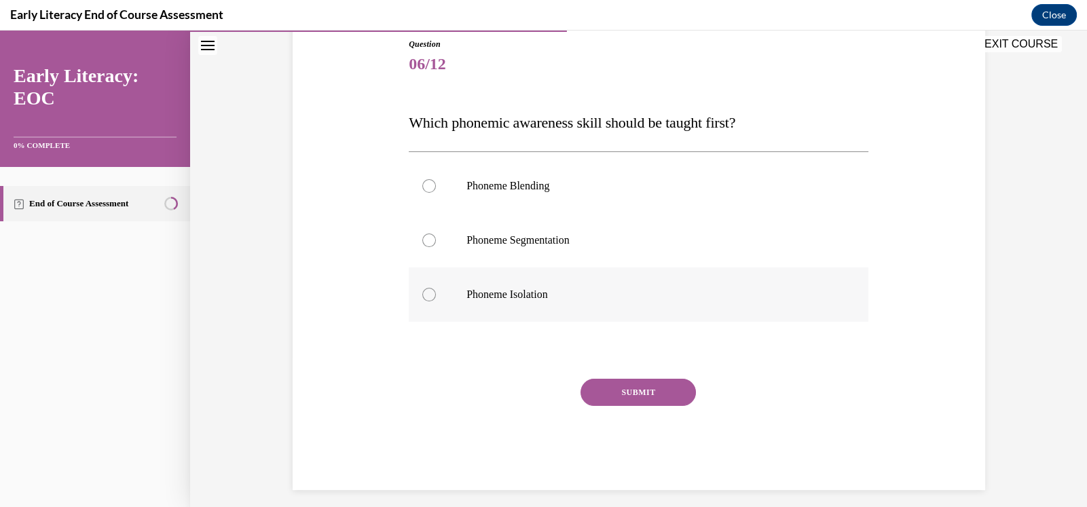
click at [422, 295] on div at bounding box center [429, 295] width 14 height 14
click at [645, 392] on button "SUBMIT" at bounding box center [637, 392] width 115 height 27
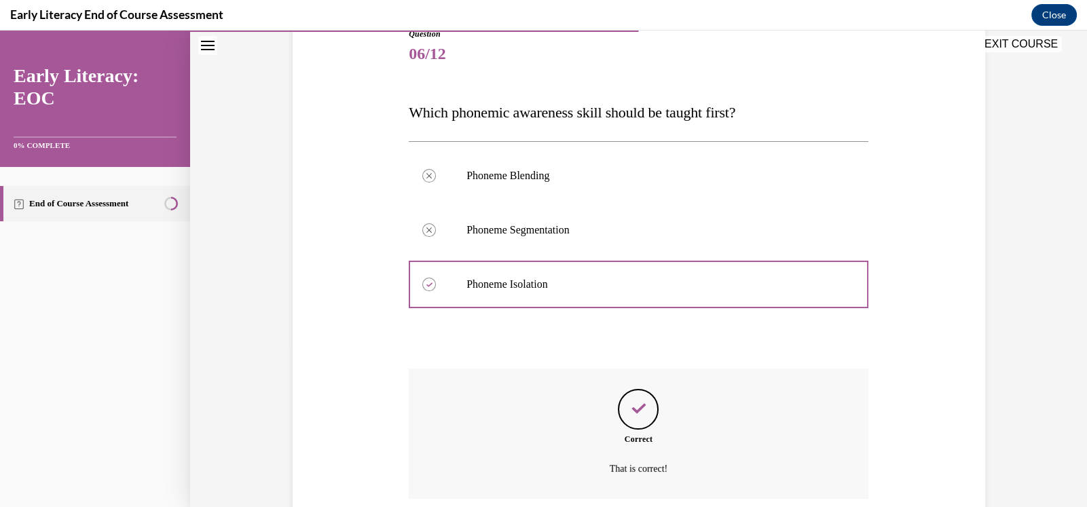
scroll to position [271, 0]
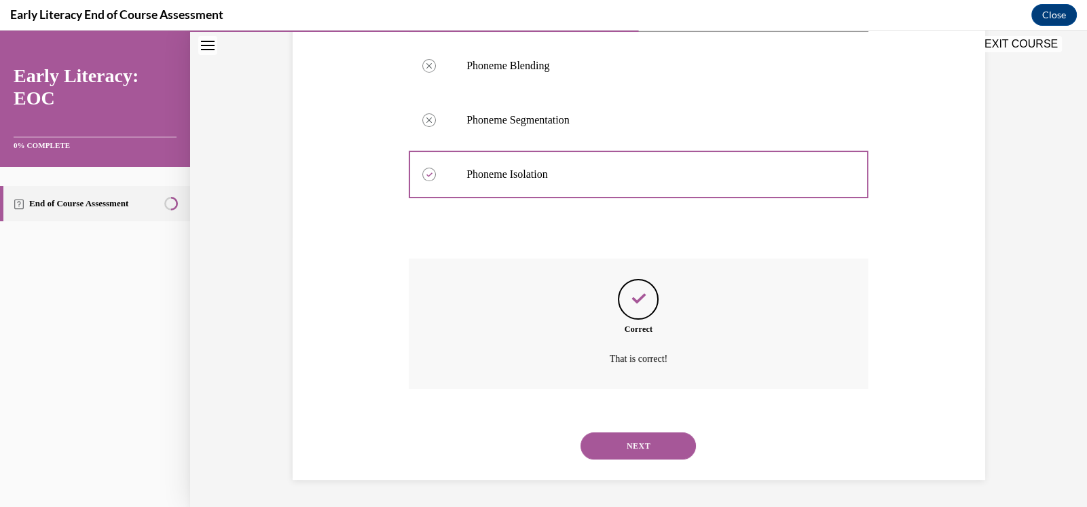
click at [644, 444] on button "NEXT" at bounding box center [637, 445] width 115 height 27
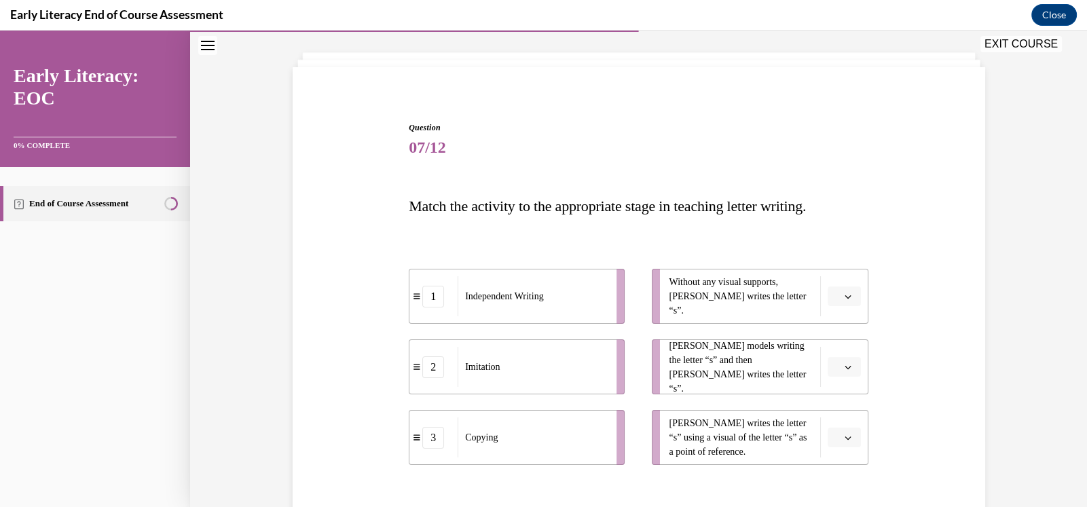
scroll to position [90, 0]
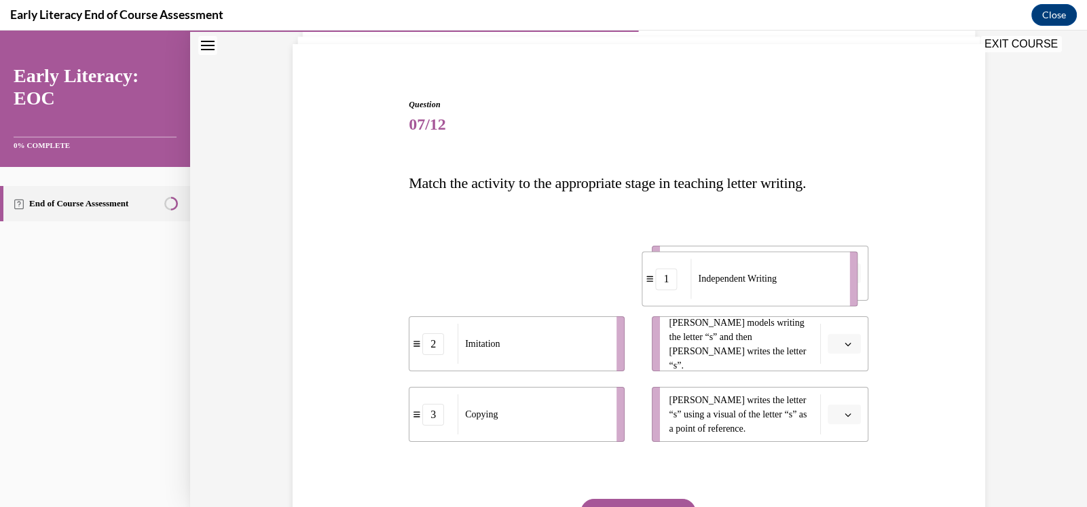
drag, startPoint x: 596, startPoint y: 288, endPoint x: 859, endPoint y: 278, distance: 263.6
click at [859, 278] on div "1 Independent Writing 2 Imitation 3 Copying Without any visual supports, Tina w…" at bounding box center [639, 330] width 460 height 223
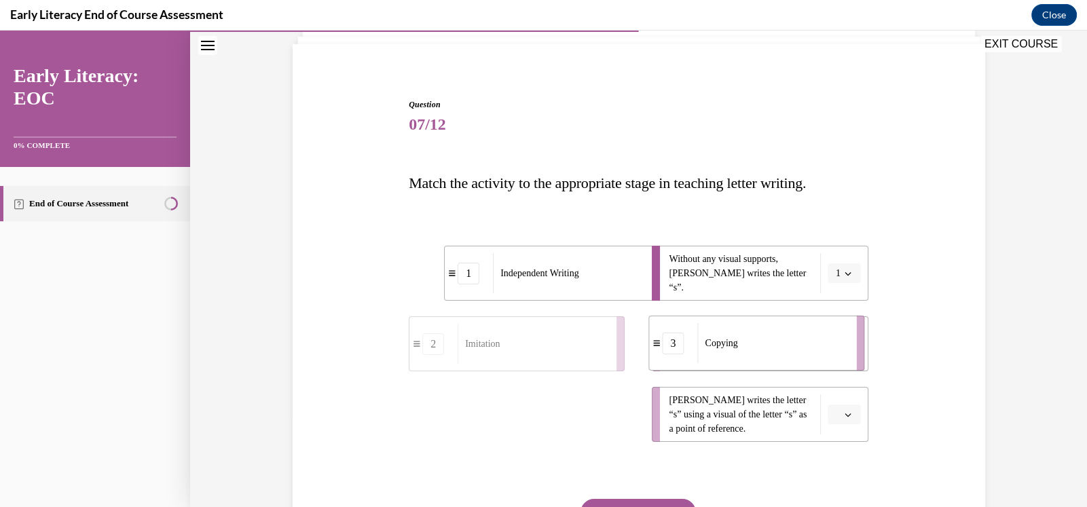
drag, startPoint x: 561, startPoint y: 426, endPoint x: 815, endPoint y: 352, distance: 264.7
click at [815, 352] on div "Copying" at bounding box center [772, 343] width 150 height 40
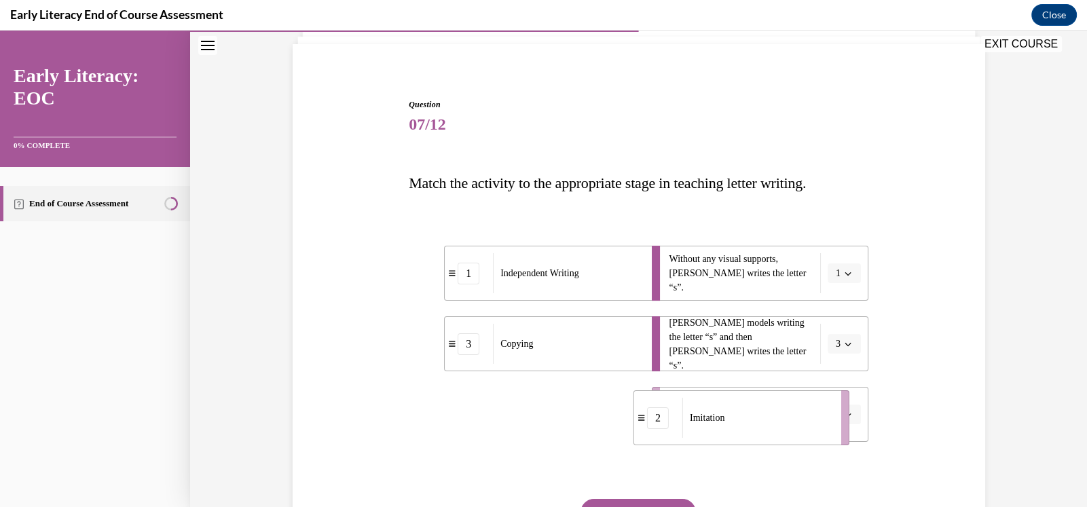
drag, startPoint x: 541, startPoint y: 432, endPoint x: 791, endPoint y: 432, distance: 249.8
click at [791, 432] on div "Imitation" at bounding box center [757, 418] width 150 height 40
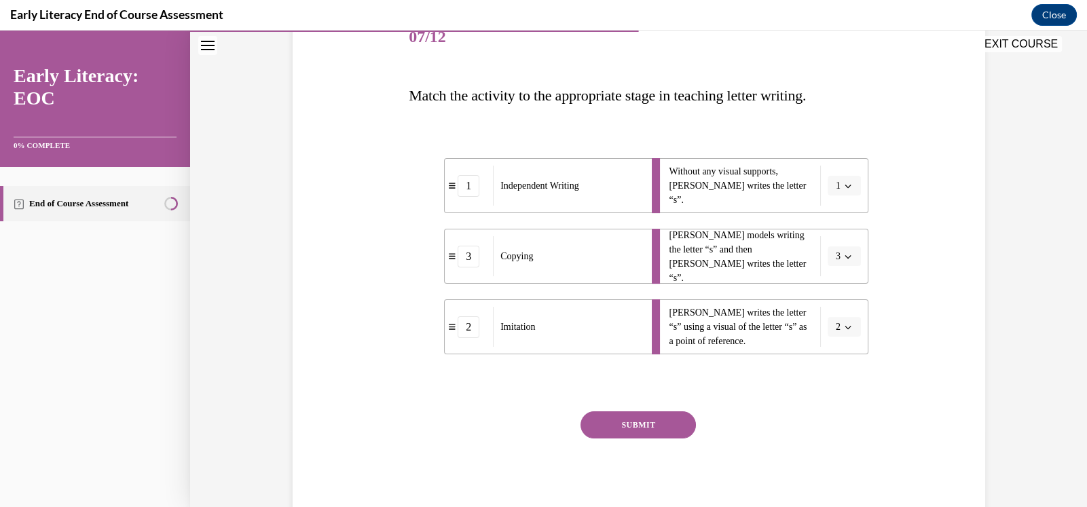
scroll to position [181, 0]
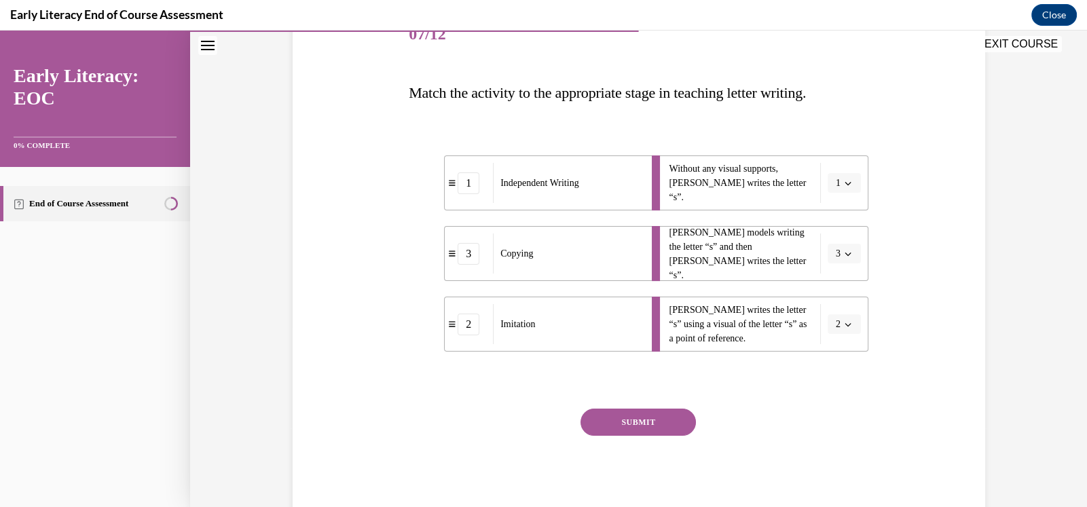
click at [665, 425] on button "SUBMIT" at bounding box center [637, 422] width 115 height 27
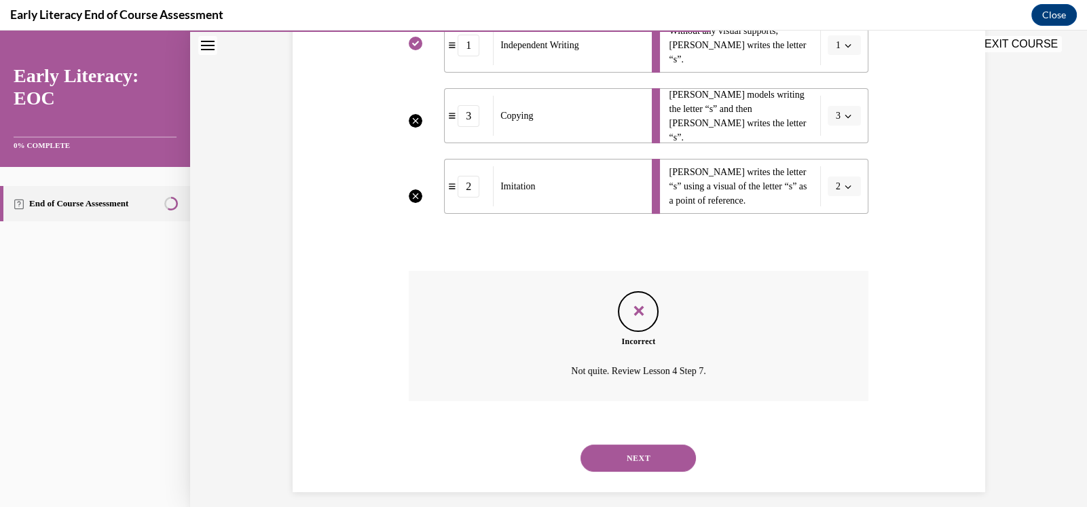
scroll to position [330, 0]
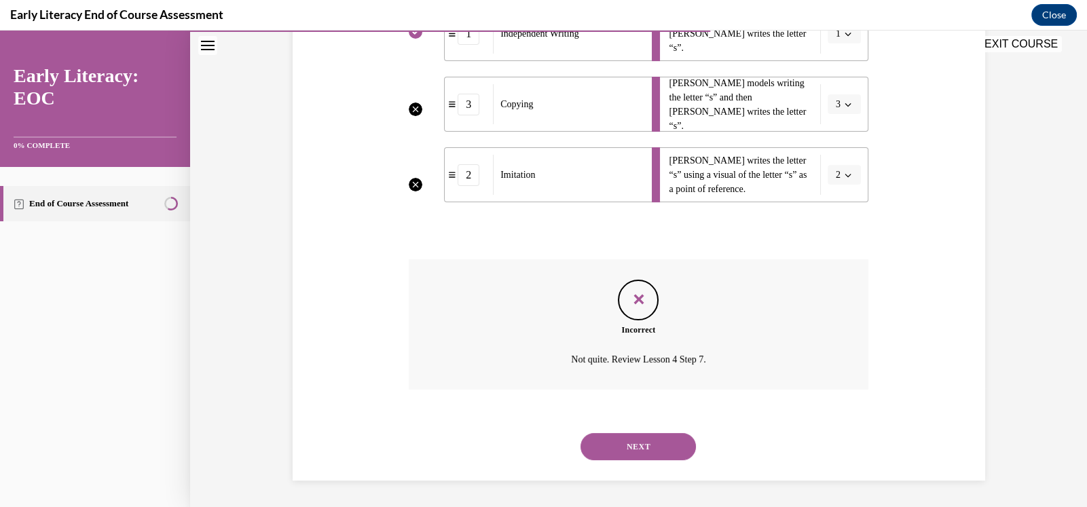
click at [652, 446] on button "NEXT" at bounding box center [637, 446] width 115 height 27
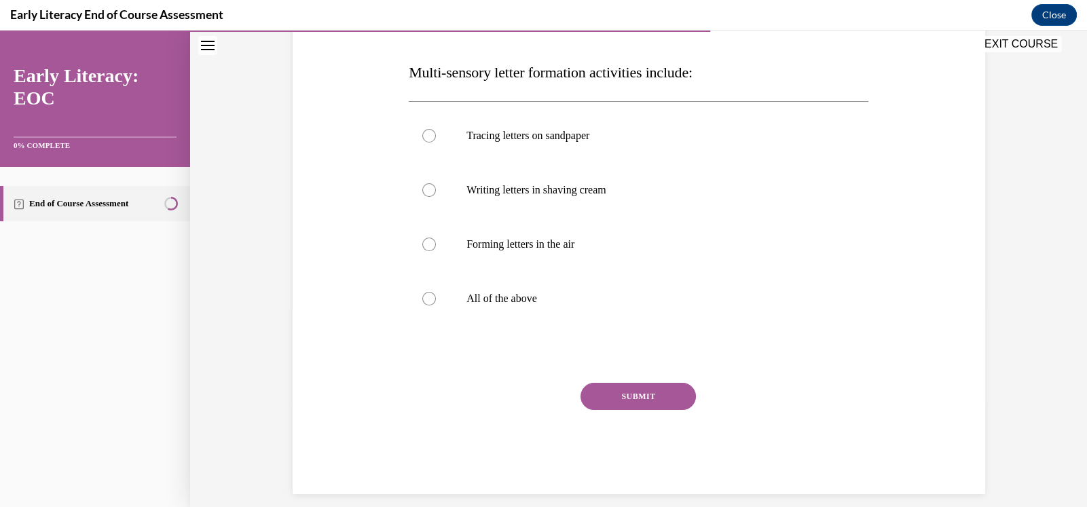
scroll to position [204, 0]
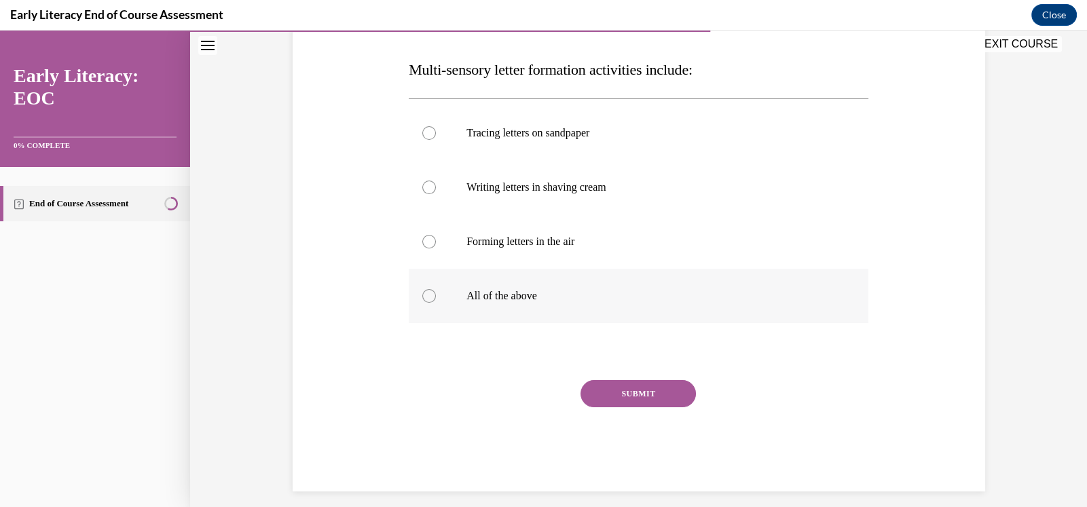
click at [422, 298] on div at bounding box center [429, 296] width 14 height 14
click at [638, 394] on button "SUBMIT" at bounding box center [637, 393] width 115 height 27
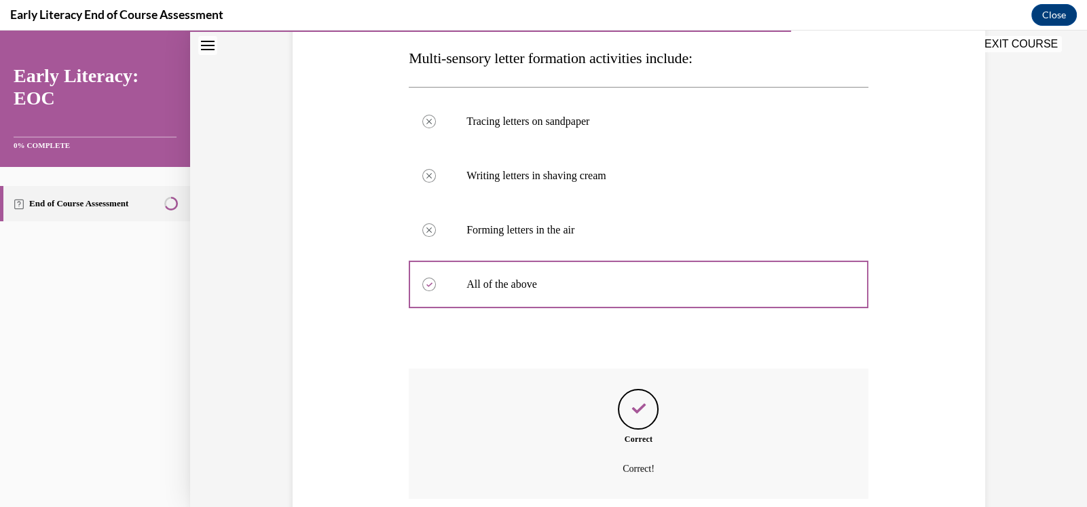
scroll to position [325, 0]
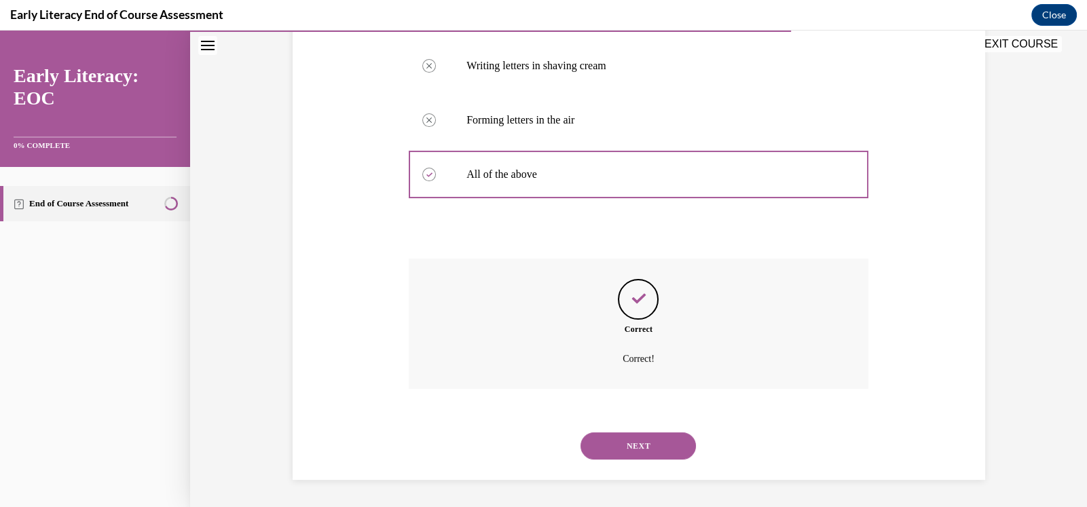
click at [648, 439] on button "NEXT" at bounding box center [637, 445] width 115 height 27
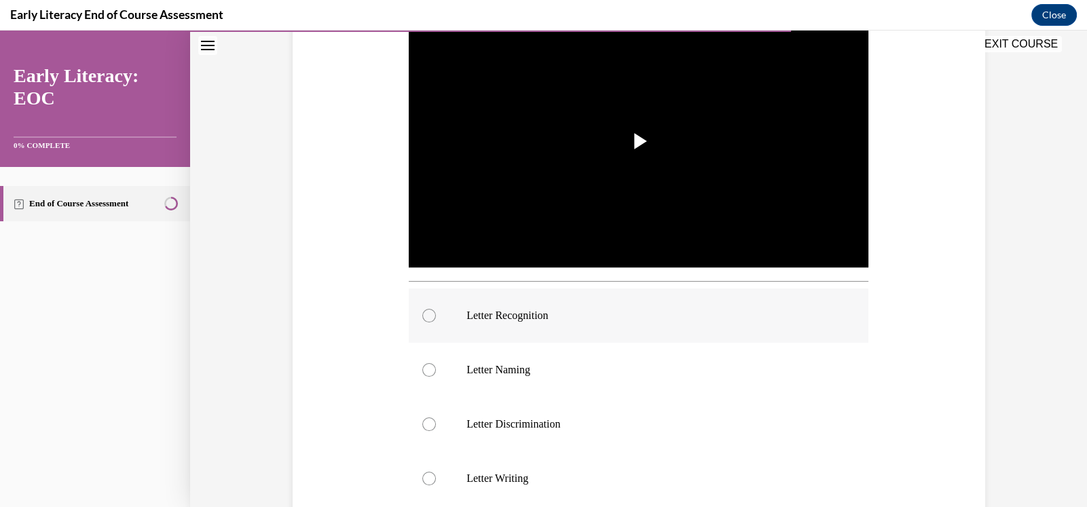
scroll to position [294, 0]
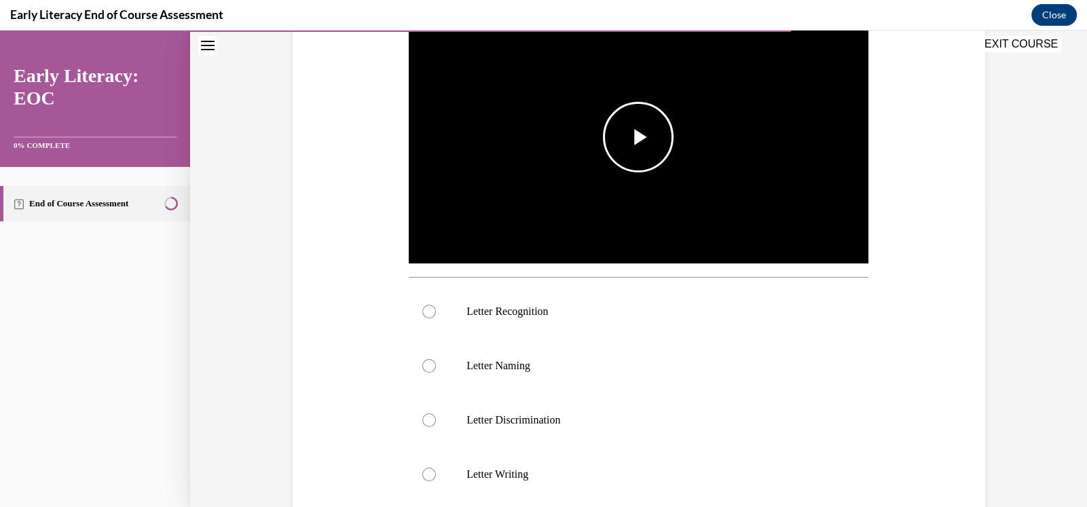
click at [638, 137] on span "Video player" at bounding box center [638, 137] width 0 height 0
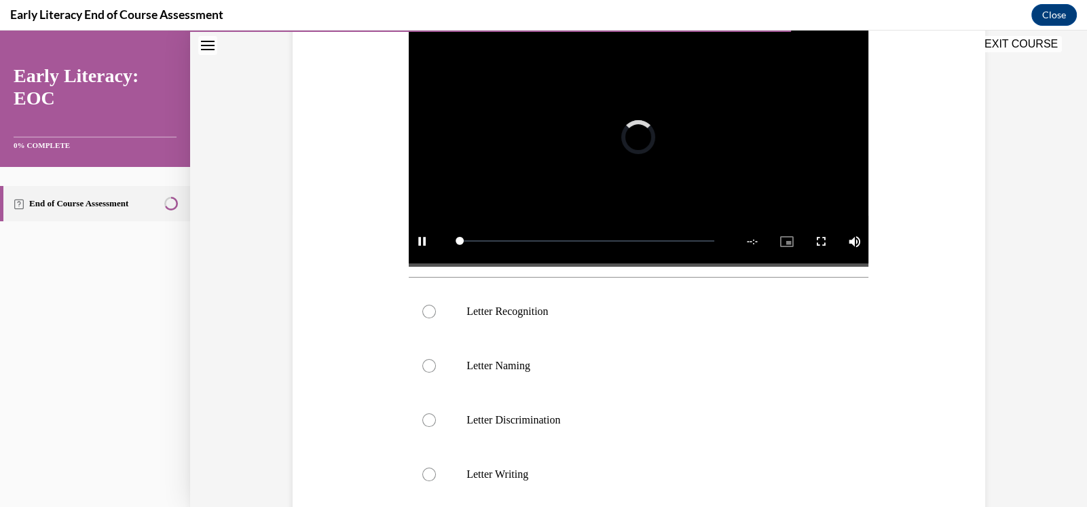
scroll to position [271, 0]
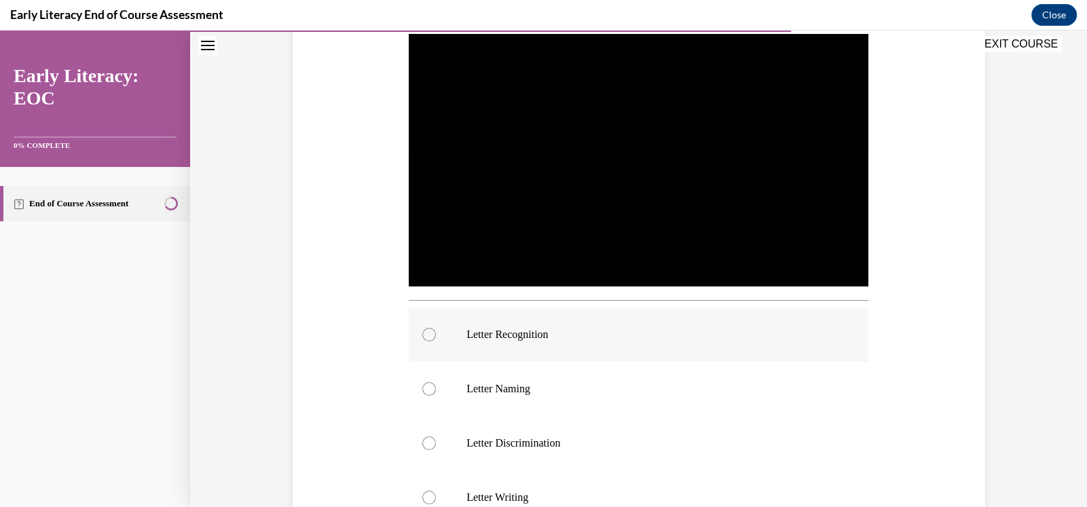
click at [424, 333] on div at bounding box center [429, 335] width 14 height 14
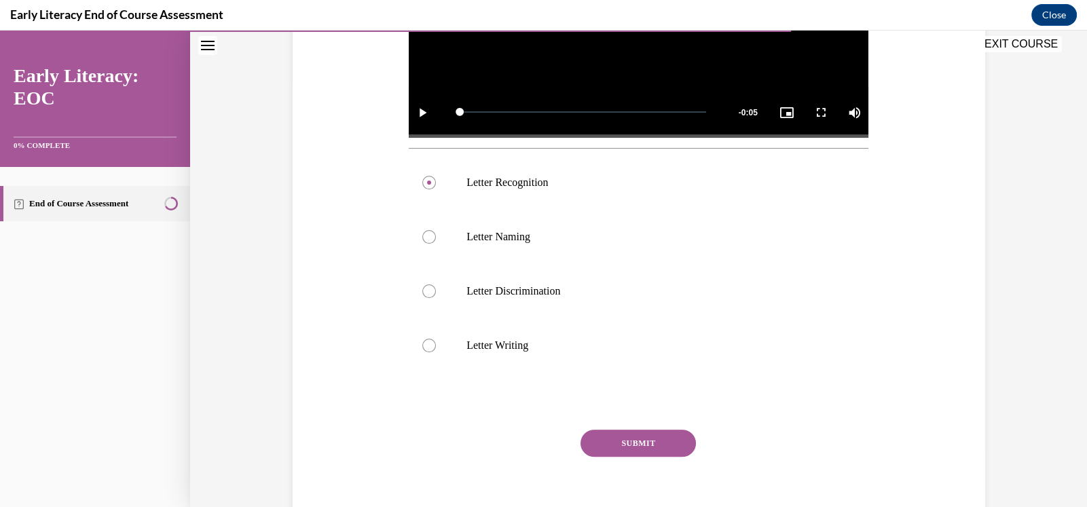
scroll to position [483, 0]
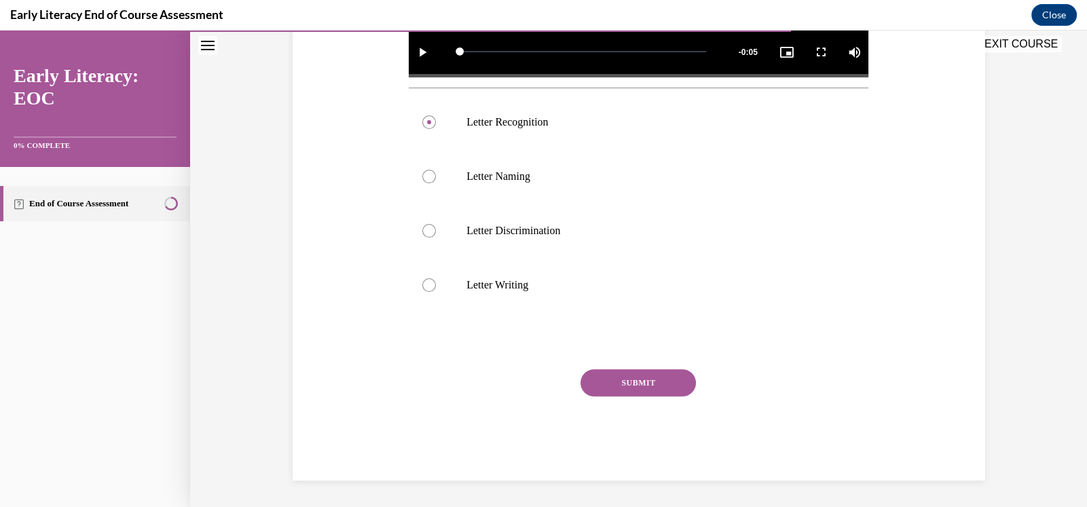
click at [640, 383] on button "SUBMIT" at bounding box center [637, 382] width 115 height 27
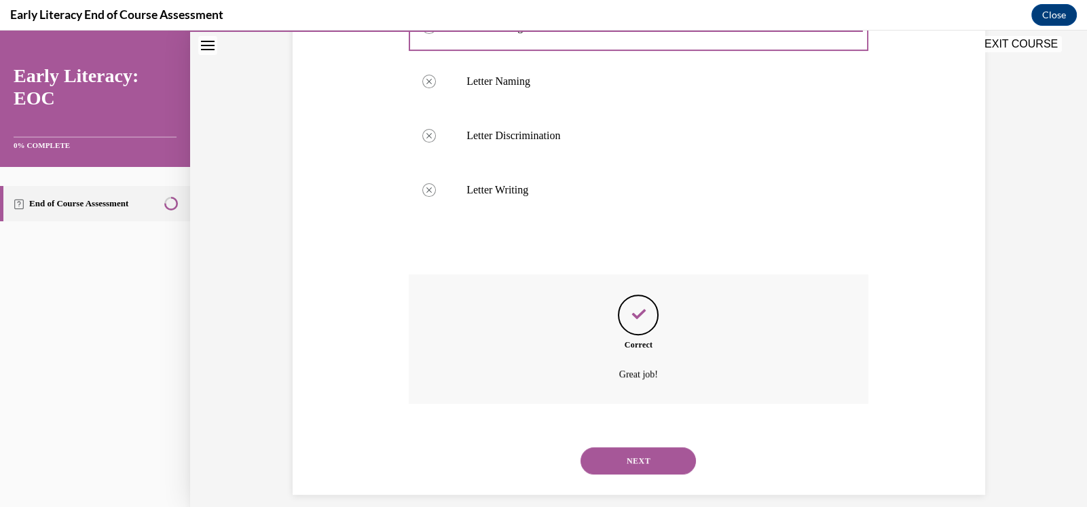
scroll to position [593, 0]
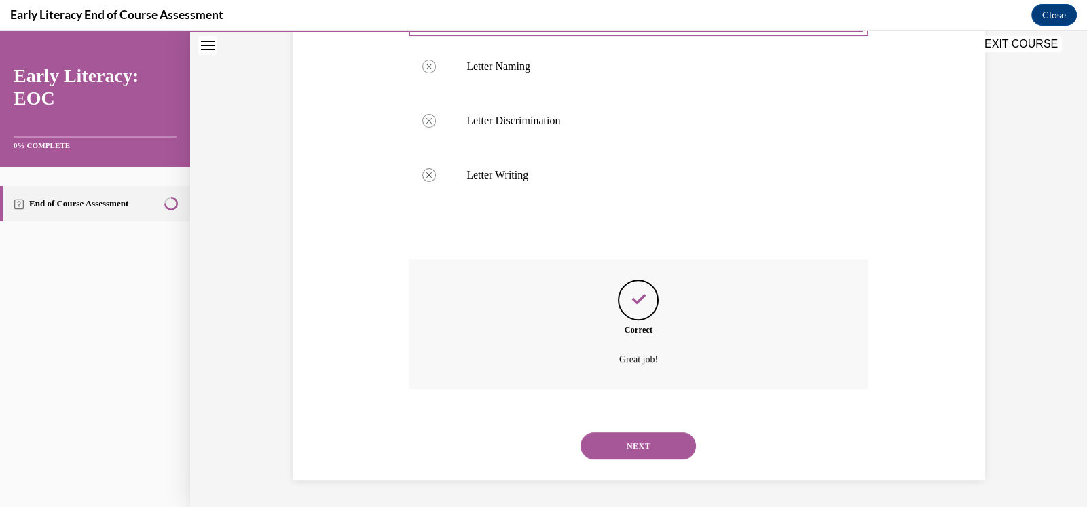
click at [650, 447] on button "NEXT" at bounding box center [637, 445] width 115 height 27
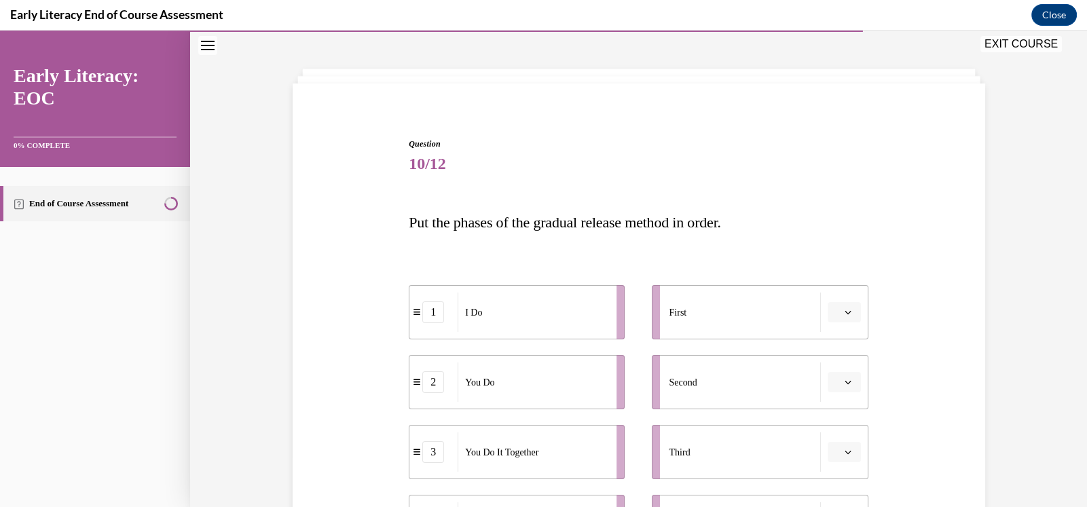
scroll to position [113, 0]
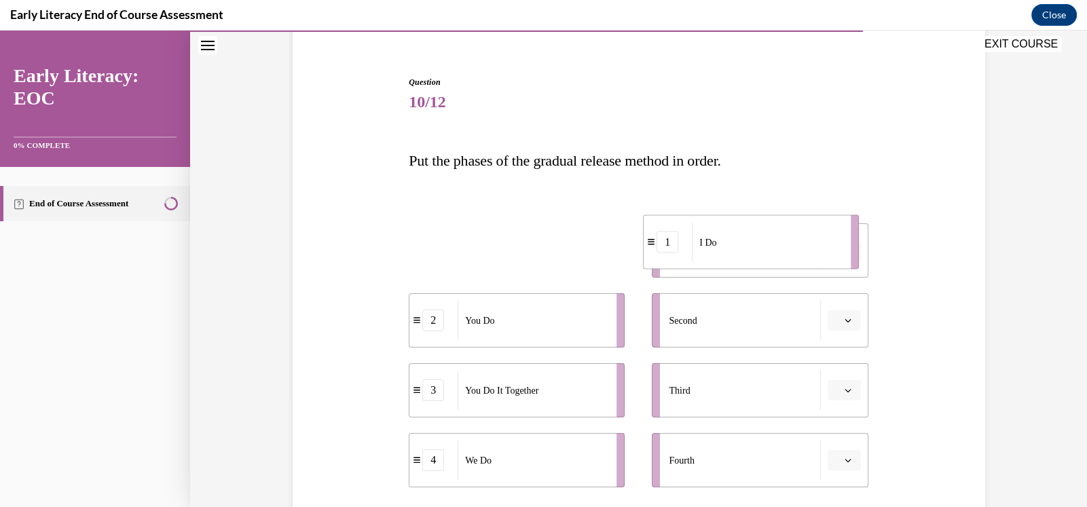
drag, startPoint x: 580, startPoint y: 261, endPoint x: 852, endPoint y: 253, distance: 271.7
click at [852, 253] on li "1 I Do" at bounding box center [751, 242] width 216 height 54
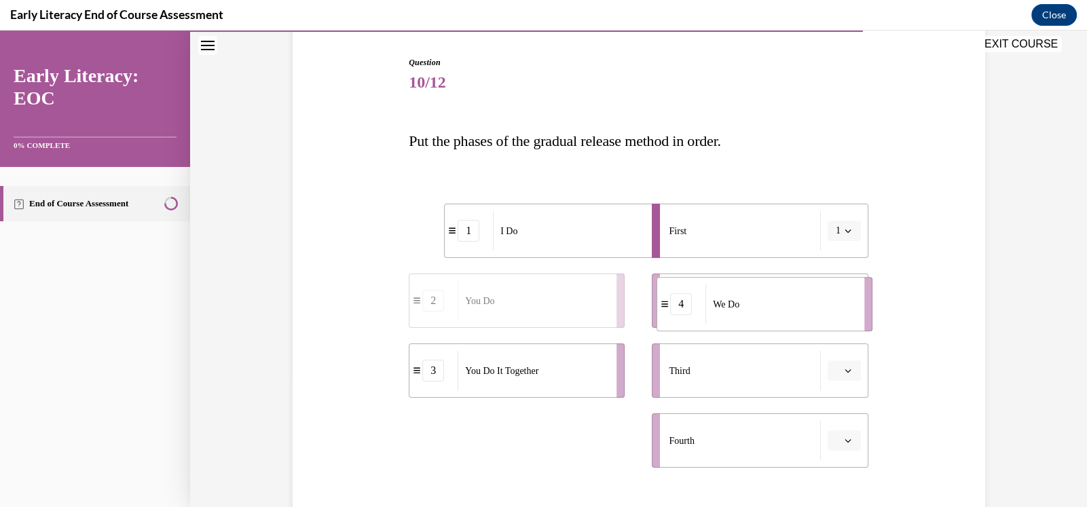
drag, startPoint x: 526, startPoint y: 475, endPoint x: 872, endPoint y: 283, distance: 395.6
click at [872, 283] on div "Question 10/12 Put the phases of the gradual release method in order. 1 I Do 2 …" at bounding box center [638, 326] width 699 height 621
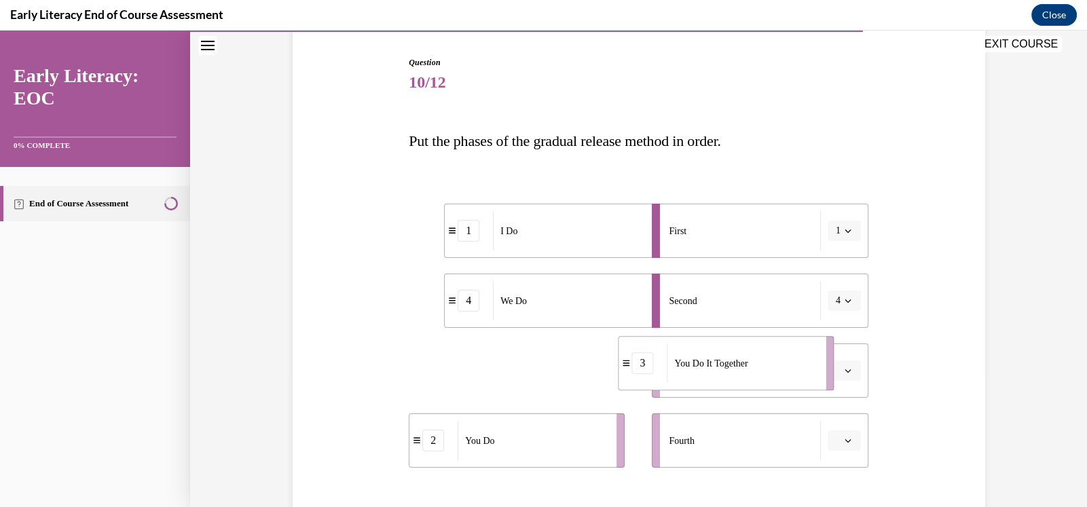
drag, startPoint x: 589, startPoint y: 378, endPoint x: 852, endPoint y: 371, distance: 262.8
click at [852, 371] on div "1 I Do 4 We Do 3 You Do It Together 2 You Do First 1 Second 4 Third Fourth" at bounding box center [639, 322] width 460 height 291
click at [853, 370] on button "3" at bounding box center [844, 370] width 33 height 20
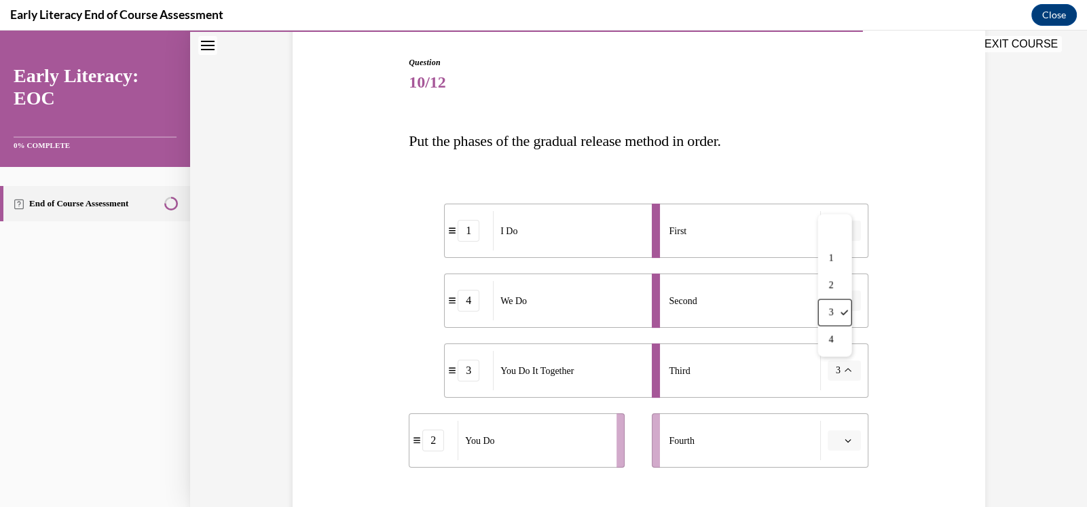
click at [850, 369] on button "3" at bounding box center [844, 370] width 33 height 20
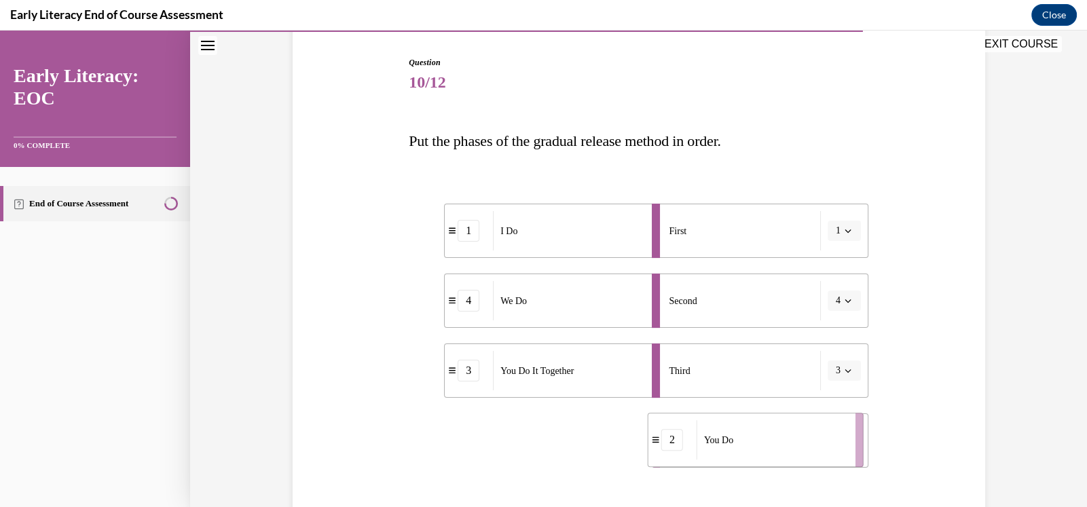
drag, startPoint x: 527, startPoint y: 454, endPoint x: 788, endPoint y: 456, distance: 261.4
click at [788, 456] on div "You Do" at bounding box center [772, 439] width 150 height 39
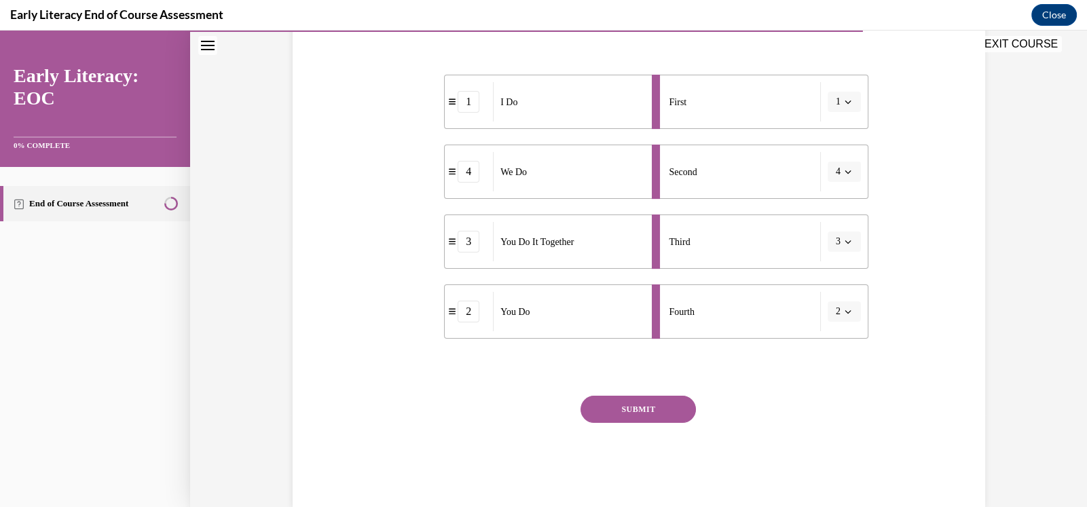
scroll to position [268, 0]
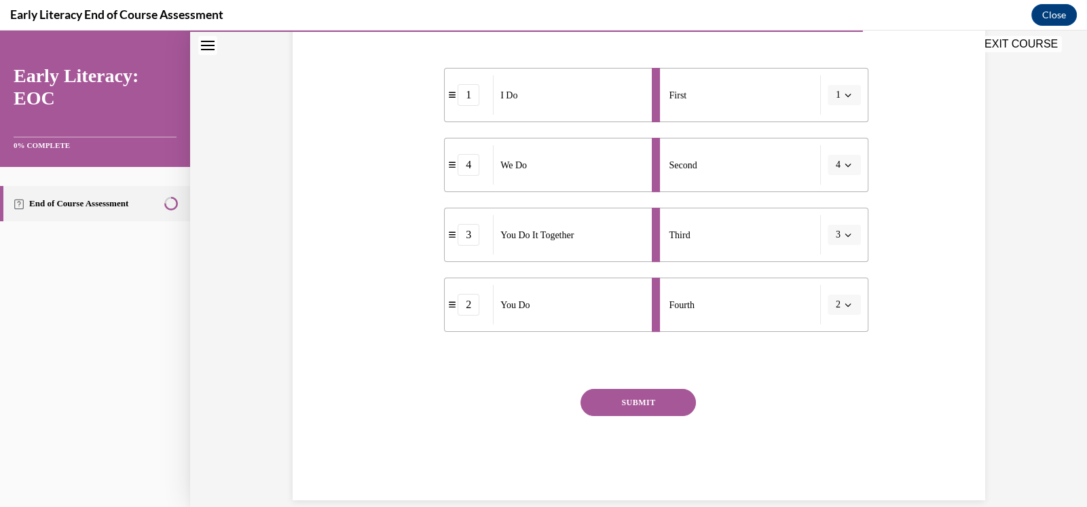
click at [627, 404] on button "SUBMIT" at bounding box center [637, 402] width 115 height 27
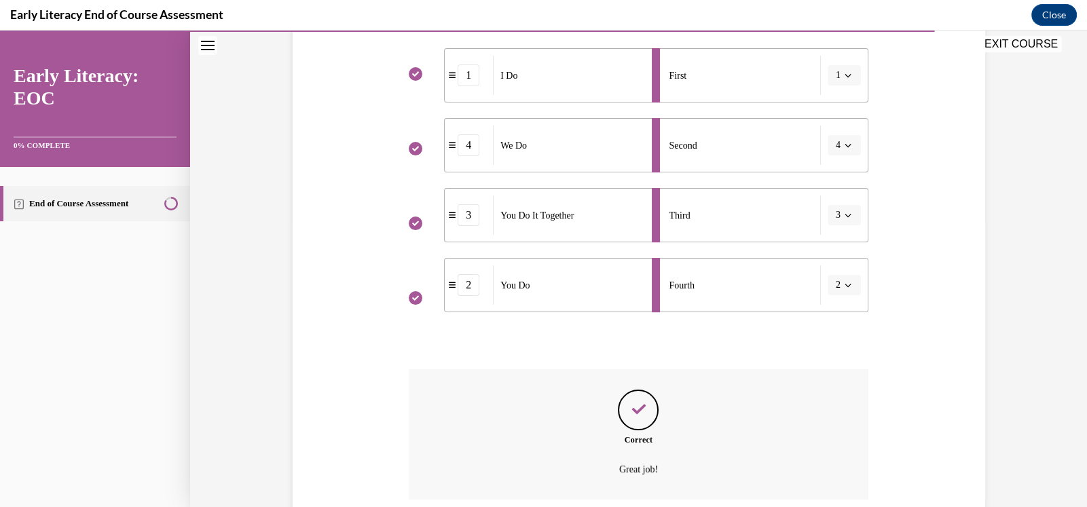
scroll to position [399, 0]
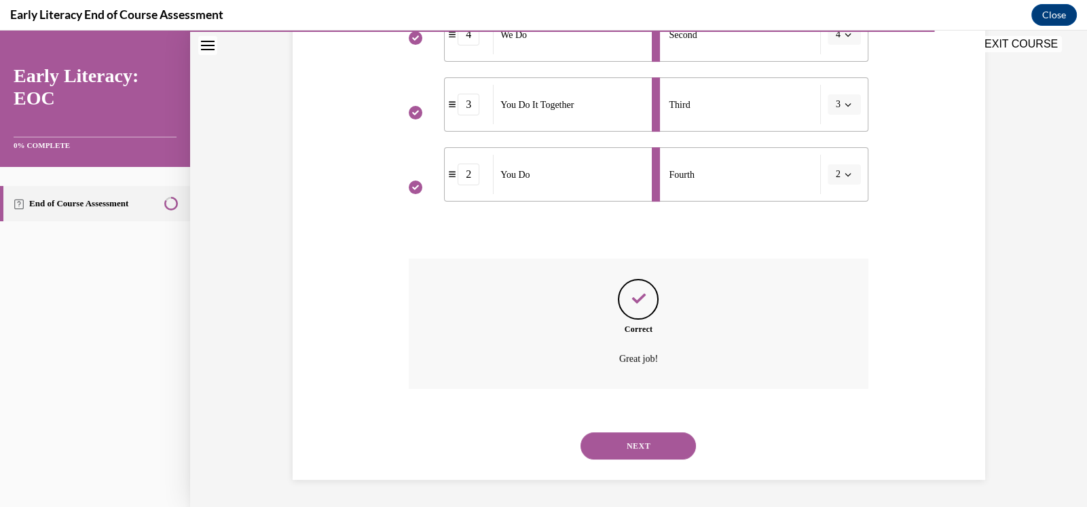
click at [665, 447] on button "NEXT" at bounding box center [637, 445] width 115 height 27
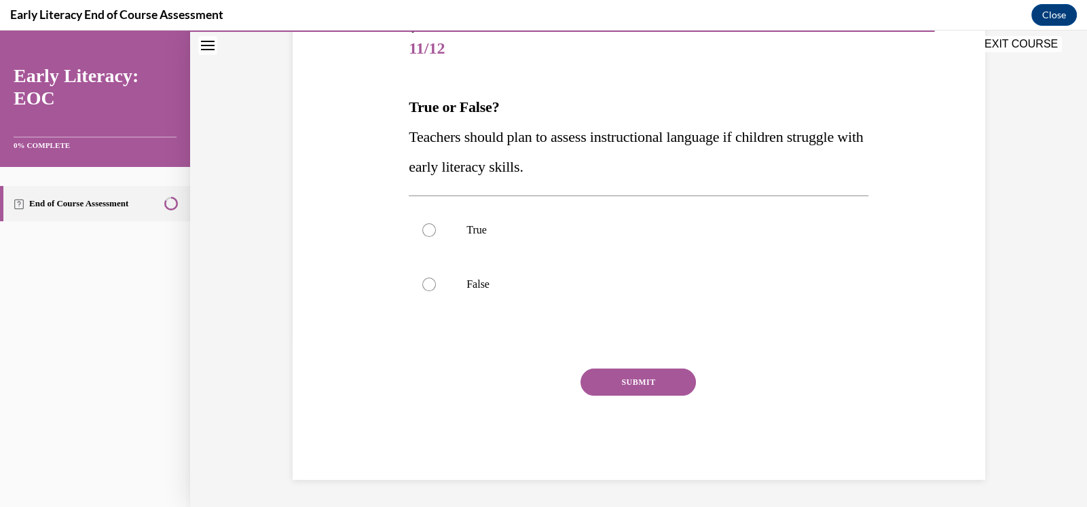
scroll to position [151, 0]
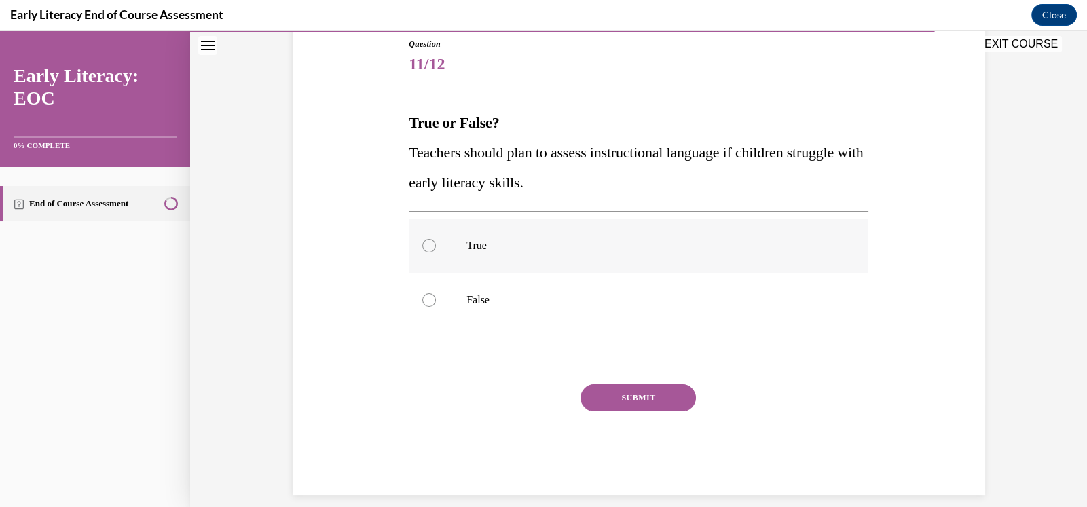
click at [422, 245] on div at bounding box center [429, 246] width 14 height 14
click at [640, 397] on button "SUBMIT" at bounding box center [637, 397] width 115 height 27
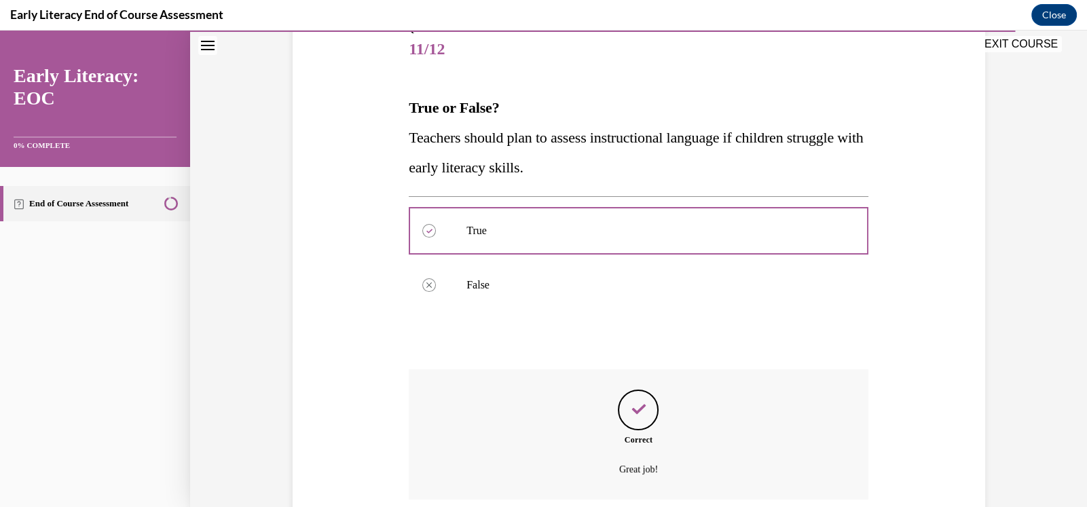
scroll to position [276, 0]
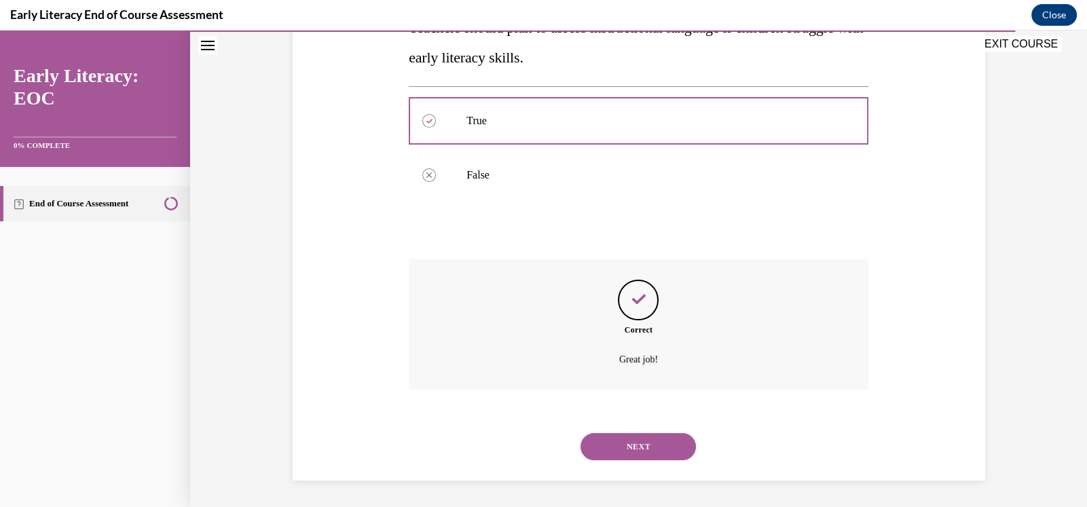
click at [631, 441] on button "NEXT" at bounding box center [637, 446] width 115 height 27
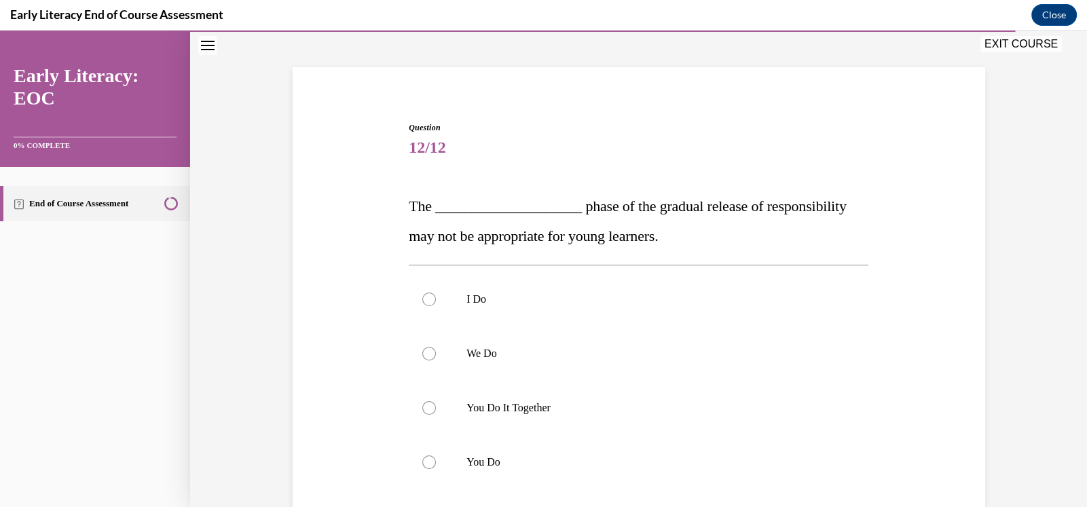
scroll to position [90, 0]
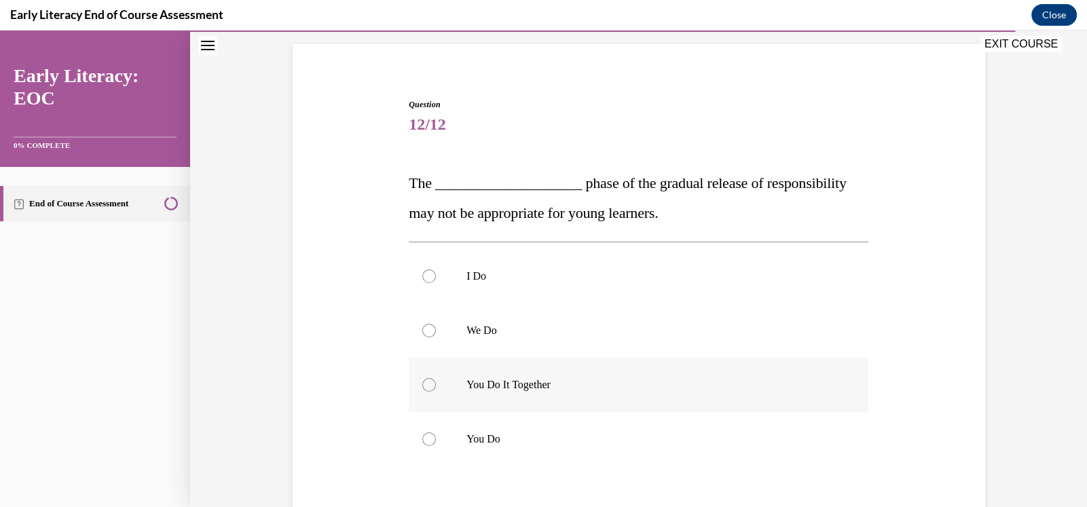
click at [424, 388] on div at bounding box center [429, 385] width 14 height 14
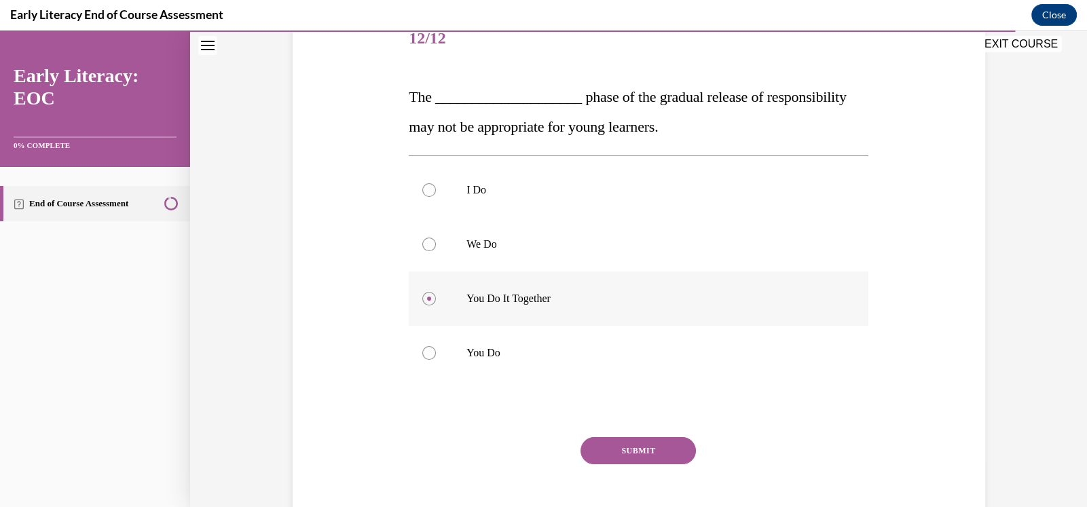
scroll to position [181, 0]
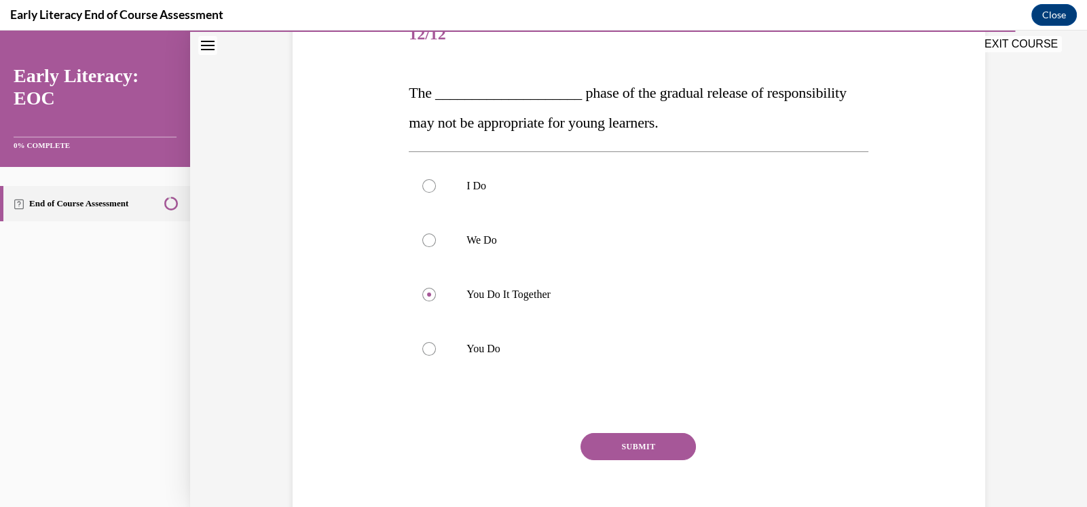
click at [633, 444] on button "SUBMIT" at bounding box center [637, 446] width 115 height 27
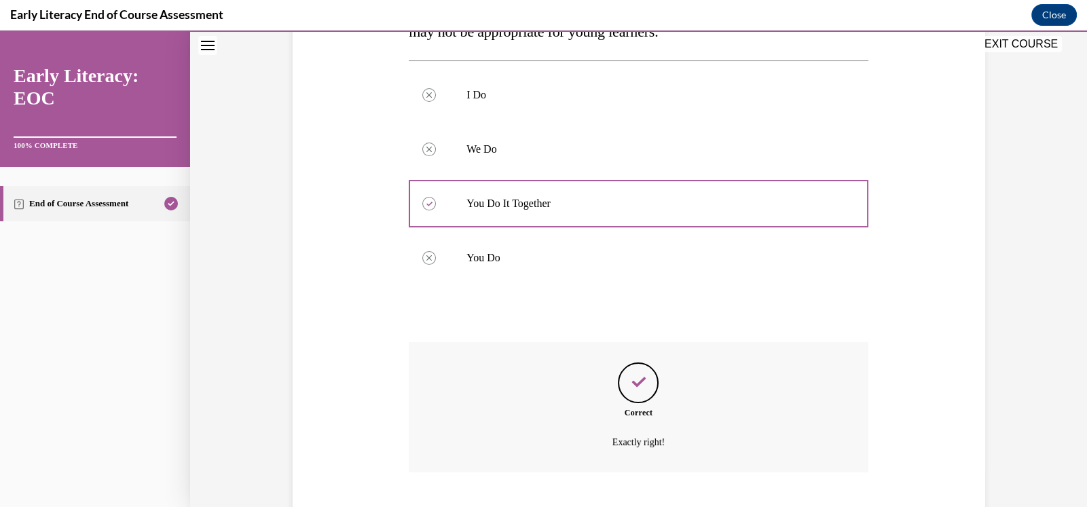
scroll to position [355, 0]
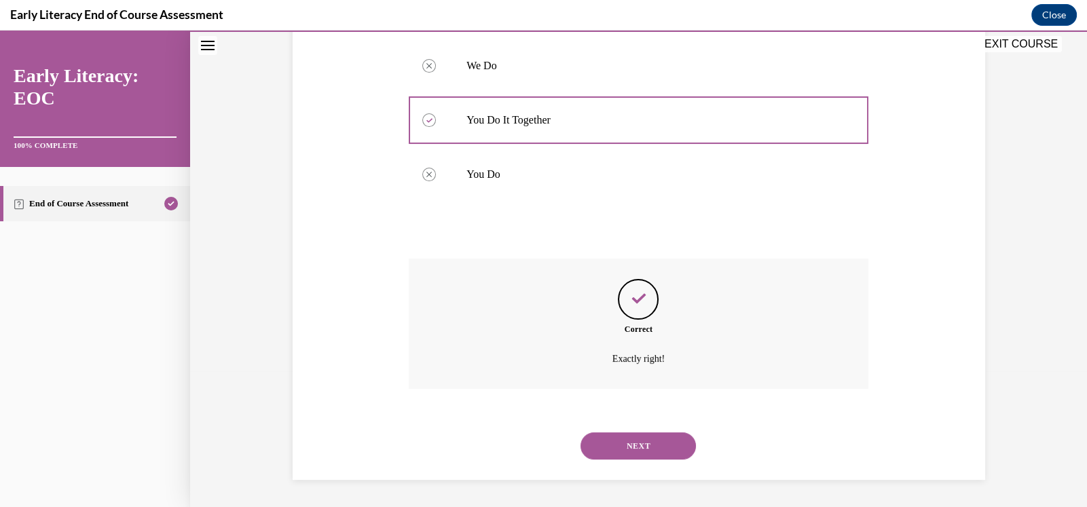
click at [629, 446] on button "NEXT" at bounding box center [637, 445] width 115 height 27
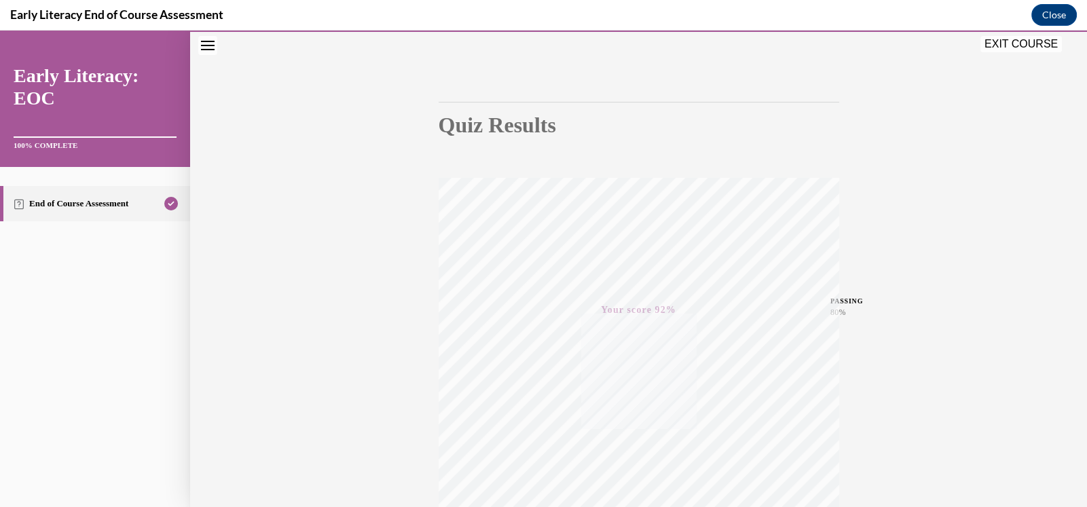
scroll to position [84, 0]
click at [1037, 44] on button "EXIT COURSE" at bounding box center [1020, 44] width 81 height 16
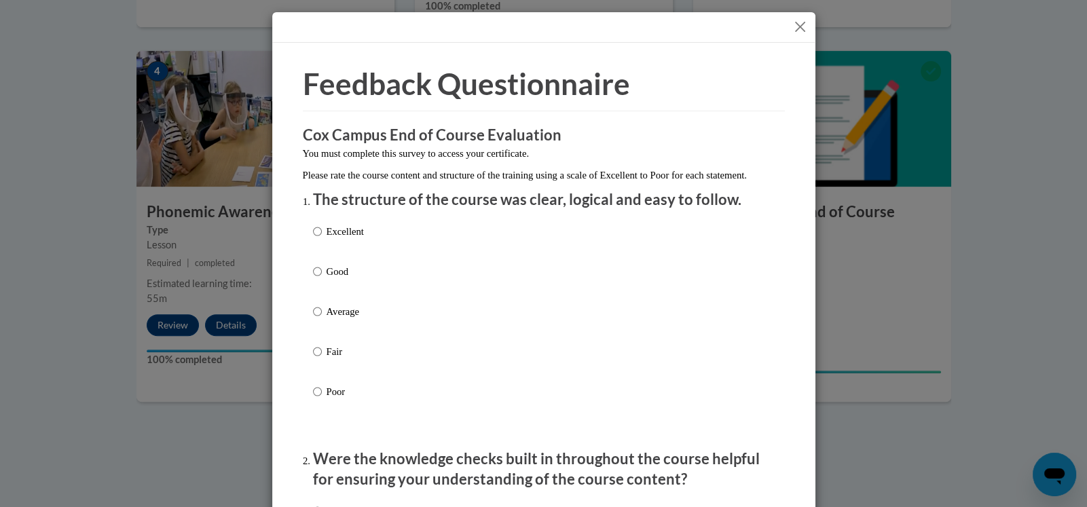
scroll to position [22, 0]
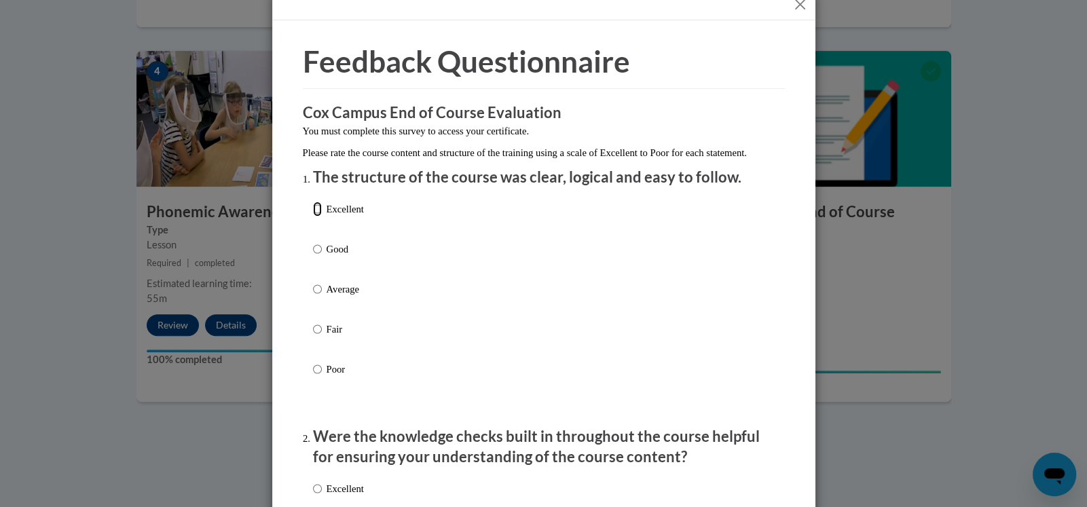
click at [313, 217] on input "Excellent" at bounding box center [317, 209] width 9 height 15
radio input "true"
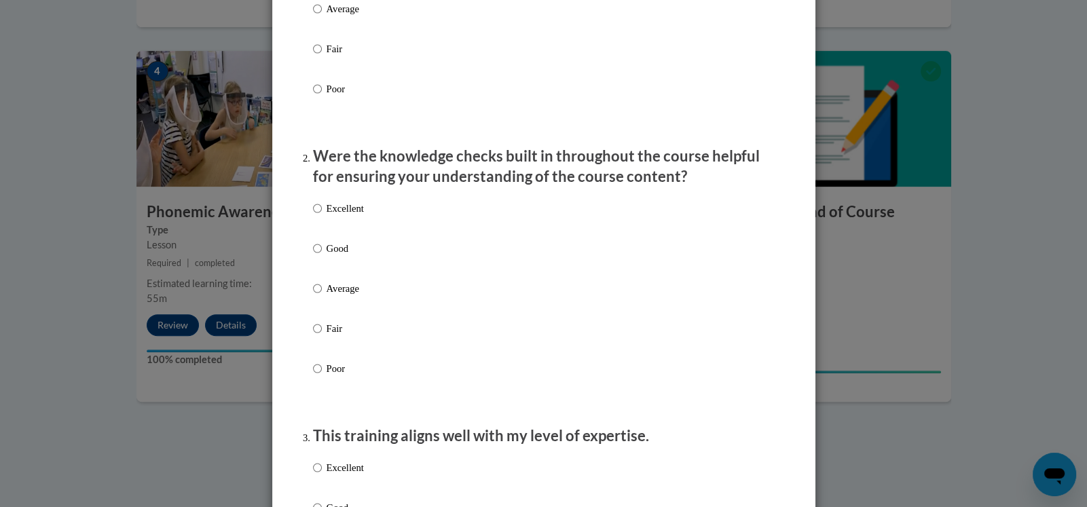
scroll to position [316, 0]
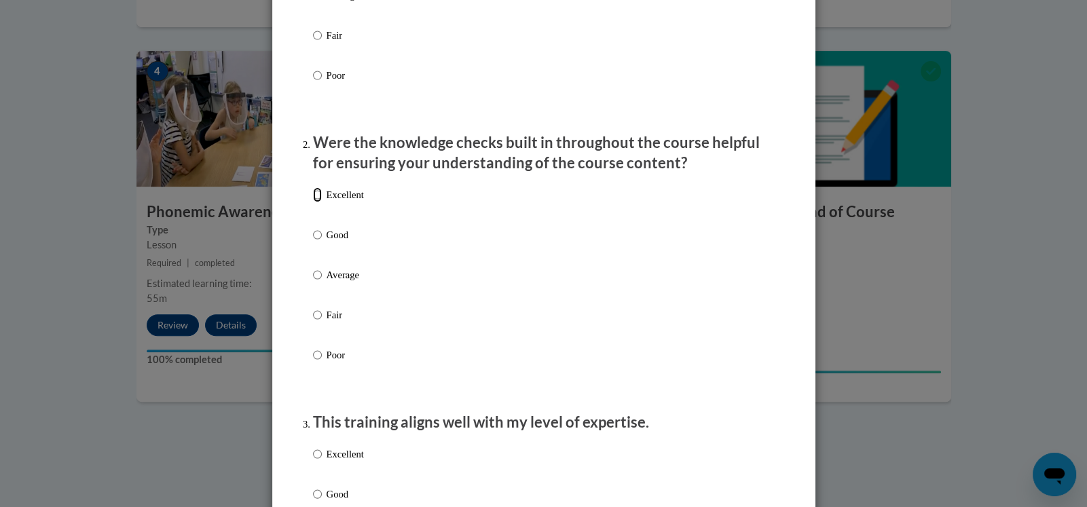
click at [313, 202] on input "Excellent" at bounding box center [317, 194] width 9 height 15
radio input "true"
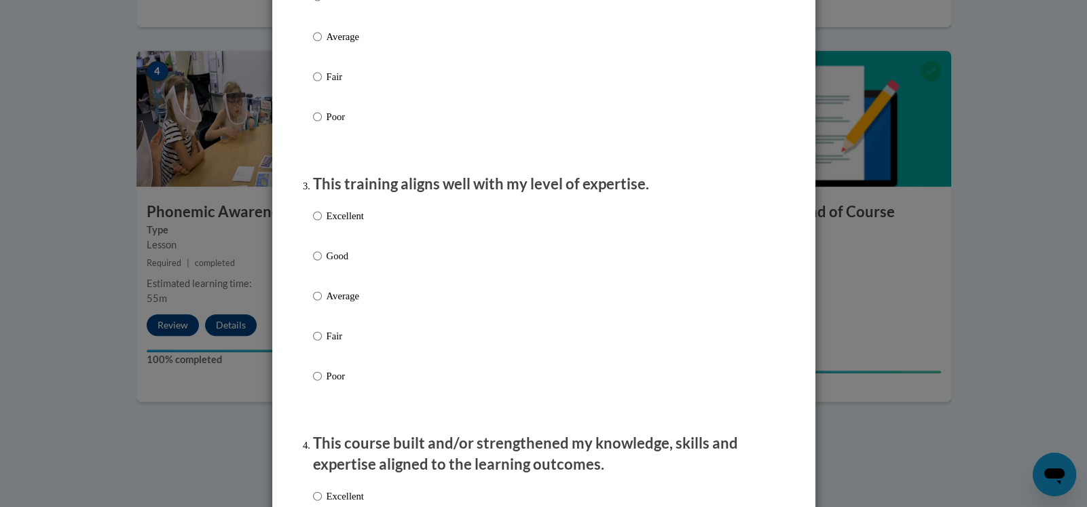
scroll to position [566, 0]
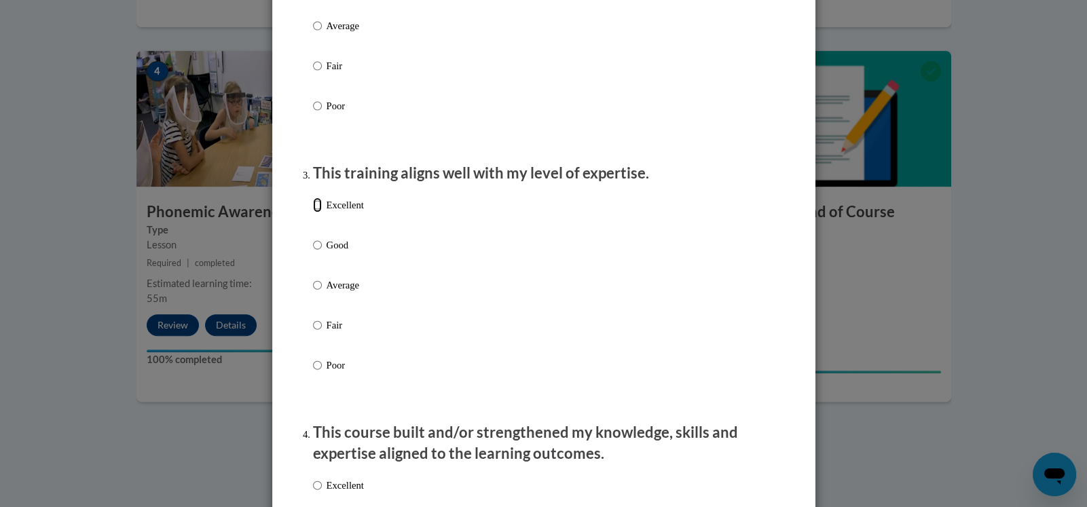
click at [313, 212] on input "Excellent" at bounding box center [317, 205] width 9 height 15
radio input "true"
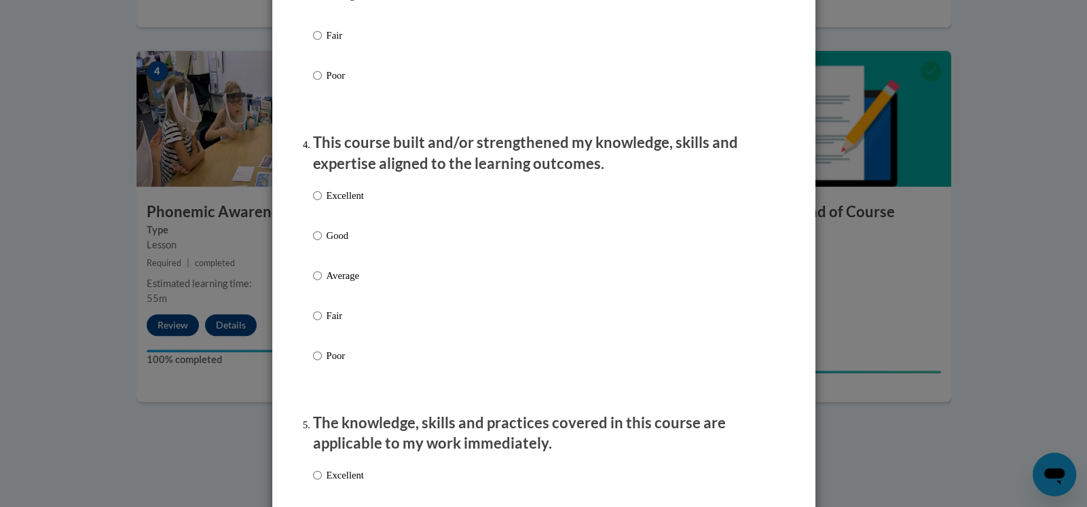
scroll to position [859, 0]
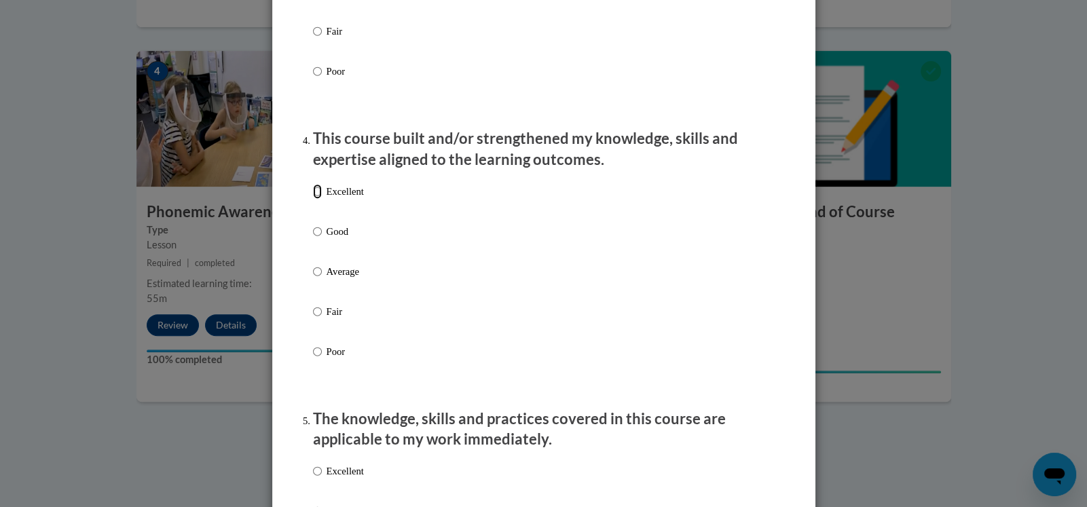
click at [313, 199] on input "Excellent" at bounding box center [317, 191] width 9 height 15
radio input "true"
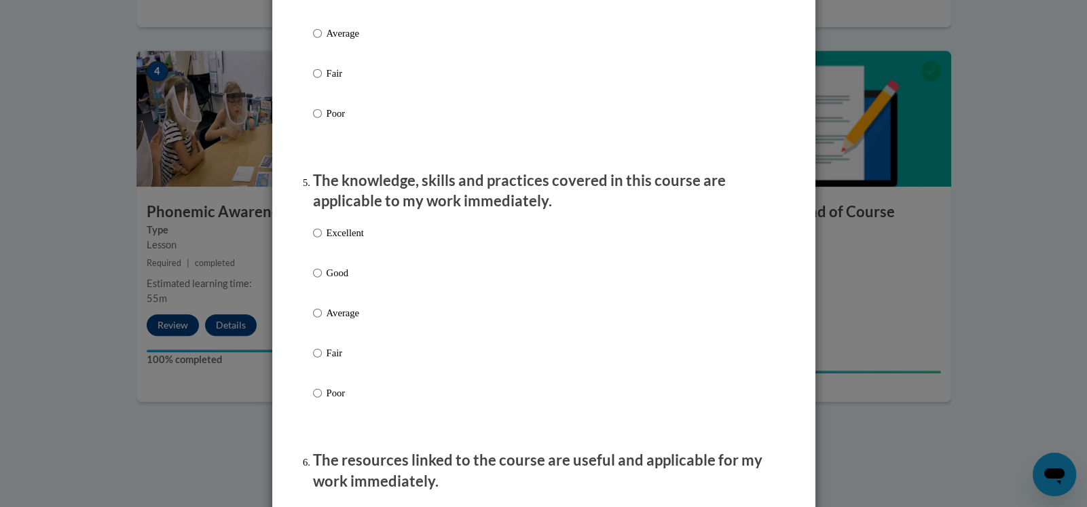
scroll to position [1109, 0]
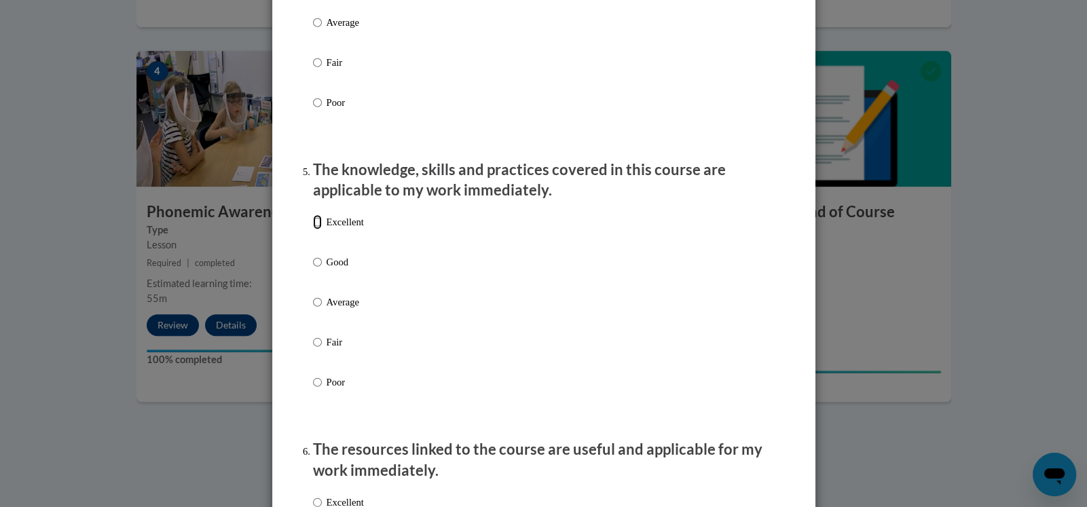
click at [313, 229] on input "Excellent" at bounding box center [317, 222] width 9 height 15
radio input "true"
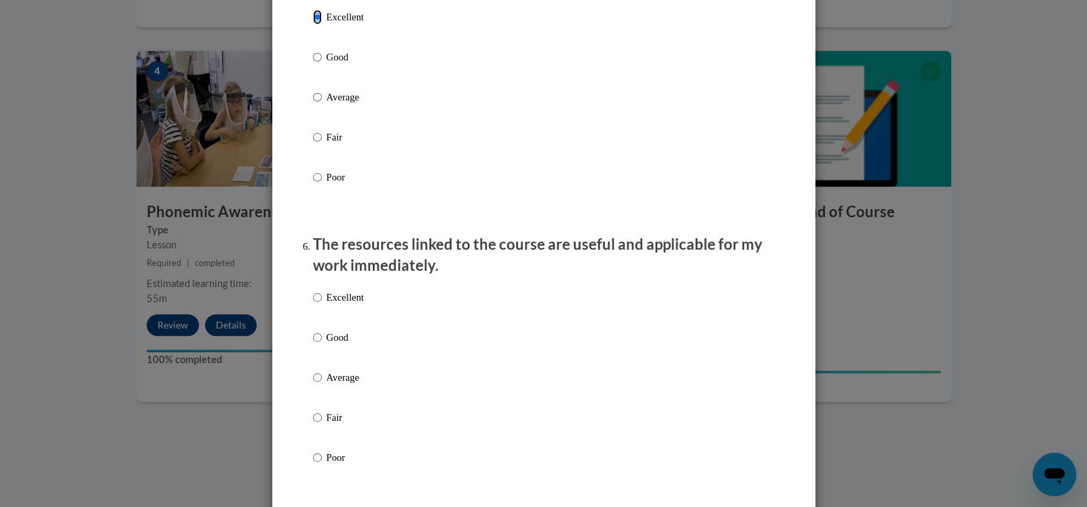
scroll to position [1380, 0]
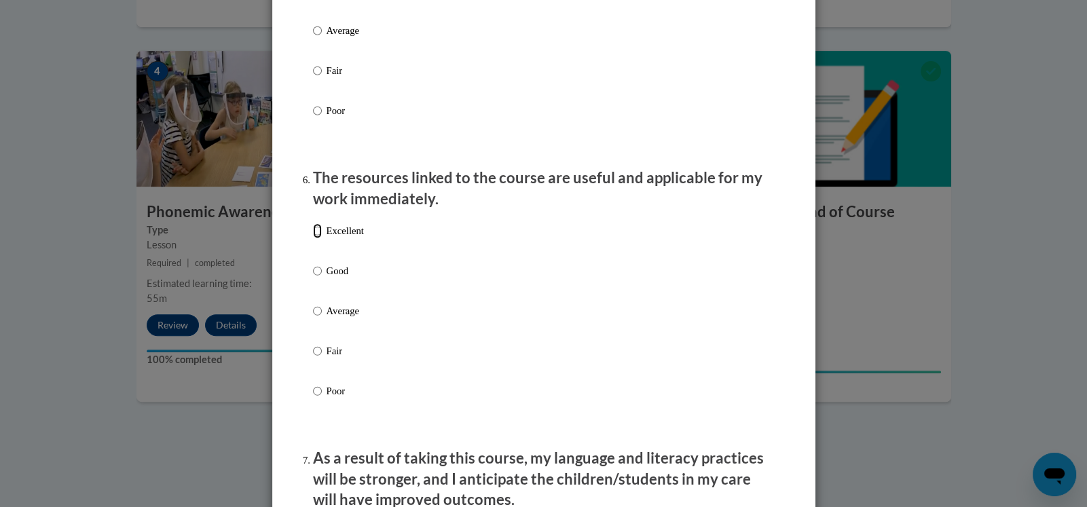
click at [314, 238] on input "Excellent" at bounding box center [317, 230] width 9 height 15
radio input "true"
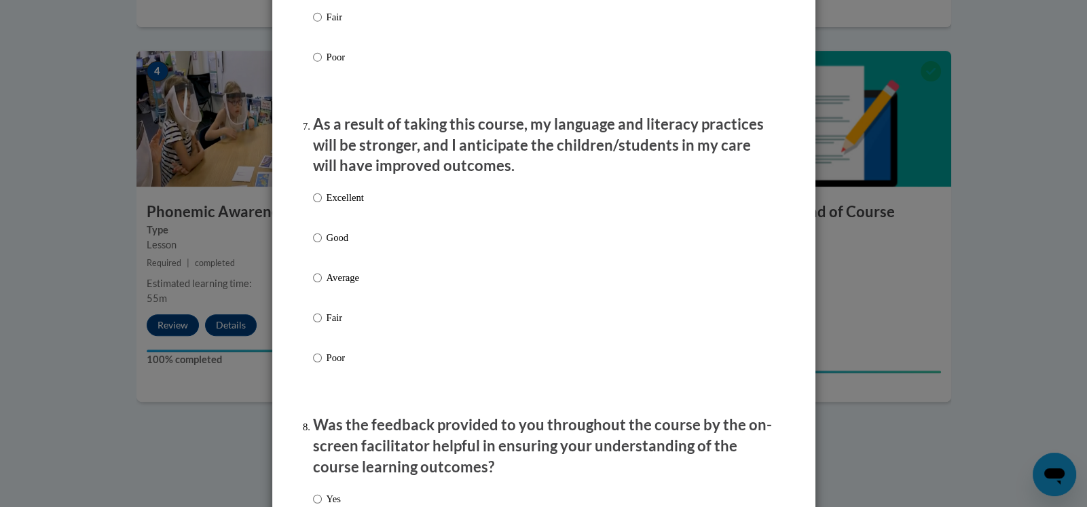
scroll to position [1720, 0]
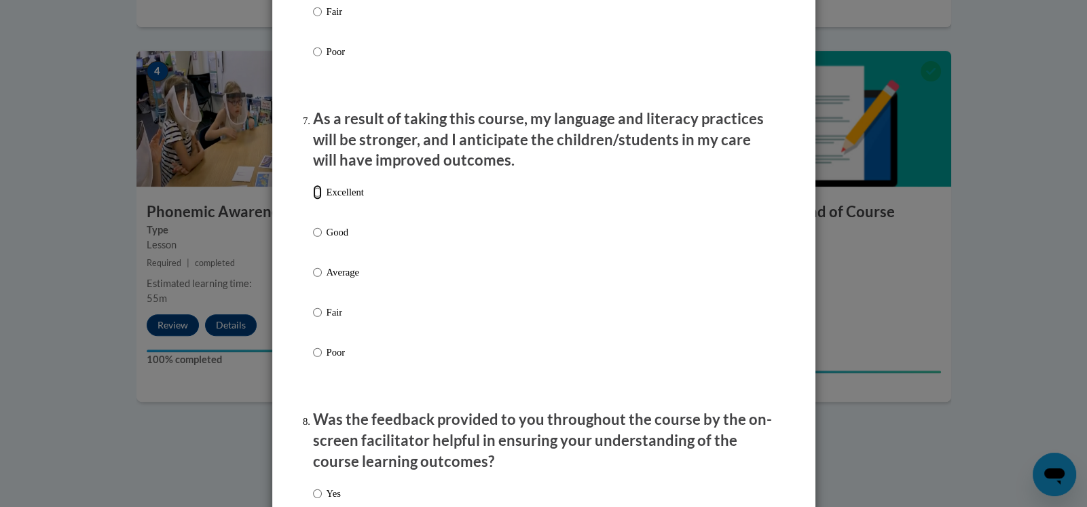
click at [313, 200] on input "Excellent" at bounding box center [317, 192] width 9 height 15
radio input "true"
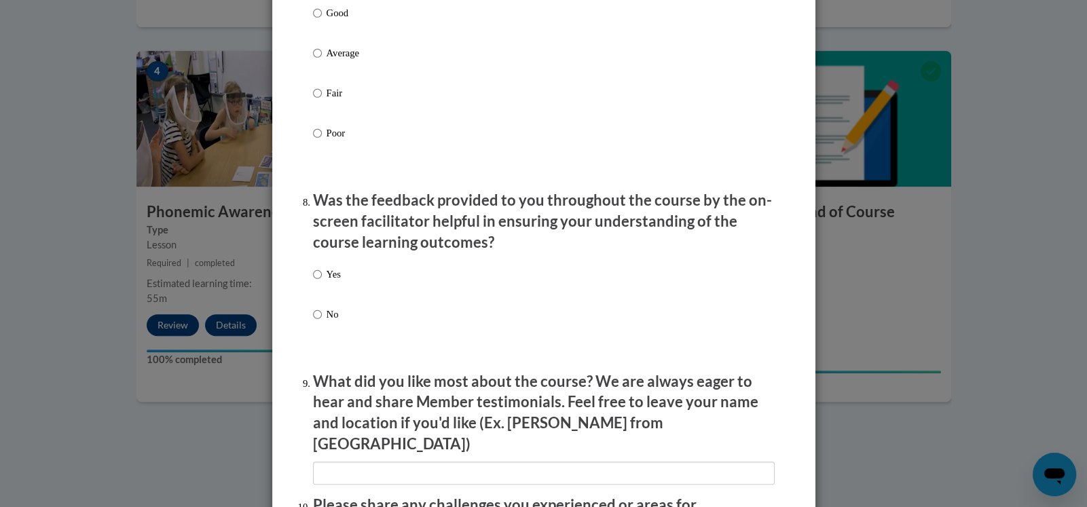
scroll to position [1969, 0]
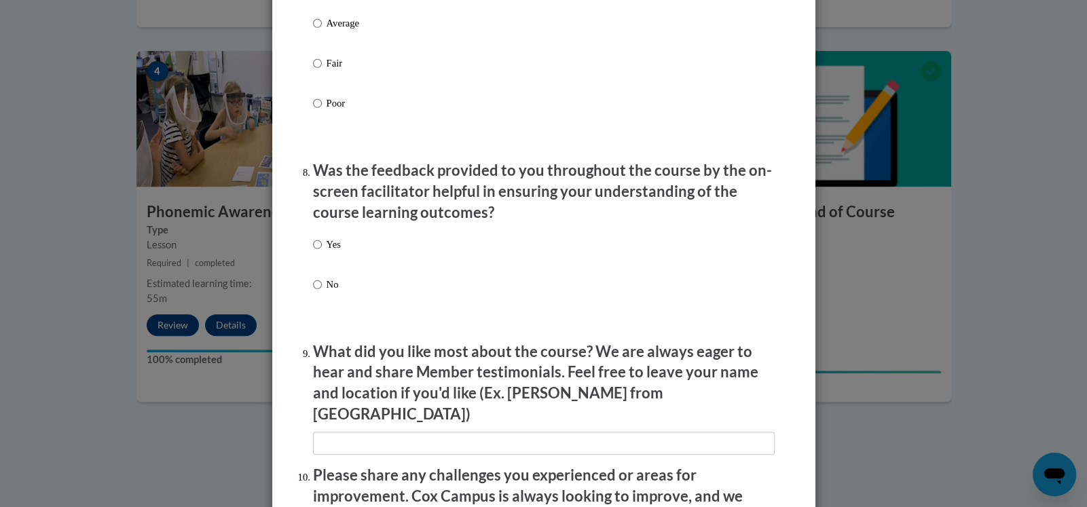
click at [318, 251] on label "Yes" at bounding box center [327, 255] width 28 height 37
click at [318, 251] on input "Yes" at bounding box center [317, 244] width 9 height 15
radio input "true"
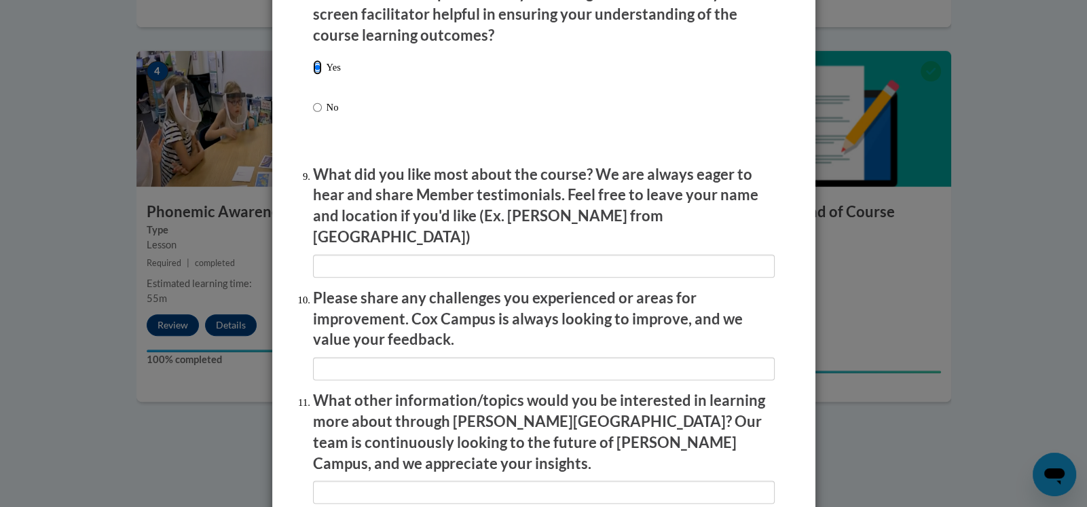
scroll to position [2149, 0]
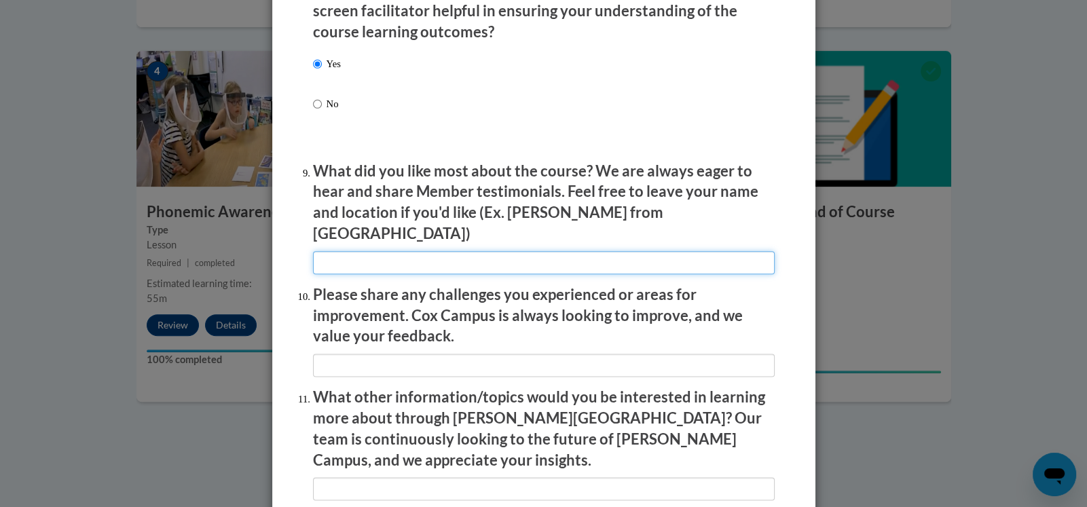
click at [335, 252] on input "textbox" at bounding box center [544, 262] width 462 height 23
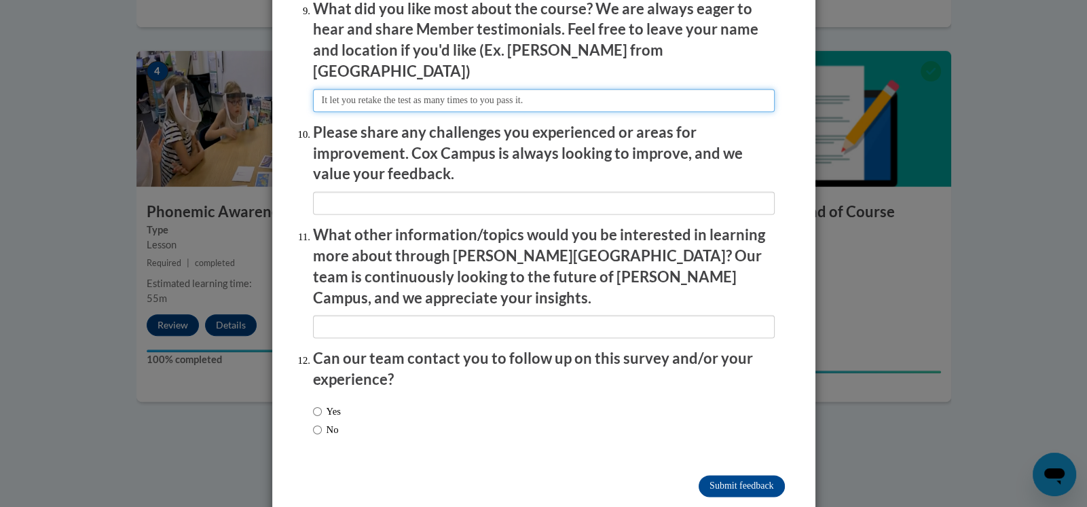
scroll to position [2316, 0]
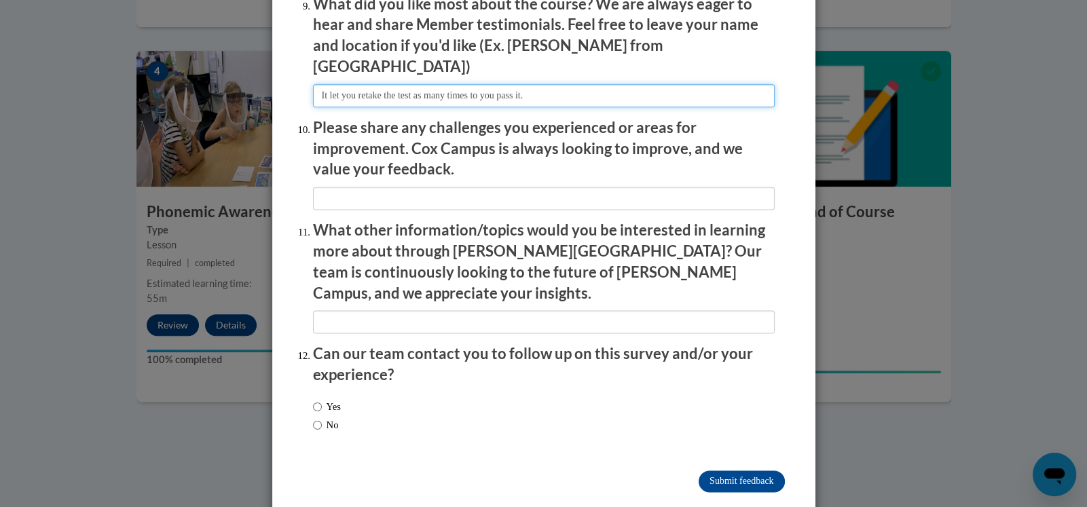
type input "It let you retake the test as many times to you pass it."
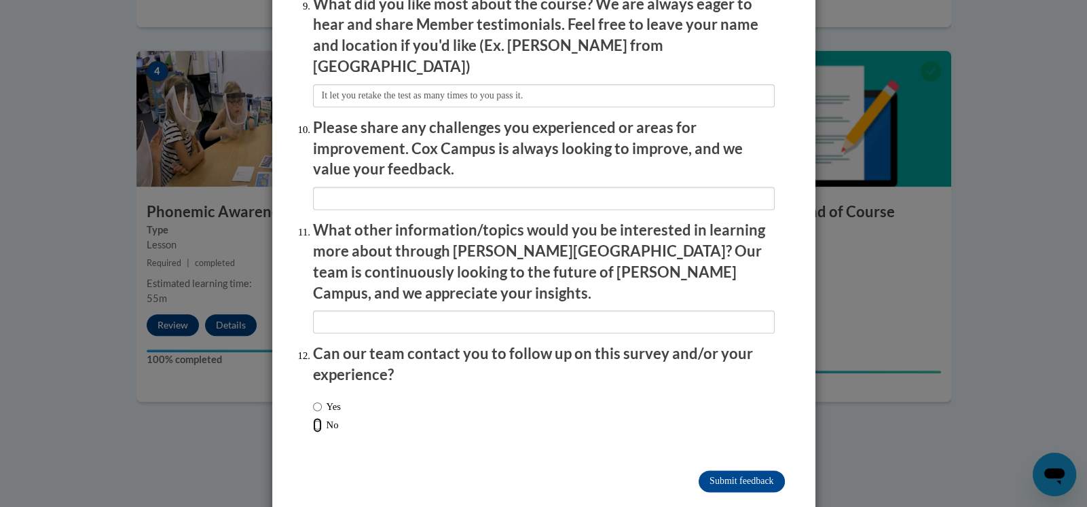
click at [313, 418] on input "No" at bounding box center [317, 425] width 9 height 15
radio input "true"
click at [735, 470] on input "Submit feedback" at bounding box center [742, 481] width 86 height 22
